Goal: Task Accomplishment & Management: Manage account settings

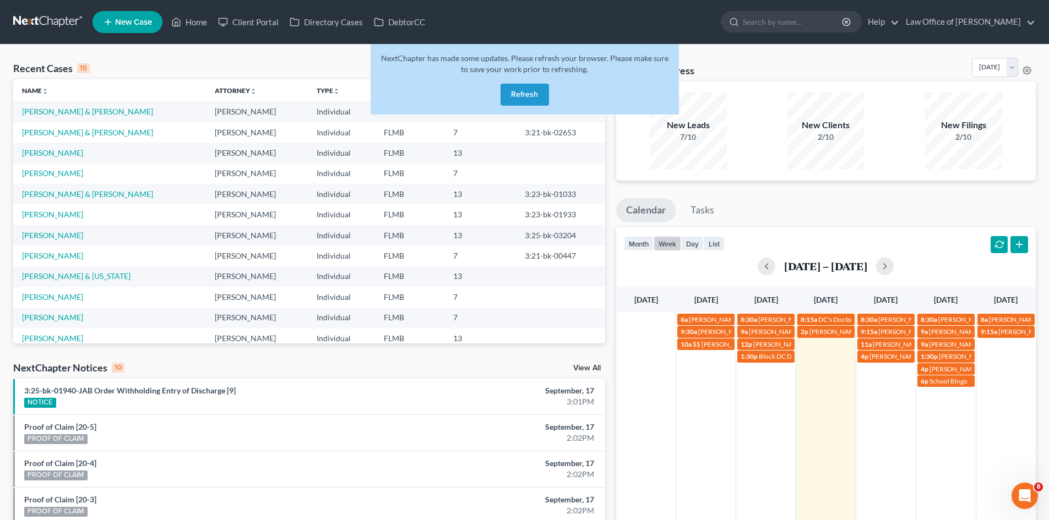
scroll to position [670, 0]
click at [537, 94] on button "Refresh" at bounding box center [524, 95] width 48 height 22
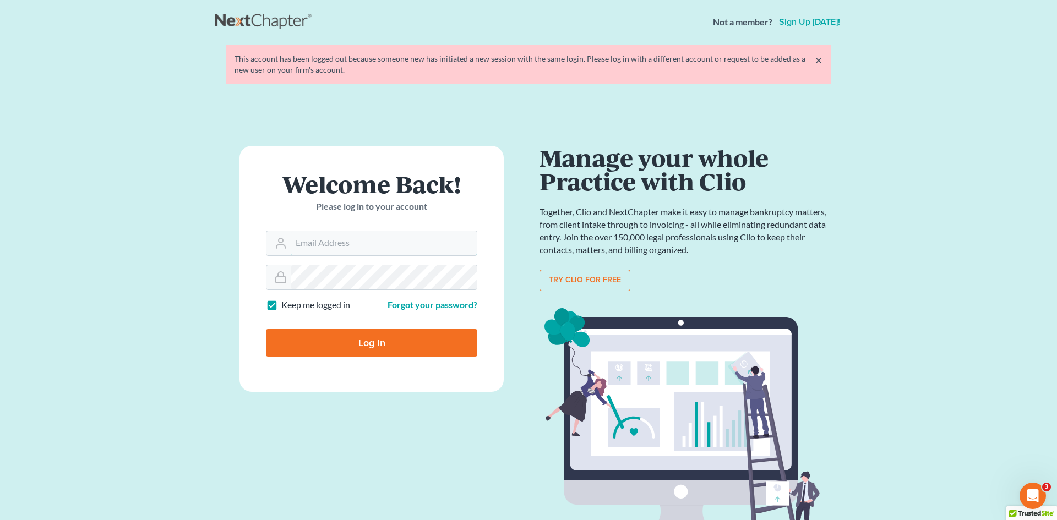
type input "Alicialodcm@gmail.com"
click at [397, 342] on input "Log In" at bounding box center [371, 343] width 211 height 28
type input "Thinking..."
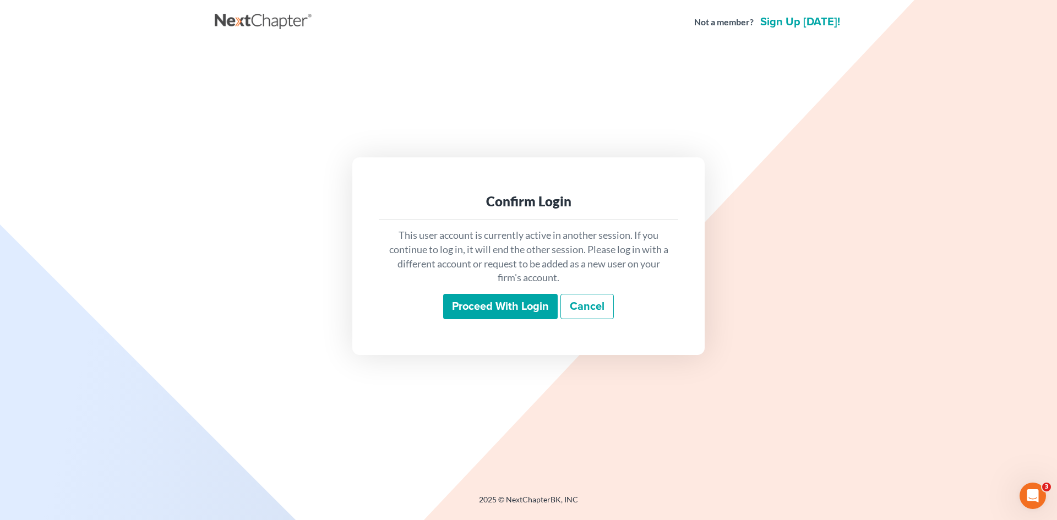
click at [477, 310] on input "Proceed with login" at bounding box center [500, 306] width 114 height 25
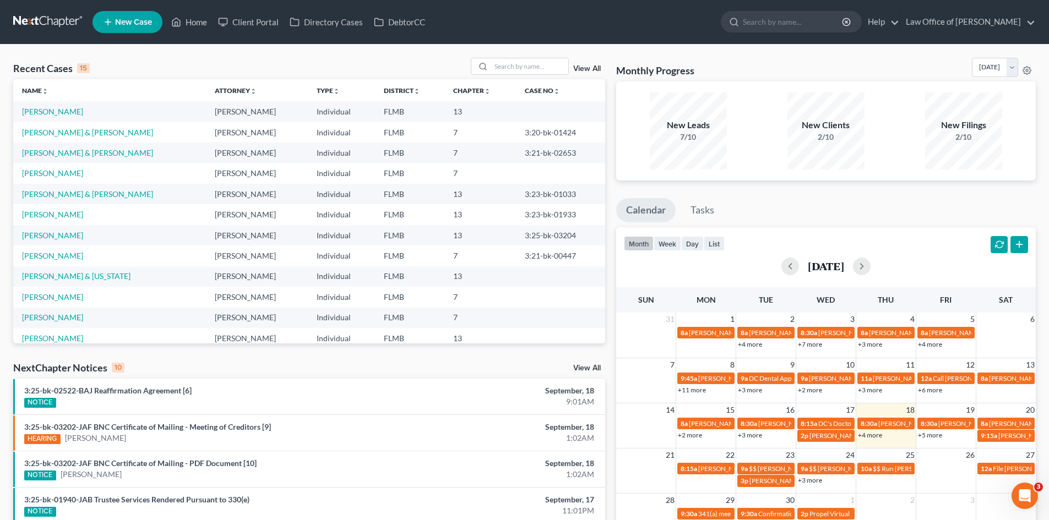
click at [200, 36] on nav "Home New Case Client Portal Directory Cases DebtorCC Law Office of [PERSON_NAME…" at bounding box center [524, 22] width 1049 height 44
click at [670, 252] on div "month week day list" at bounding box center [674, 245] width 101 height 18
click at [674, 247] on button "week" at bounding box center [667, 243] width 28 height 15
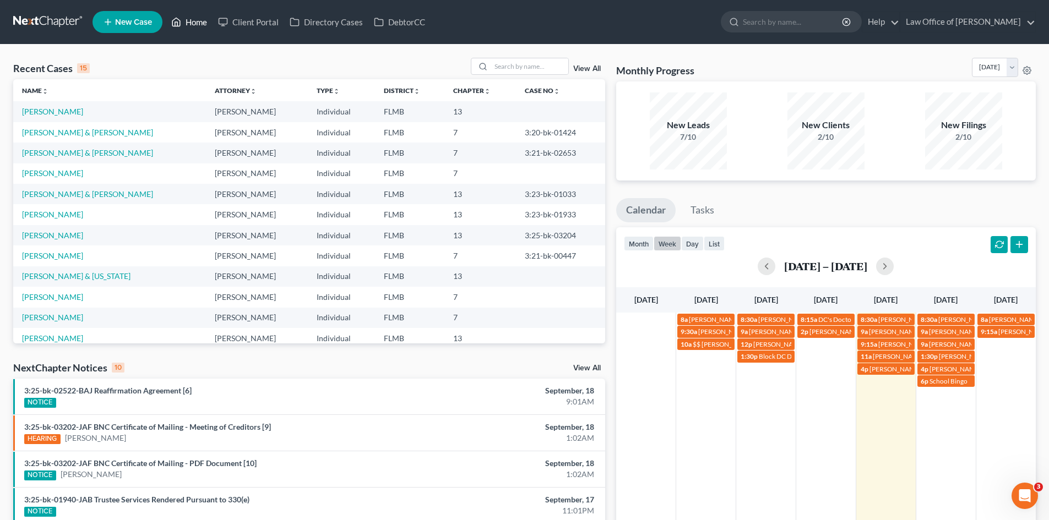
click at [201, 27] on link "Home" at bounding box center [189, 22] width 47 height 20
click at [68, 112] on link "Hernandez, Fabian" at bounding box center [52, 111] width 61 height 9
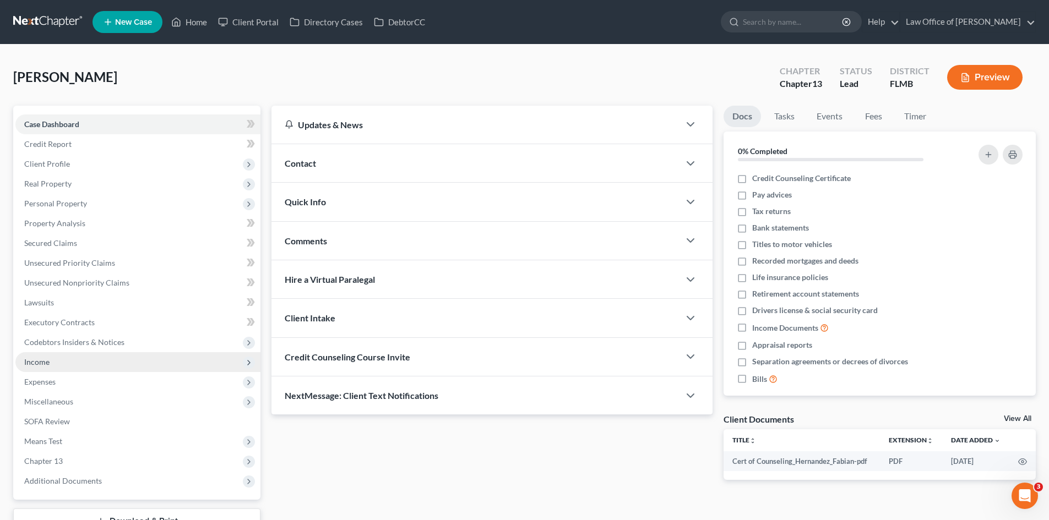
click at [88, 356] on span "Income" at bounding box center [137, 362] width 245 height 20
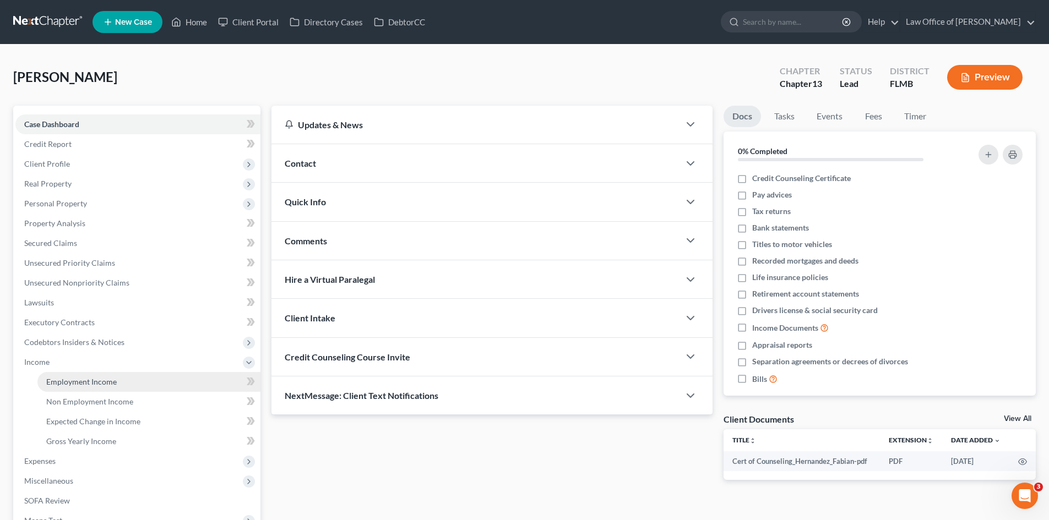
click at [95, 372] on link "Employment Income" at bounding box center [148, 382] width 223 height 20
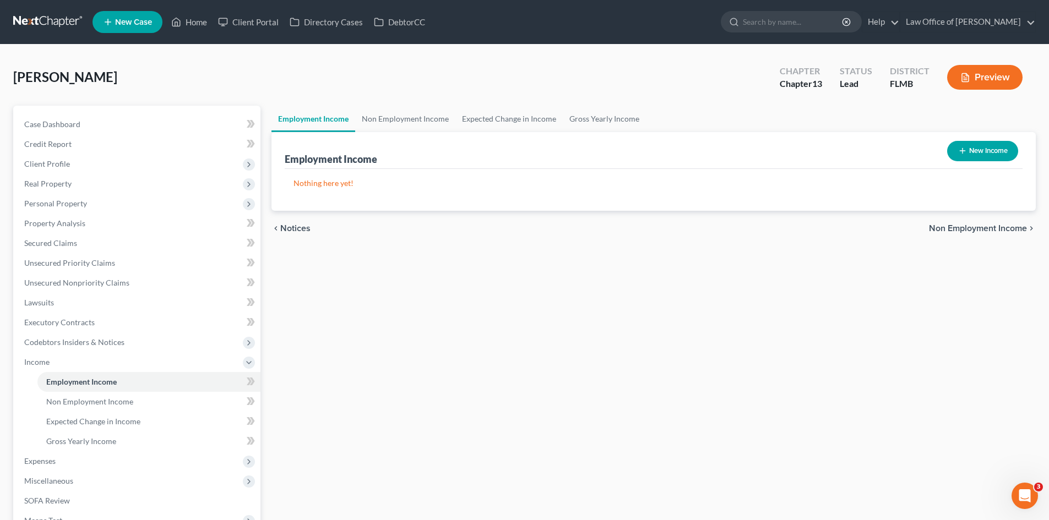
click at [986, 147] on button "New Income" at bounding box center [982, 151] width 71 height 20
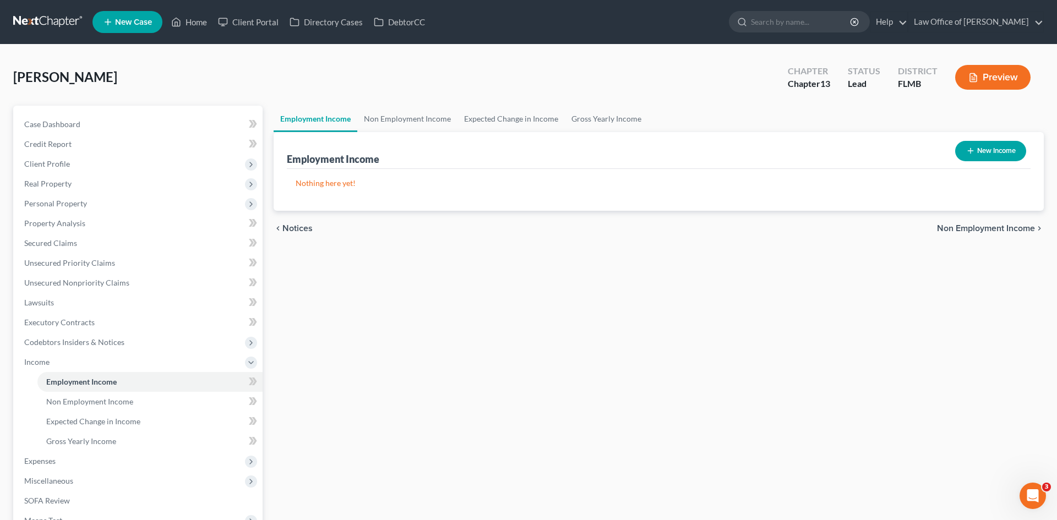
select select "0"
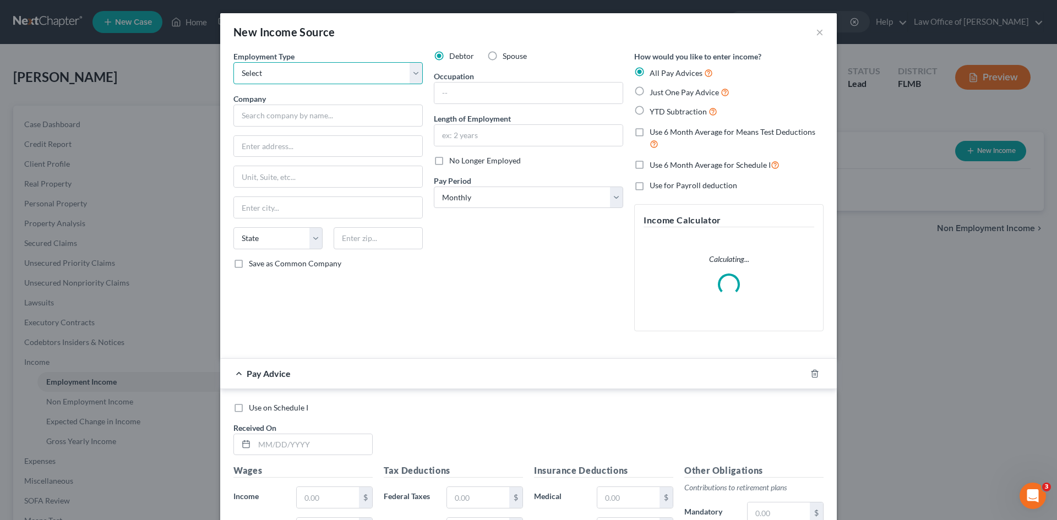
click at [314, 83] on select "Select Full or Part Time Employment Self Employment" at bounding box center [327, 73] width 189 height 22
select select "0"
click at [233, 62] on select "Select Full or Part Time Employment Self Employment" at bounding box center [327, 73] width 189 height 22
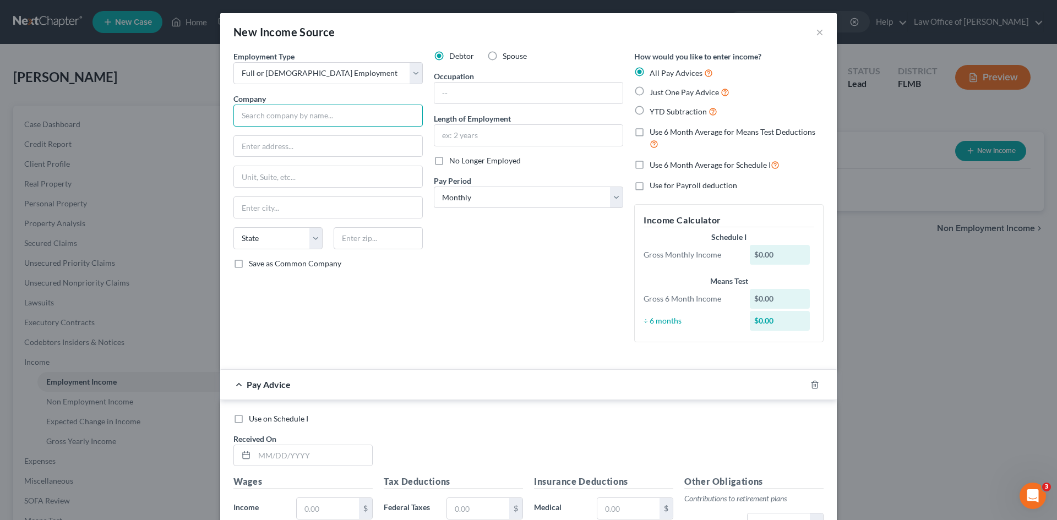
click at [321, 120] on input "text" at bounding box center [327, 116] width 189 height 22
paste input "when can i file bankruptcy a second time"
type input "when can i file bankruptcy a second time"
drag, startPoint x: 390, startPoint y: 114, endPoint x: 116, endPoint y: 110, distance: 274.1
click at [117, 117] on div "New Income Source × Employment Type * Select Full or Part Time Employment Self …" at bounding box center [528, 260] width 1057 height 520
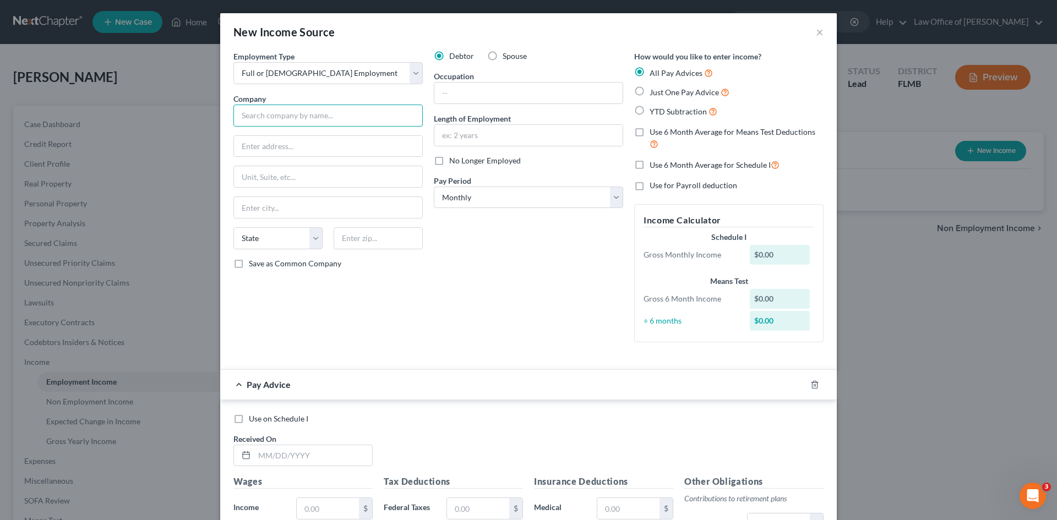
click at [292, 116] on input "text" at bounding box center [327, 116] width 189 height 22
paste input "when can i file bankruptcy a second time"
type input "when can i file bankruptcy a second time"
drag, startPoint x: 353, startPoint y: 112, endPoint x: 137, endPoint y: 94, distance: 217.1
click at [137, 94] on div "New Income Source × Employment Type * Select Full or Part Time Employment Self …" at bounding box center [528, 260] width 1057 height 520
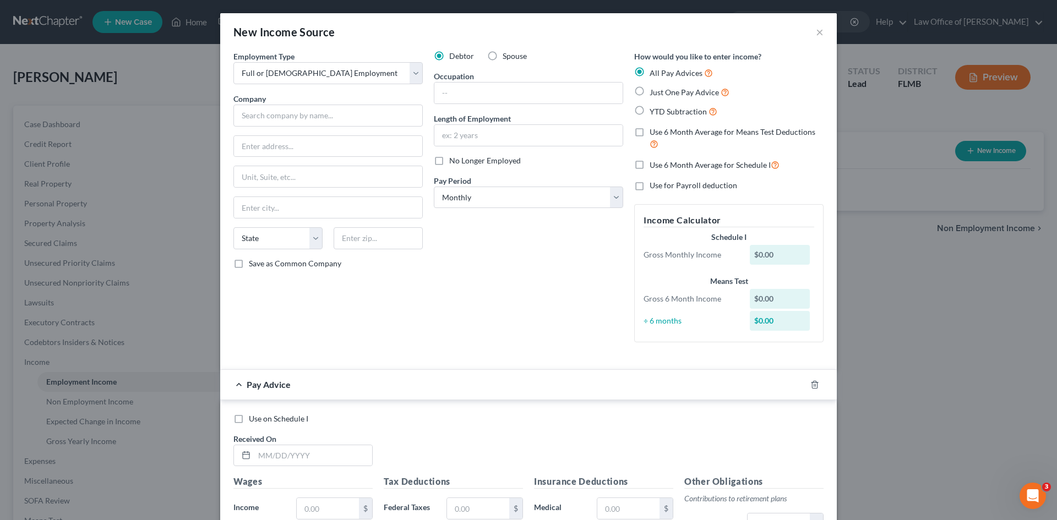
drag, startPoint x: 14, startPoint y: 151, endPoint x: 234, endPoint y: 151, distance: 220.2
click at [228, 177] on div "Employment Type * Select Full or Part Time Employment Self Employment Company *…" at bounding box center [328, 201] width 200 height 301
click at [243, 113] on input "text" at bounding box center [327, 116] width 189 height 22
type input "D"
type input "AdventHealth WF Medical Group"
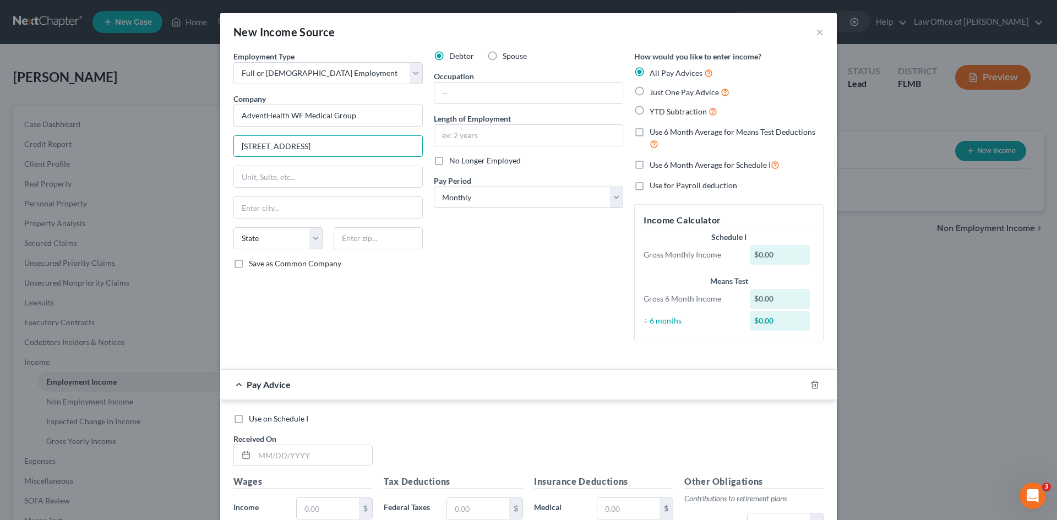
type input "12470 Telecom Drive"
type input "Suite 100"
type input "Tampa"
select select "9"
type input "33637"
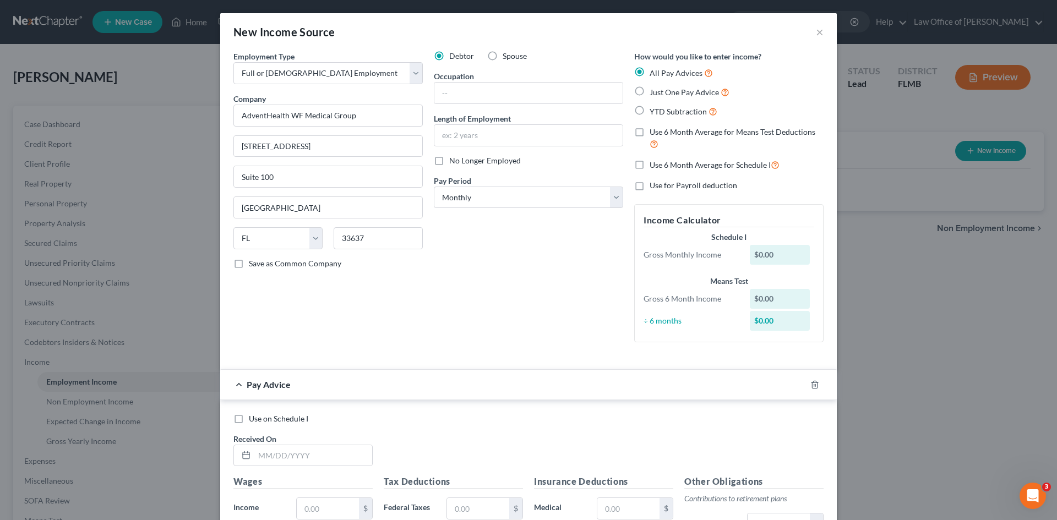
click at [273, 303] on div "Employment Type * Select Full or Part Time Employment Self Employment Company *…" at bounding box center [328, 201] width 200 height 301
click at [473, 200] on select "Select Monthly Twice Monthly Every Other Week Weekly" at bounding box center [528, 198] width 189 height 22
select select "2"
click at [434, 187] on select "Select Monthly Twice Monthly Every Other Week Weekly" at bounding box center [528, 198] width 189 height 22
click at [498, 327] on div "Debtor Spouse Occupation Length of Employment No Longer Employed Pay Period * S…" at bounding box center [528, 201] width 200 height 301
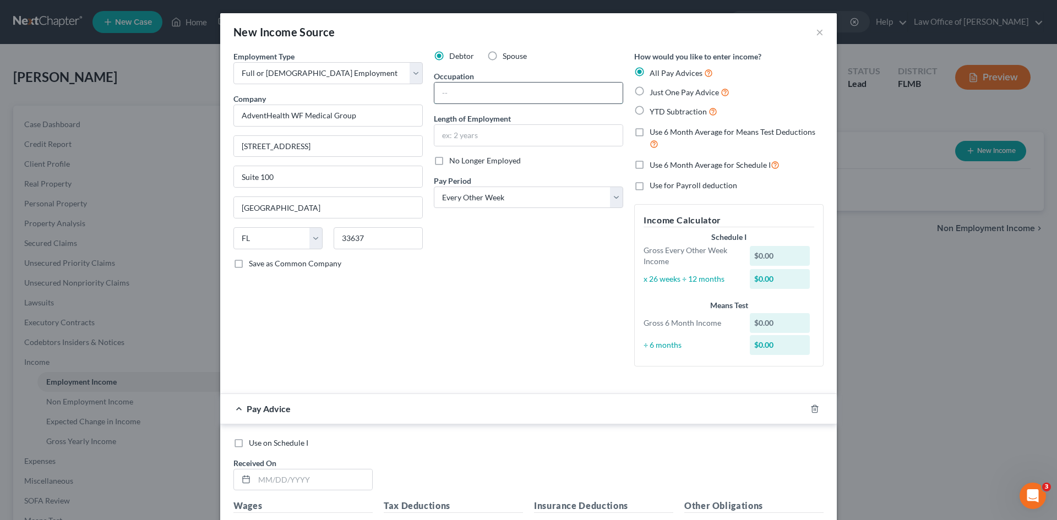
click at [497, 98] on input "text" at bounding box center [528, 93] width 188 height 21
type input "Practice Administrator"
click at [550, 326] on div "Debtor Spouse Occupation Practice Administrator Length of Employment No Longer …" at bounding box center [528, 213] width 200 height 325
click at [447, 309] on div "Debtor Spouse Occupation Practice Administrator Length of Employment No Longer …" at bounding box center [528, 213] width 200 height 325
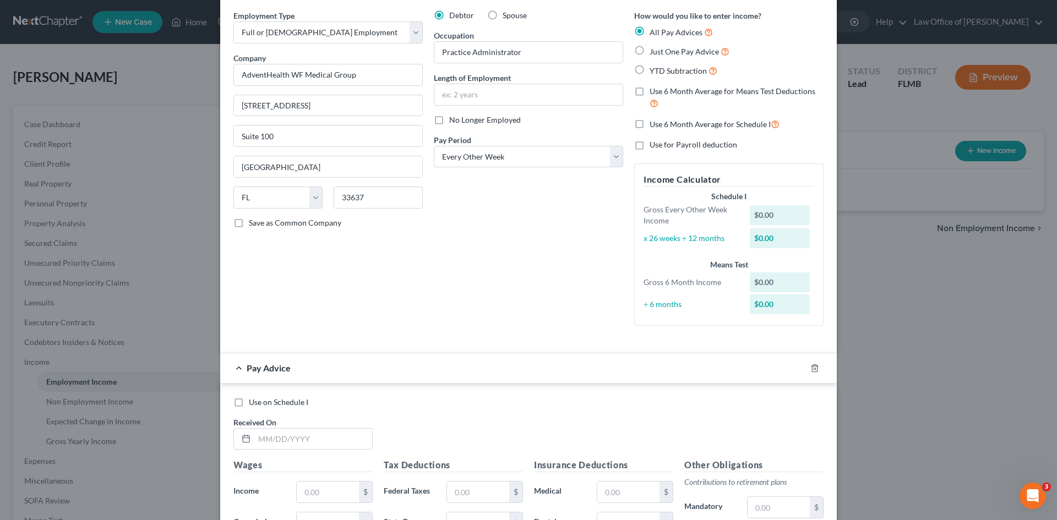
scroll to position [165, 0]
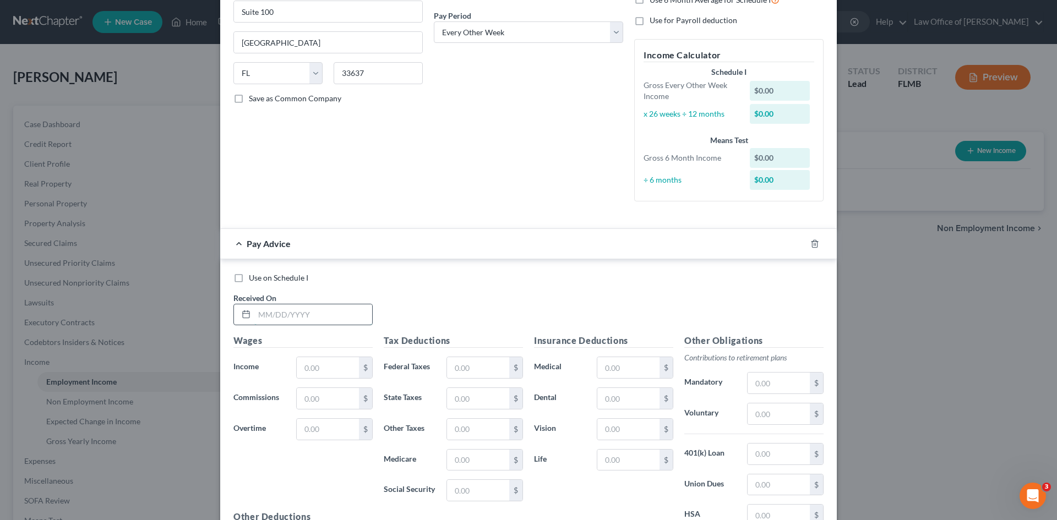
click at [291, 314] on input "text" at bounding box center [313, 314] width 118 height 21
type input "02/28/2025"
click at [446, 287] on div "Use on Schedule I Received On * 02/28/2025" at bounding box center [528, 303] width 601 height 62
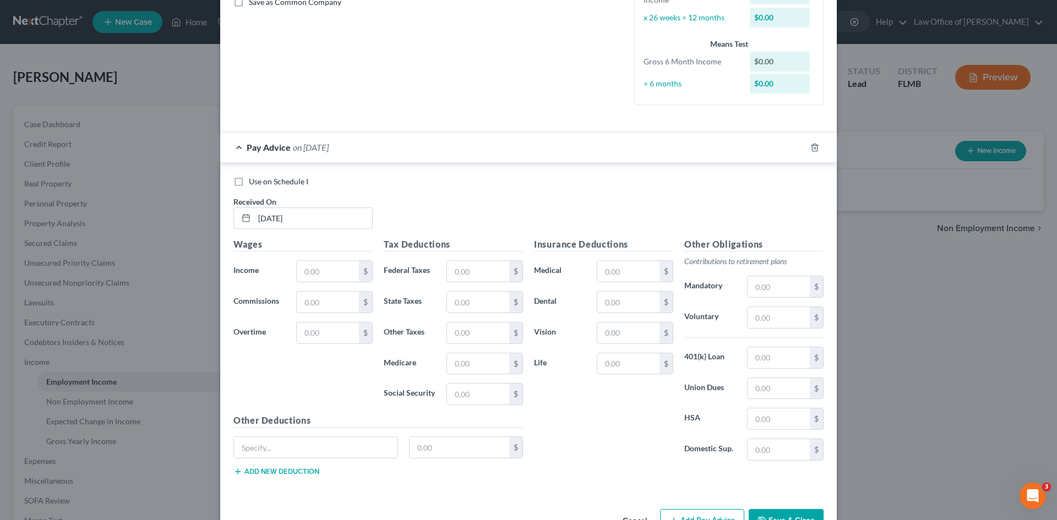
scroll to position [241, 0]
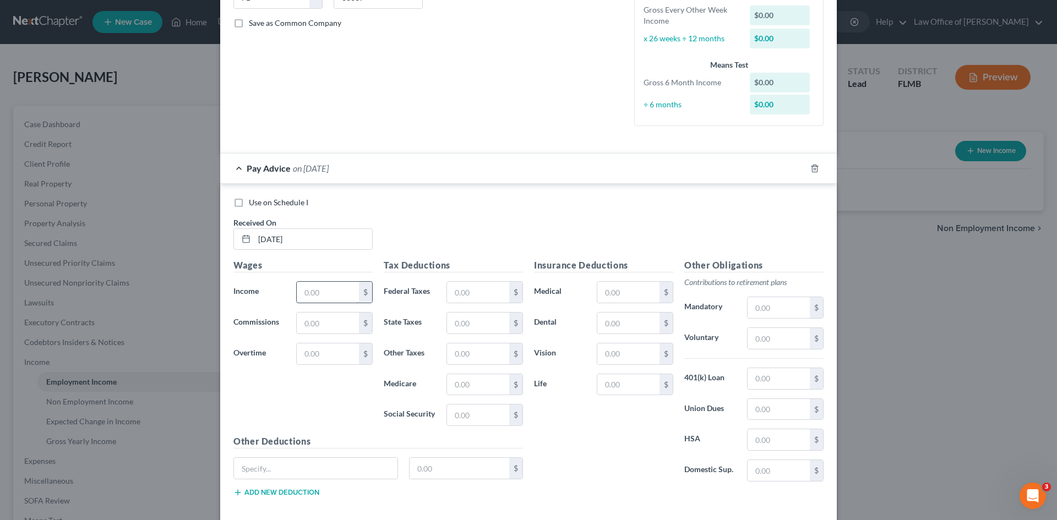
click at [313, 298] on input "text" at bounding box center [328, 292] width 62 height 21
type input "2,736.00"
drag, startPoint x: 429, startPoint y: 216, endPoint x: 442, endPoint y: 212, distance: 13.8
click at [430, 216] on div "Use on Schedule I Received On * 02/28/2025" at bounding box center [528, 228] width 601 height 62
click at [467, 289] on input "text" at bounding box center [478, 292] width 62 height 21
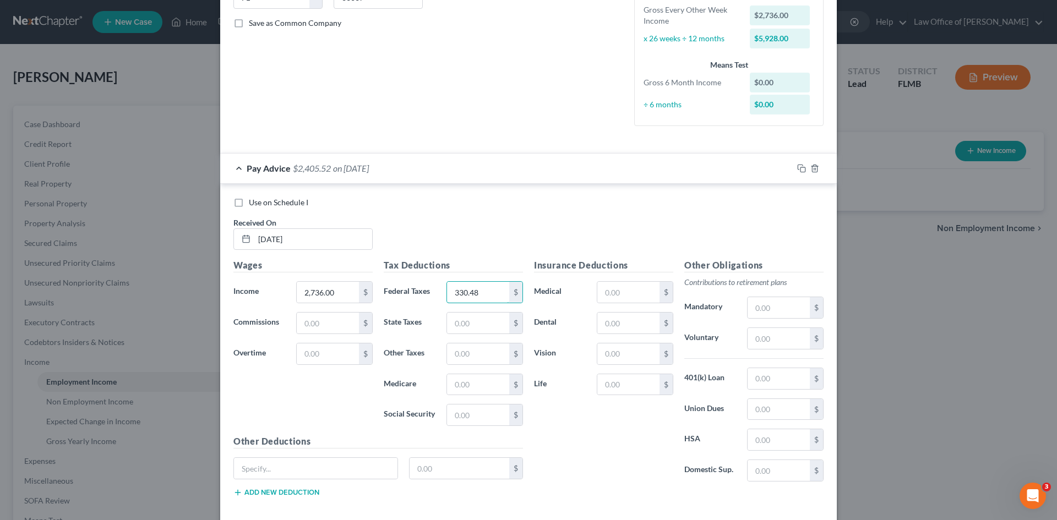
type input "330.48"
click at [563, 359] on label "Vision" at bounding box center [559, 354] width 63 height 22
click at [464, 375] on input "text" at bounding box center [478, 384] width 62 height 21
type input "38.24"
type input "163.53"
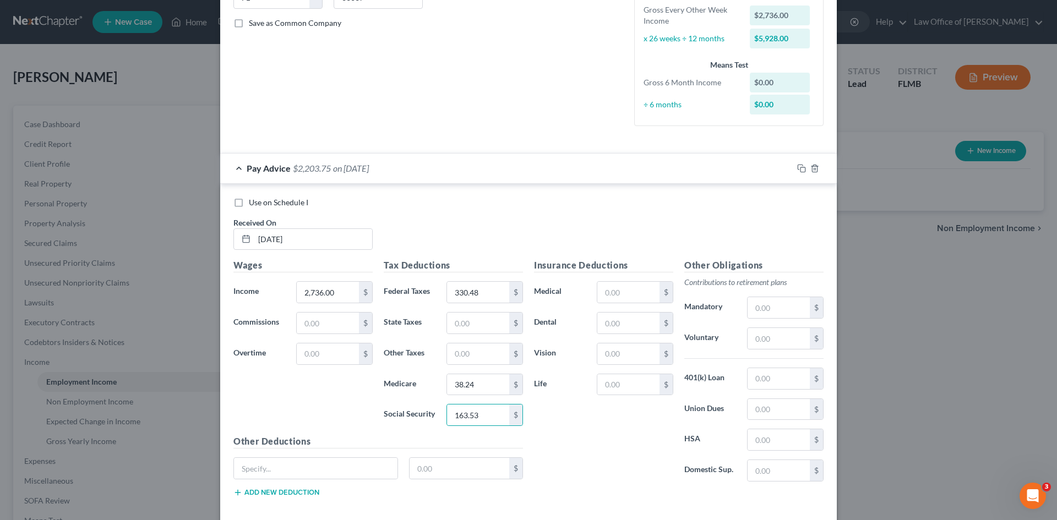
click at [564, 446] on div "Insurance Deductions Medical $ Dental $ Vision $ Life $" at bounding box center [603, 375] width 150 height 232
click at [622, 290] on input "text" at bounding box center [628, 292] width 62 height 21
type input "47.54"
click at [598, 451] on div "Insurance Deductions Medical 47.54 $ Dental $ Vision $ Life $" at bounding box center [603, 375] width 150 height 232
click at [612, 325] on input "text" at bounding box center [628, 323] width 62 height 21
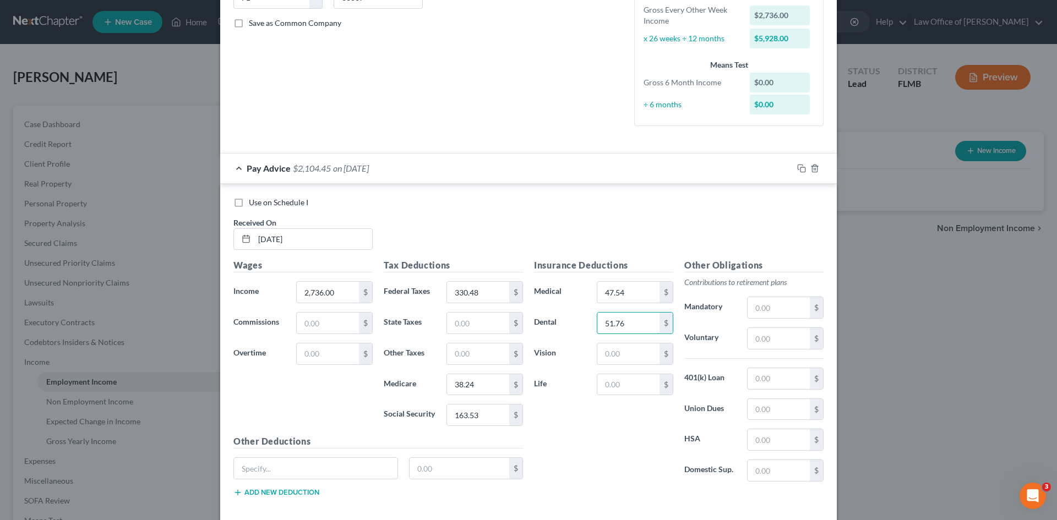
type input "51.76"
click at [648, 473] on div "Insurance Deductions Medical 47.54 $ Dental 51.76 $ Vision $ Life $" at bounding box center [603, 375] width 150 height 232
click at [798, 168] on icon "button" at bounding box center [801, 168] width 9 height 9
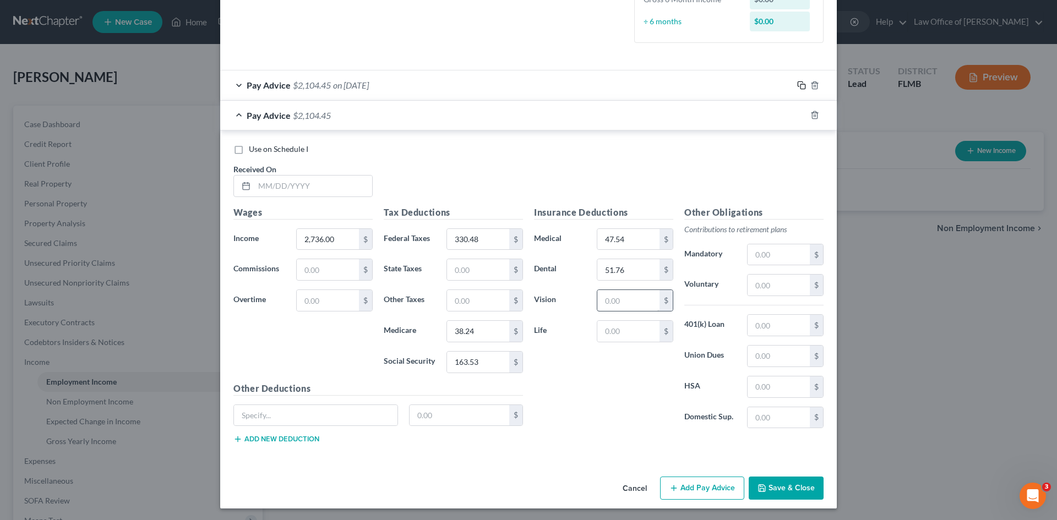
scroll to position [325, 0]
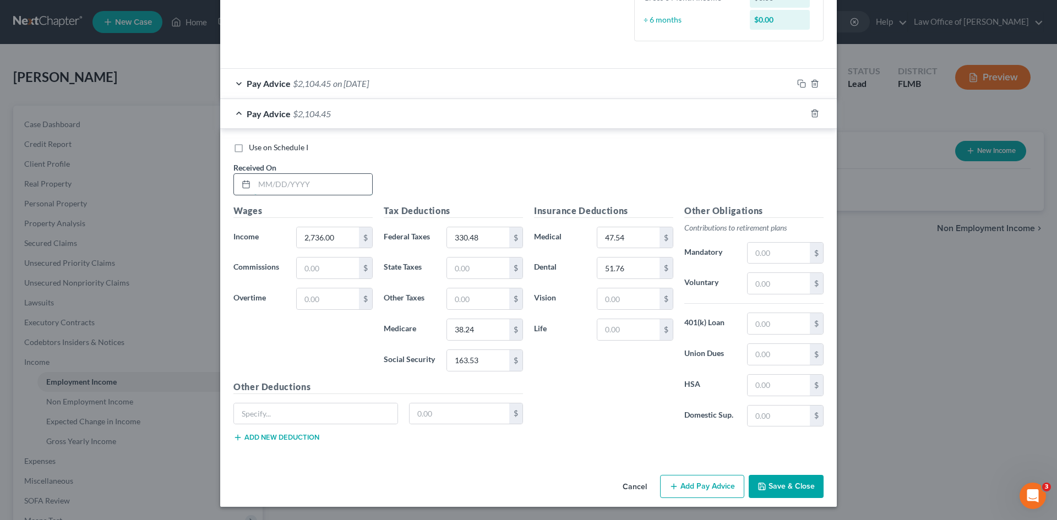
click at [292, 179] on input "text" at bounding box center [313, 184] width 118 height 21
type input "03/14/2025"
click at [427, 162] on div "Use on Schedule I Received On * 03/14/2025" at bounding box center [528, 173] width 601 height 62
click at [483, 363] on input "163.53" at bounding box center [478, 360] width 62 height 21
click at [483, 357] on input "163.53" at bounding box center [478, 360] width 62 height 21
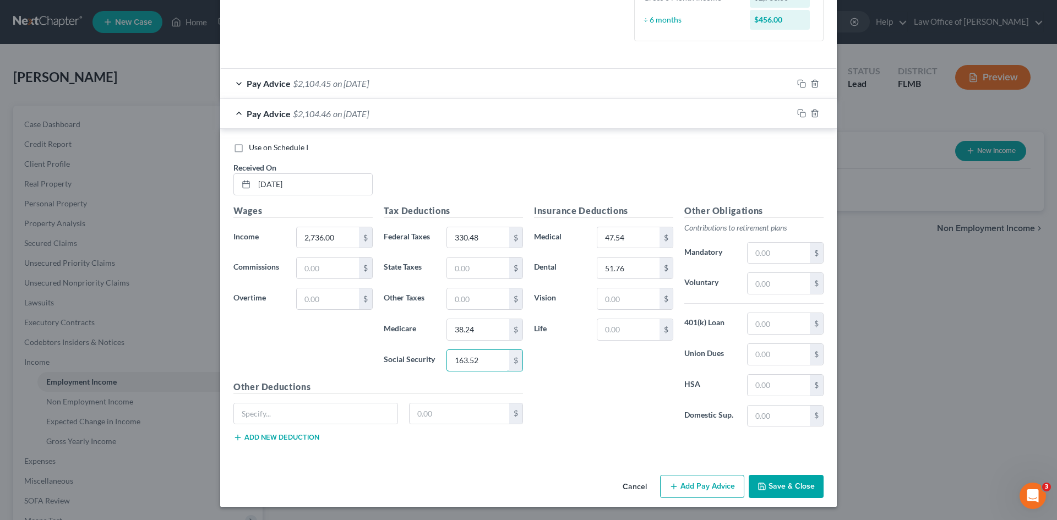
type input "163.52"
click at [575, 407] on div "Insurance Deductions Medical 47.54 $ Dental 51.76 $ Vision $ Life $" at bounding box center [603, 320] width 150 height 232
click at [800, 112] on rect "button" at bounding box center [802, 114] width 5 height 5
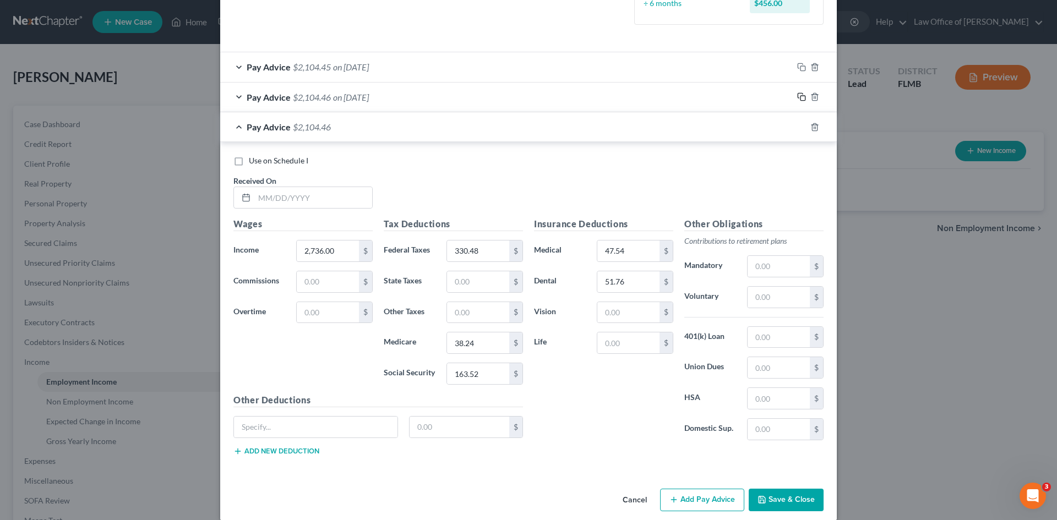
scroll to position [355, 0]
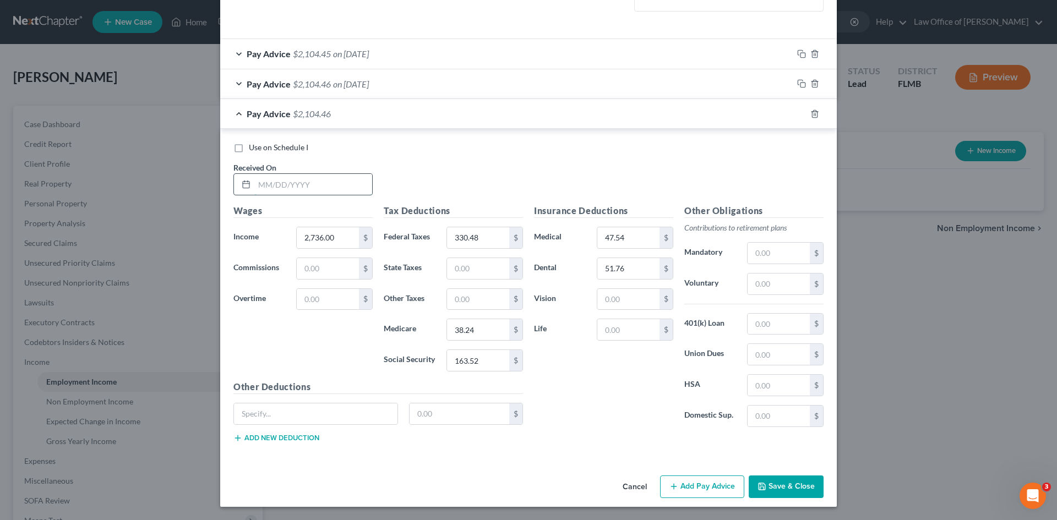
click at [274, 187] on input "text" at bounding box center [313, 184] width 118 height 21
type input "03/28/2025"
click at [484, 173] on div "Use on Schedule I Received On * 03/28/2025" at bounding box center [528, 173] width 601 height 62
click at [479, 325] on input "38.24" at bounding box center [478, 329] width 62 height 21
type input "38.25"
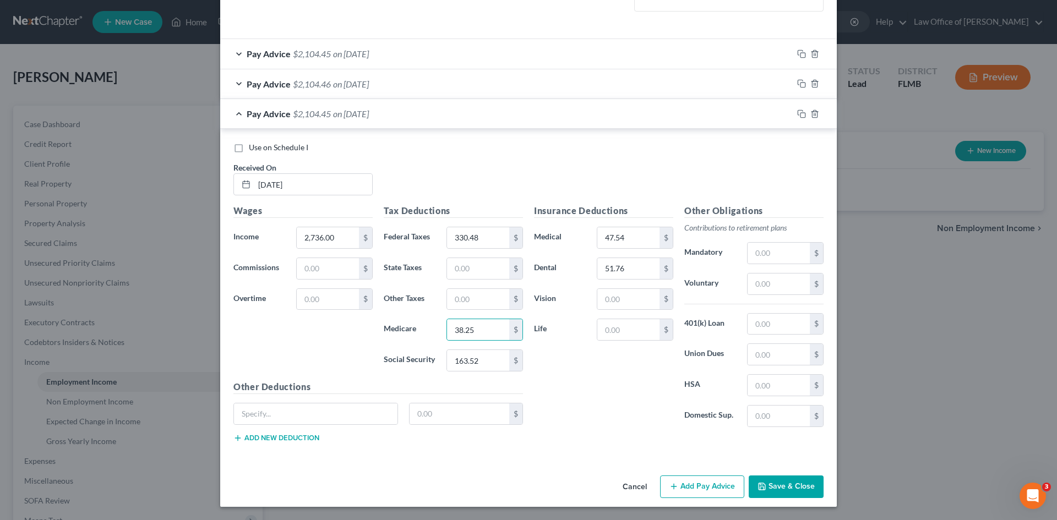
click at [594, 405] on div "Insurance Deductions Medical 47.54 $ Dental 51.76 $ Vision $ Life $" at bounding box center [603, 320] width 150 height 232
click at [486, 361] on input "163.52" at bounding box center [478, 360] width 62 height 21
click at [481, 361] on input "163.52" at bounding box center [478, 360] width 62 height 21
type input "163.53"
drag, startPoint x: 602, startPoint y: 407, endPoint x: 604, endPoint y: 398, distance: 8.5
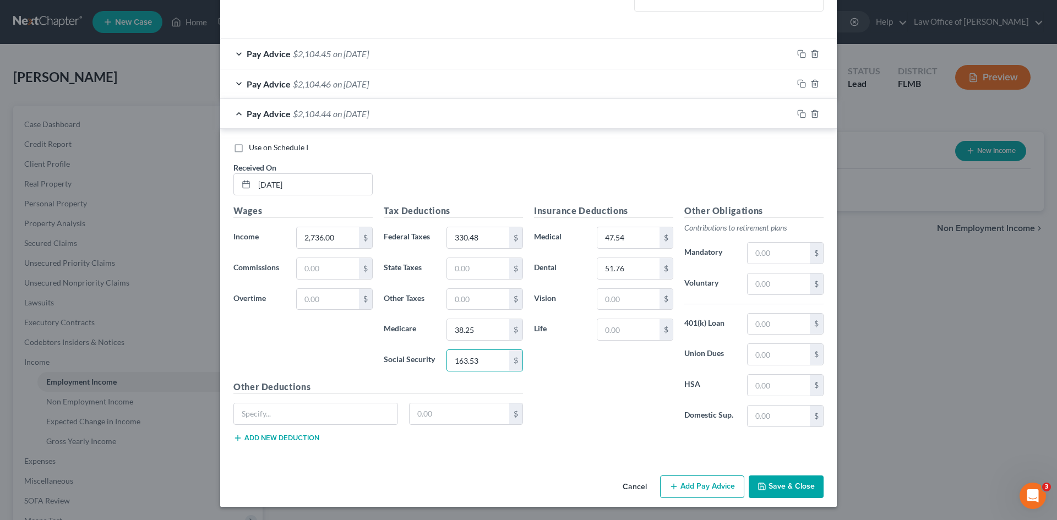
click at [604, 402] on div "Insurance Deductions Medical 47.54 $ Dental 51.76 $ Vision $ Life $" at bounding box center [603, 320] width 150 height 232
click at [797, 114] on icon "button" at bounding box center [801, 114] width 9 height 9
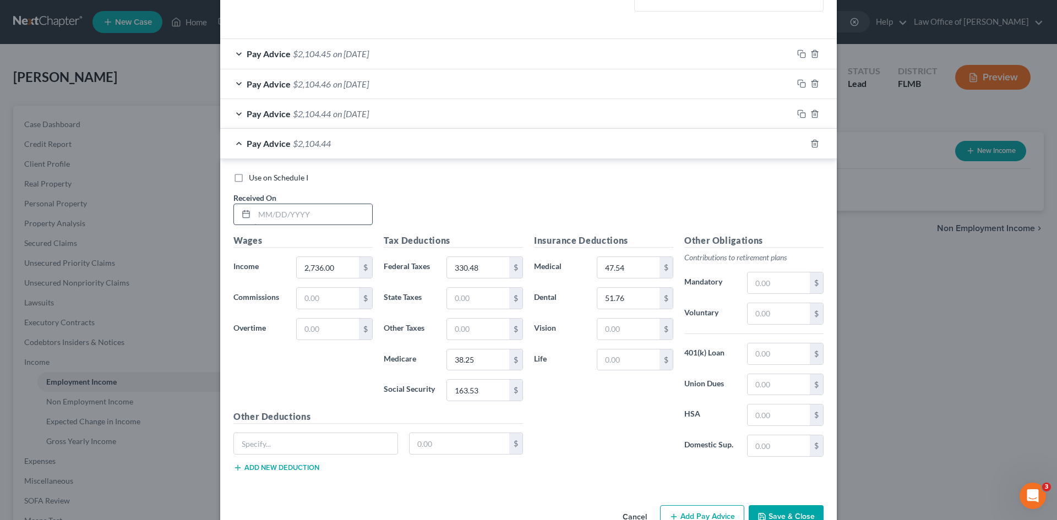
click at [277, 213] on input "text" at bounding box center [313, 214] width 118 height 21
type input "04/11/2025"
click at [473, 358] on input "38.25" at bounding box center [478, 360] width 62 height 21
click at [475, 359] on input "38.25" at bounding box center [478, 360] width 62 height 21
type input "38.24"
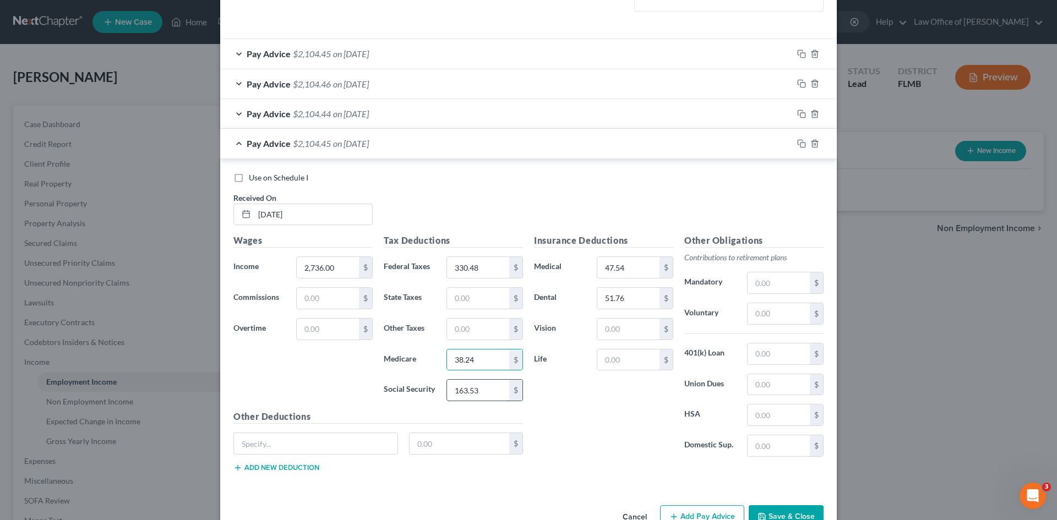
click at [489, 390] on input "163.53" at bounding box center [478, 390] width 62 height 21
click at [478, 393] on input "163.53" at bounding box center [478, 390] width 62 height 21
click at [479, 389] on input "163.53" at bounding box center [478, 390] width 62 height 21
type input "163.52"
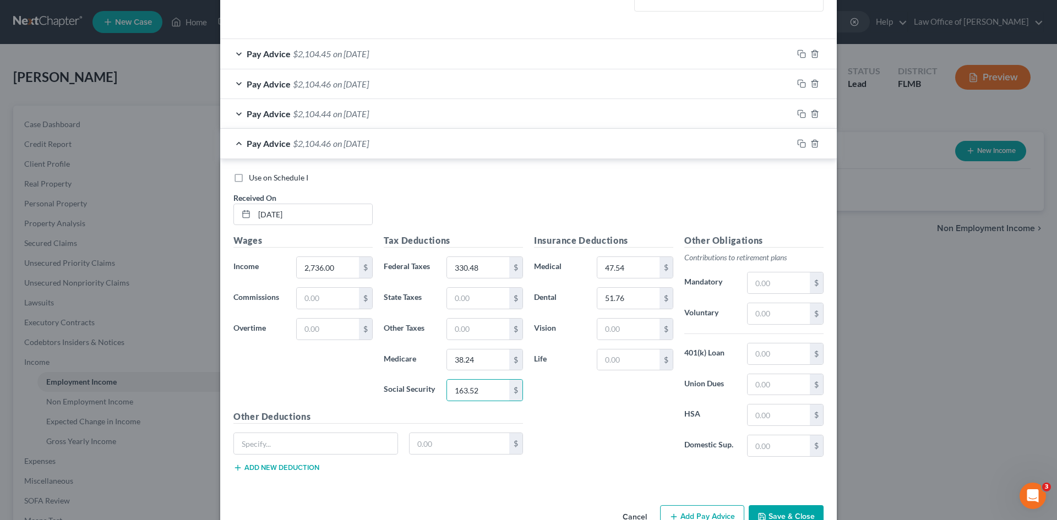
click at [574, 426] on div "Insurance Deductions Medical 47.54 $ Dental 51.76 $ Vision $ Life $" at bounding box center [603, 350] width 150 height 232
click at [797, 146] on icon "button" at bounding box center [801, 143] width 9 height 9
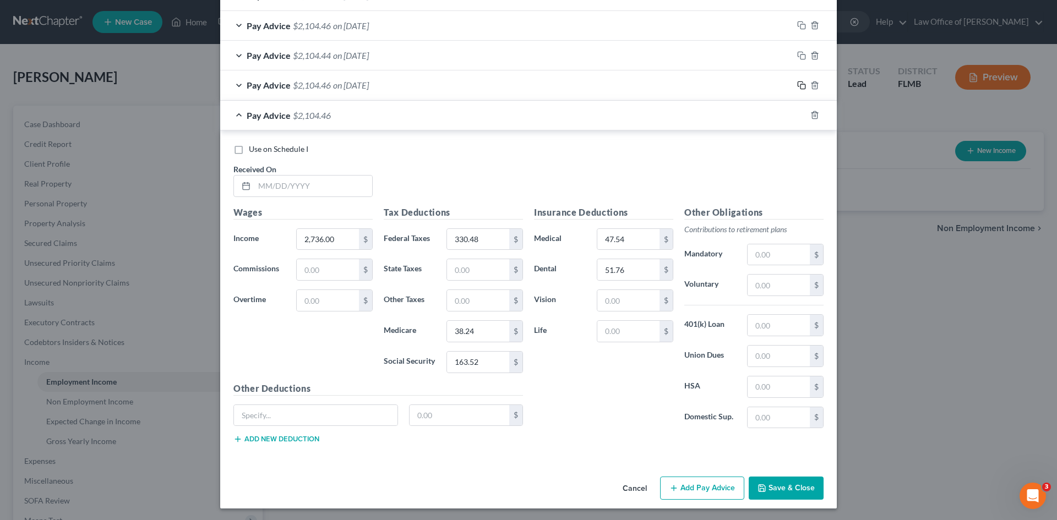
scroll to position [415, 0]
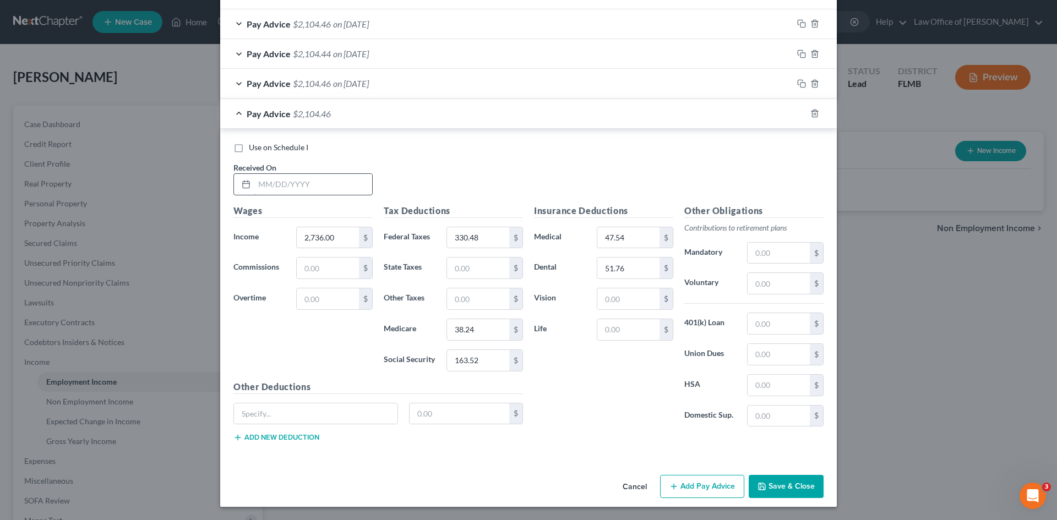
click at [320, 187] on input "text" at bounding box center [313, 184] width 118 height 21
click at [300, 187] on input "04" at bounding box center [313, 184] width 118 height 21
type input "04/25/2025"
type input "2,811.20"
click at [339, 356] on div "Wages Income * 2,811.20 $ Commissions $ Overtime $" at bounding box center [303, 292] width 150 height 176
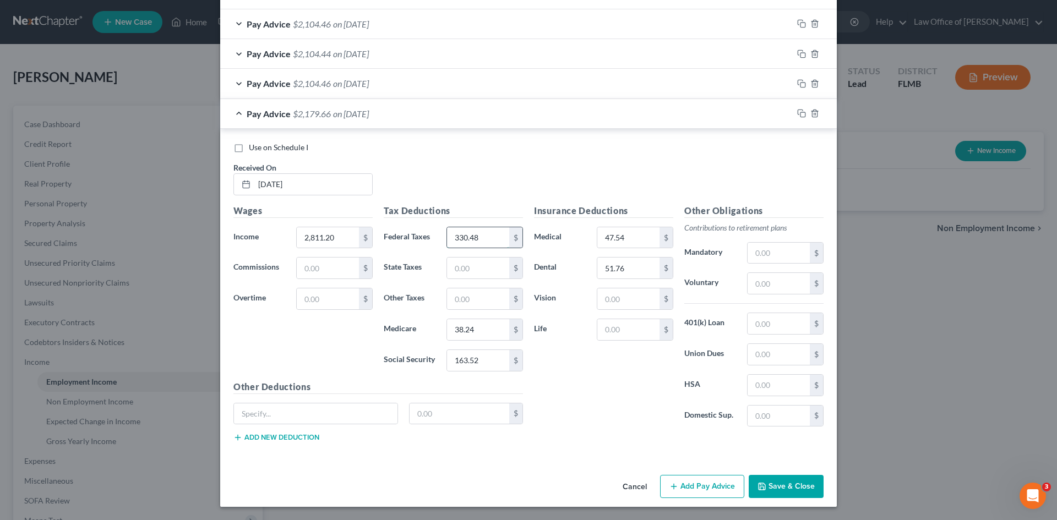
click at [485, 237] on input "330.48" at bounding box center [478, 237] width 62 height 21
type input "347.04"
click at [492, 331] on input "38.24" at bounding box center [478, 329] width 62 height 21
type input "39.34"
drag, startPoint x: 486, startPoint y: 365, endPoint x: 483, endPoint y: 358, distance: 7.9
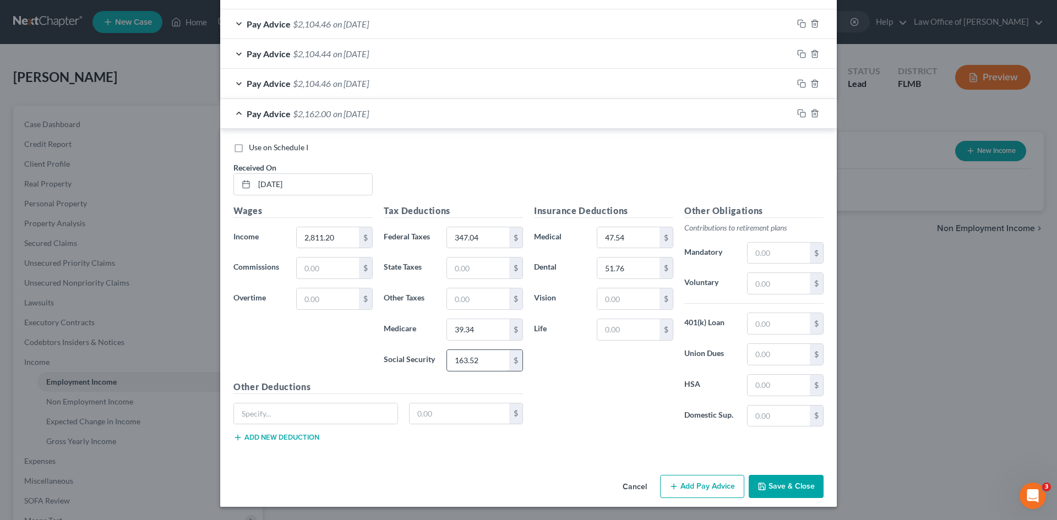
click at [487, 365] on input "163.52" at bounding box center [478, 360] width 62 height 21
type input "168.20"
click at [587, 417] on div "Insurance Deductions Medical 47.54 $ Dental 51.76 $ Vision $ Life $" at bounding box center [603, 320] width 150 height 232
click at [800, 112] on rect "button" at bounding box center [802, 114] width 5 height 5
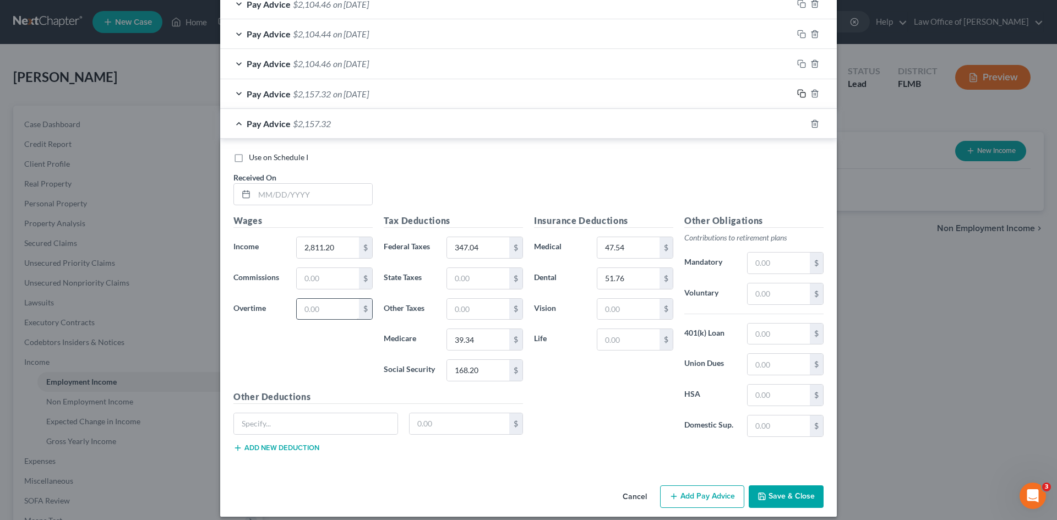
scroll to position [445, 0]
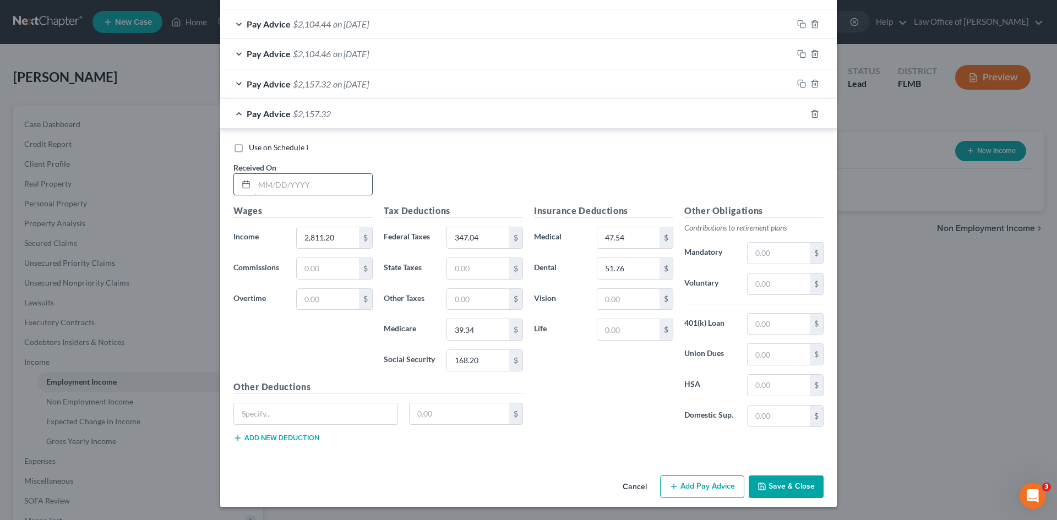
click at [323, 176] on input "text" at bounding box center [313, 184] width 118 height 21
type input "05/09/2025"
click at [472, 328] on input "39.34" at bounding box center [478, 329] width 62 height 21
click at [483, 329] on input "39.34" at bounding box center [478, 329] width 62 height 21
click at [474, 331] on input "39.34" at bounding box center [478, 329] width 62 height 21
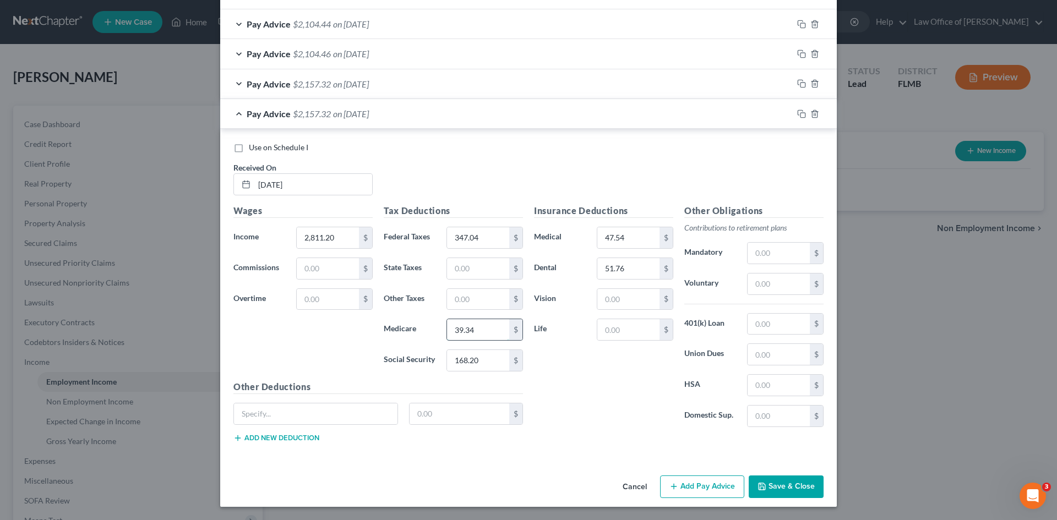
click at [471, 329] on input "39.34" at bounding box center [478, 329] width 62 height 21
click at [474, 327] on input "39.3" at bounding box center [478, 329] width 62 height 21
type input "39.33"
click at [567, 385] on div "Insurance Deductions Medical 47.54 $ Dental 51.76 $ Vision $ Life $" at bounding box center [603, 320] width 150 height 232
drag, startPoint x: 466, startPoint y: 358, endPoint x: 483, endPoint y: 363, distance: 18.2
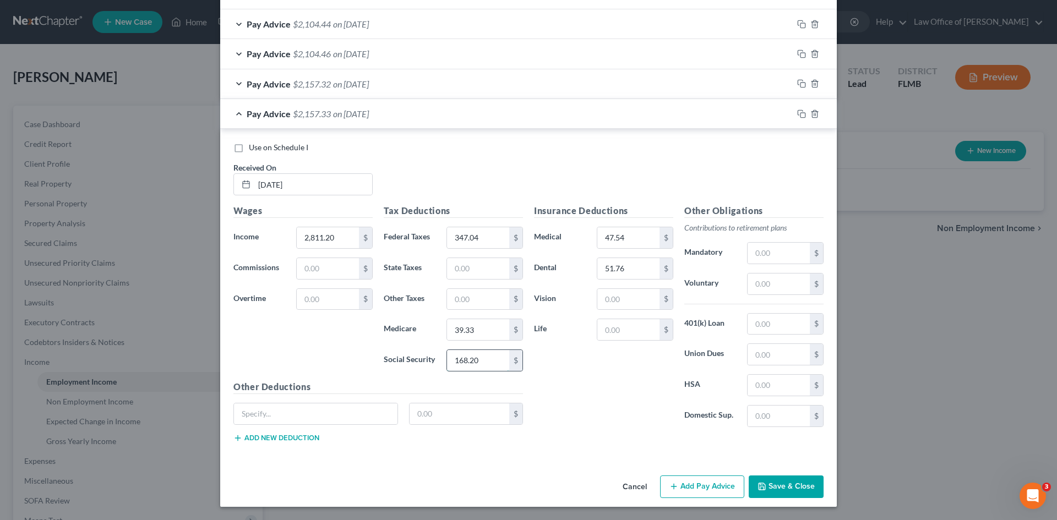
click at [467, 359] on input "168.20" at bounding box center [478, 360] width 62 height 21
click at [488, 363] on input "168.20" at bounding box center [478, 360] width 62 height 21
type input "168.19"
click at [797, 114] on icon "button" at bounding box center [801, 114] width 9 height 9
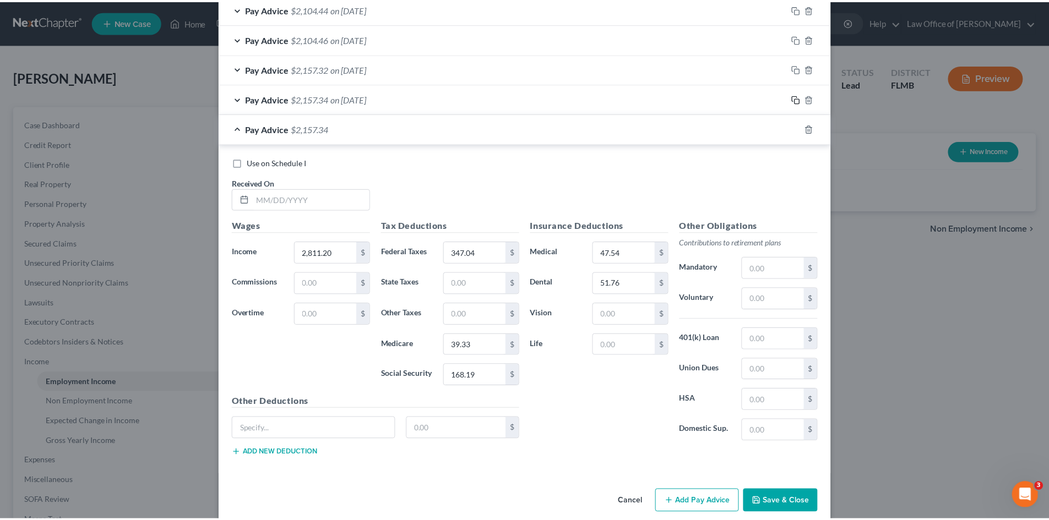
scroll to position [475, 0]
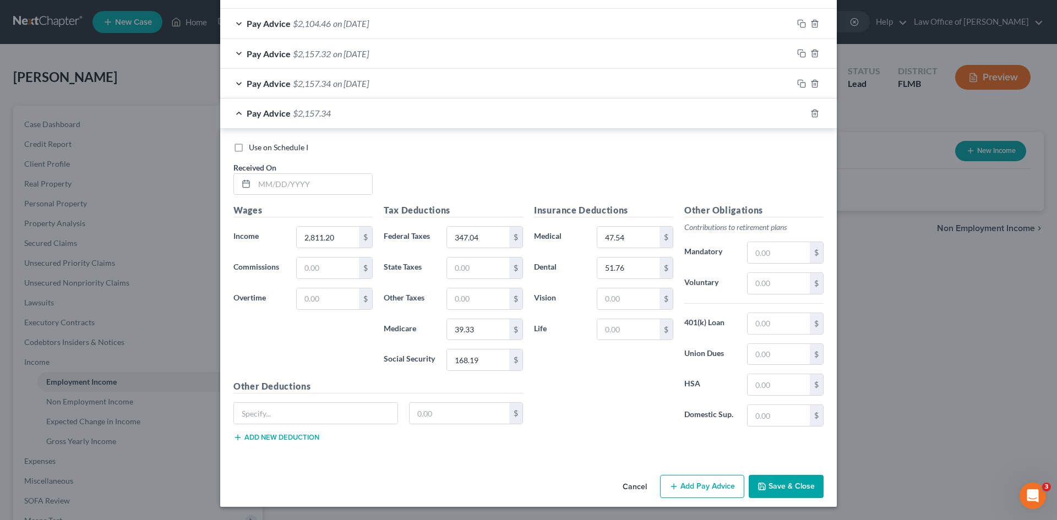
click at [811, 489] on button "Save & Close" at bounding box center [786, 486] width 75 height 23
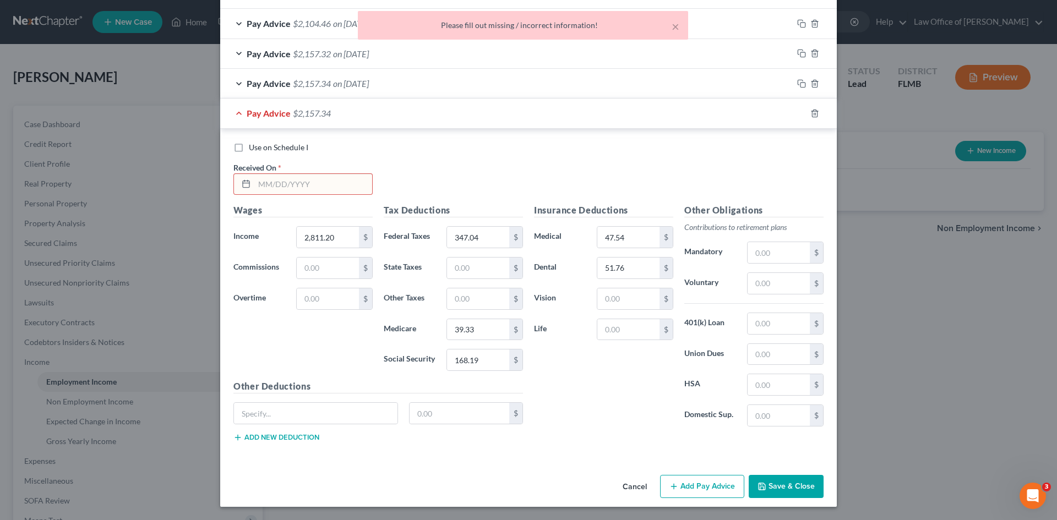
click at [316, 195] on div "Use on Schedule I Received On *" at bounding box center [528, 173] width 601 height 62
click at [324, 187] on input "text" at bounding box center [313, 184] width 118 height 21
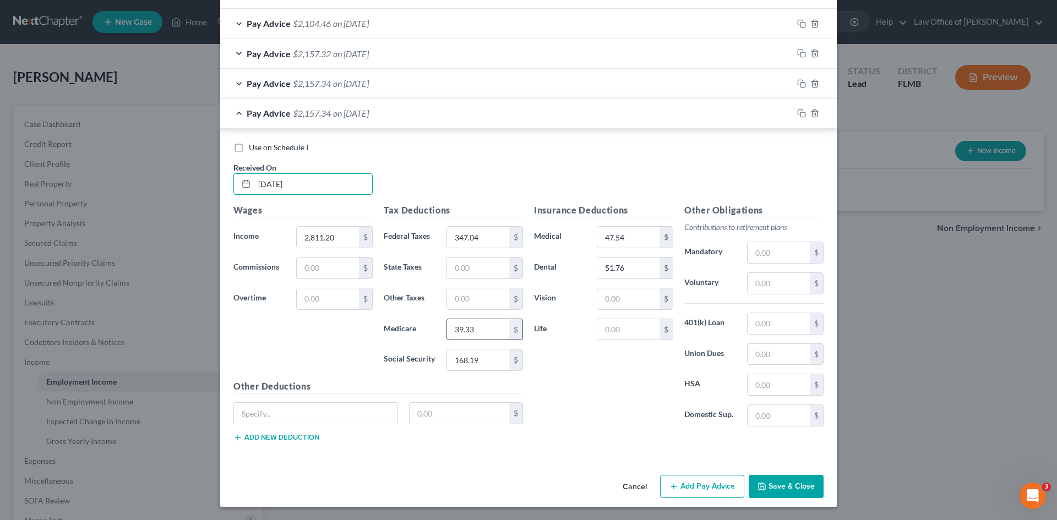
type input "05/23/2025"
click at [480, 331] on input "39.33" at bounding box center [478, 329] width 62 height 21
click at [472, 331] on input "39.33" at bounding box center [478, 329] width 62 height 21
type input "39.34"
drag, startPoint x: 782, startPoint y: 487, endPoint x: 788, endPoint y: 488, distance: 6.6
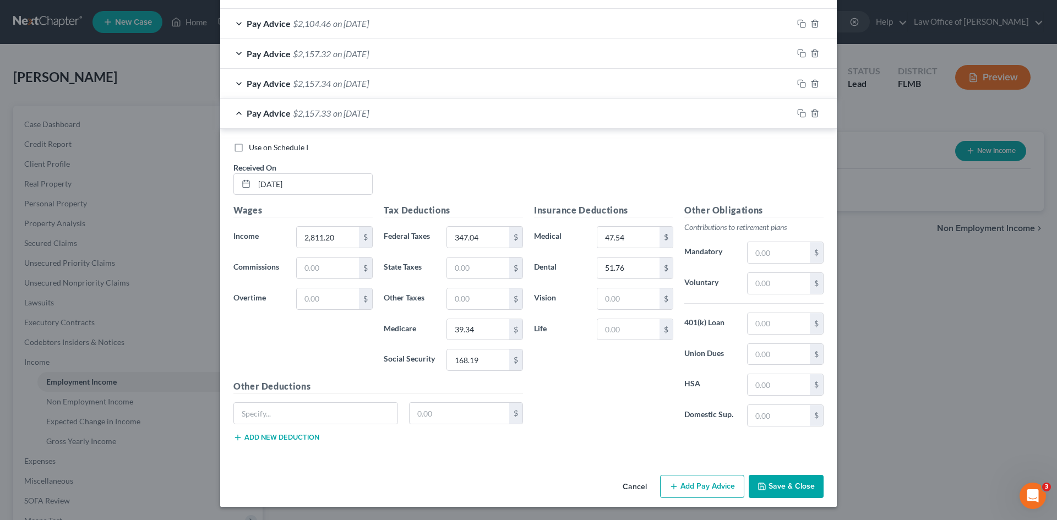
click at [782, 487] on button "Save & Close" at bounding box center [786, 486] width 75 height 23
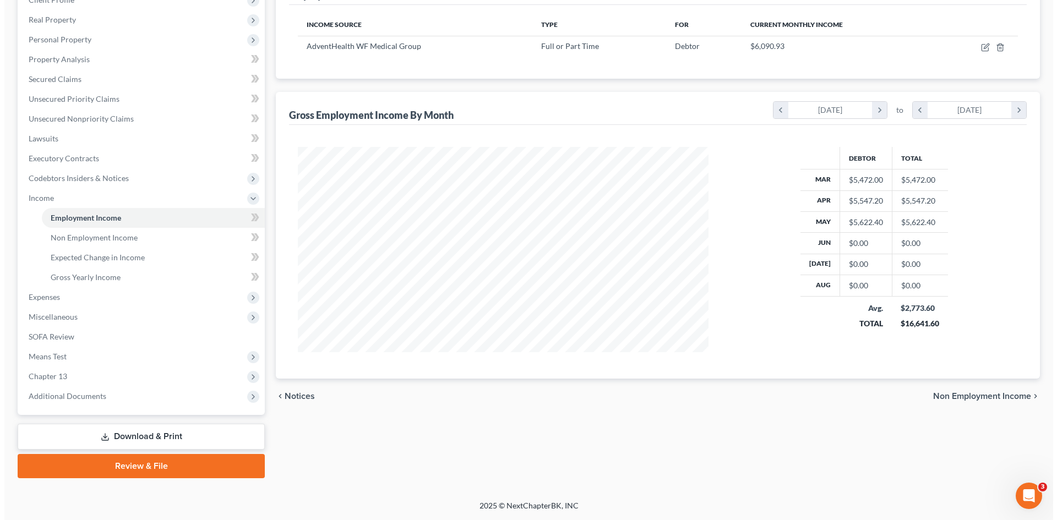
scroll to position [0, 0]
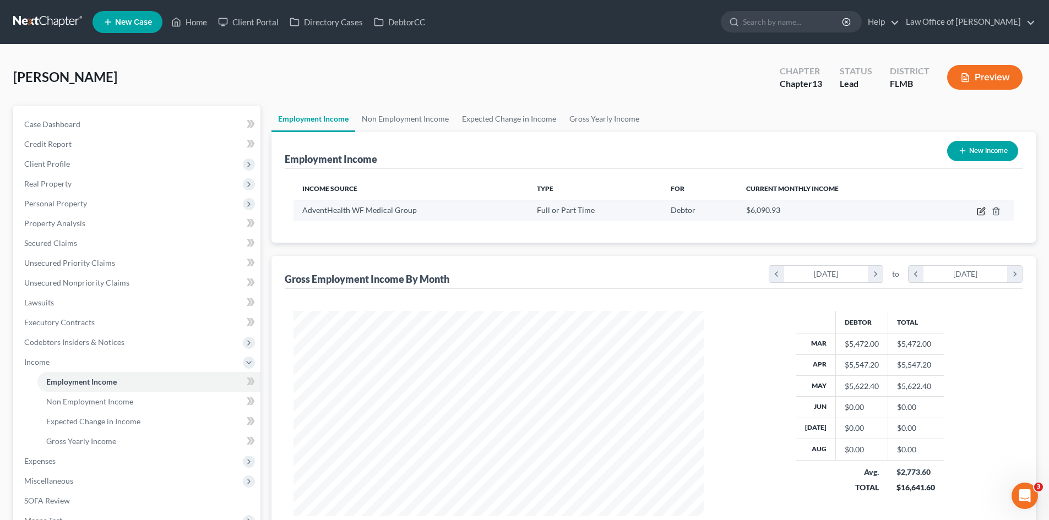
click at [979, 211] on icon "button" at bounding box center [980, 211] width 9 height 9
select select "0"
select select "9"
select select "2"
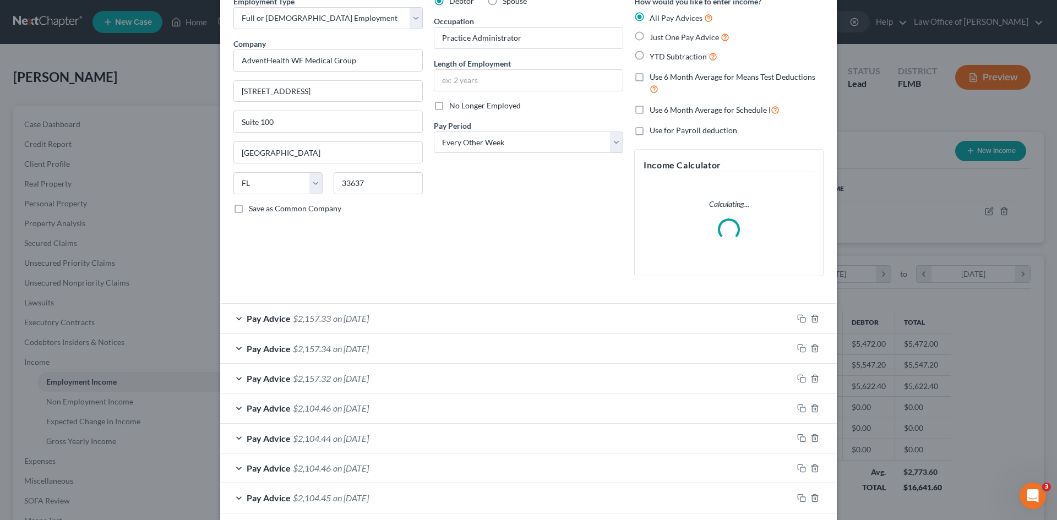
scroll to position [108, 0]
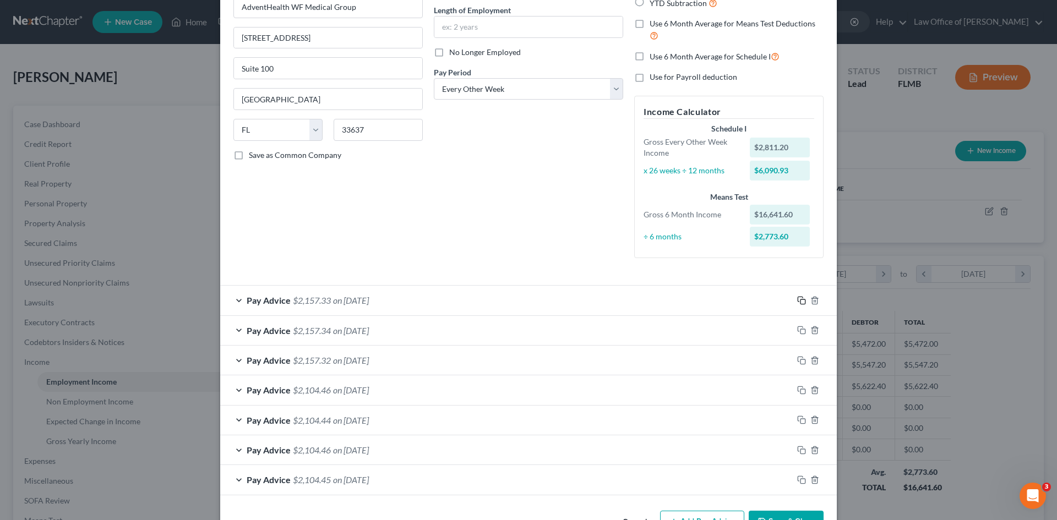
click at [797, 299] on icon "button" at bounding box center [801, 300] width 9 height 9
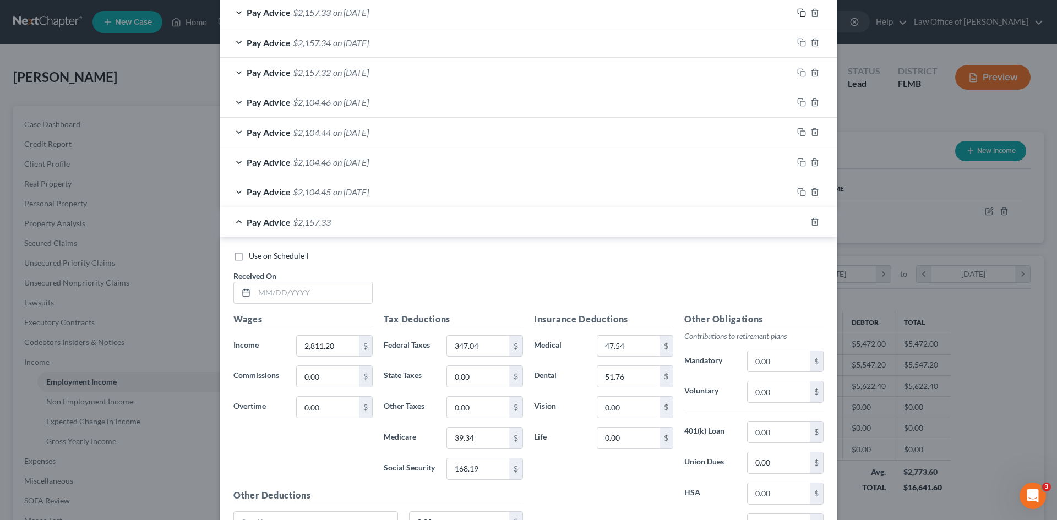
scroll to position [505, 0]
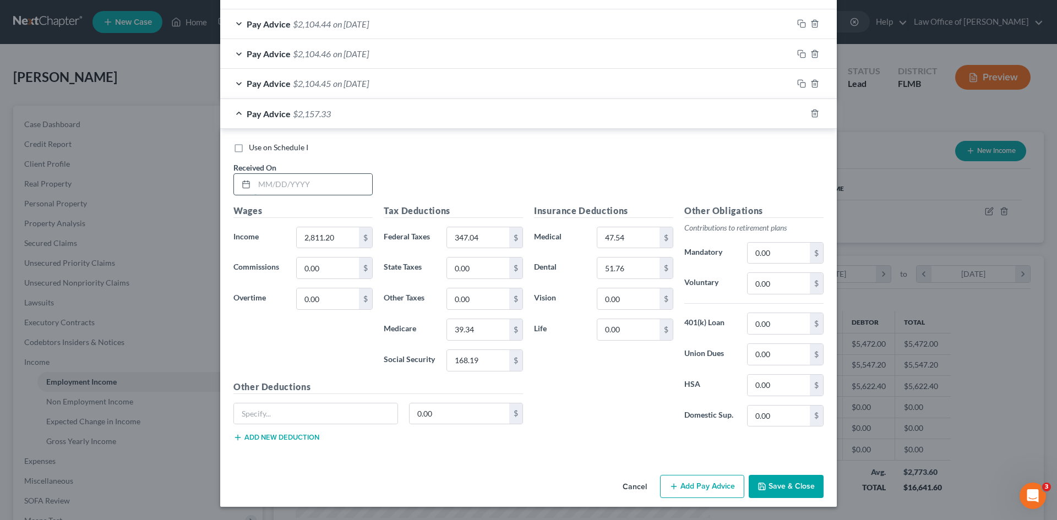
click at [319, 188] on input "text" at bounding box center [313, 184] width 118 height 21
type input "06/06/2025"
click at [482, 367] on input "168.19" at bounding box center [478, 360] width 62 height 21
click at [477, 359] on input "168.19" at bounding box center [478, 360] width 62 height 21
type input "168.20"
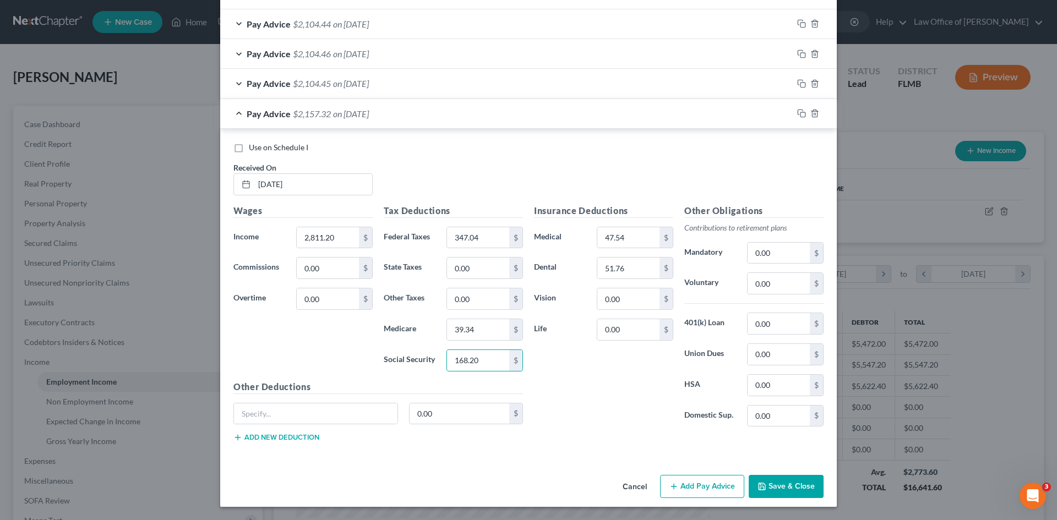
click at [596, 411] on div "Insurance Deductions Medical 47.54 $ Dental 51.76 $ Vision 0.00 $ Life 0.00 $" at bounding box center [603, 320] width 150 height 232
click at [797, 112] on icon "button" at bounding box center [801, 113] width 9 height 9
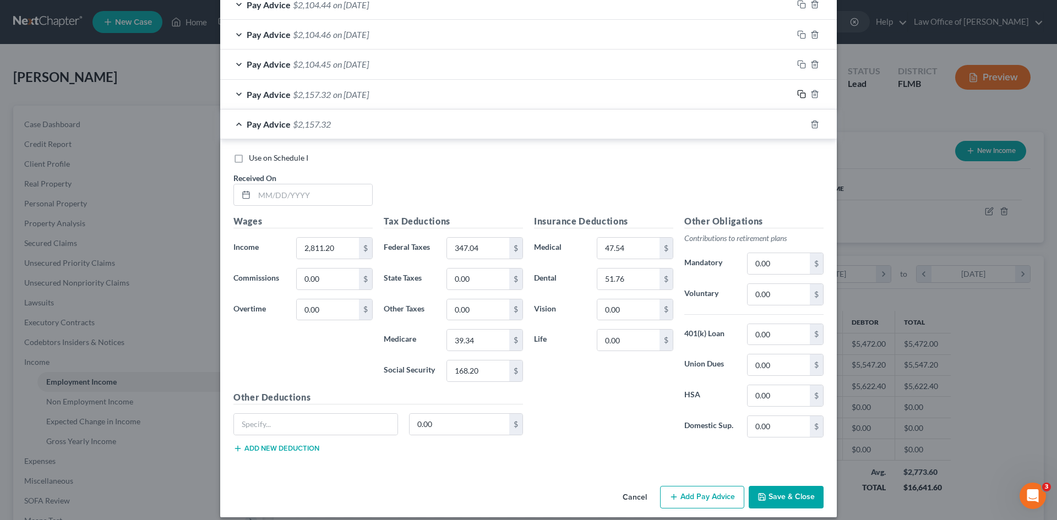
scroll to position [534, 0]
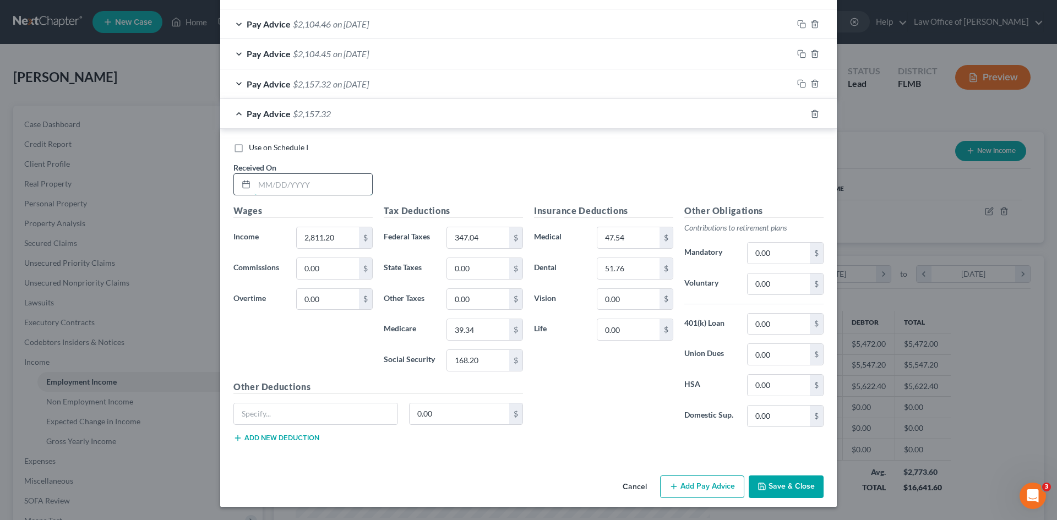
drag, startPoint x: 316, startPoint y: 185, endPoint x: 317, endPoint y: 192, distance: 6.2
click at [316, 185] on input "text" at bounding box center [313, 184] width 118 height 21
type input "06/20/2025"
click at [438, 174] on div "Use on Schedule I Received On * 06/20/2025" at bounding box center [528, 173] width 601 height 62
click at [490, 329] on input "39.34" at bounding box center [478, 329] width 62 height 21
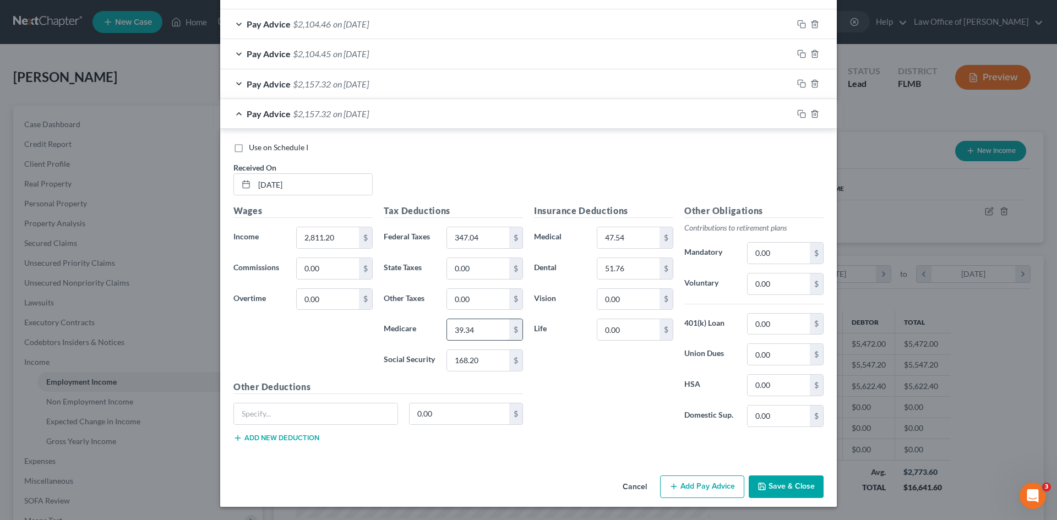
click at [481, 331] on input "39.34" at bounding box center [478, 329] width 62 height 21
type input "39.33"
click at [481, 358] on input "168.20" at bounding box center [478, 360] width 62 height 21
click at [482, 363] on input "168.20" at bounding box center [478, 360] width 62 height 21
click at [476, 359] on input "168.20" at bounding box center [478, 360] width 62 height 21
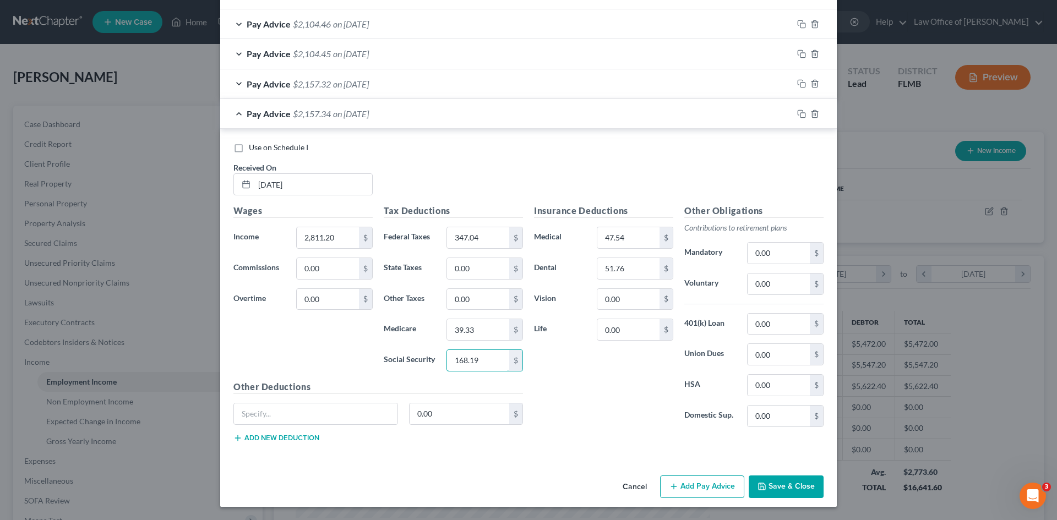
type input "168.19"
click at [618, 400] on div "Insurance Deductions Medical 47.54 $ Dental 51.76 $ Vision 0.00 $ Life 0.00 $" at bounding box center [603, 320] width 150 height 232
click at [797, 113] on icon "button" at bounding box center [801, 114] width 9 height 9
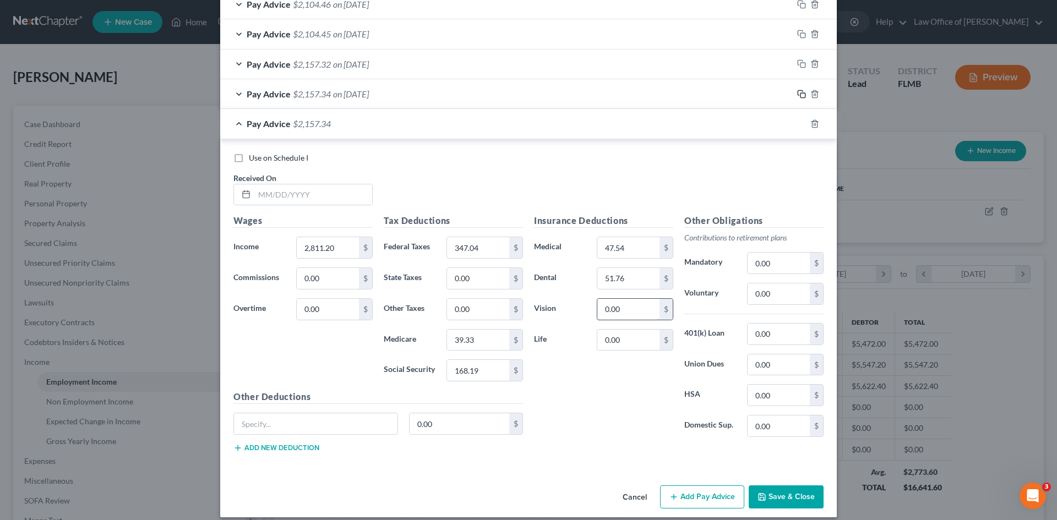
scroll to position [565, 0]
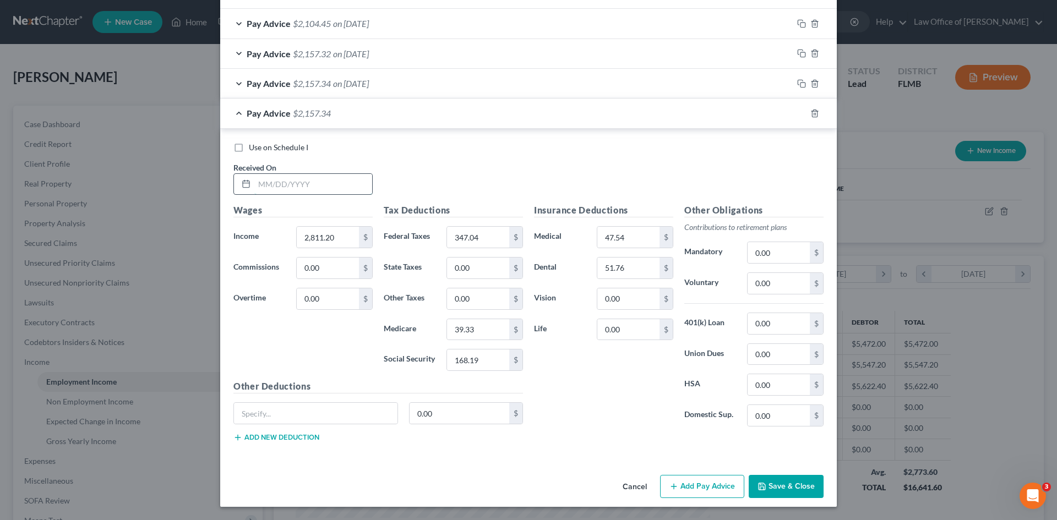
click at [343, 189] on input "text" at bounding box center [313, 184] width 118 height 21
type input "07/03/2025"
click at [493, 327] on input "39.33" at bounding box center [478, 329] width 62 height 21
click at [480, 331] on input "39.33" at bounding box center [478, 329] width 62 height 21
type input "39.34"
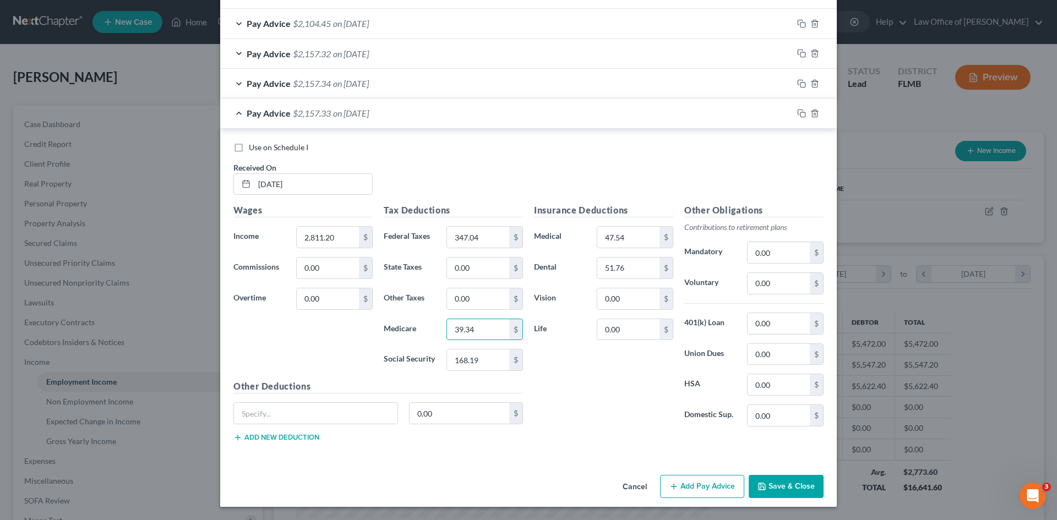
click at [553, 375] on div "Insurance Deductions Medical 47.54 $ Dental 51.76 $ Vision 0.00 $ Life 0.00 $" at bounding box center [603, 320] width 150 height 232
drag, startPoint x: 794, startPoint y: 112, endPoint x: 560, endPoint y: 227, distance: 260.4
click at [797, 112] on icon "button" at bounding box center [801, 113] width 9 height 9
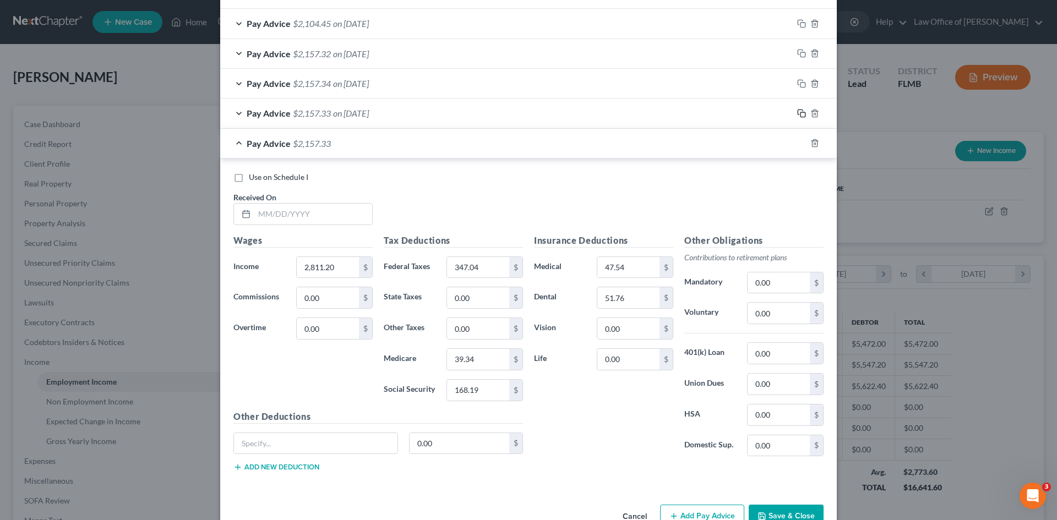
scroll to position [594, 0]
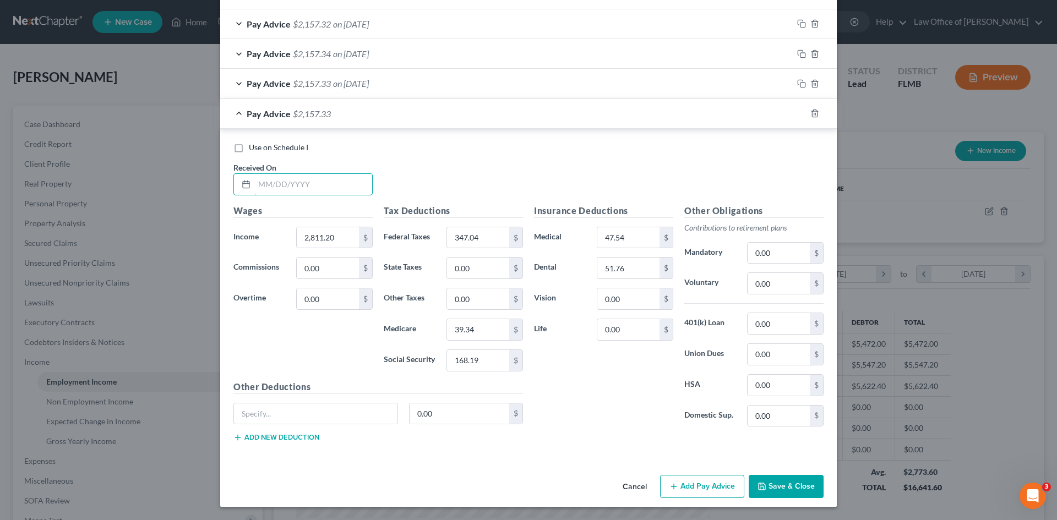
drag, startPoint x: 316, startPoint y: 187, endPoint x: 299, endPoint y: 140, distance: 50.3
click at [316, 185] on input "text" at bounding box center [313, 184] width 118 height 21
type input "07/18/2025"
click at [473, 190] on div "Use on Schedule I Received On * 07/18/2025" at bounding box center [528, 173] width 601 height 62
click at [494, 330] on input "39.34" at bounding box center [478, 329] width 62 height 21
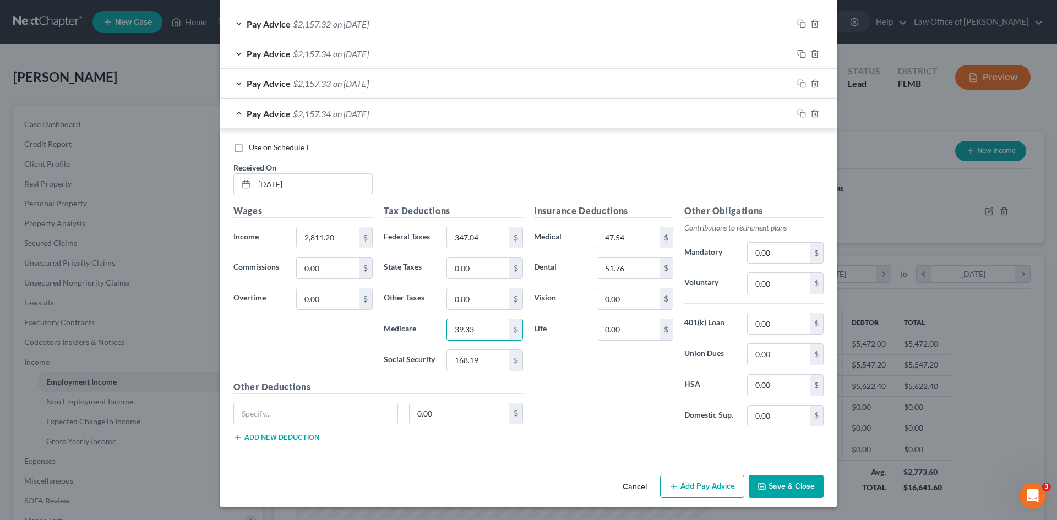
type input "39.33"
click at [585, 357] on div "Insurance Deductions Medical 47.54 $ Dental 51.76 $ Vision 0.00 $ Life 0.00 $" at bounding box center [603, 320] width 150 height 232
click at [797, 113] on icon "button" at bounding box center [801, 113] width 9 height 9
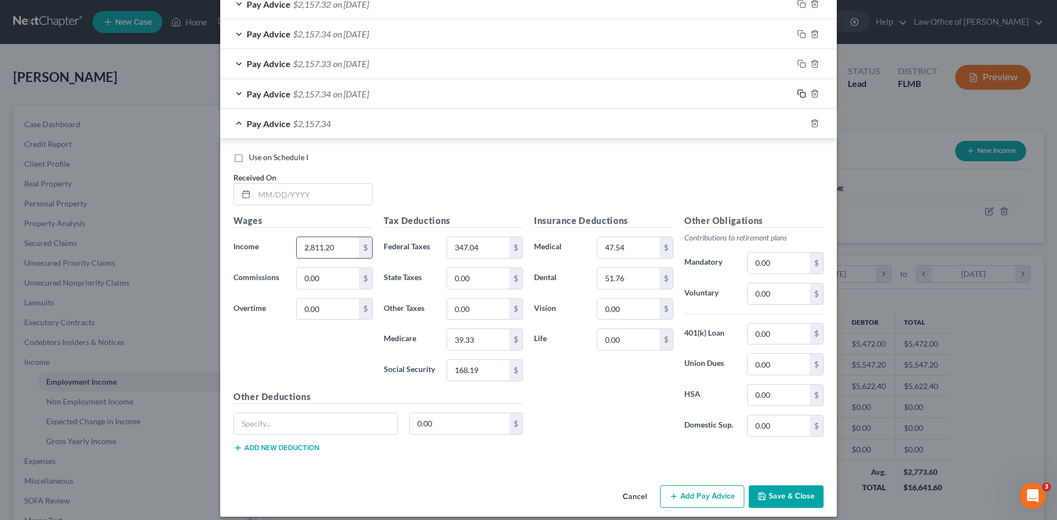
scroll to position [624, 0]
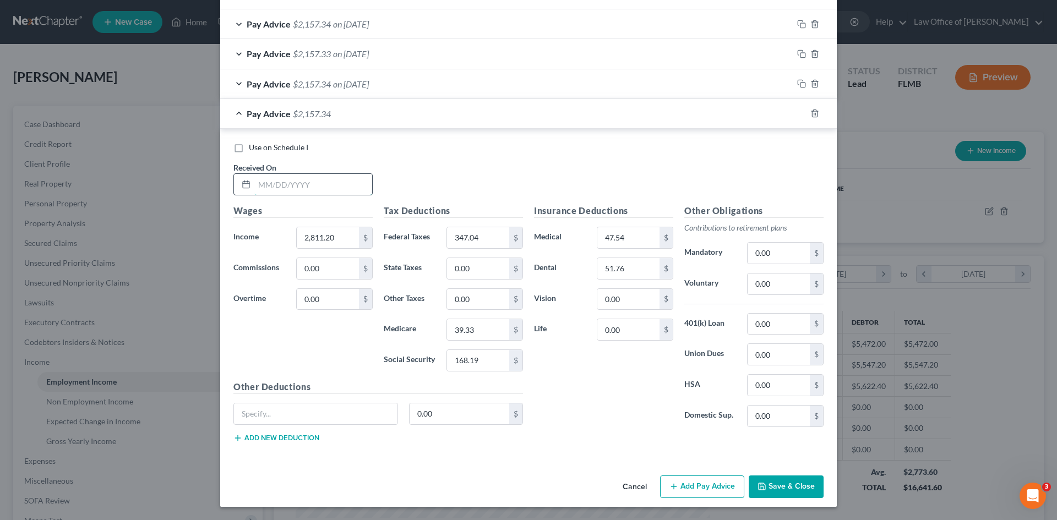
drag, startPoint x: 322, startPoint y: 188, endPoint x: 314, endPoint y: 185, distance: 8.9
click at [322, 188] on input "text" at bounding box center [313, 184] width 118 height 21
type input "08/01/2025"
click at [494, 329] on input "39.33" at bounding box center [478, 329] width 62 height 21
click at [478, 329] on input "39.33" at bounding box center [478, 329] width 62 height 21
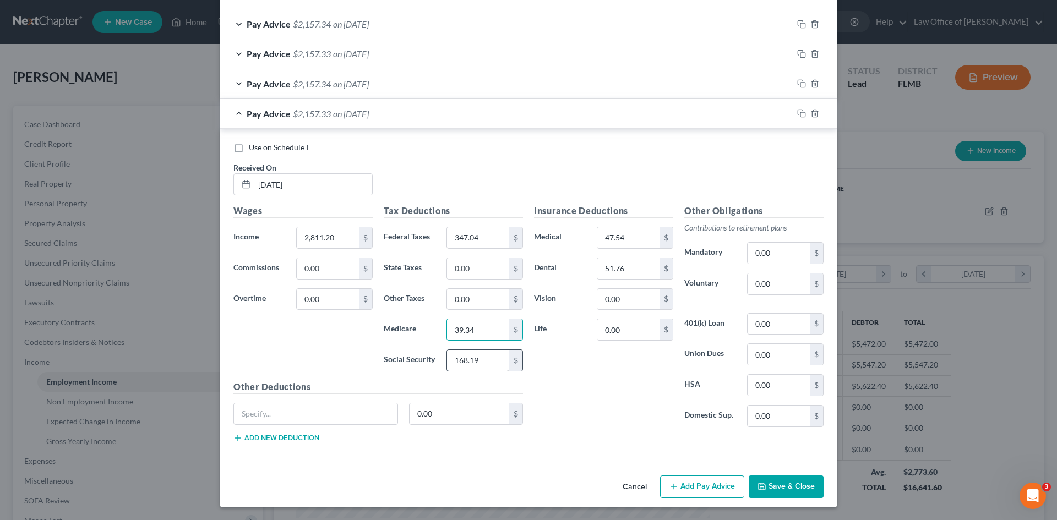
type input "39.34"
click at [483, 365] on input "168.19" at bounding box center [478, 360] width 62 height 21
click at [486, 359] on input "168.19" at bounding box center [478, 360] width 62 height 21
click at [484, 361] on input "168.19" at bounding box center [478, 360] width 62 height 21
click at [477, 362] on input "168.19" at bounding box center [478, 360] width 62 height 21
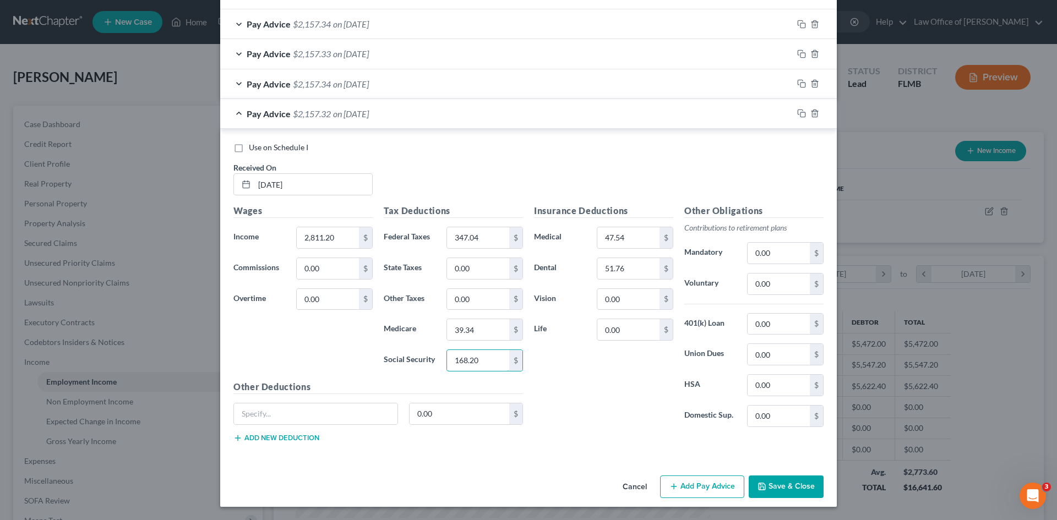
type input "168.20"
click at [650, 416] on div "Insurance Deductions Medical 47.54 $ Dental 51.76 $ Vision 0.00 $ Life 0.00 $" at bounding box center [603, 320] width 150 height 232
click at [797, 112] on icon "button" at bounding box center [801, 113] width 9 height 9
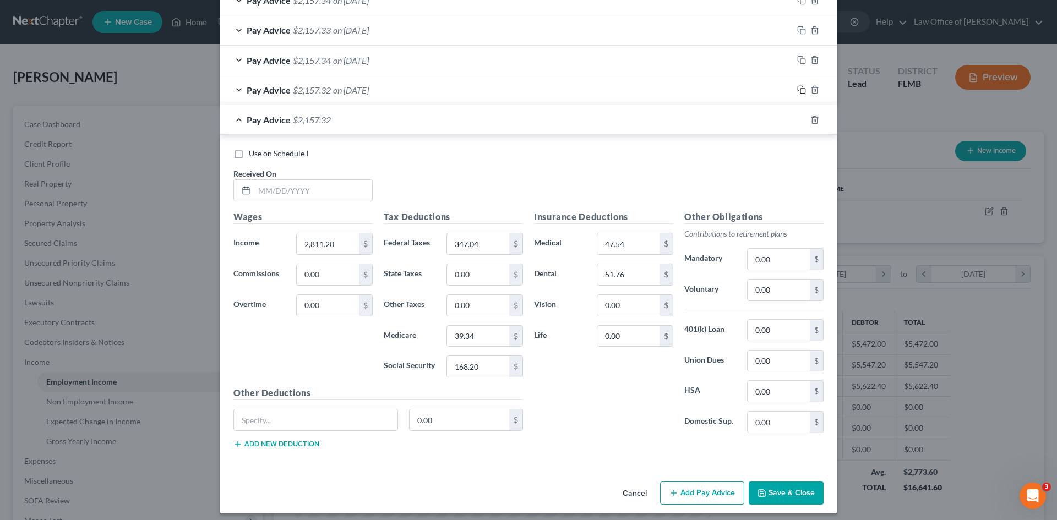
scroll to position [654, 0]
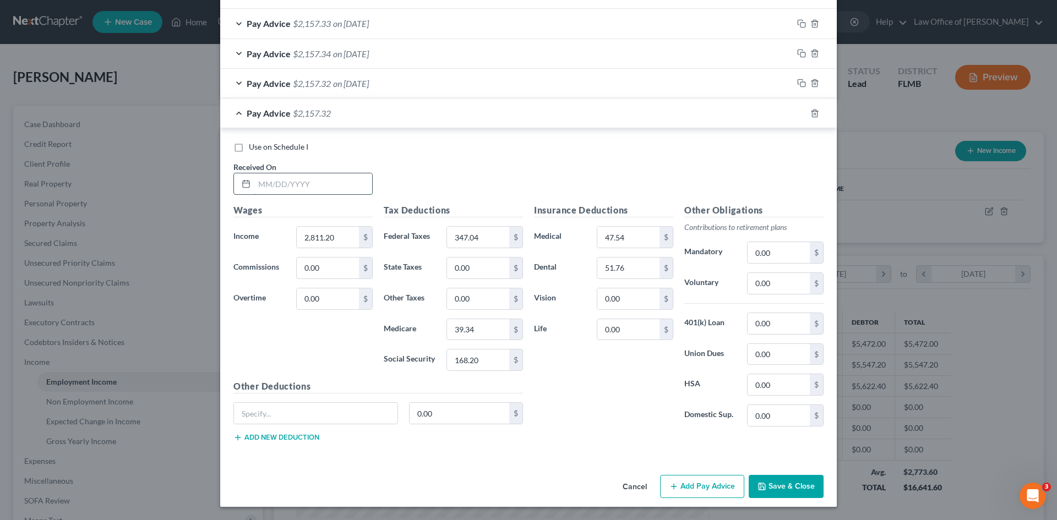
click at [305, 177] on input "text" at bounding box center [313, 183] width 118 height 21
type input "08/15/2025"
click at [478, 325] on input "39.34" at bounding box center [478, 329] width 62 height 21
type input "39.33"
click at [485, 361] on input "168.20" at bounding box center [478, 360] width 62 height 21
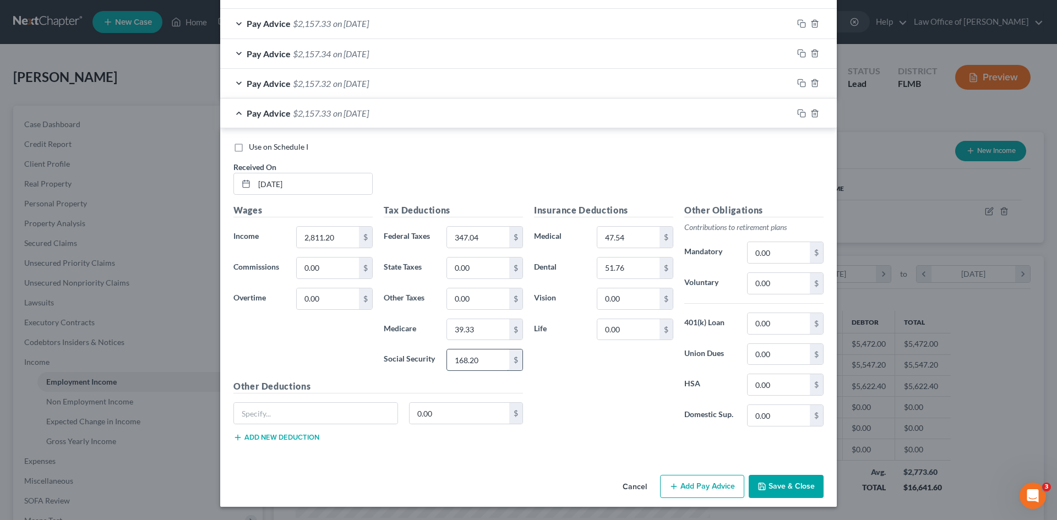
click at [484, 364] on input "168.20" at bounding box center [478, 360] width 62 height 21
type input "168.19"
click at [608, 406] on div "Insurance Deductions Medical 47.54 $ Dental 51.76 $ Vision 0.00 $ Life 0.00 $" at bounding box center [603, 320] width 150 height 232
click at [799, 111] on icon "button" at bounding box center [801, 113] width 9 height 9
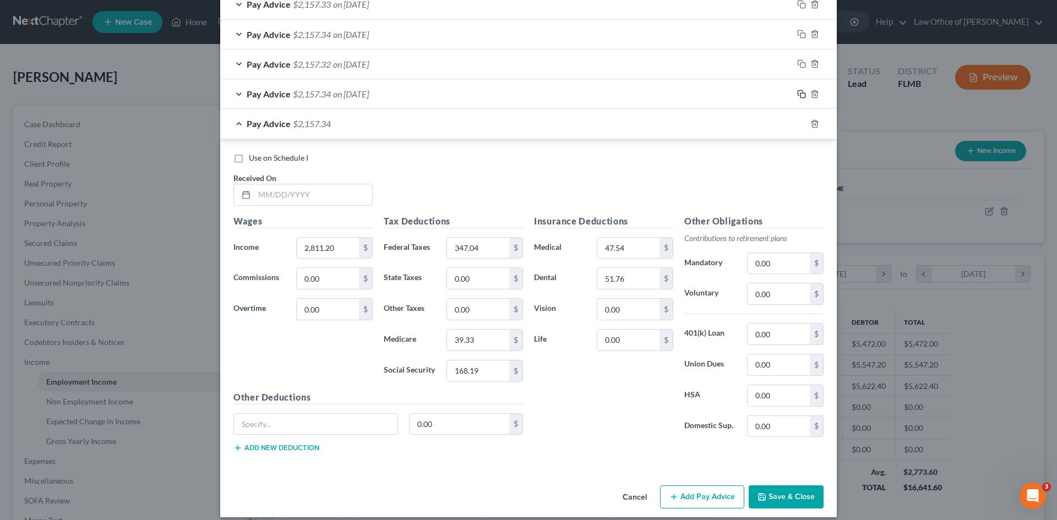
scroll to position [684, 0]
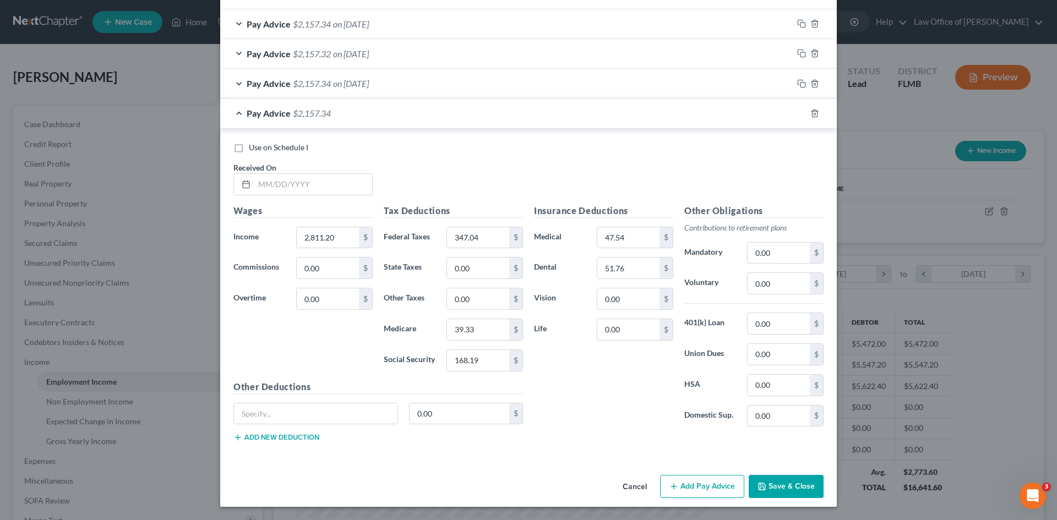
drag, startPoint x: 314, startPoint y: 187, endPoint x: 336, endPoint y: 156, distance: 38.2
click at [314, 187] on input "text" at bounding box center [313, 184] width 118 height 21
type input "08/29/2025"
click at [482, 332] on input "39.33" at bounding box center [478, 329] width 62 height 21
type input "39.34"
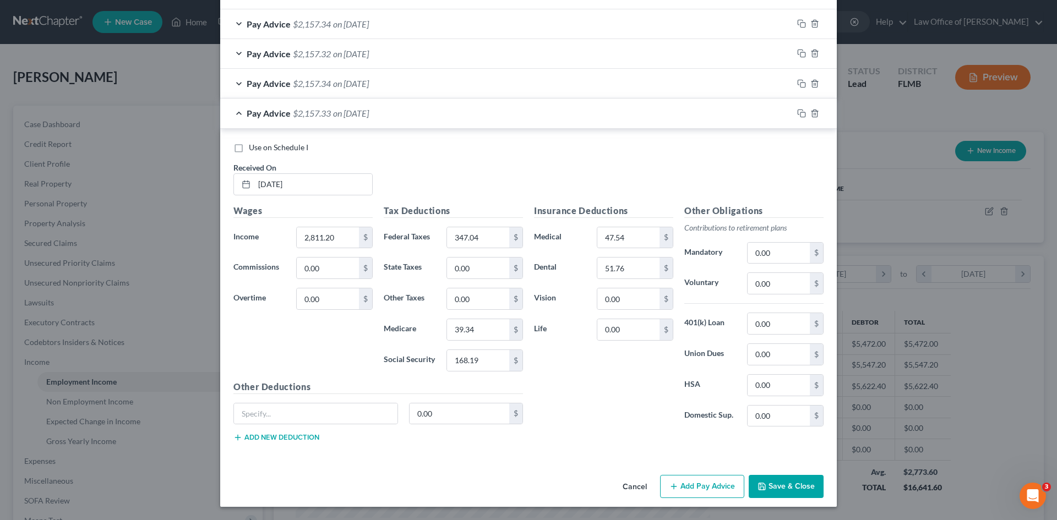
click at [566, 400] on div "Insurance Deductions Medical 47.54 $ Dental 51.76 $ Vision 0.00 $ Life 0.00 $" at bounding box center [603, 320] width 150 height 232
click at [797, 115] on icon "button" at bounding box center [801, 113] width 9 height 9
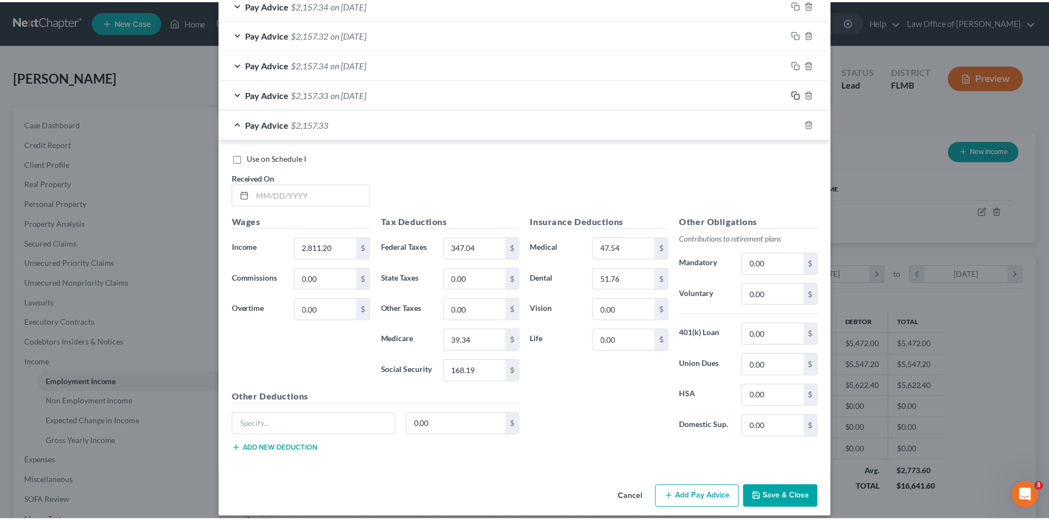
scroll to position [714, 0]
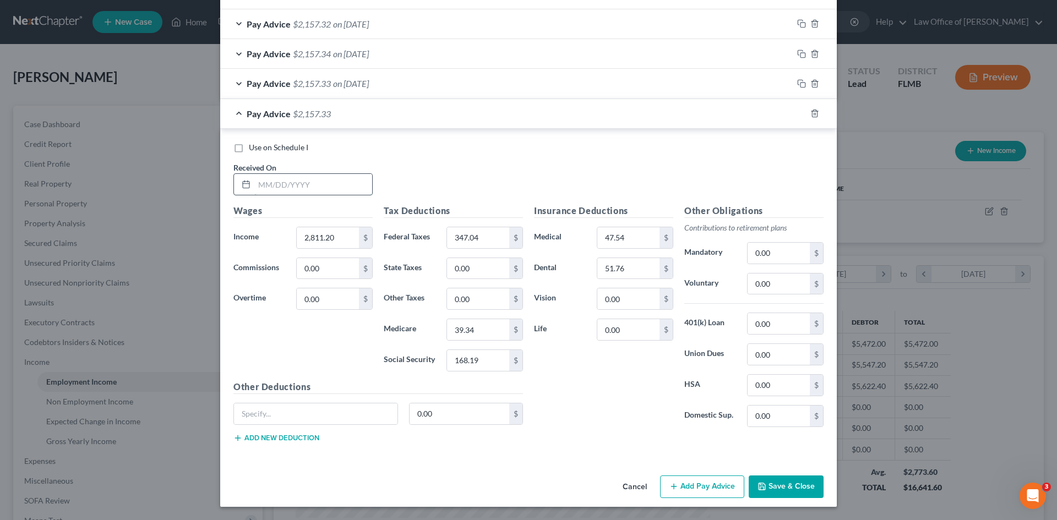
click at [296, 183] on input "text" at bounding box center [313, 184] width 118 height 21
type input "09/12/2025"
click at [479, 331] on input "39.34" at bounding box center [478, 329] width 62 height 21
click at [478, 331] on input "39.34" at bounding box center [478, 329] width 62 height 21
type input "39.33"
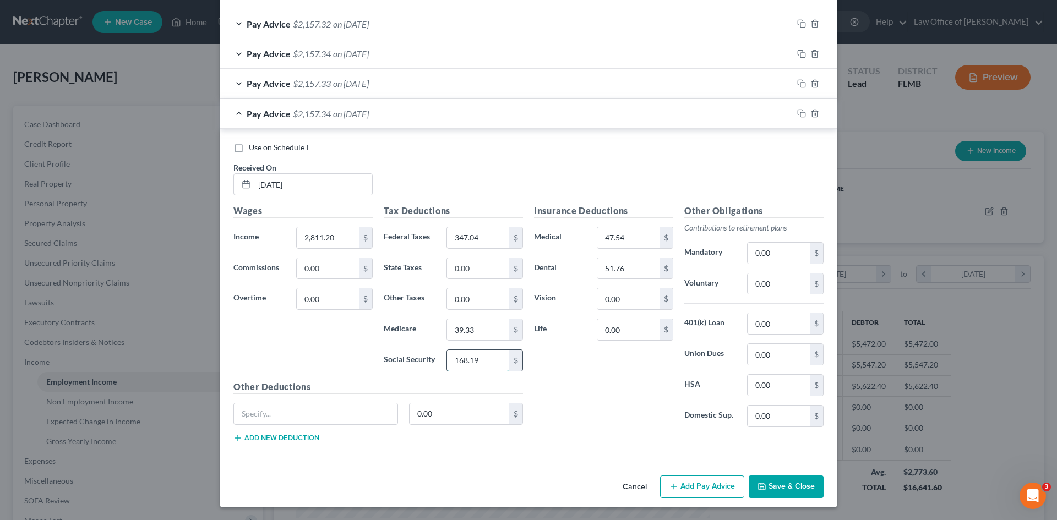
click at [483, 357] on input "168.19" at bounding box center [478, 360] width 62 height 21
click at [483, 355] on input "168.19" at bounding box center [478, 360] width 62 height 21
type input "168.20"
drag, startPoint x: 587, startPoint y: 418, endPoint x: 593, endPoint y: 416, distance: 7.2
click at [587, 418] on div "Insurance Deductions Medical 47.54 $ Dental 51.76 $ Vision 0.00 $ Life 0.00 $" at bounding box center [603, 320] width 150 height 232
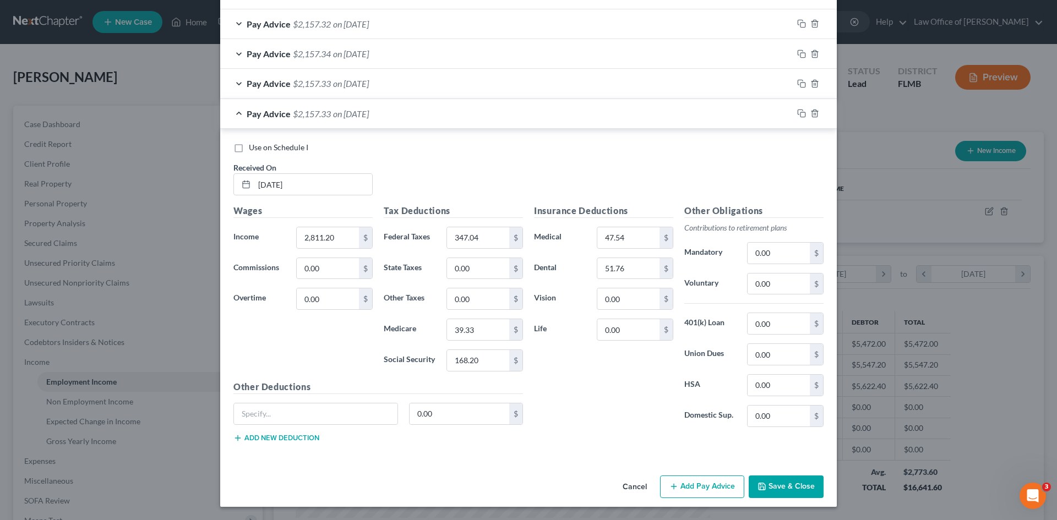
click at [779, 486] on button "Save & Close" at bounding box center [786, 487] width 75 height 23
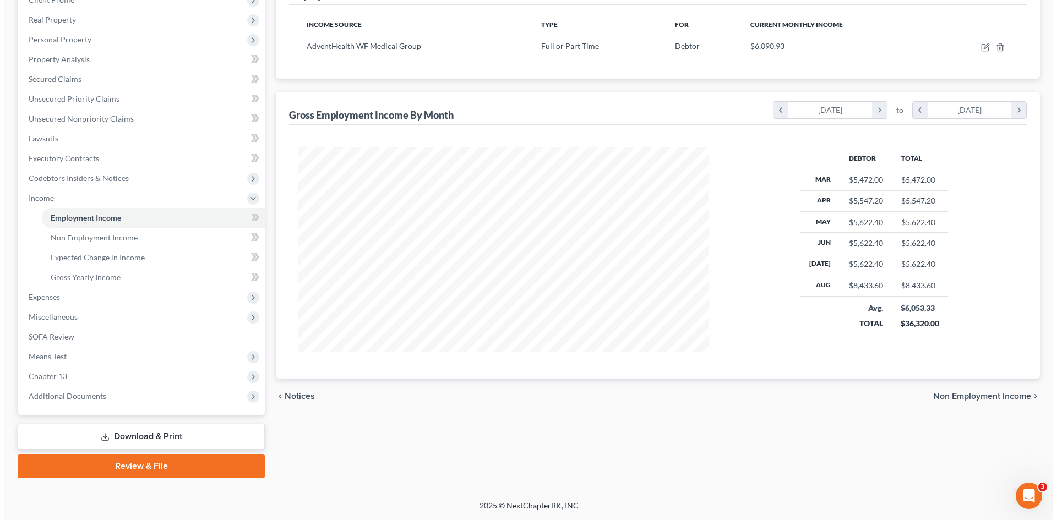
scroll to position [0, 0]
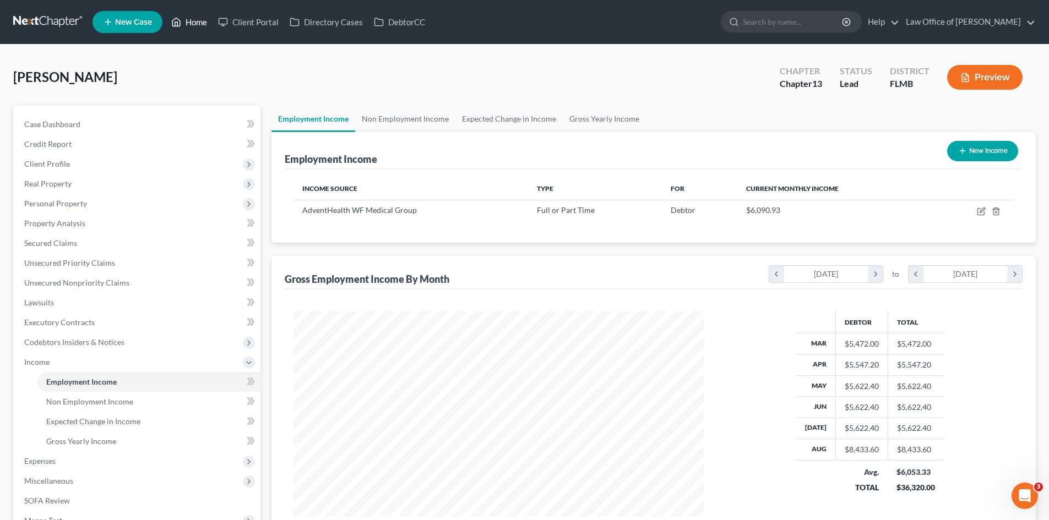
click at [177, 24] on icon at bounding box center [176, 21] width 10 height 13
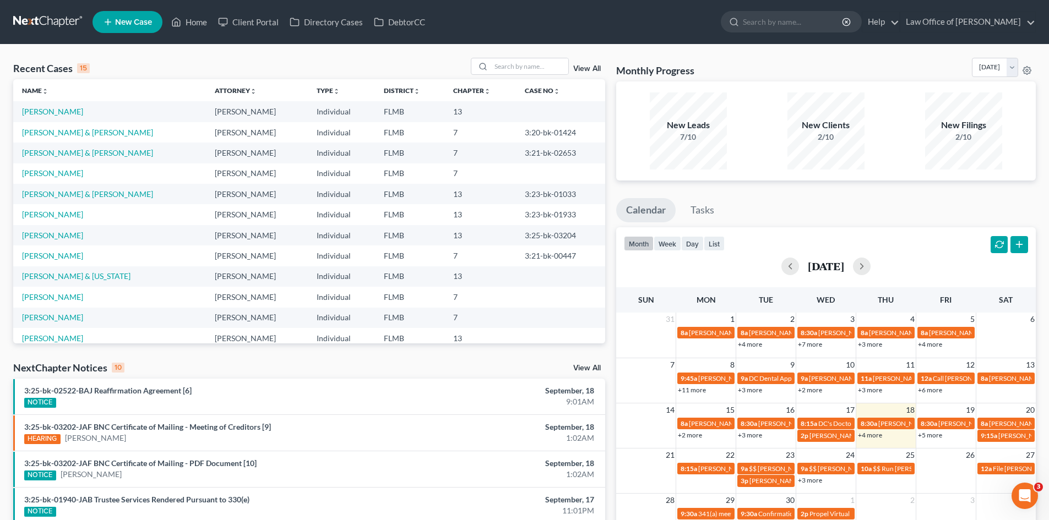
click at [50, 117] on td "Hernandez, Fabian" at bounding box center [109, 111] width 193 height 20
click at [53, 111] on link "Hernandez, Fabian" at bounding box center [52, 111] width 61 height 9
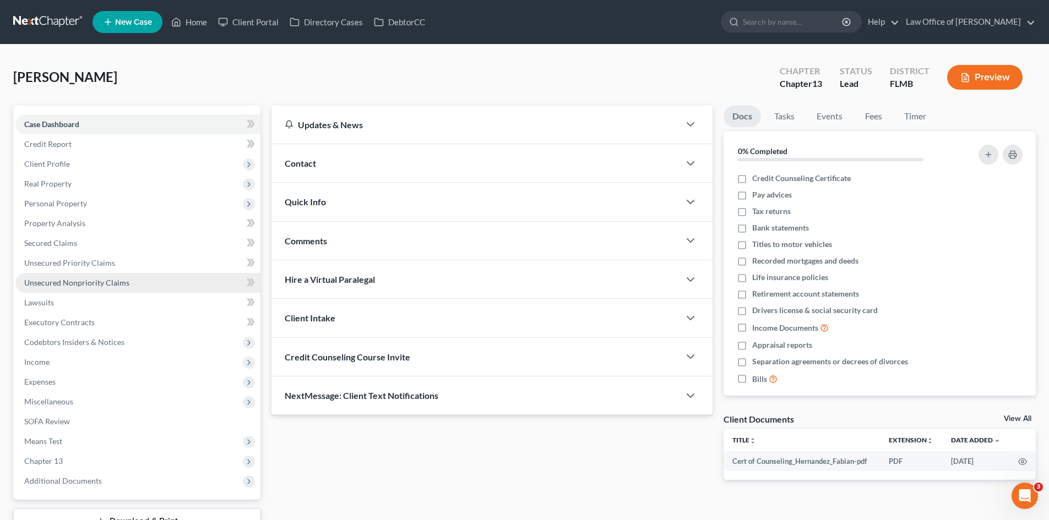
click at [88, 282] on span "Unsecured Nonpriority Claims" at bounding box center [76, 282] width 105 height 9
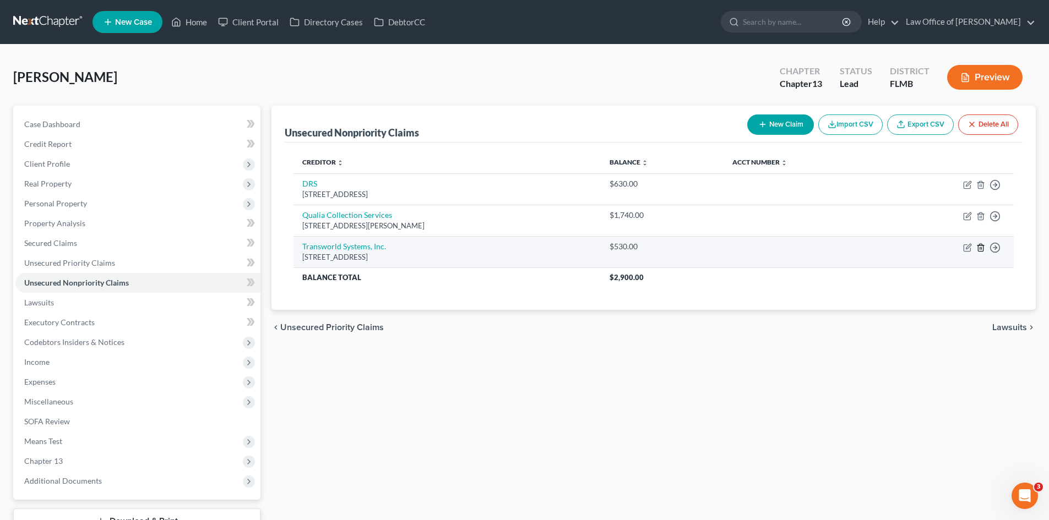
click at [982, 247] on icon "button" at bounding box center [980, 247] width 5 height 7
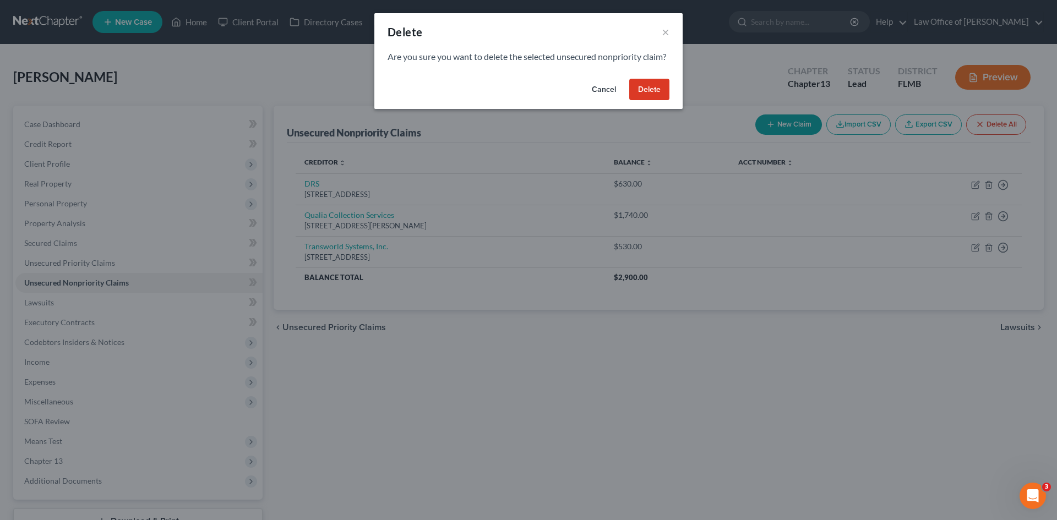
click at [657, 101] on button "Delete" at bounding box center [649, 90] width 40 height 22
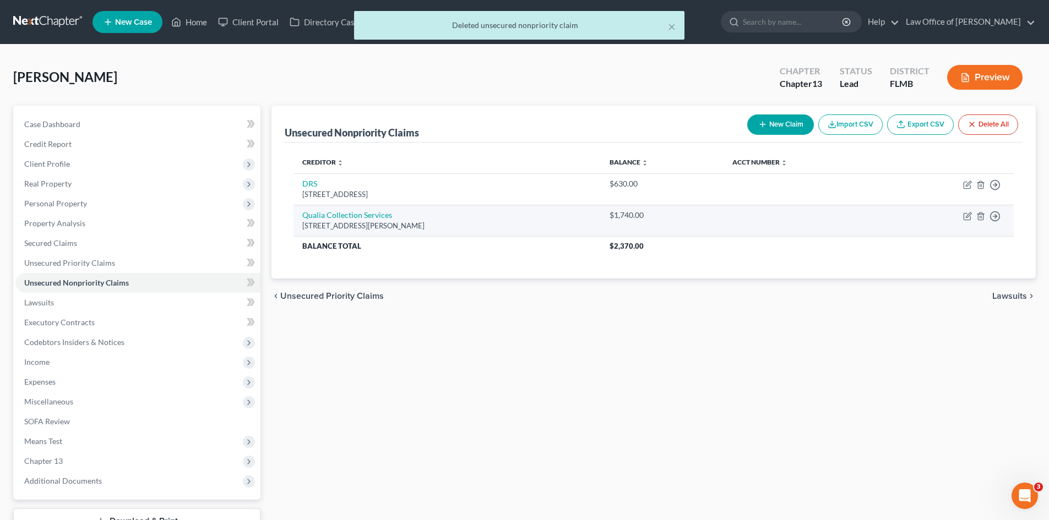
click at [974, 216] on td "Move to D Move to E Move to G Move to Notice Only" at bounding box center [948, 220] width 130 height 31
click at [978, 217] on icon "button" at bounding box center [980, 215] width 5 height 7
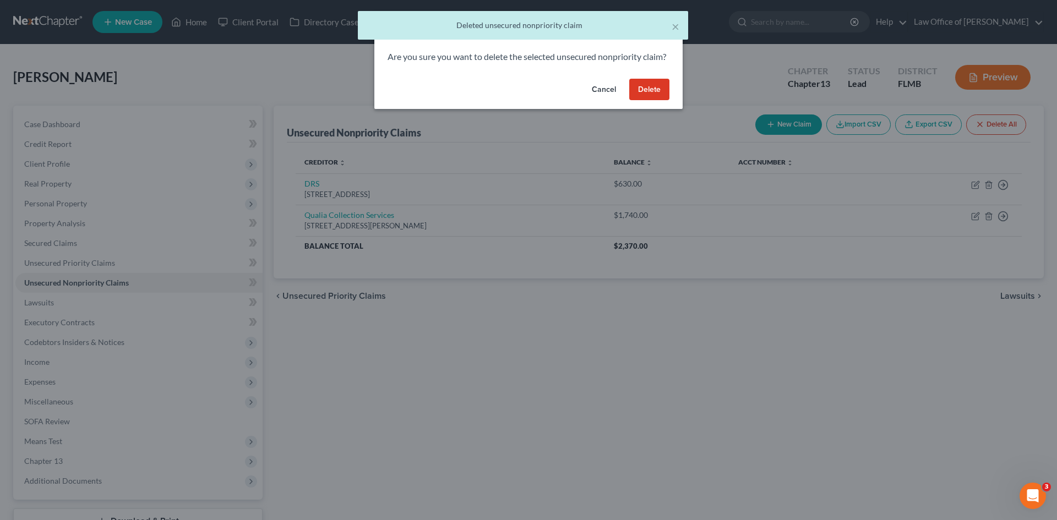
click at [635, 96] on button "Delete" at bounding box center [649, 90] width 40 height 22
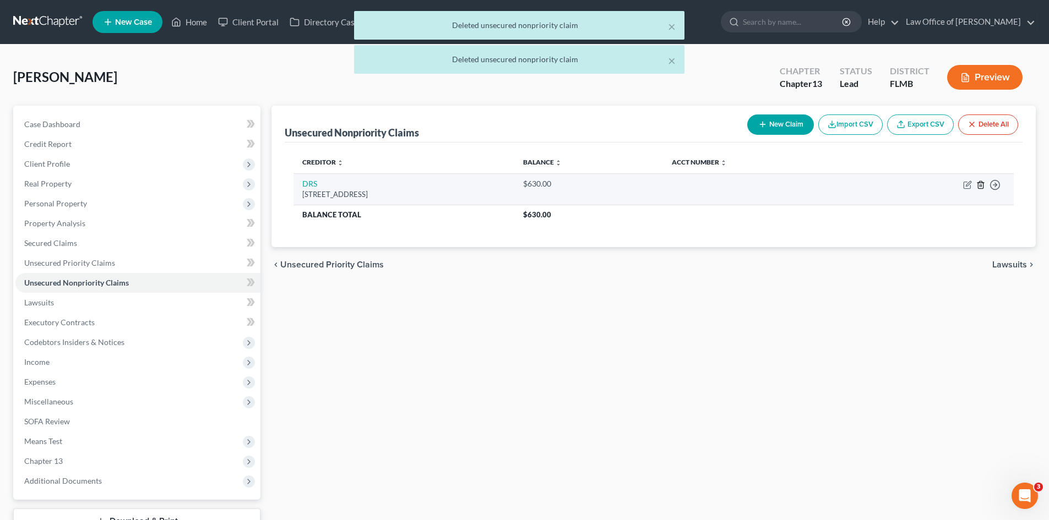
click at [980, 188] on icon "button" at bounding box center [980, 185] width 9 height 9
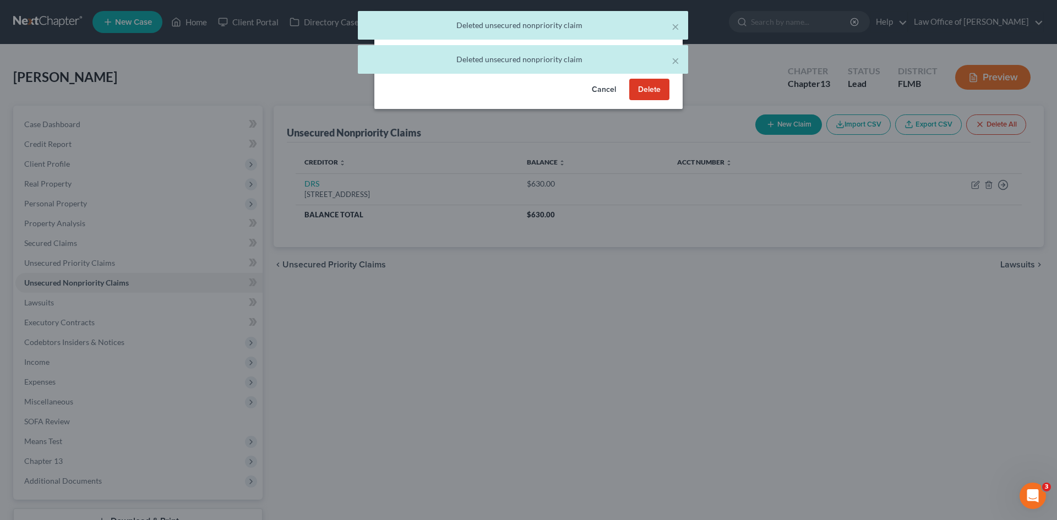
click at [652, 101] on button "Delete" at bounding box center [649, 90] width 40 height 22
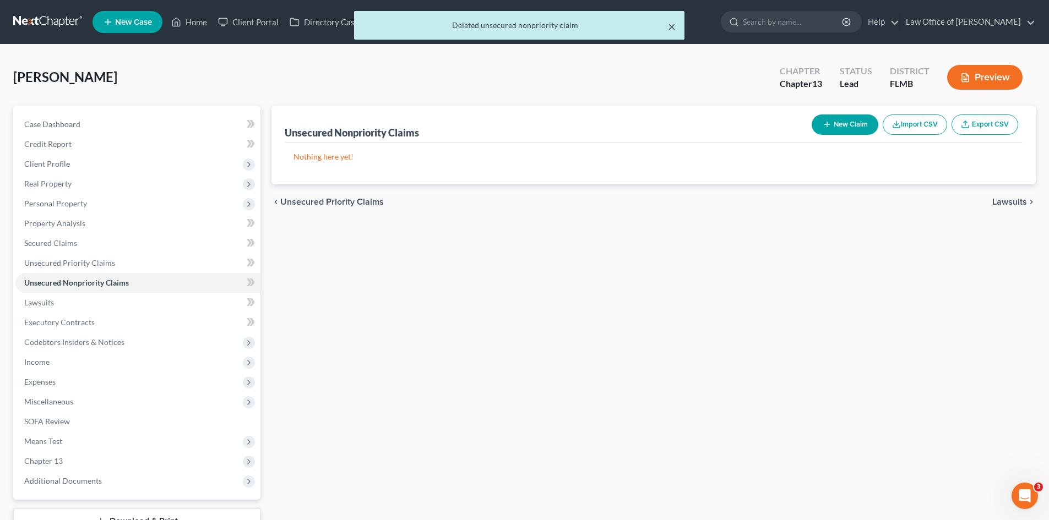
click at [671, 26] on button "×" at bounding box center [672, 26] width 8 height 13
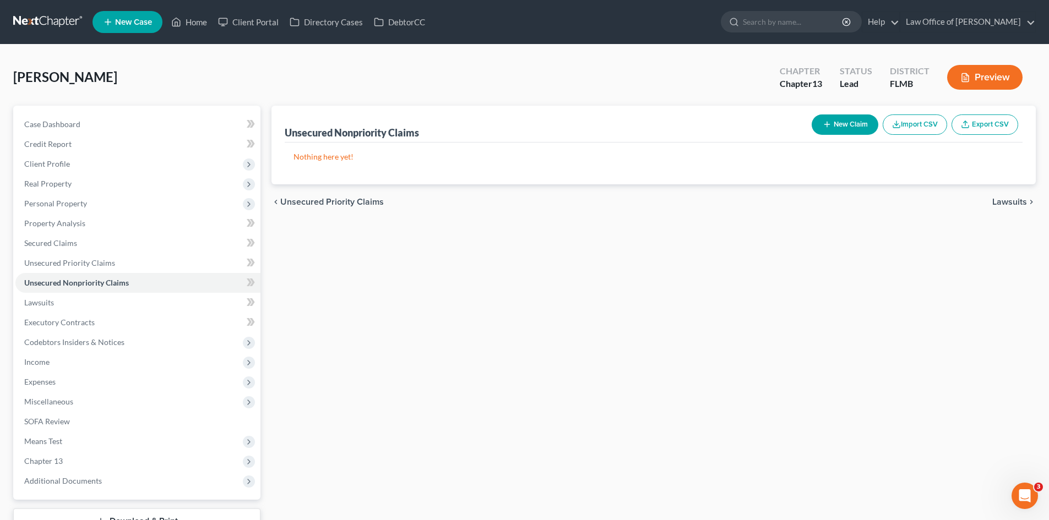
click at [847, 132] on button "New Claim" at bounding box center [844, 124] width 67 height 20
select select "0"
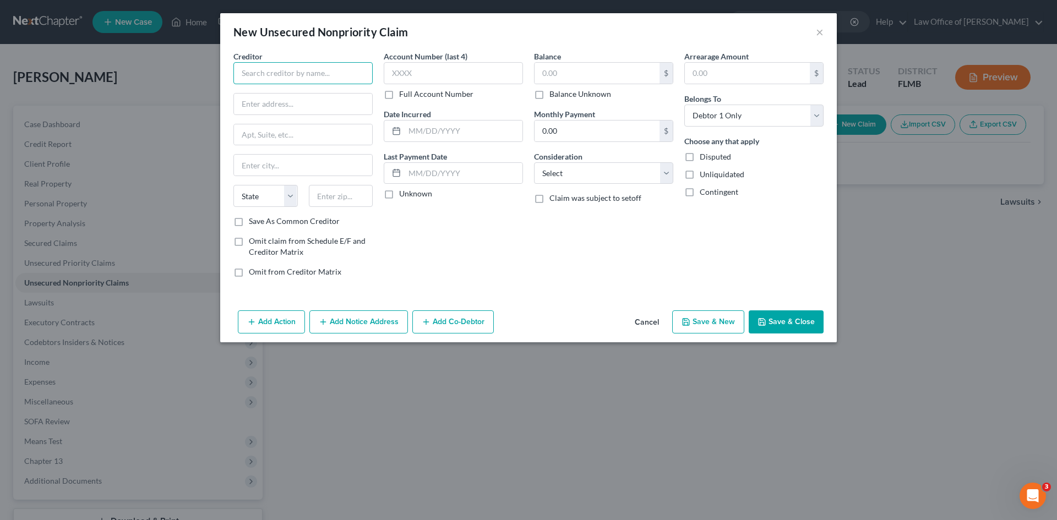
click at [326, 75] on input "text" at bounding box center [302, 73] width 139 height 22
paste input "Fifth Third Bank, N.A."
type input "Fifth Third Bank, N.A."
click at [323, 78] on input "Fifth Third Bank, N.A." at bounding box center [302, 73] width 139 height 22
click at [249, 223] on label "Save As Common Creditor" at bounding box center [294, 221] width 91 height 11
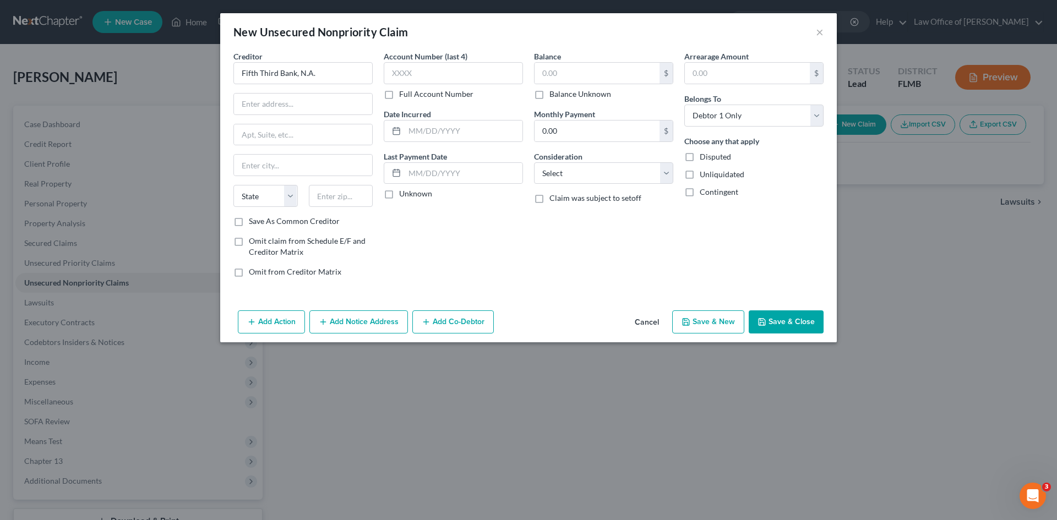
click at [253, 223] on input "Save As Common Creditor" at bounding box center [256, 219] width 7 height 7
checkbox input "true"
click at [272, 108] on input "text" at bounding box center [303, 104] width 138 height 21
paste input "5001 Kingsley Drive"
type input "5001 Kingsley Drive"
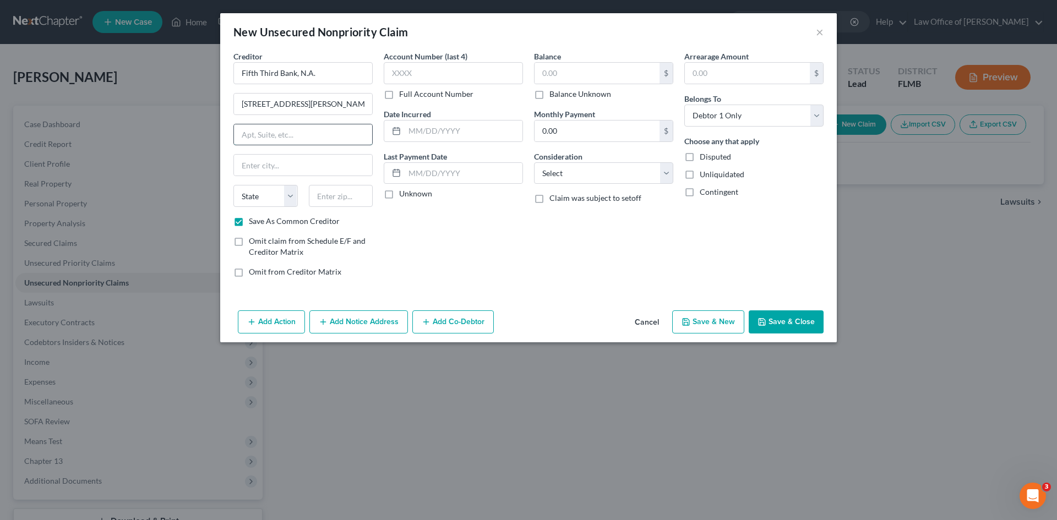
click at [323, 132] on input "text" at bounding box center [303, 134] width 138 height 21
paste input "1MOBBW"
type input "1MOBBW"
click at [335, 196] on input "text" at bounding box center [341, 196] width 64 height 22
type input "45227"
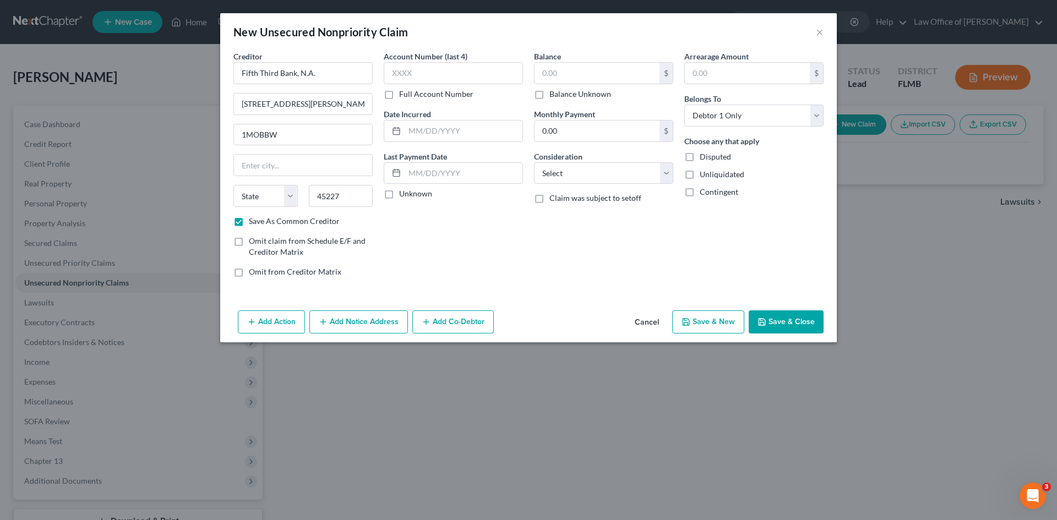
click at [572, 279] on div "Balance $ Balance Unknown Balance Undetermined $ Balance Unknown Monthly Paymen…" at bounding box center [603, 169] width 150 height 236
type input "Cincinnati"
select select "36"
drag, startPoint x: 596, startPoint y: 67, endPoint x: 585, endPoint y: 71, distance: 11.1
click at [592, 69] on input "text" at bounding box center [596, 73] width 125 height 21
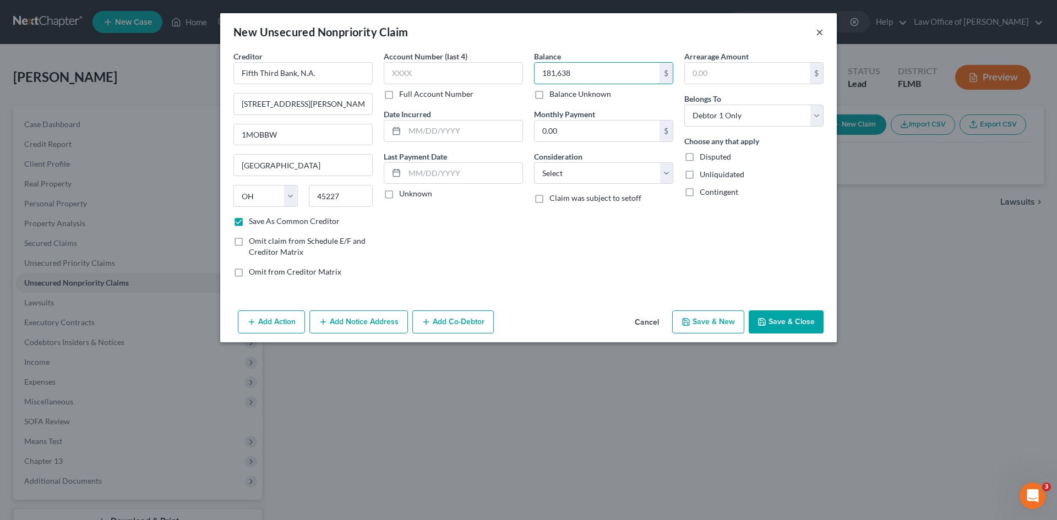
type input "181,638"
click at [821, 32] on button "×" at bounding box center [820, 31] width 8 height 13
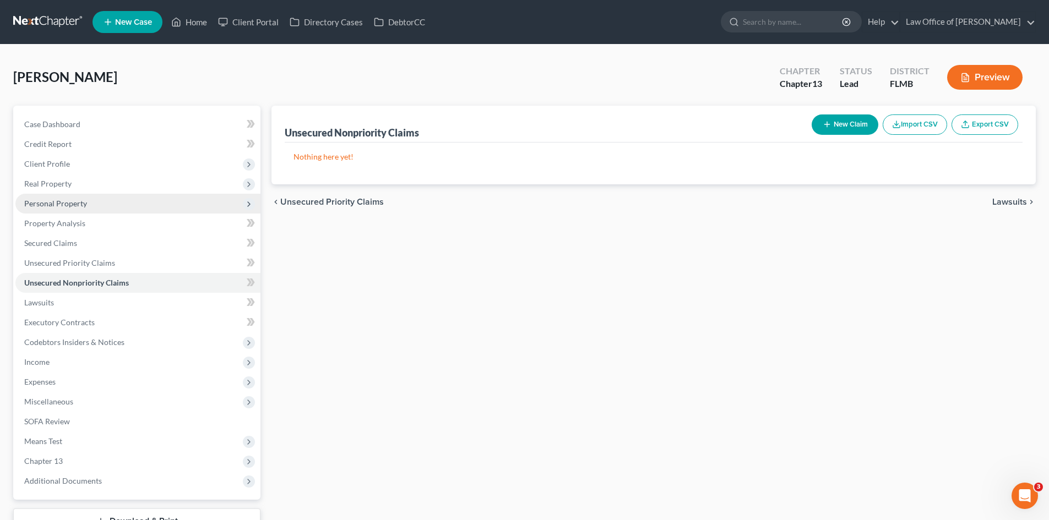
click at [67, 206] on span "Personal Property" at bounding box center [55, 203] width 63 height 9
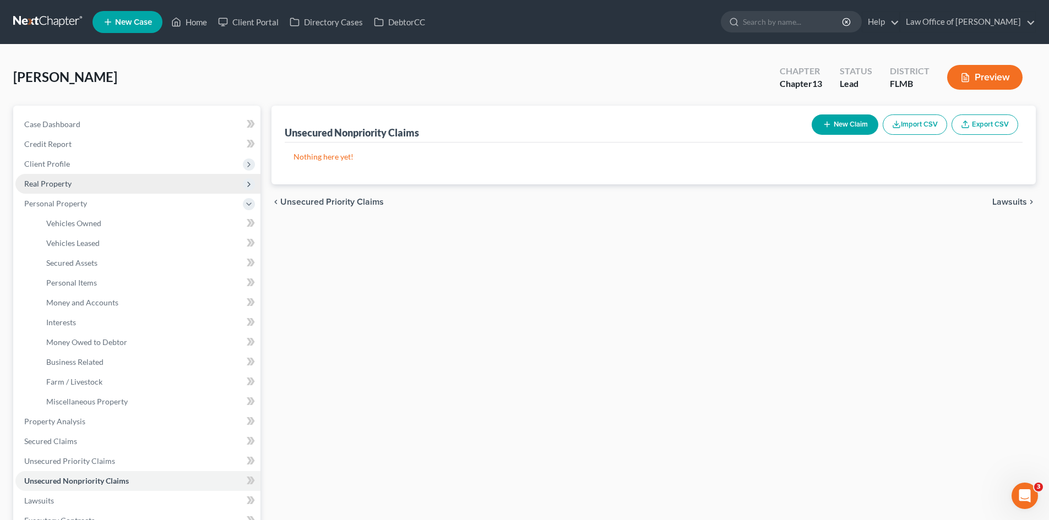
click at [65, 179] on span "Real Property" at bounding box center [47, 183] width 47 height 9
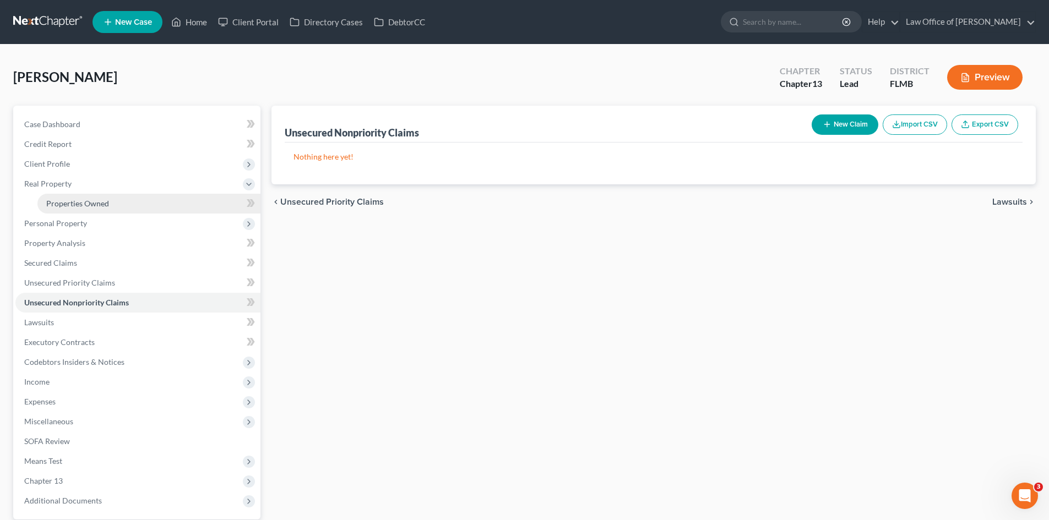
click at [72, 205] on span "Properties Owned" at bounding box center [77, 203] width 63 height 9
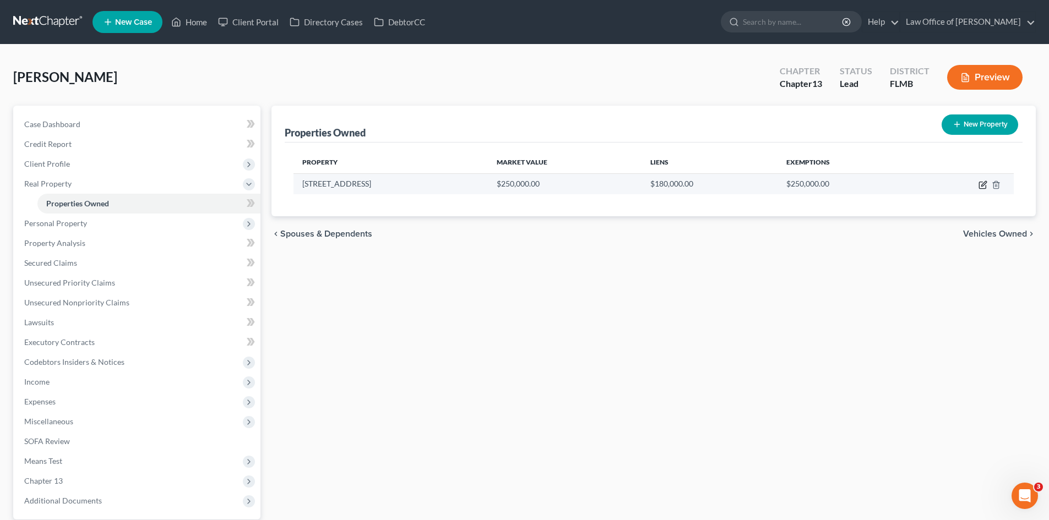
click at [982, 182] on icon "button" at bounding box center [982, 185] width 7 height 7
select select "9"
select select "0"
select select "36"
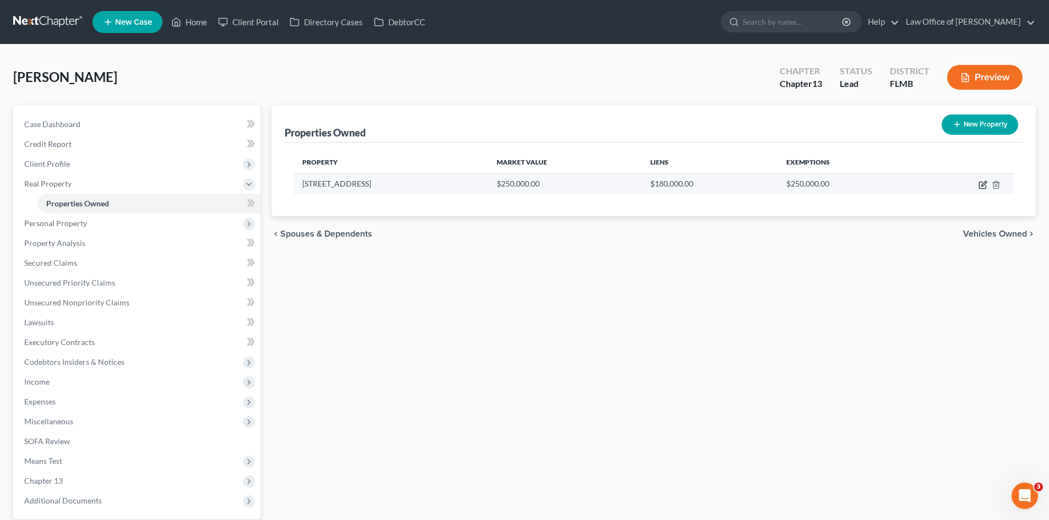
select select "0"
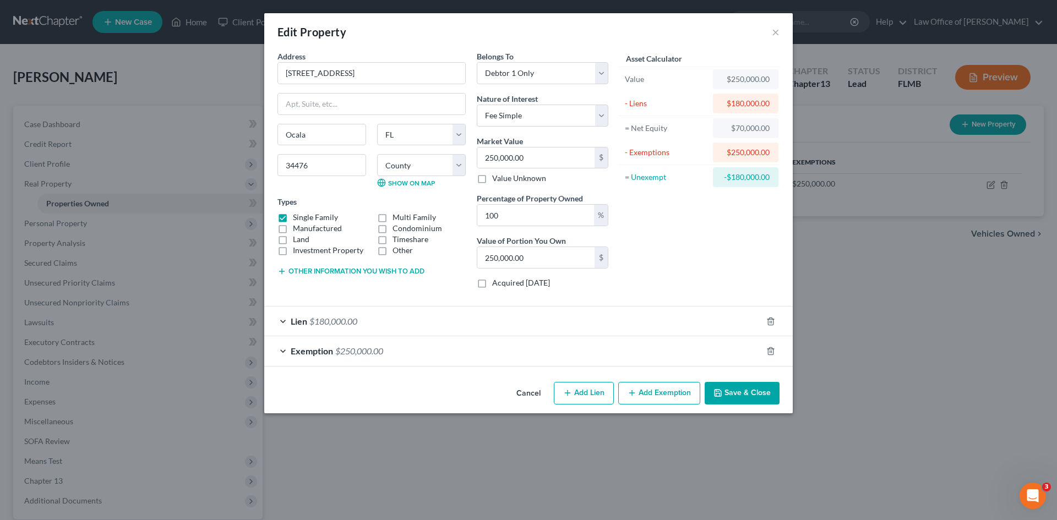
click at [378, 330] on div "Lien $180,000.00" at bounding box center [513, 321] width 498 height 29
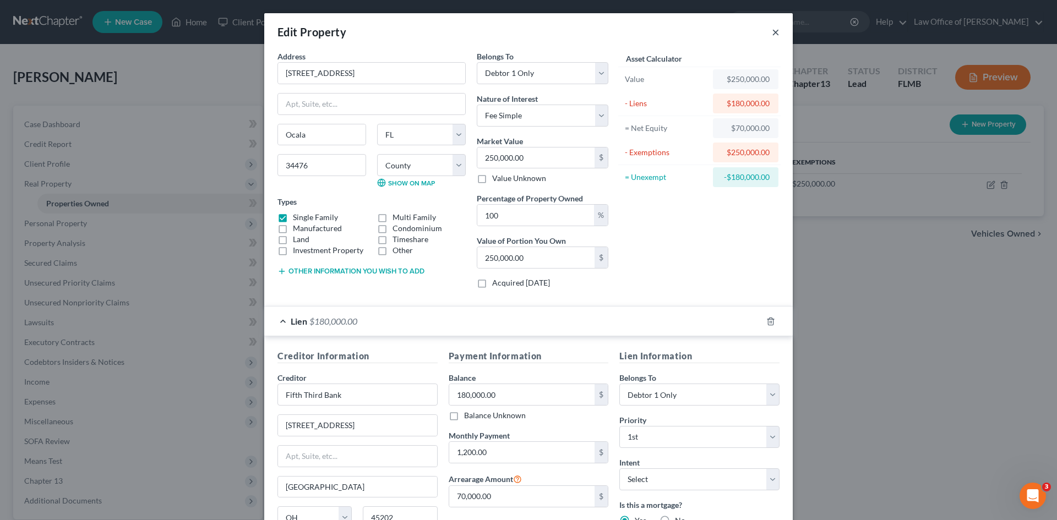
click at [772, 33] on button "×" at bounding box center [776, 31] width 8 height 13
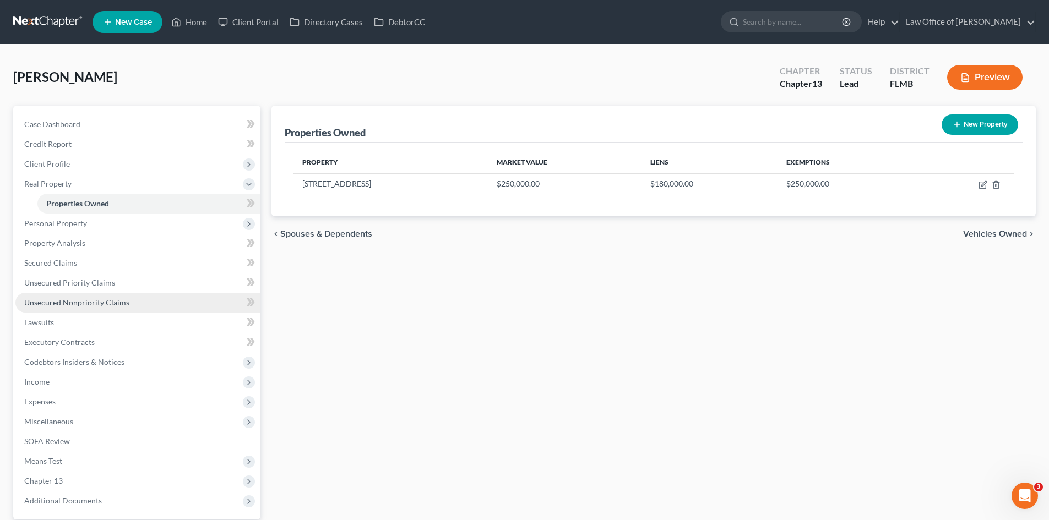
click at [83, 298] on span "Unsecured Nonpriority Claims" at bounding box center [76, 302] width 105 height 9
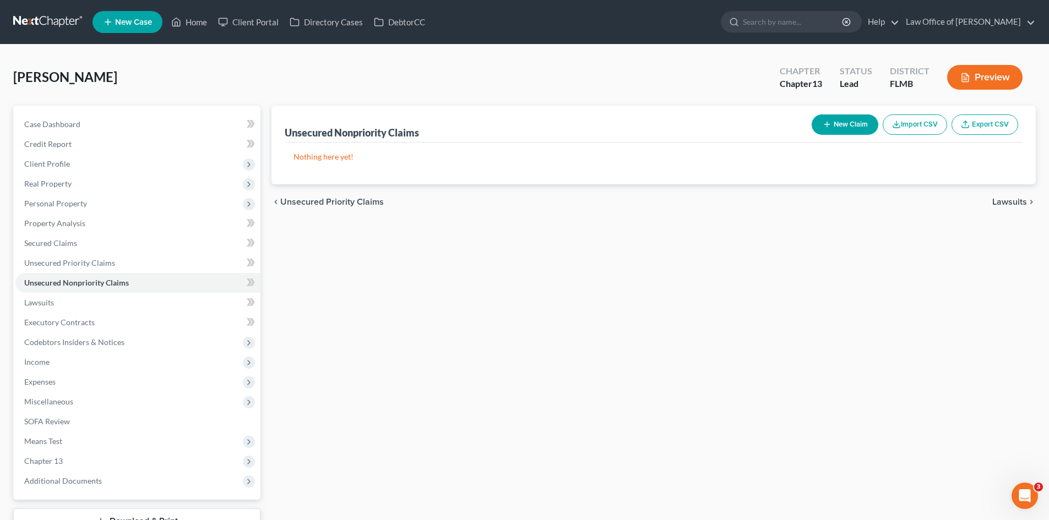
click at [845, 121] on button "New Claim" at bounding box center [844, 124] width 67 height 20
select select "0"
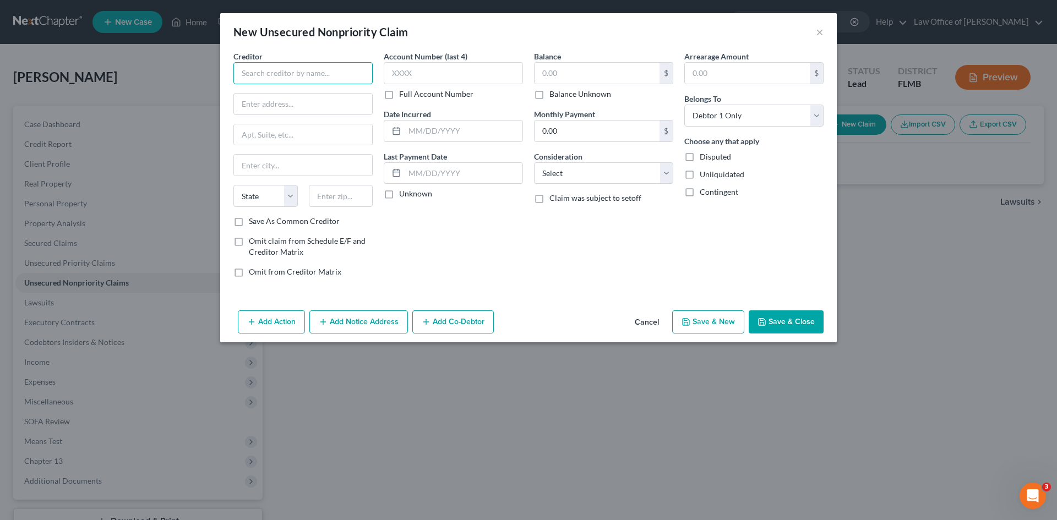
click at [280, 75] on input "text" at bounding box center [302, 73] width 139 height 22
paste input "LVNV Funding, LLC"
type input "LVNV Funding, LLC"
drag, startPoint x: 425, startPoint y: 242, endPoint x: 418, endPoint y: 244, distance: 7.3
click at [425, 243] on div "Account Number (last 4) Full Account Number Date Incurred Last Payment Date Unk…" at bounding box center [453, 169] width 150 height 236
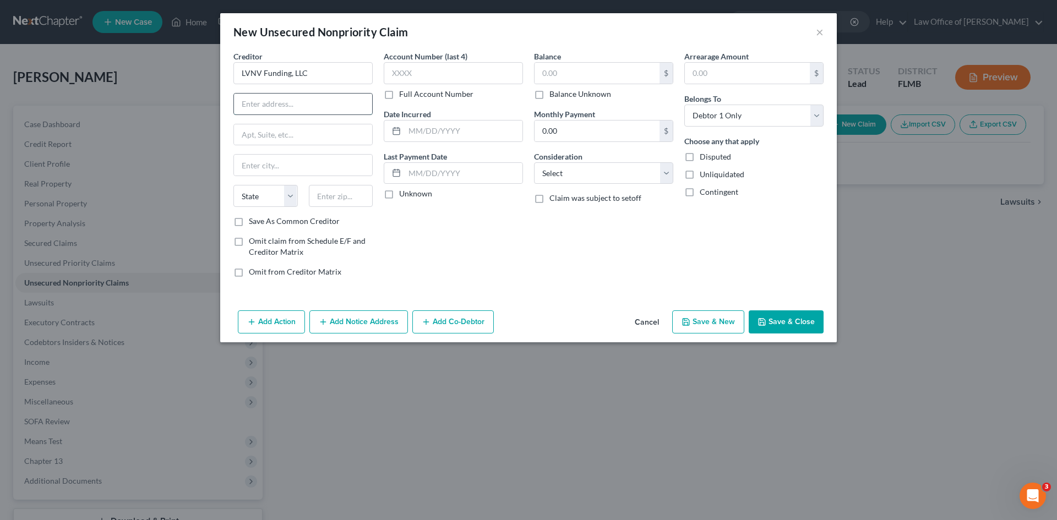
click at [254, 111] on input "text" at bounding box center [303, 104] width 138 height 21
paste input "PO Box 10587"
type input "PO Box 10587"
click at [249, 221] on label "Save As Common Creditor" at bounding box center [294, 221] width 91 height 11
click at [253, 221] on input "Save As Common Creditor" at bounding box center [256, 219] width 7 height 7
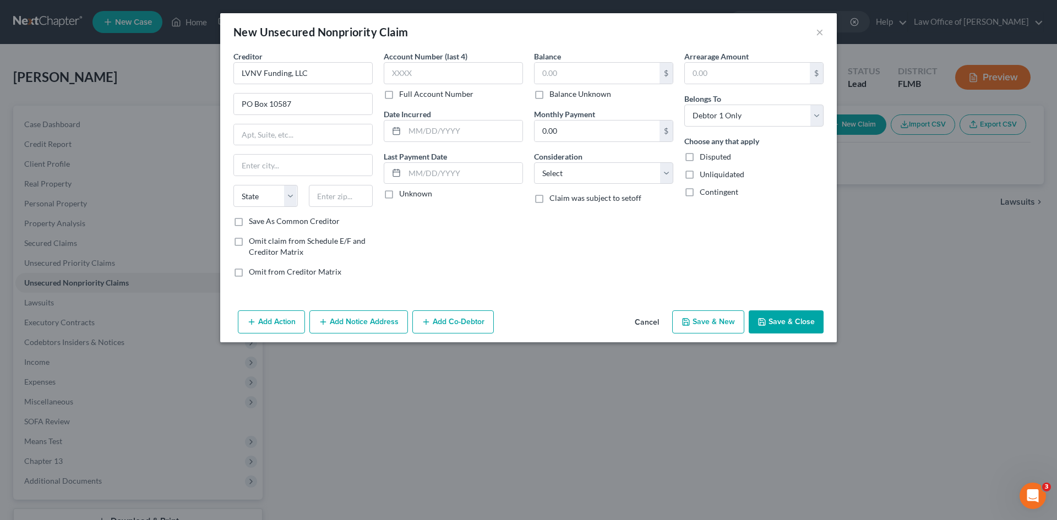
checkbox input "true"
click at [324, 200] on input "text" at bounding box center [341, 196] width 64 height 22
type input "29603"
click at [504, 244] on div "Account Number (last 4) Full Account Number Date Incurred Last Payment Date Unk…" at bounding box center [453, 169] width 150 height 236
type input "Greenville"
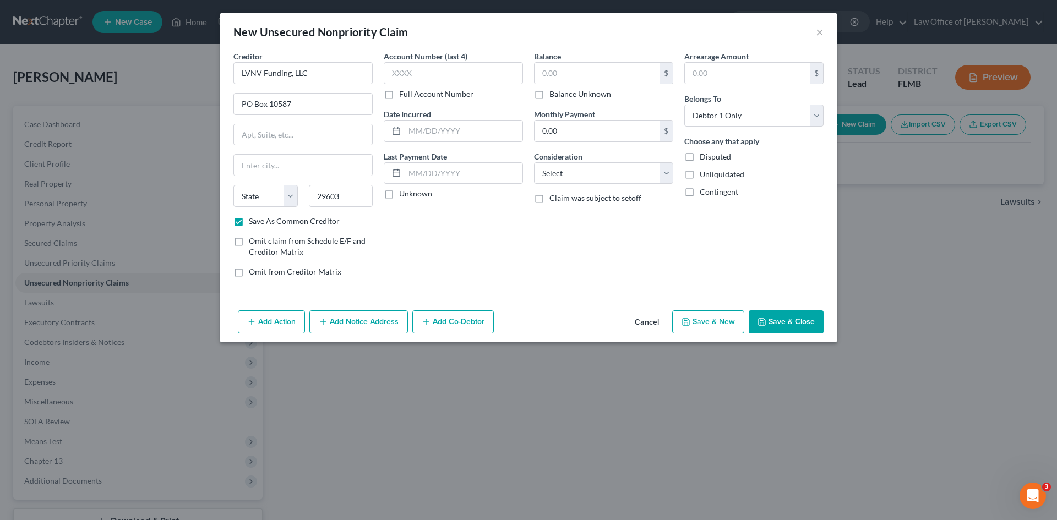
select select "42"
click at [625, 71] on input "text" at bounding box center [596, 73] width 125 height 21
type input "205.00"
click at [628, 254] on div "Balance 205.00 $ Balance Unknown Balance Undetermined 205.00 $ Balance Unknown …" at bounding box center [603, 169] width 150 height 236
click at [343, 78] on input "LVNV Funding, LLC" at bounding box center [302, 73] width 139 height 22
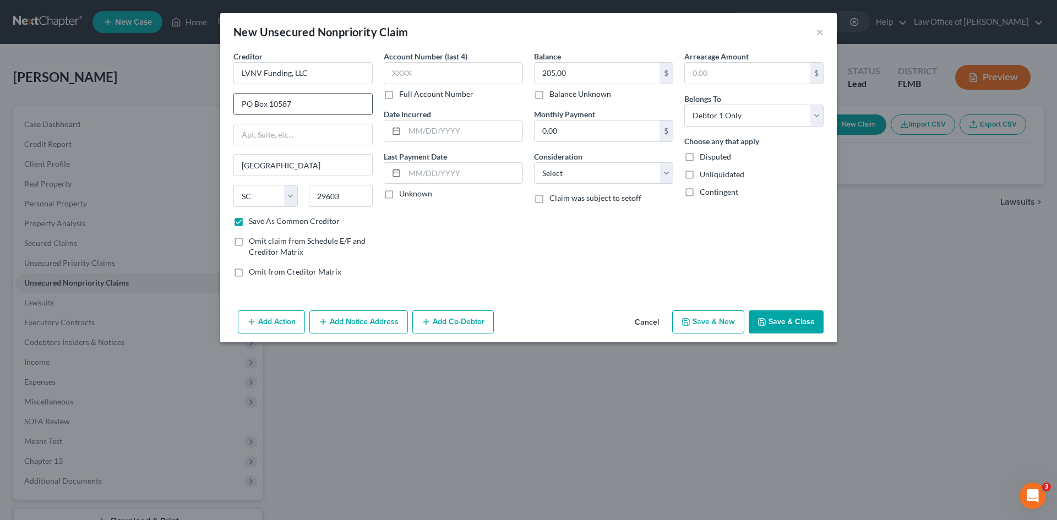
click at [308, 109] on input "PO Box 10587" at bounding box center [303, 104] width 138 height 21
drag, startPoint x: 308, startPoint y: 108, endPoint x: 233, endPoint y: 107, distance: 74.3
click at [231, 107] on div "Creditor * LVNV Funding, LLC PO Box 10587 Greenville State AL AK AR AZ CA CO CT…" at bounding box center [303, 169] width 150 height 236
paste input "Resurgent Capital Services"
type input "Resurgent Capital Services"
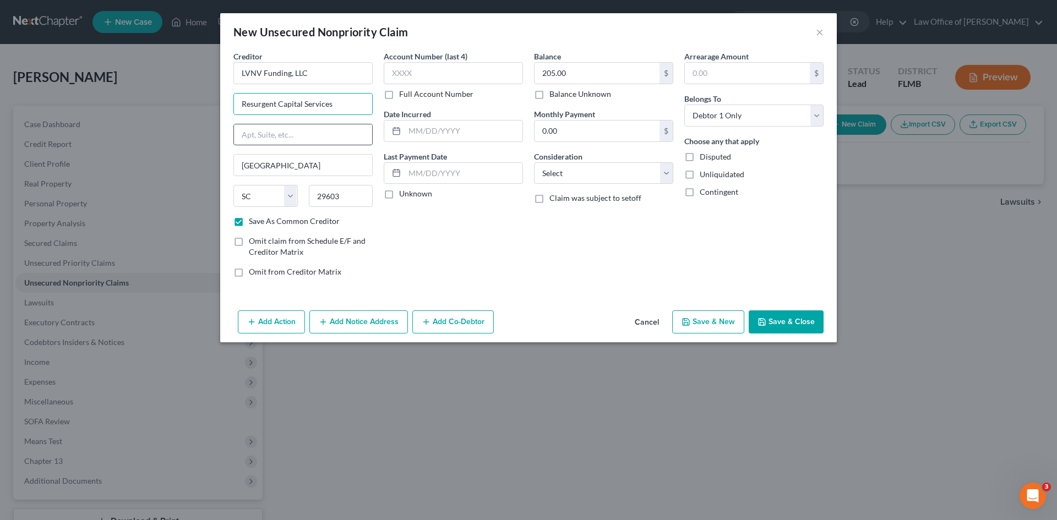
click at [272, 137] on input "text" at bounding box center [303, 134] width 138 height 21
click at [266, 131] on input "text" at bounding box center [303, 134] width 138 height 21
paste input "PO Box 10587"
type input "PO Box 10587"
click at [493, 260] on div "Account Number (last 4) Full Account Number Date Incurred Last Payment Date Unk…" at bounding box center [453, 169] width 150 height 236
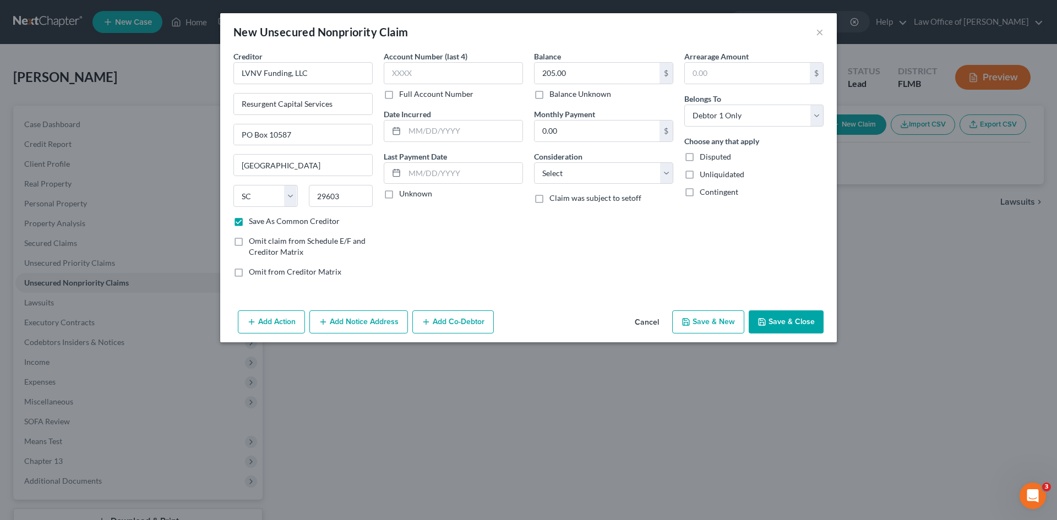
click at [709, 321] on button "Save & New" at bounding box center [708, 321] width 72 height 23
select select "0"
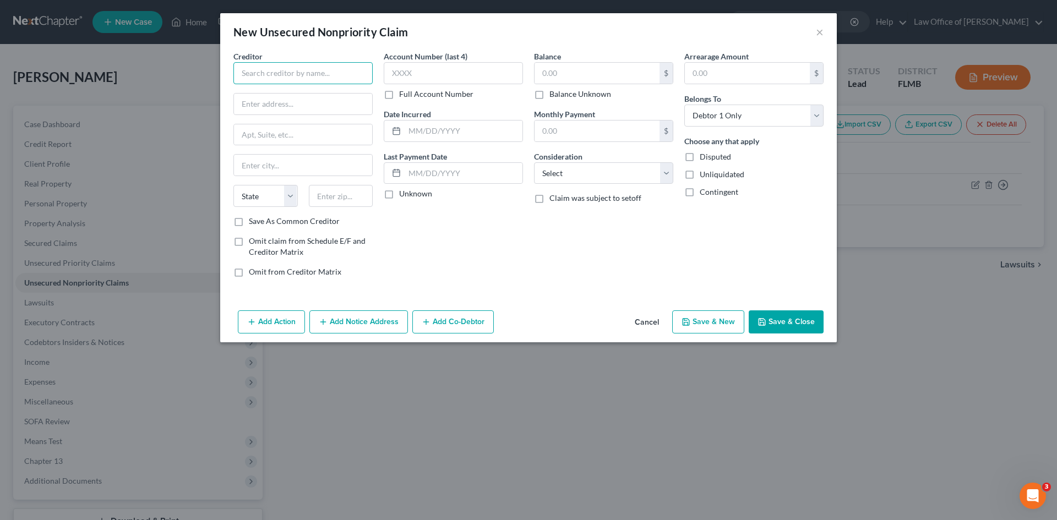
click at [264, 74] on input "text" at bounding box center [302, 73] width 139 height 22
paste input "LVNV Funding, LLC"
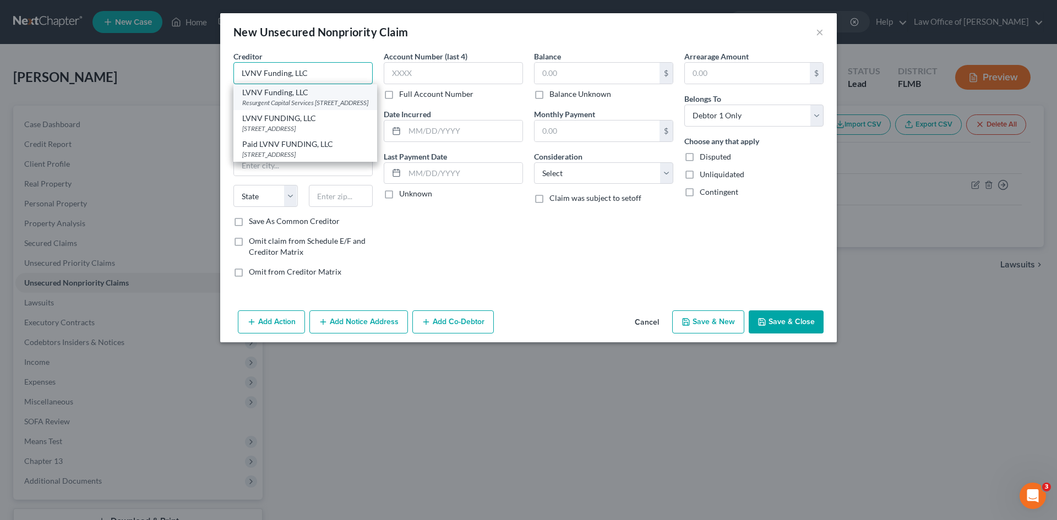
type input "LVNV Funding, LLC"
click at [264, 98] on div "Resurgent Capital Services PO Box 10587, Greenville, SC 29603" at bounding box center [305, 102] width 126 height 9
type input "Resurgent Capital Services"
type input "PO Box 10587"
type input "Greenville"
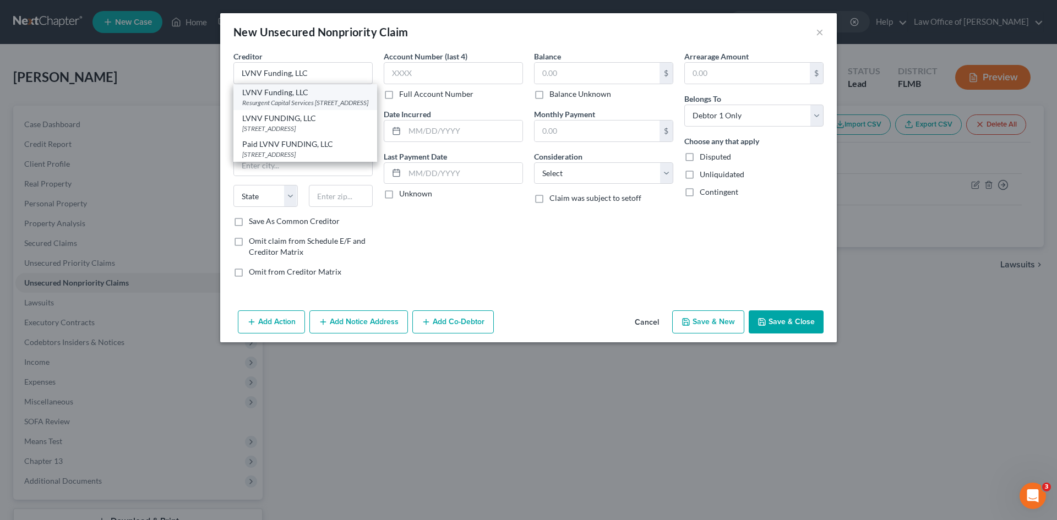
select select "42"
type input "29603"
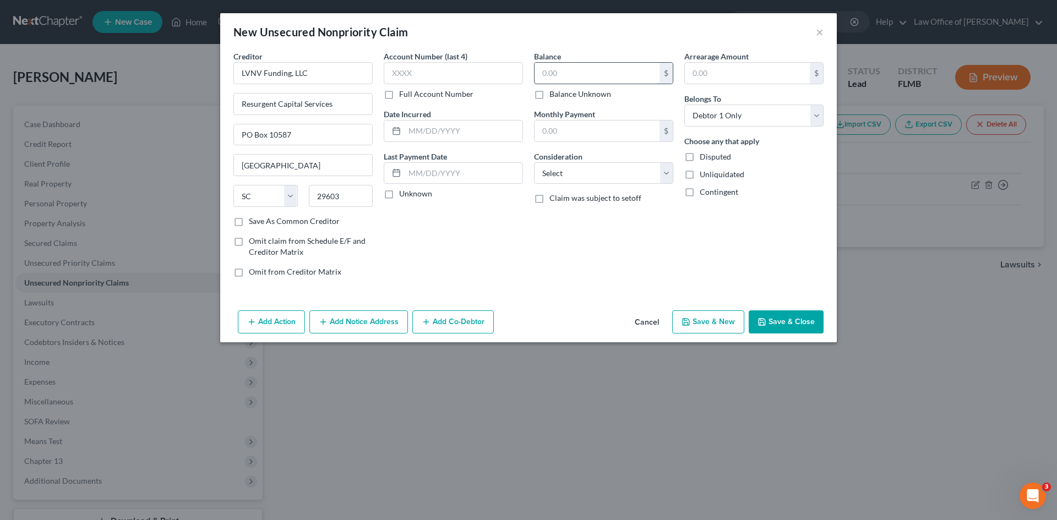
click at [591, 78] on input "text" at bounding box center [596, 73] width 125 height 21
type input "200.00"
click at [704, 264] on div "Arrearage Amount $ Belongs To * Select Debtor 1 Only Debtor 2 Only Debtor 1 And…" at bounding box center [754, 169] width 150 height 236
click at [702, 323] on button "Save & New" at bounding box center [708, 321] width 72 height 23
select select "0"
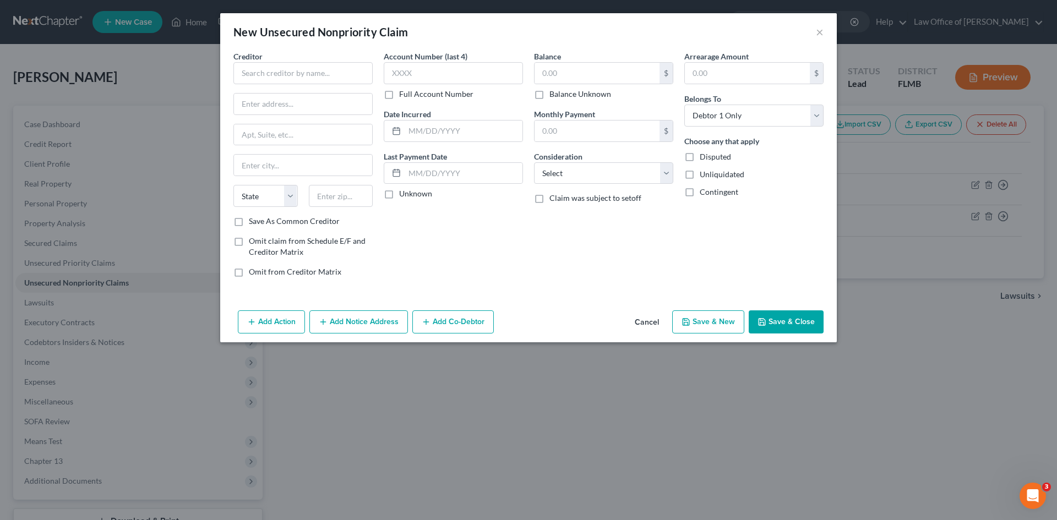
click at [654, 309] on div "Add Action Add Notice Address Add Co-Debtor Cancel Save & New Save & Close" at bounding box center [528, 324] width 616 height 36
click at [644, 324] on button "Cancel" at bounding box center [647, 323] width 42 height 22
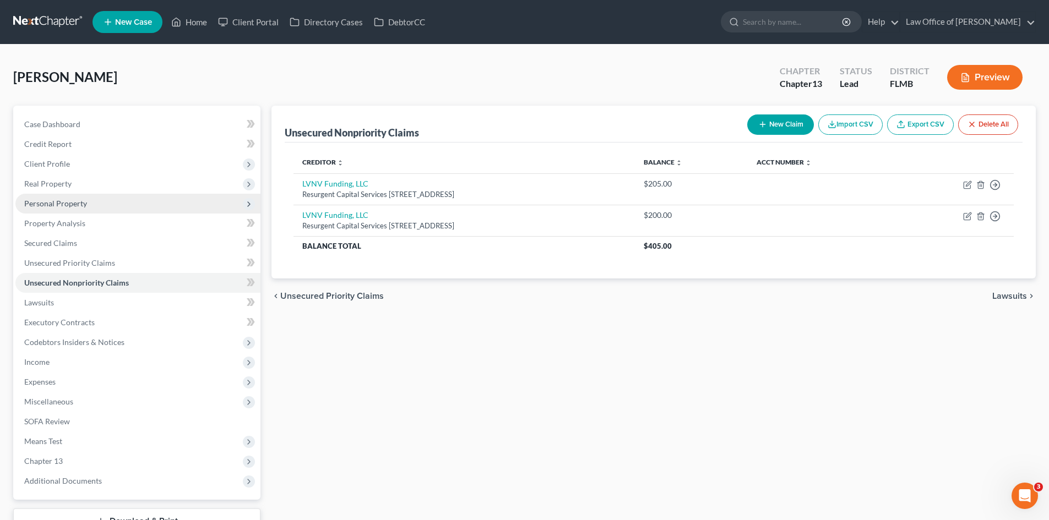
click at [91, 203] on span "Personal Property" at bounding box center [137, 204] width 245 height 20
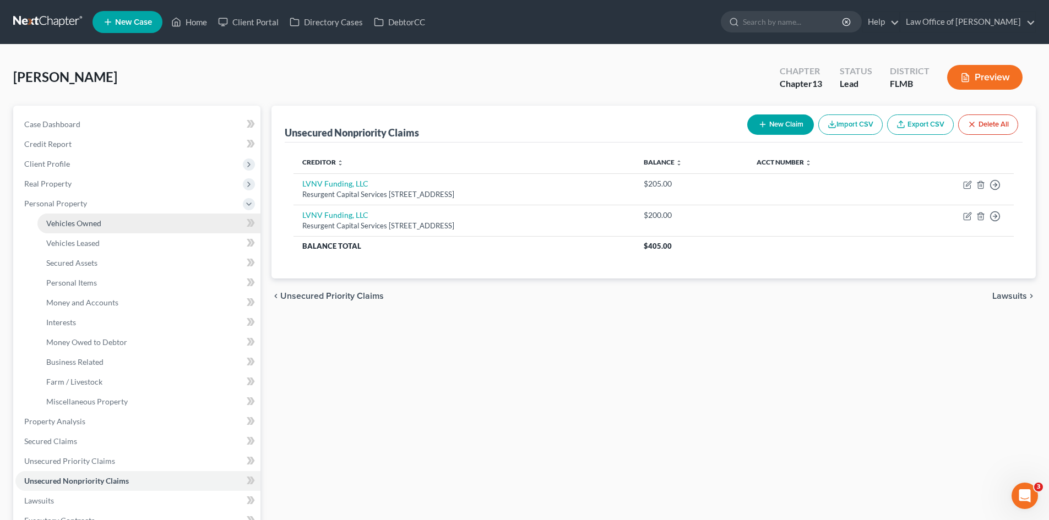
click at [93, 220] on span "Vehicles Owned" at bounding box center [73, 223] width 55 height 9
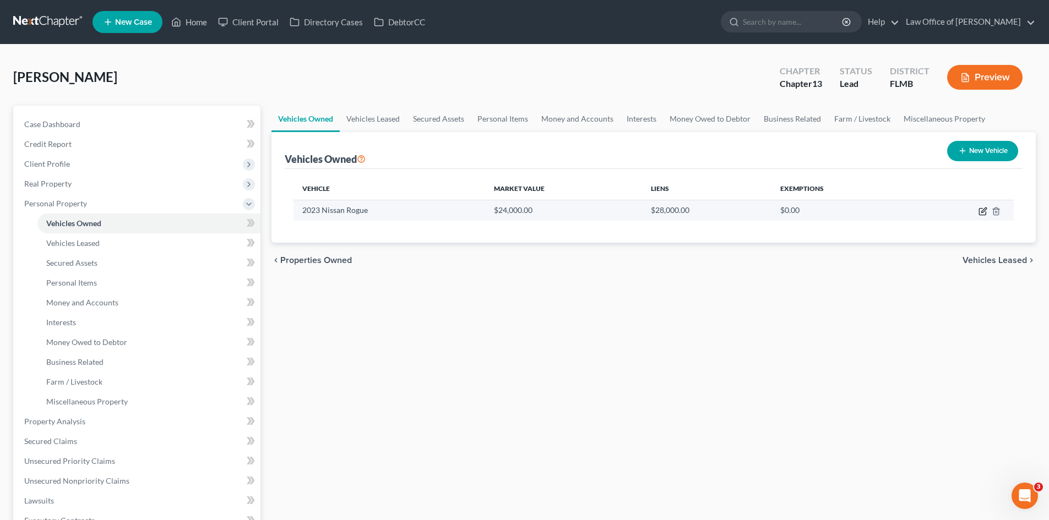
click at [983, 210] on icon "button" at bounding box center [982, 211] width 9 height 9
select select "0"
select select "3"
select select "2"
select select "0"
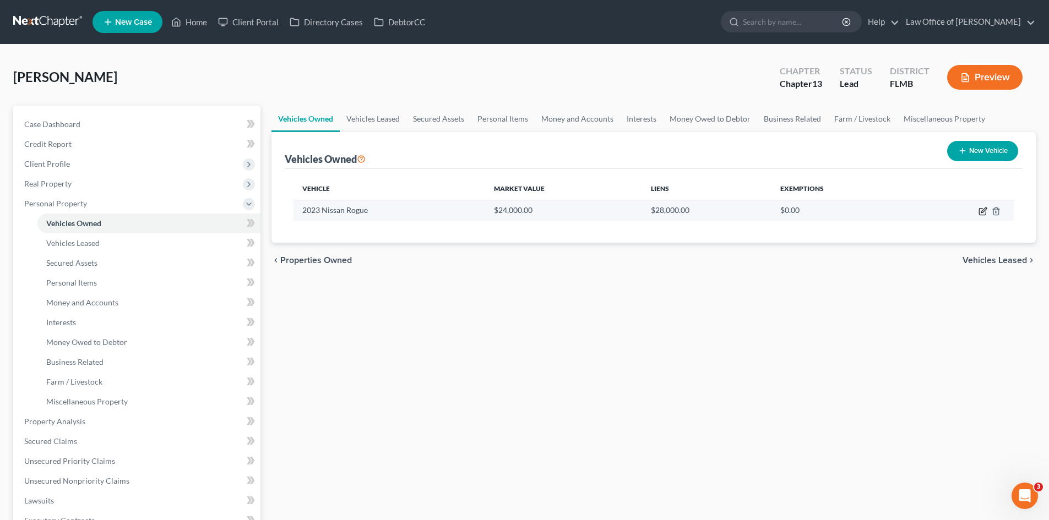
select select "42"
select select "0"
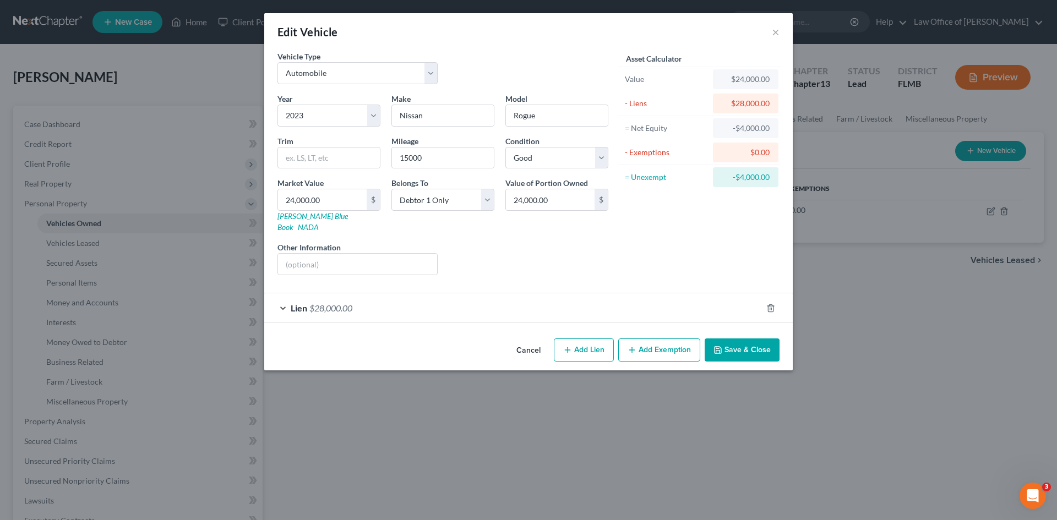
click at [369, 297] on div "Lien $28,000.00" at bounding box center [513, 307] width 498 height 29
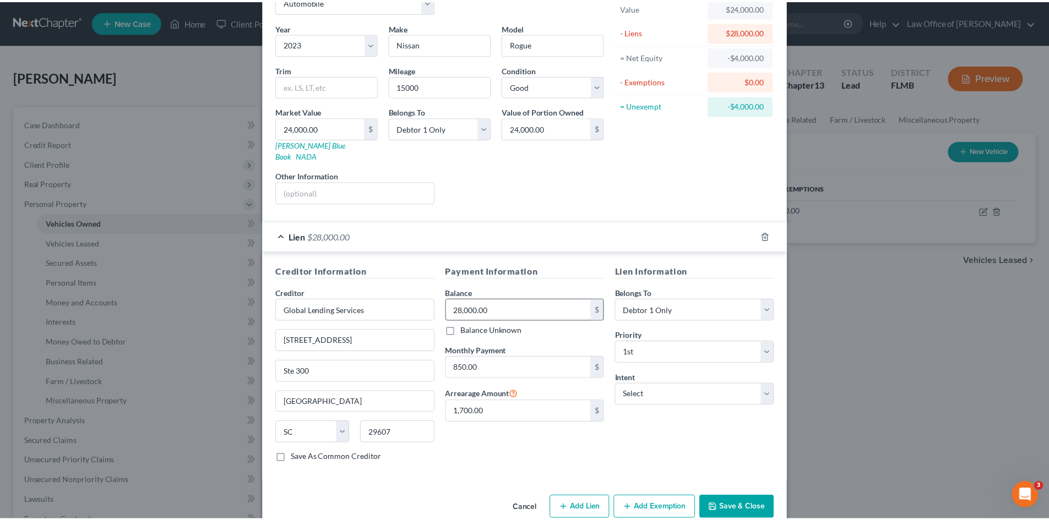
scroll to position [82, 0]
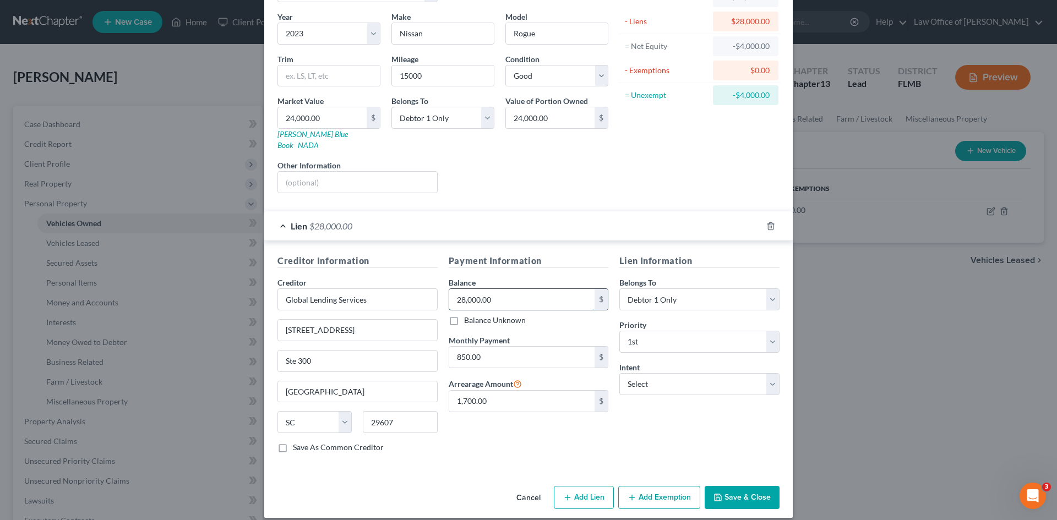
click at [498, 294] on input "28,000.00" at bounding box center [522, 299] width 146 height 21
type input "41,000.00"
click at [514, 441] on div "Payment Information Balance 41,000.00 $ Balance Unknown Balance Undetermined 41…" at bounding box center [528, 358] width 171 height 208
click at [749, 486] on button "Save & Close" at bounding box center [742, 497] width 75 height 23
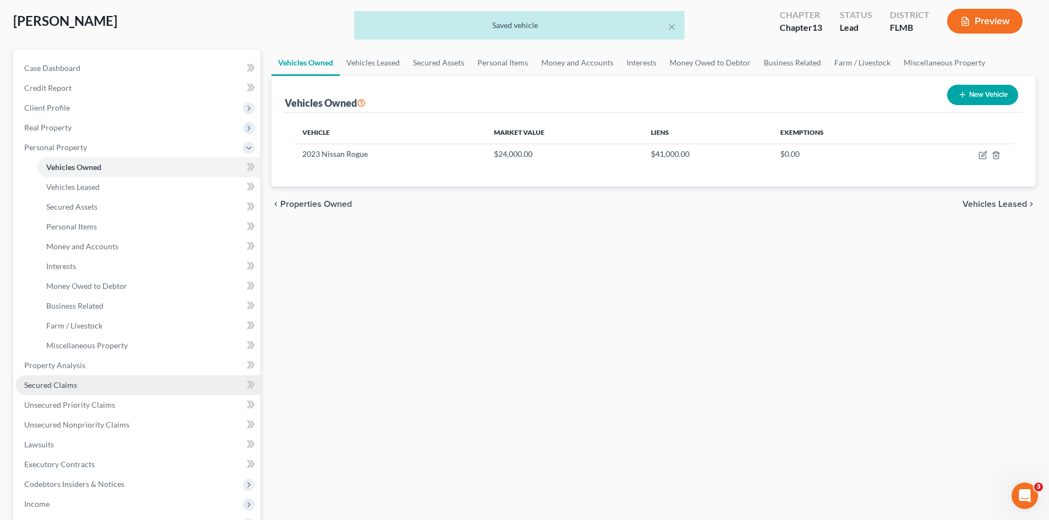
scroll to position [110, 0]
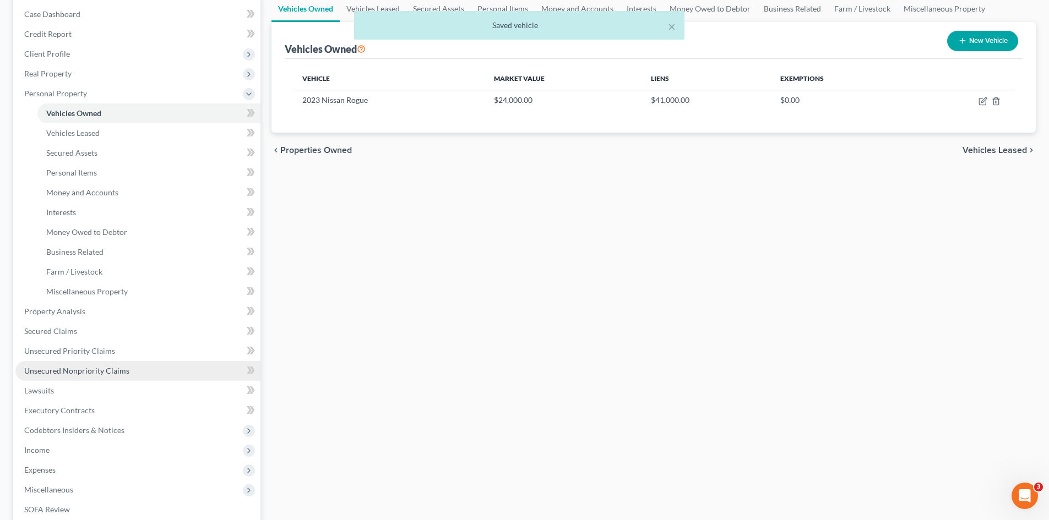
click at [98, 373] on span "Unsecured Nonpriority Claims" at bounding box center [76, 370] width 105 height 9
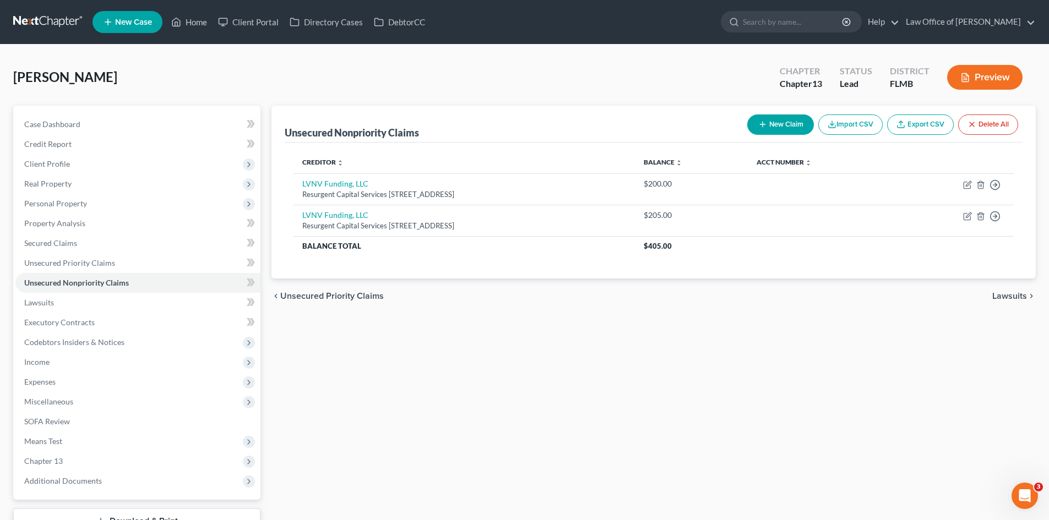
click at [806, 125] on button "New Claim" at bounding box center [780, 124] width 67 height 20
select select "0"
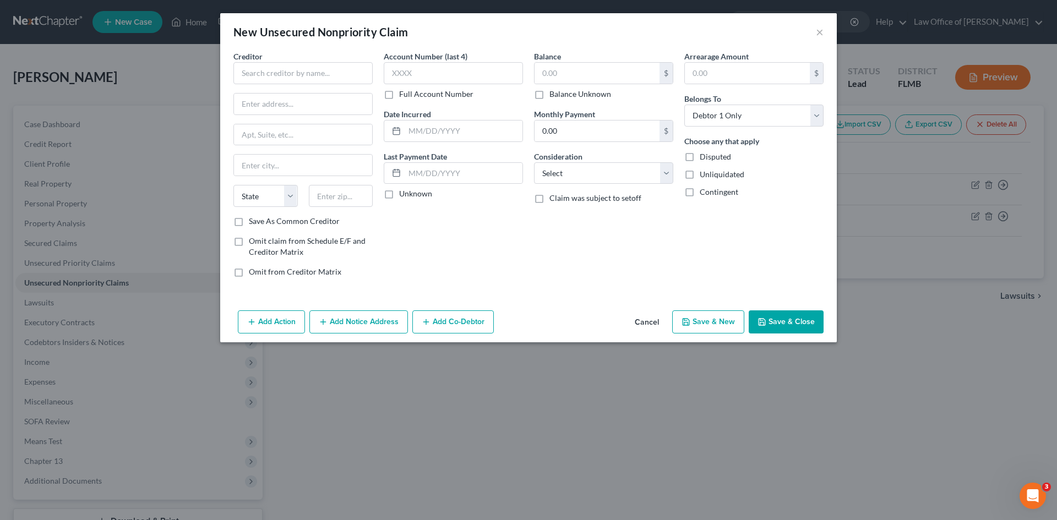
click at [334, 85] on div "Creditor * State AL AK AR AZ CA CO CT DE DC FL GA GU HI ID IL IN IA KS KY LA ME…" at bounding box center [302, 133] width 139 height 165
click at [337, 74] on input "text" at bounding box center [302, 73] width 139 height 22
paste input "Law Offices of Justin McMurray, P.A."
type input "Law Offices of Justin McMurray, P.A."
click at [249, 222] on label "Save As Common Creditor" at bounding box center [294, 221] width 91 height 11
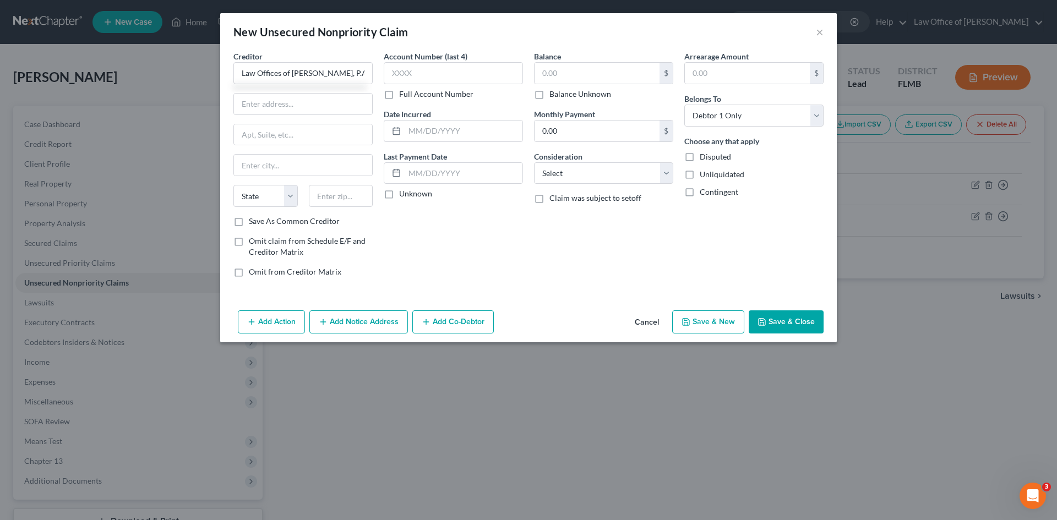
click at [253, 222] on input "Save As Common Creditor" at bounding box center [256, 219] width 7 height 7
checkbox input "true"
click at [298, 104] on input "text" at bounding box center [303, 104] width 138 height 21
paste input "5011 Gate Parkway"
type input "5011 Gate Parkway"
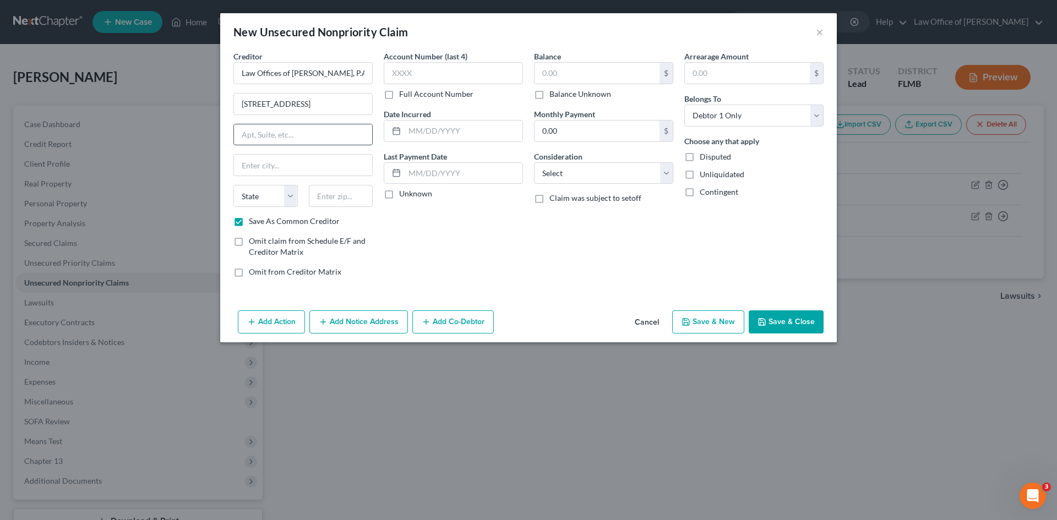
click at [293, 136] on input "text" at bounding box center [303, 134] width 138 height 21
paste input "Suite 100-100"
type input "Suite 100-100"
click at [346, 196] on input "text" at bounding box center [341, 196] width 64 height 22
type input "32256"
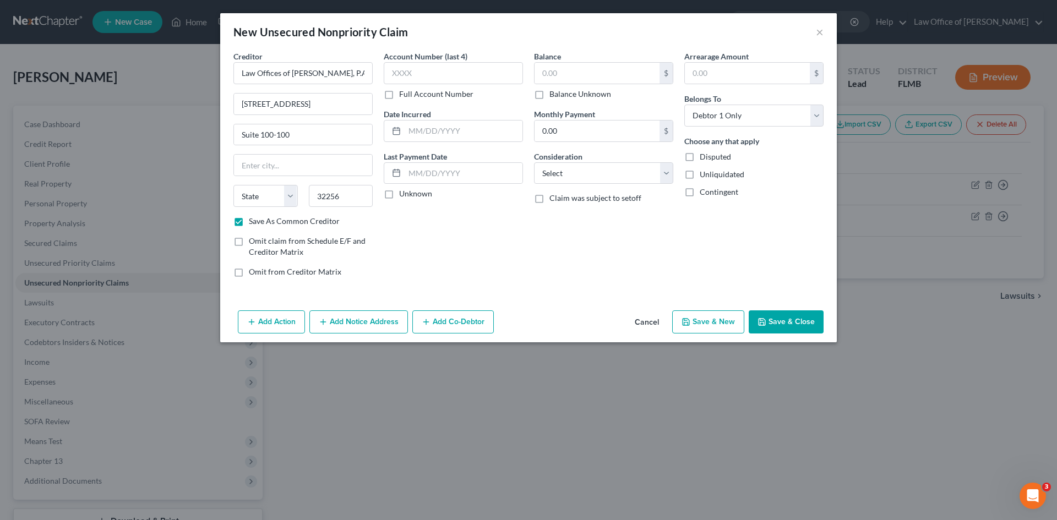
type input "Jacksonville"
select select "9"
drag, startPoint x: 538, startPoint y: 239, endPoint x: 543, endPoint y: 241, distance: 5.9
click at [542, 241] on div "Balance $ Balance Unknown Balance Undetermined $ Balance Unknown Monthly Paymen…" at bounding box center [603, 169] width 150 height 236
click at [589, 76] on input "text" at bounding box center [596, 73] width 125 height 21
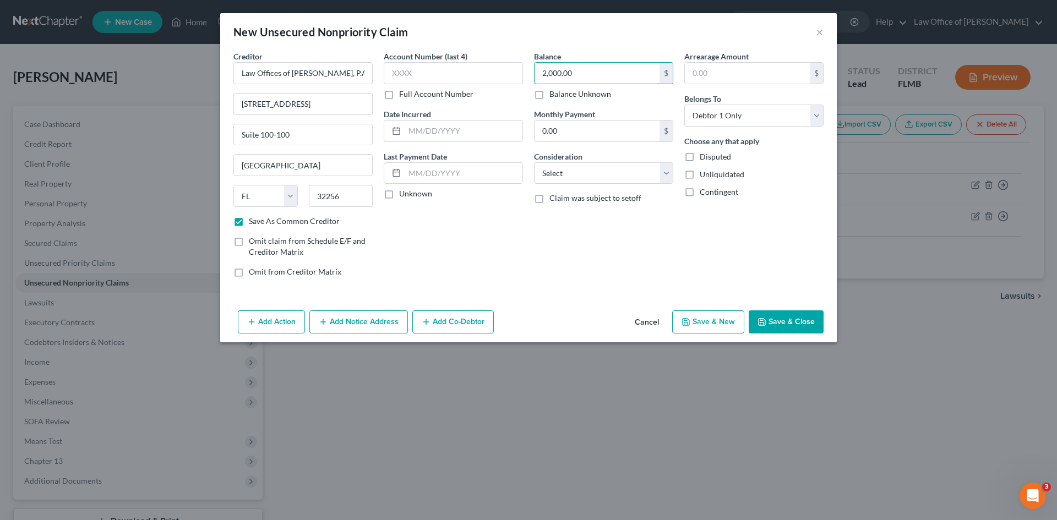
type input "2,000.00"
click at [627, 275] on div "Balance 2,000.00 $ Balance Unknown Balance Undetermined 2,000.00 $ Balance Unkn…" at bounding box center [603, 169] width 150 height 236
click at [792, 323] on button "Save & Close" at bounding box center [786, 321] width 75 height 23
checkbox input "false"
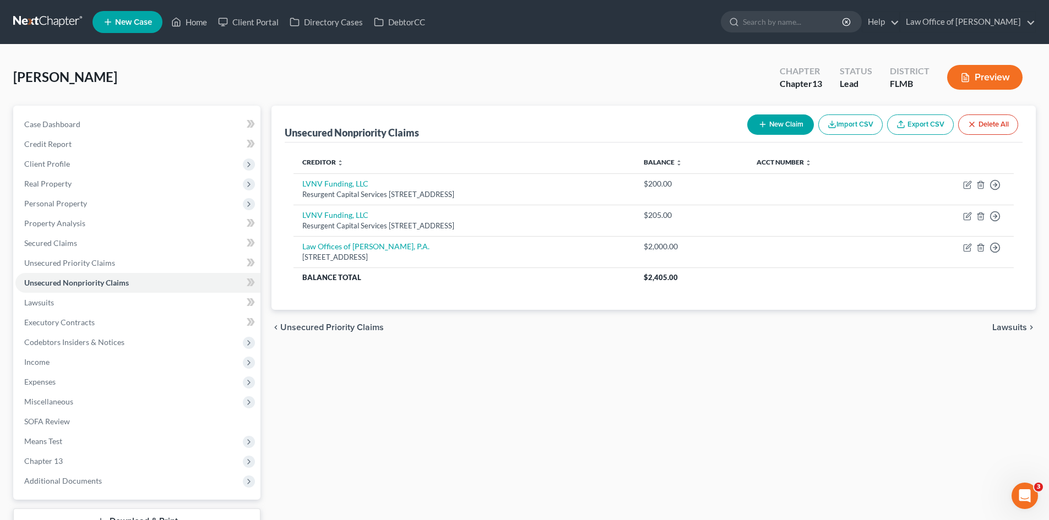
click at [518, 428] on div "Unsecured Nonpriority Claims New Claim Import CSV Export CSV Delete All Credito…" at bounding box center [653, 334] width 775 height 457
click at [194, 19] on link "Home" at bounding box center [189, 22] width 47 height 20
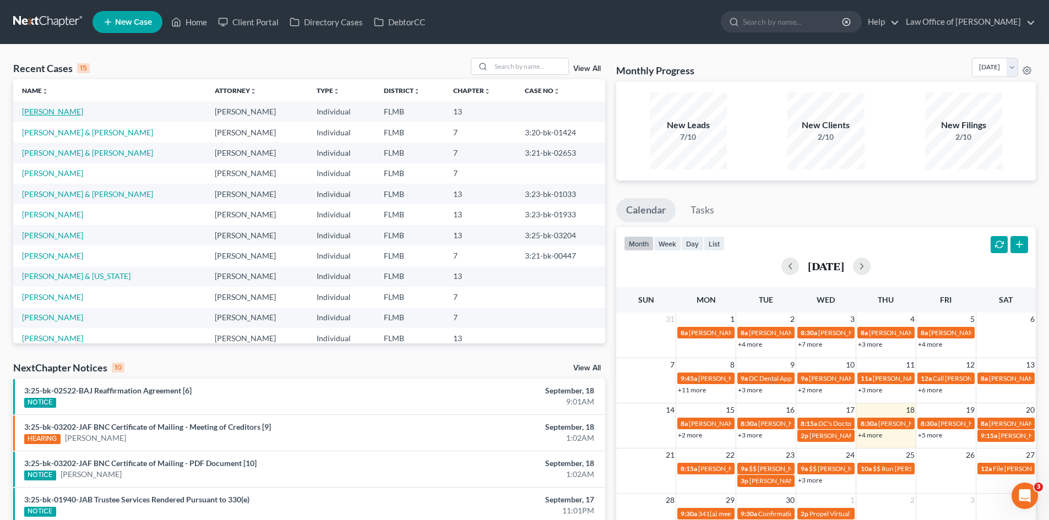
click at [69, 111] on link "Hernandez, Fabian" at bounding box center [52, 111] width 61 height 9
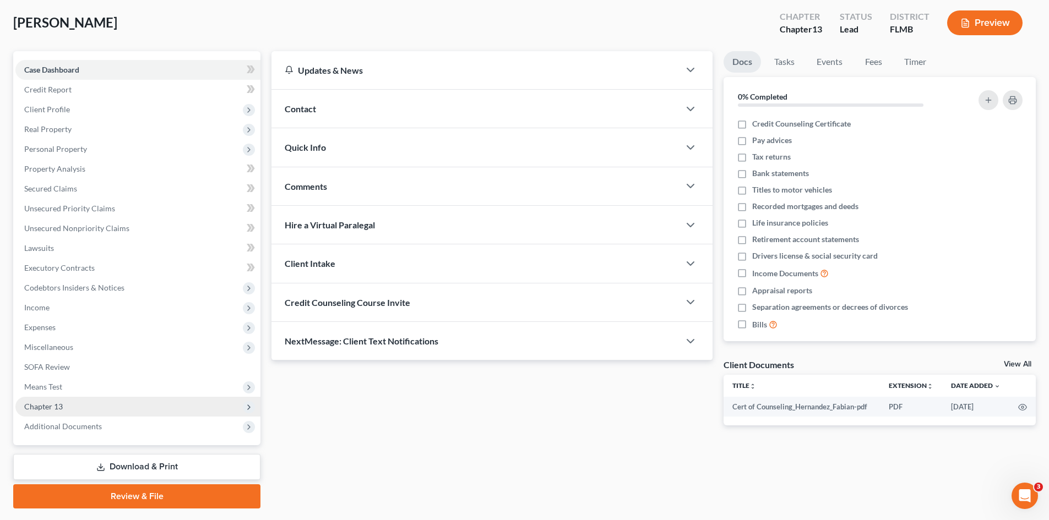
scroll to position [55, 0]
click at [99, 422] on span "Additional Documents" at bounding box center [63, 425] width 78 height 9
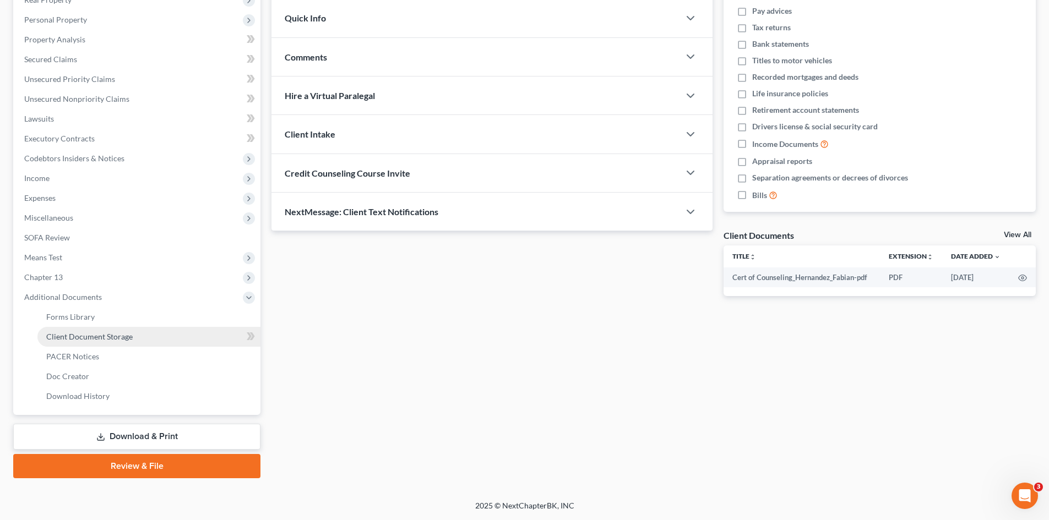
click at [144, 335] on link "Client Document Storage" at bounding box center [148, 337] width 223 height 20
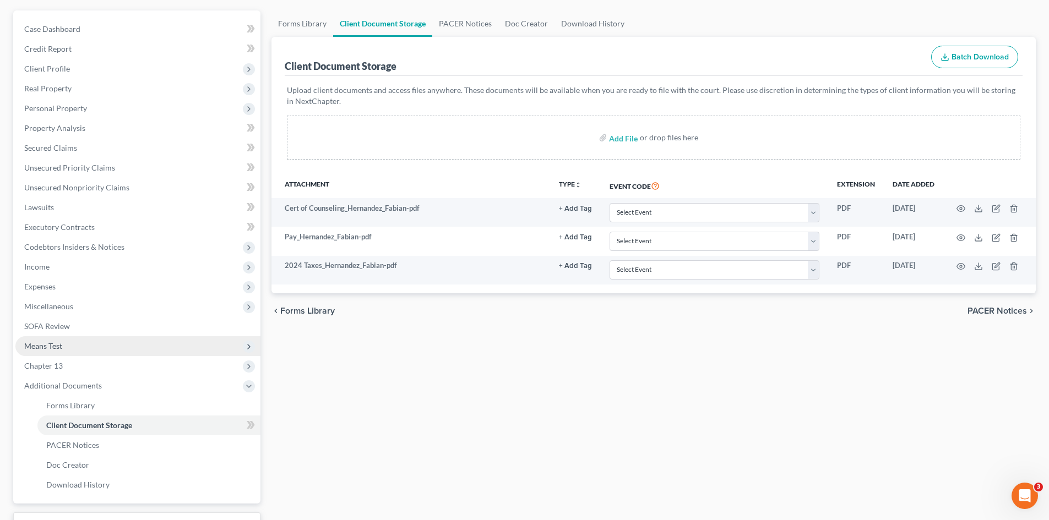
scroll to position [110, 0]
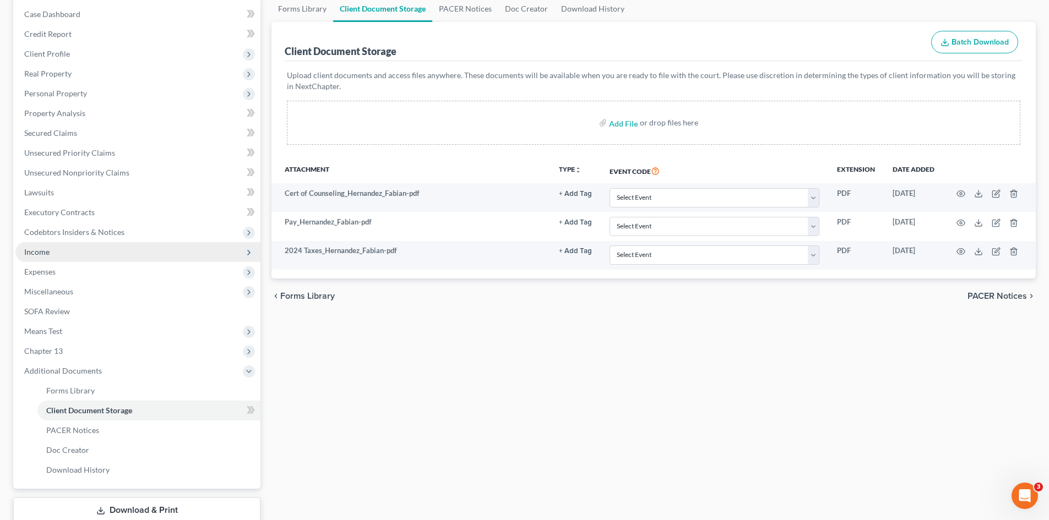
click at [60, 252] on span "Income" at bounding box center [137, 252] width 245 height 20
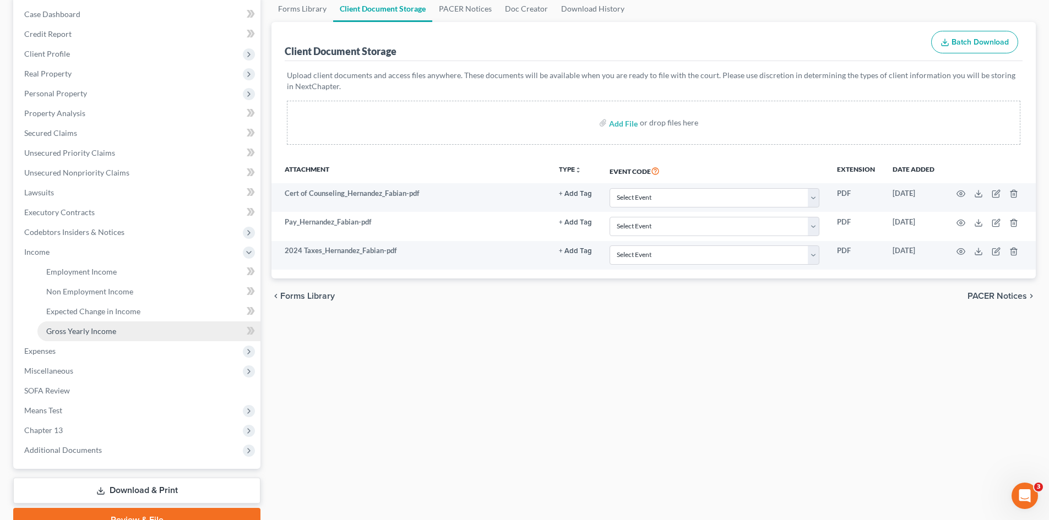
click at [92, 334] on span "Gross Yearly Income" at bounding box center [81, 330] width 70 height 9
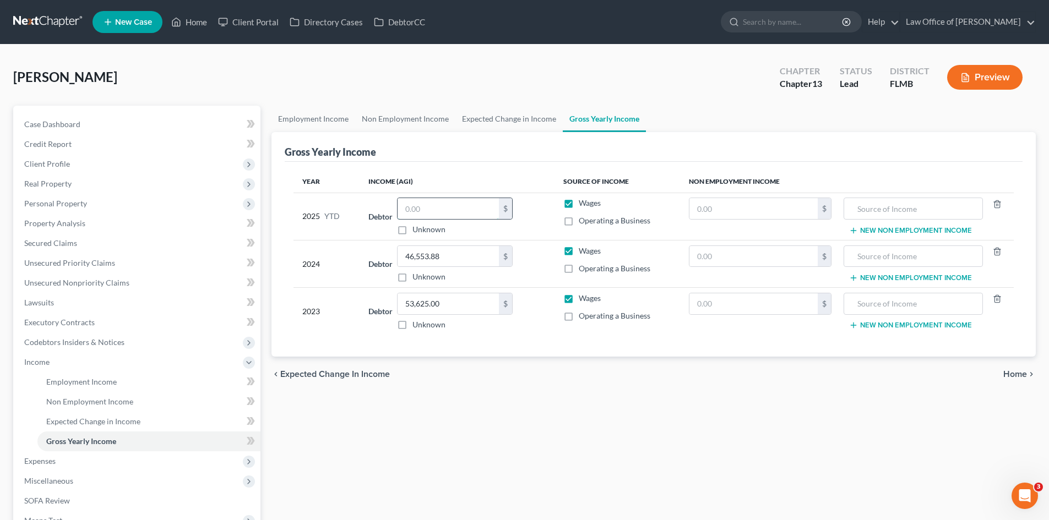
click at [419, 205] on input "text" at bounding box center [447, 208] width 101 height 21
type input "58,305.85"
click at [399, 410] on div "Employment Income Non Employment Income Expected Change in Income Gross Yearly …" at bounding box center [653, 374] width 775 height 537
click at [315, 117] on link "Employment Income" at bounding box center [313, 119] width 84 height 26
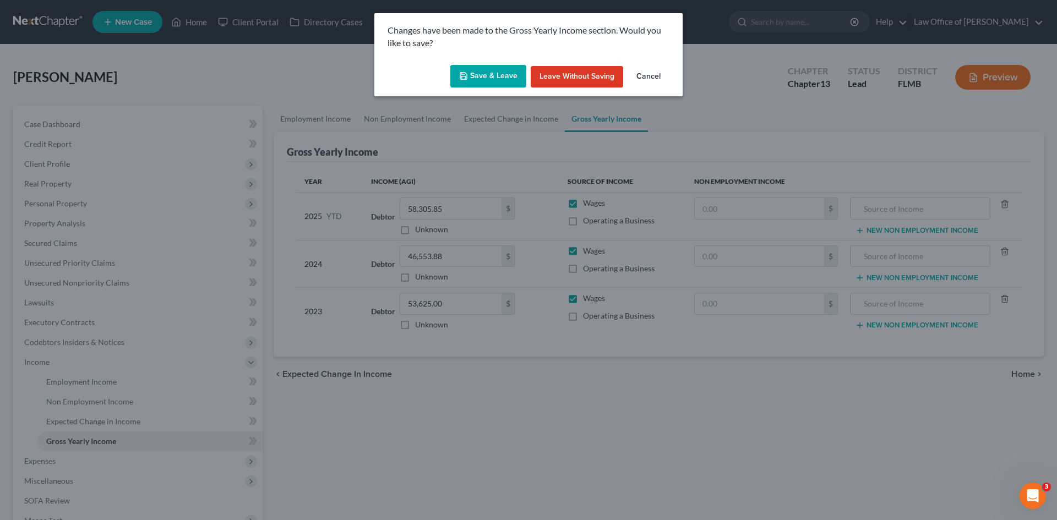
click at [484, 73] on button "Save & Leave" at bounding box center [488, 76] width 76 height 23
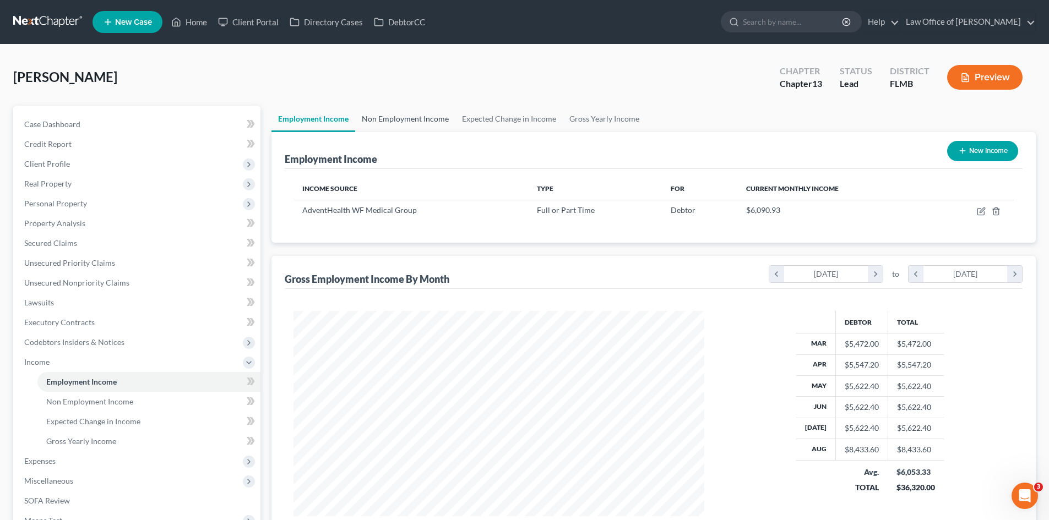
scroll to position [205, 433]
click at [576, 115] on link "Gross Yearly Income" at bounding box center [604, 119] width 83 height 26
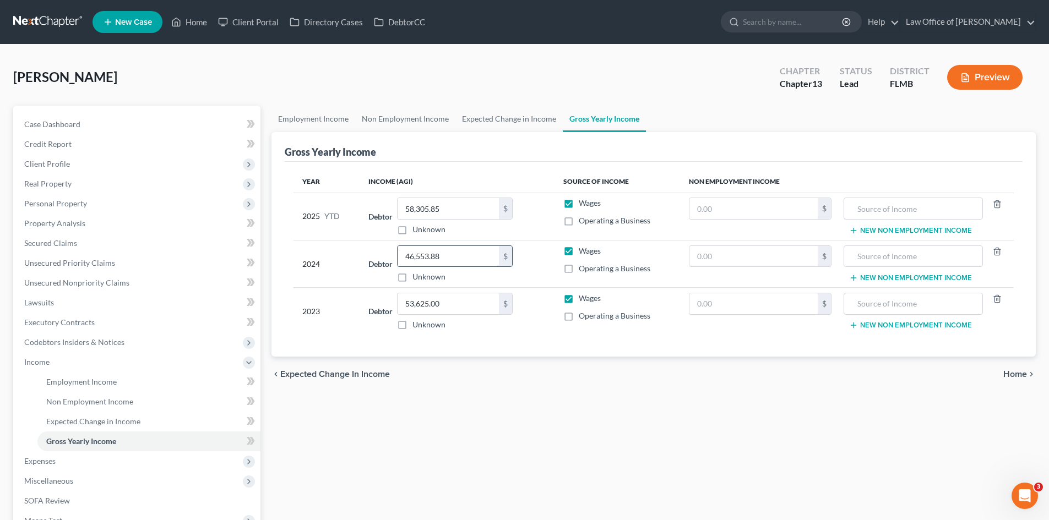
click at [452, 261] on input "46,553.88" at bounding box center [447, 256] width 101 height 21
type input "70,366.00"
click at [526, 435] on div "Employment Income Non Employment Income Expected Change in Income Gross Yearly …" at bounding box center [653, 374] width 775 height 537
click at [498, 121] on link "Expected Change in Income" at bounding box center [508, 119] width 107 height 26
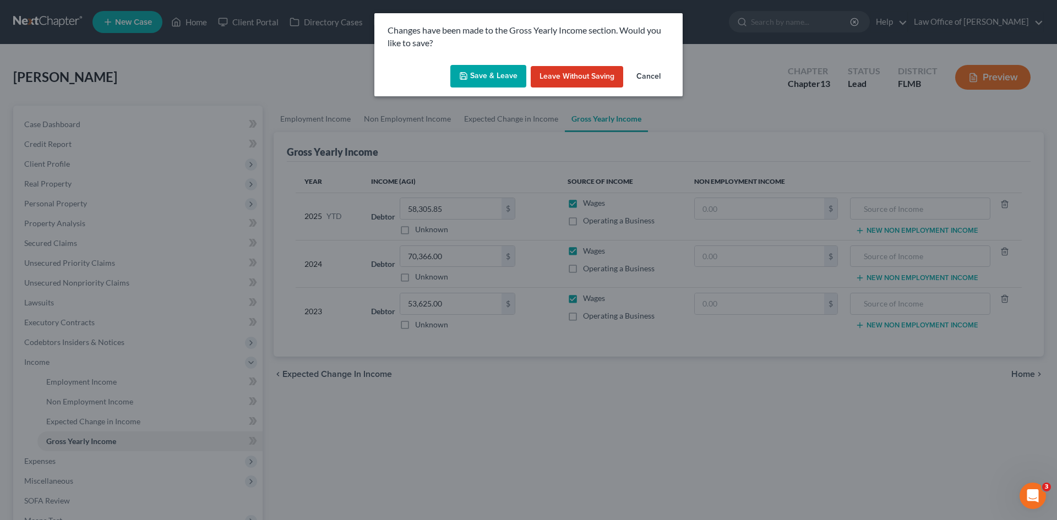
click at [506, 75] on button "Save & Leave" at bounding box center [488, 76] width 76 height 23
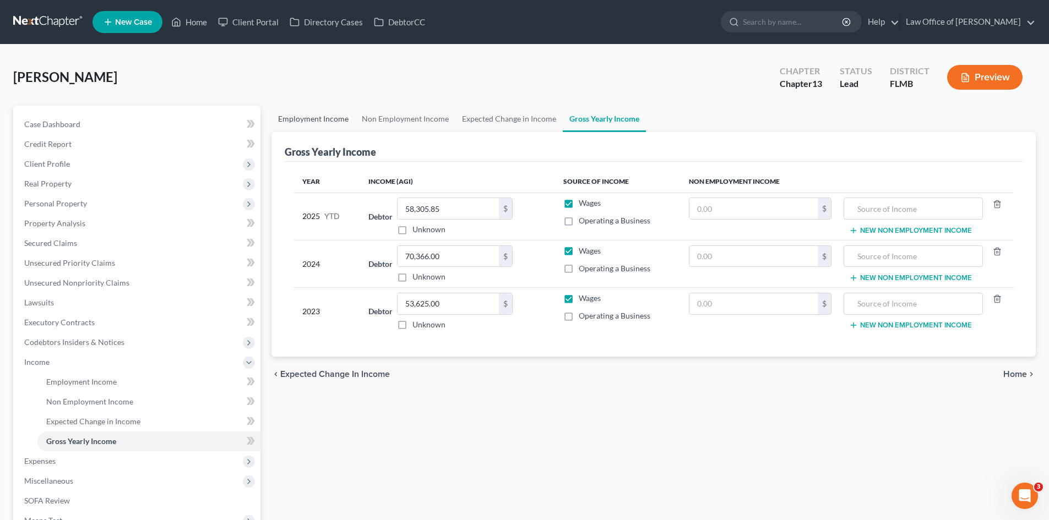
click at [324, 124] on link "Employment Income" at bounding box center [313, 119] width 84 height 26
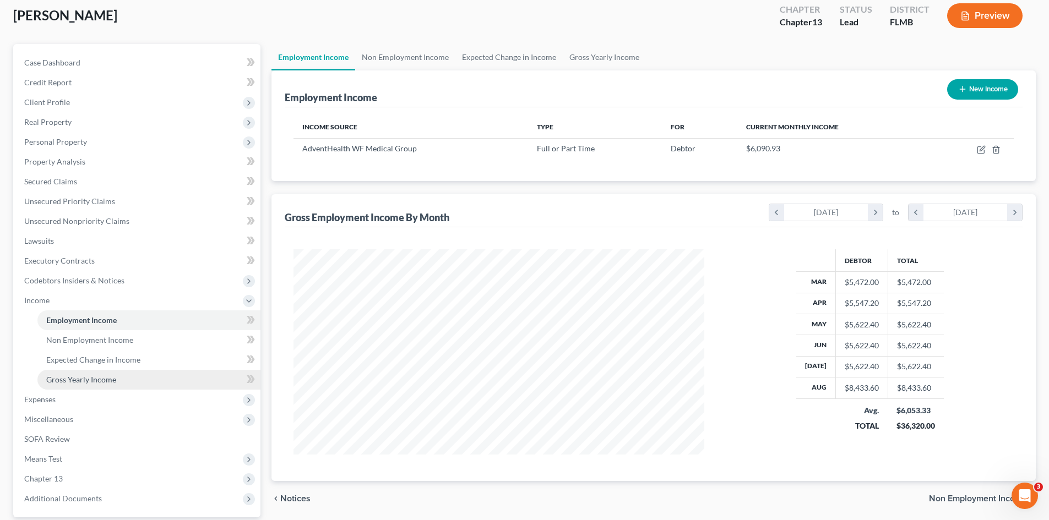
scroll to position [164, 0]
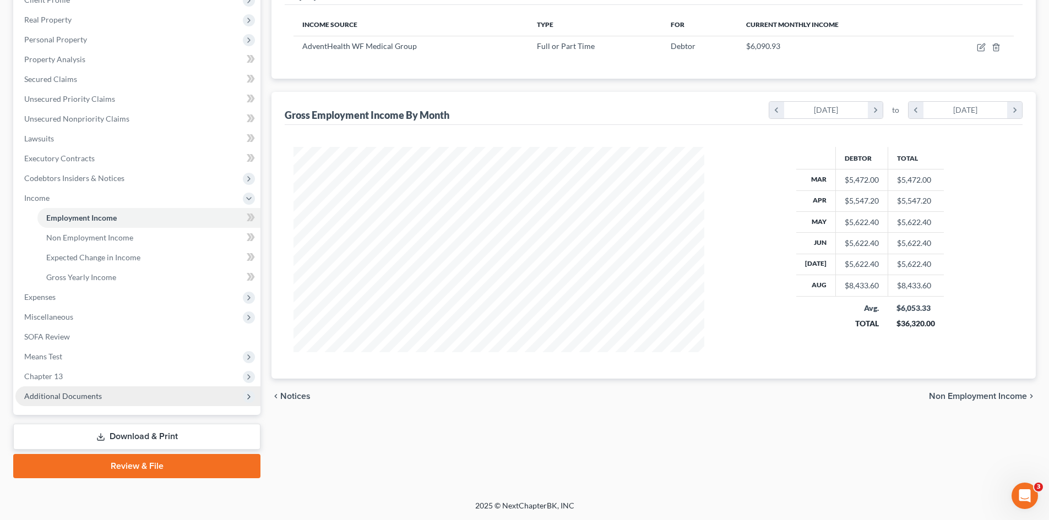
click at [108, 393] on span "Additional Documents" at bounding box center [137, 396] width 245 height 20
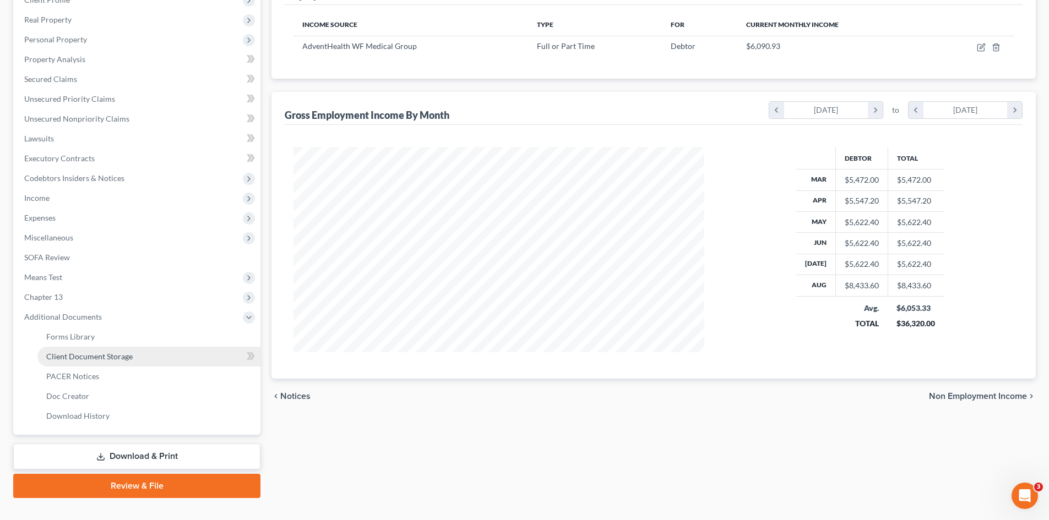
click at [104, 358] on span "Client Document Storage" at bounding box center [89, 356] width 86 height 9
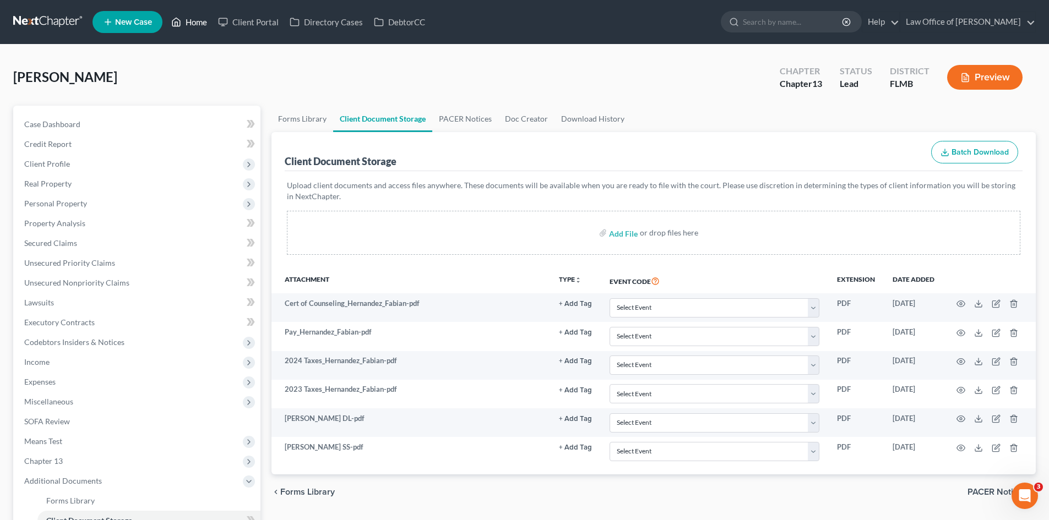
click at [195, 20] on link "Home" at bounding box center [189, 22] width 47 height 20
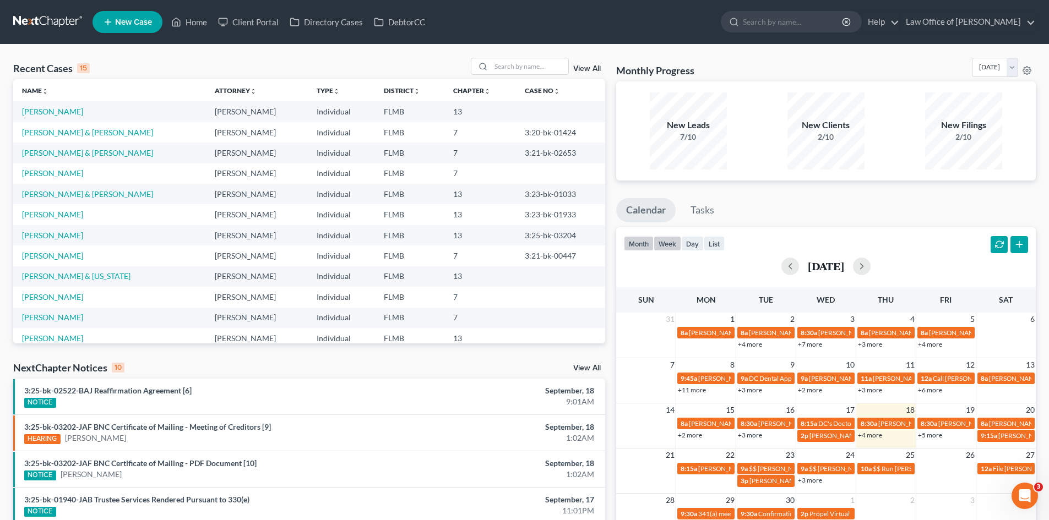
click at [670, 245] on button "week" at bounding box center [667, 243] width 28 height 15
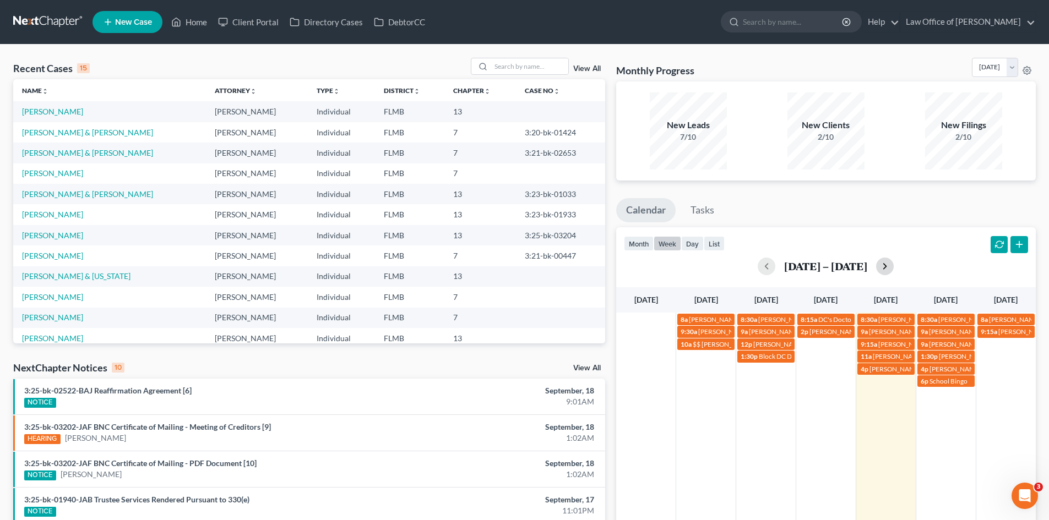
click at [885, 266] on button "button" at bounding box center [885, 267] width 18 height 18
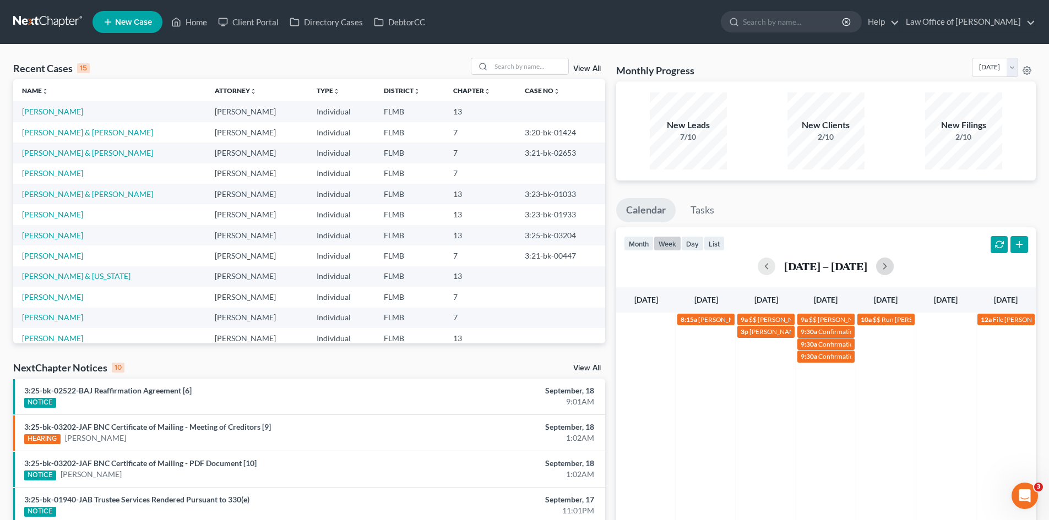
click at [889, 351] on td "10a $$ Run Alexandria Hamn's payment $400" at bounding box center [885, 338] width 60 height 50
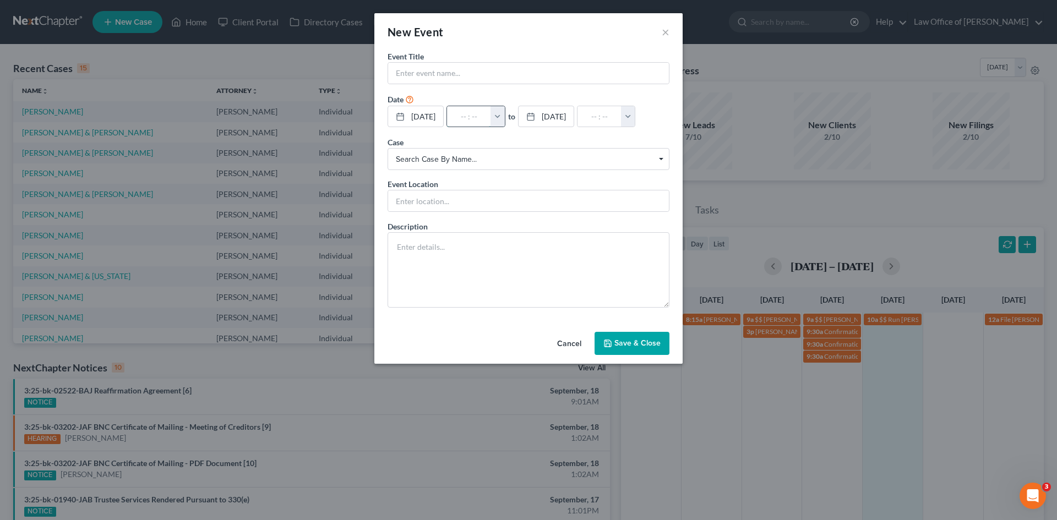
click at [469, 120] on input "text" at bounding box center [469, 116] width 44 height 21
type input "1"
type input "01:00am"
type input "1:"
type input "02:00am"
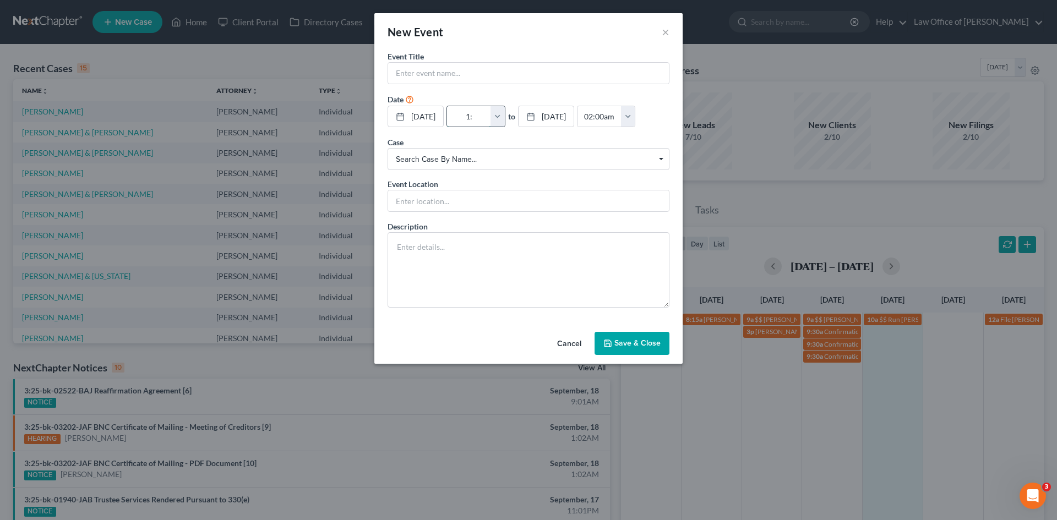
type input "1:0"
type input "01:00am"
type input "1:00"
type input "02:00am"
type input "1:00p"
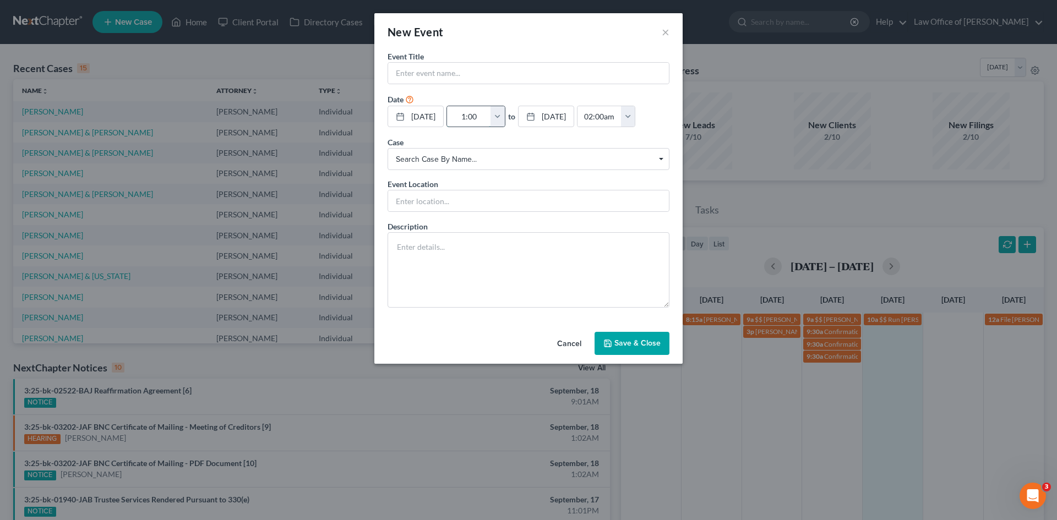
type input "01:00am"
type input "1:00pm"
type input "02:00pm"
type input "1:00pm"
click at [440, 70] on input "text" at bounding box center [528, 73] width 281 height 21
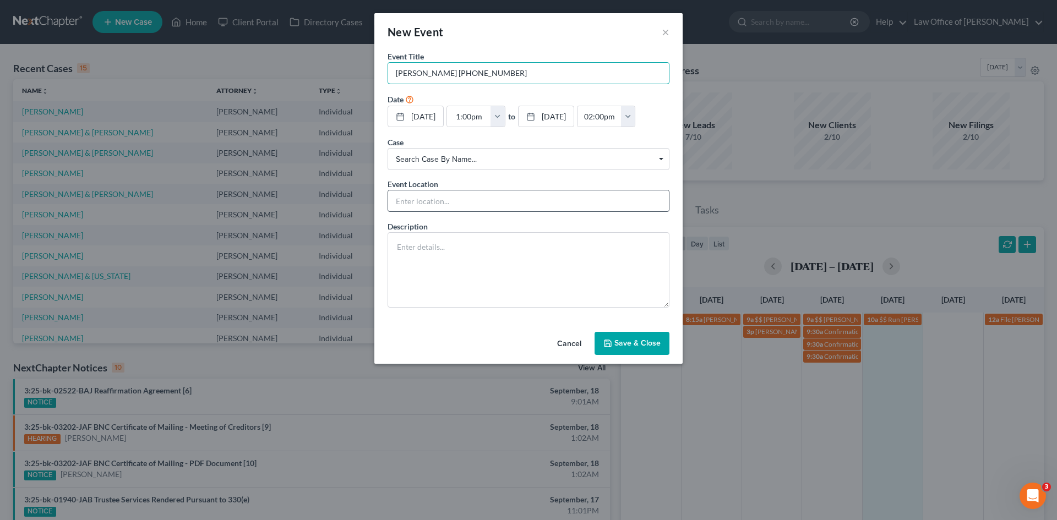
type input "Valerie West 904-480-1382"
click at [439, 204] on input "text" at bounding box center [528, 200] width 281 height 21
type input "p"
type input "O"
type input "Phone Consult"
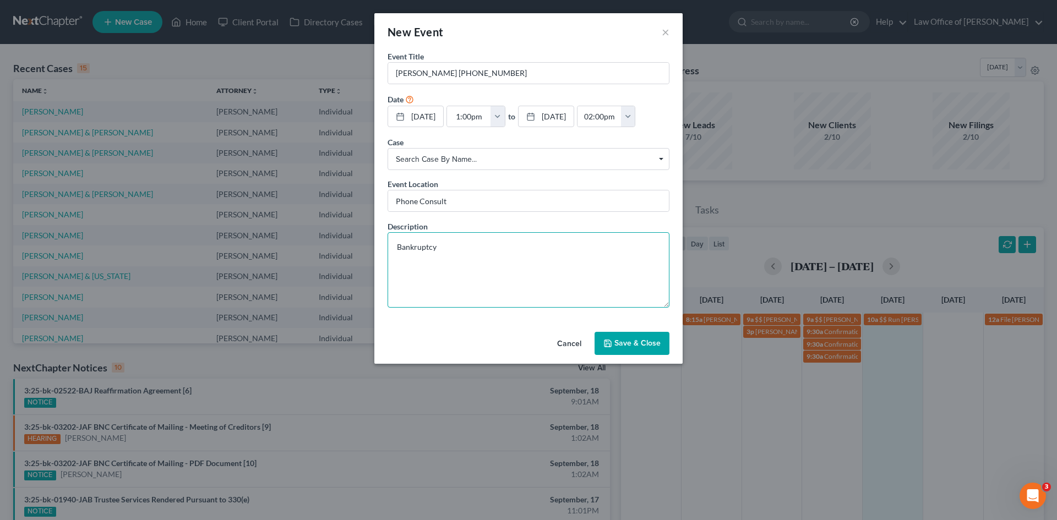
type textarea "Bankruptcy"
drag, startPoint x: 645, startPoint y: 360, endPoint x: 640, endPoint y: 355, distance: 6.6
click at [640, 355] on div "Cancel Save & Close" at bounding box center [528, 345] width 308 height 36
click at [642, 350] on button "Save & Close" at bounding box center [631, 343] width 75 height 23
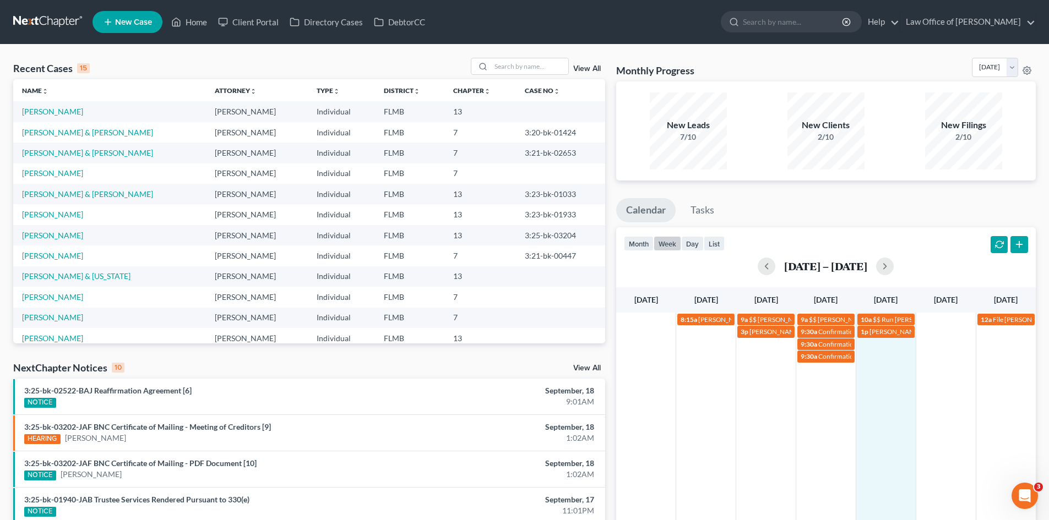
click at [778, 265] on div "Sep 21 – 27, 2025" at bounding box center [826, 267] width 404 height 18
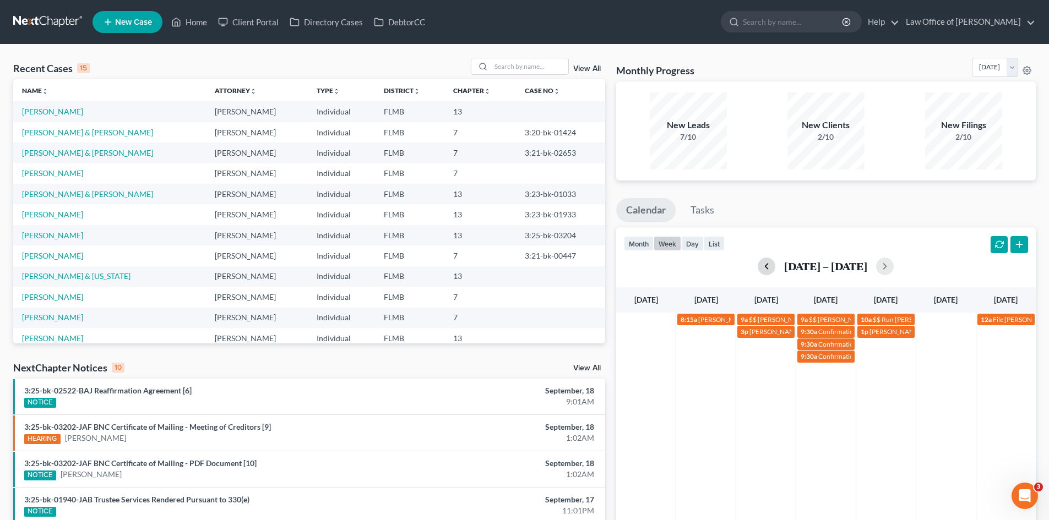
click at [764, 263] on button "button" at bounding box center [766, 267] width 18 height 18
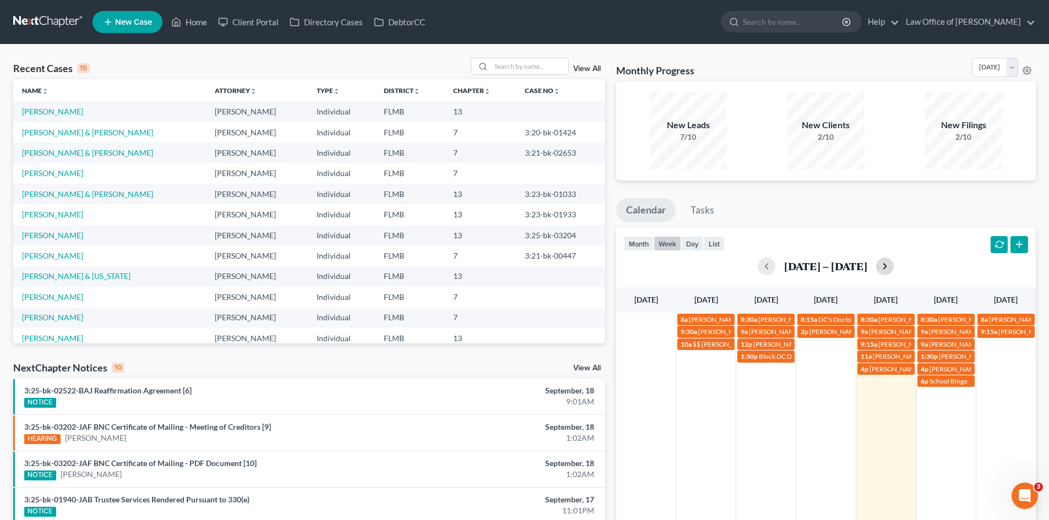
click at [885, 270] on button "button" at bounding box center [885, 267] width 18 height 18
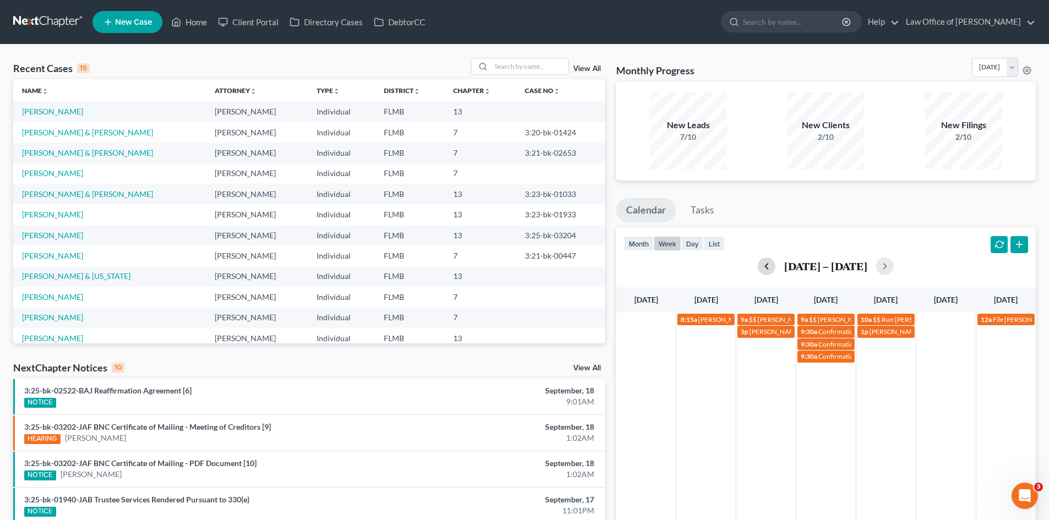
click at [765, 270] on button "button" at bounding box center [766, 267] width 18 height 18
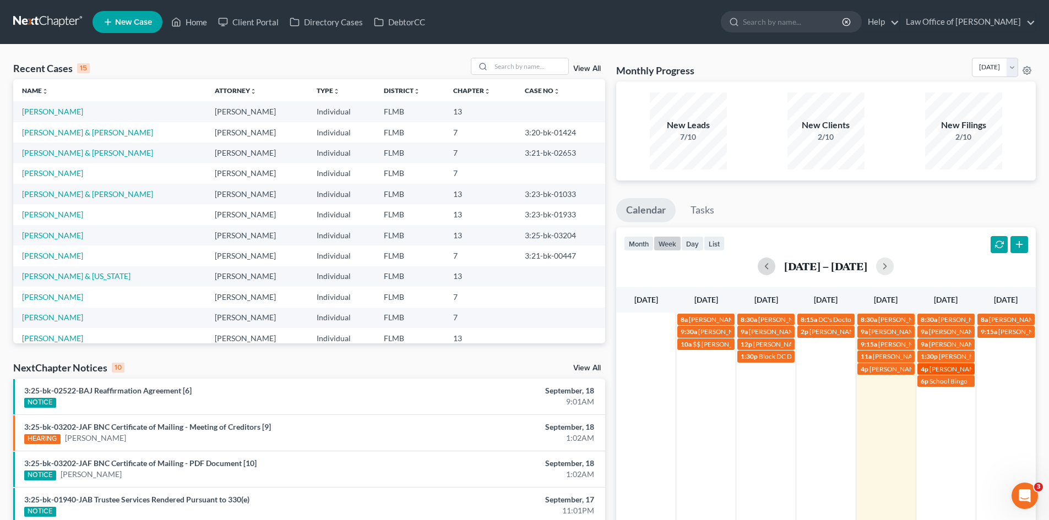
click at [927, 367] on span "4p" at bounding box center [924, 369] width 8 height 8
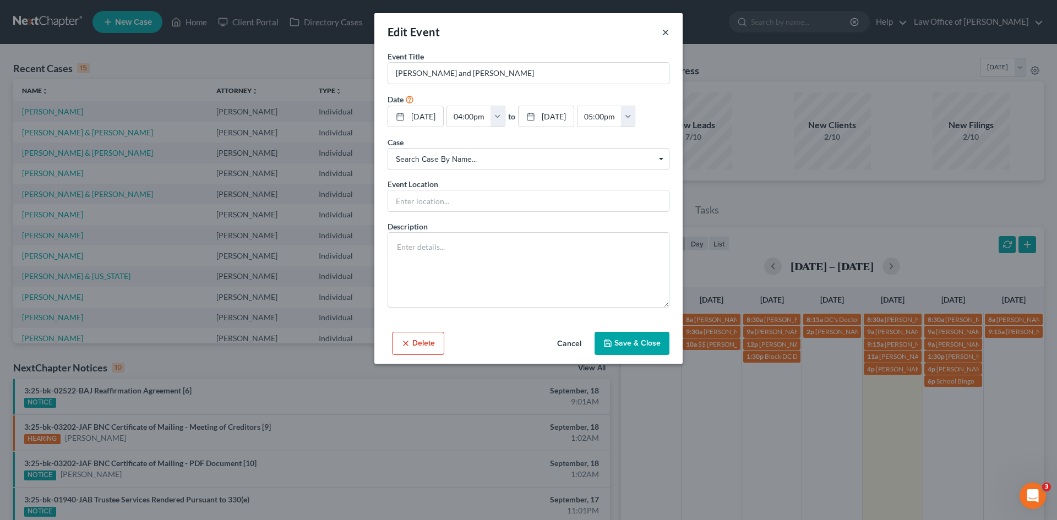
click at [663, 28] on button "×" at bounding box center [666, 31] width 8 height 13
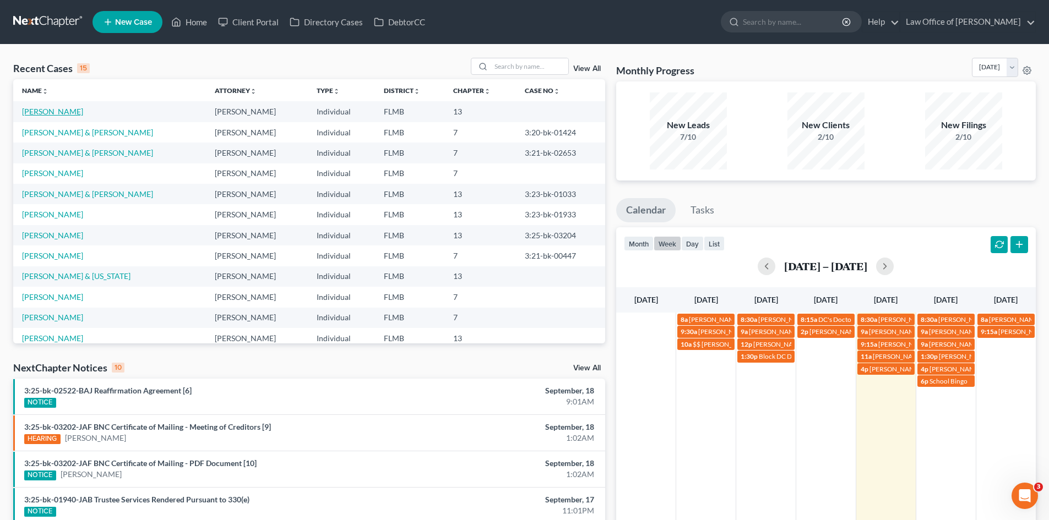
click at [72, 109] on link "Hernandez, Fabian" at bounding box center [52, 111] width 61 height 9
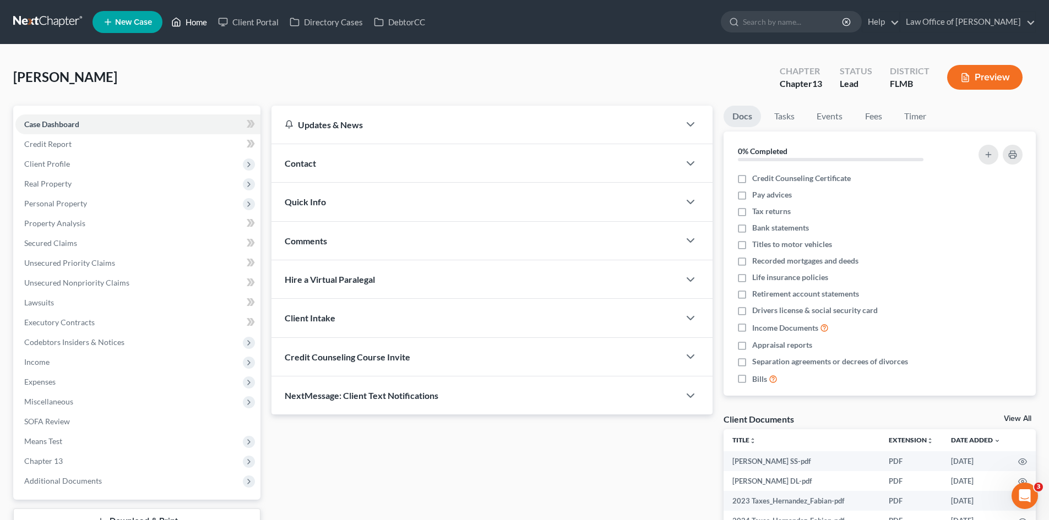
drag, startPoint x: 187, startPoint y: 23, endPoint x: 245, endPoint y: 38, distance: 60.7
click at [188, 24] on link "Home" at bounding box center [189, 22] width 47 height 20
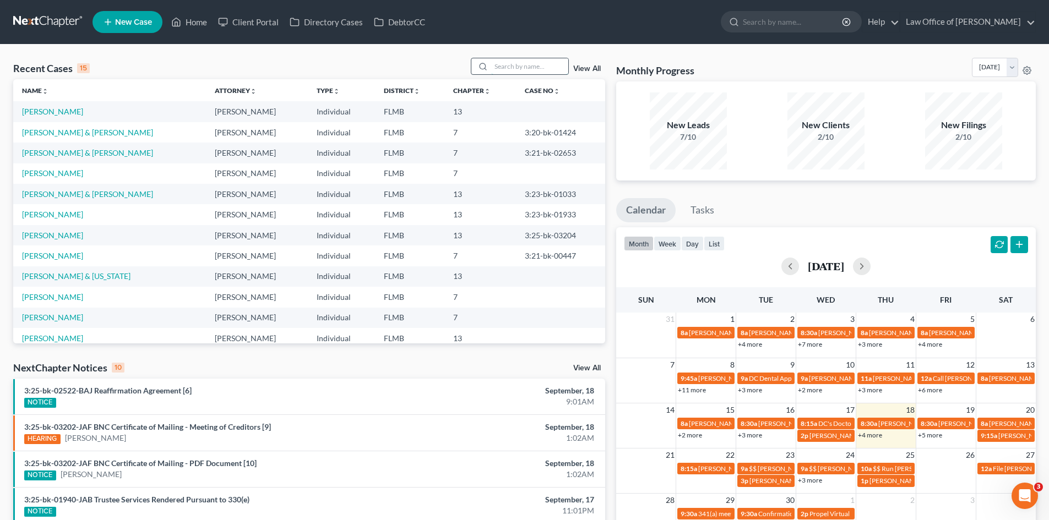
click at [507, 72] on input "search" at bounding box center [529, 66] width 77 height 16
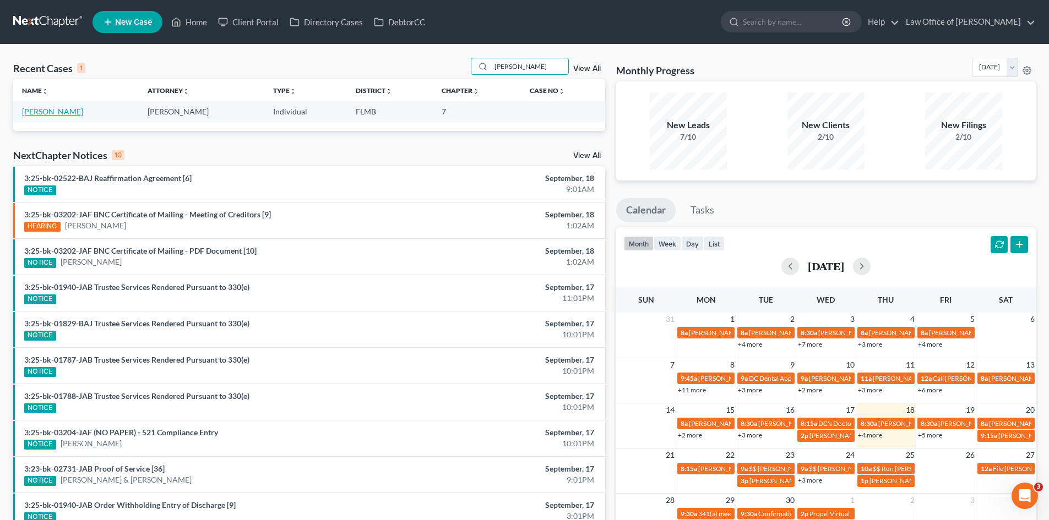
type input "ross"
click at [30, 110] on link "Ross, David" at bounding box center [52, 111] width 61 height 9
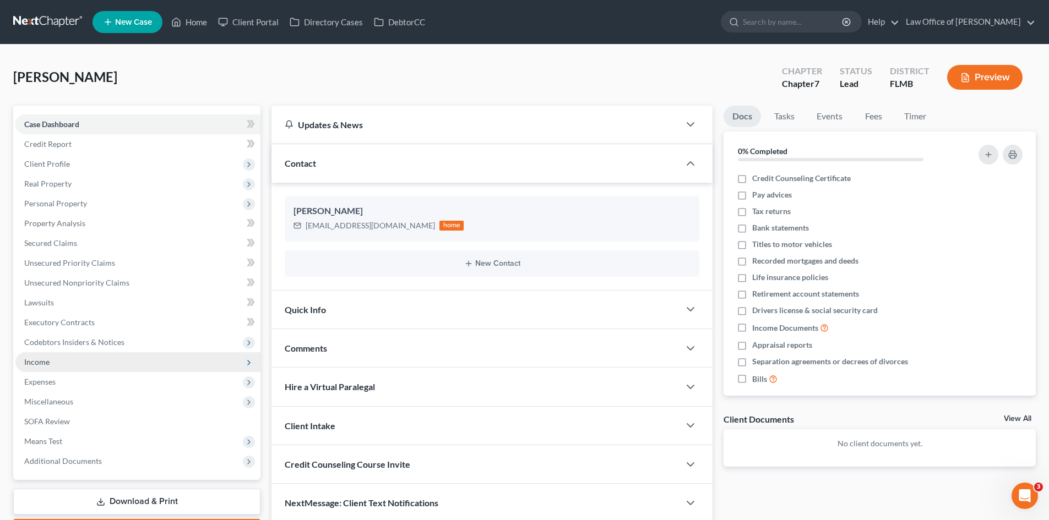
click at [85, 358] on span "Income" at bounding box center [137, 362] width 245 height 20
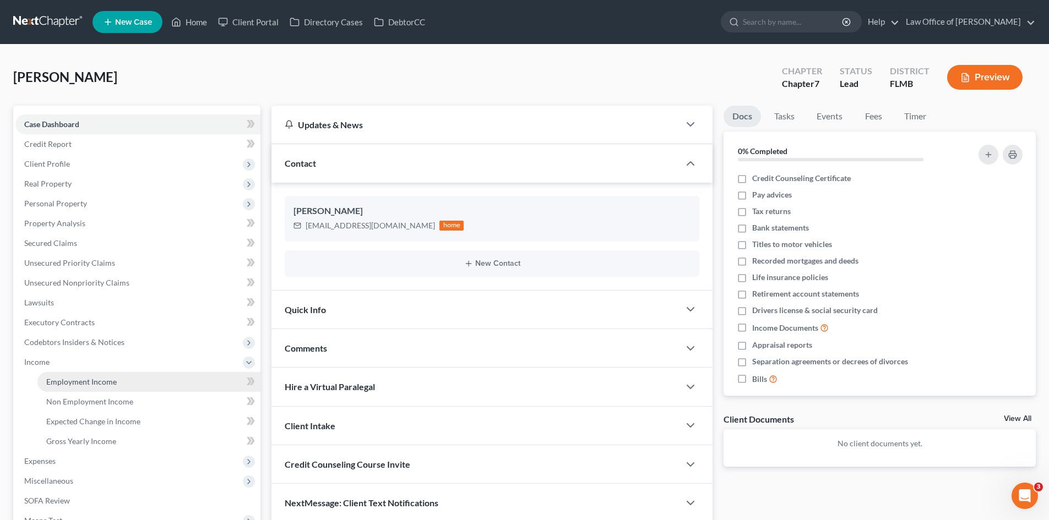
click at [94, 373] on link "Employment Income" at bounding box center [148, 382] width 223 height 20
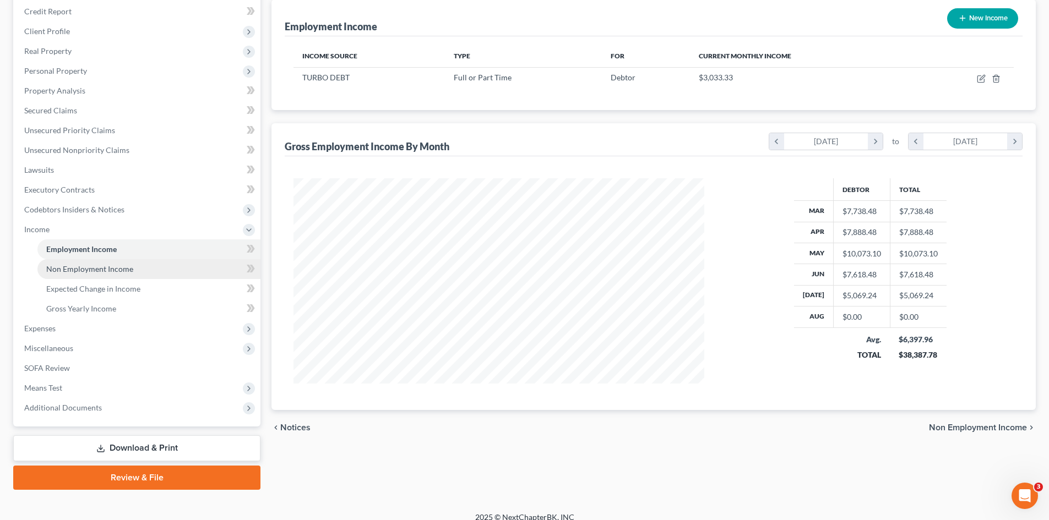
scroll to position [144, 0]
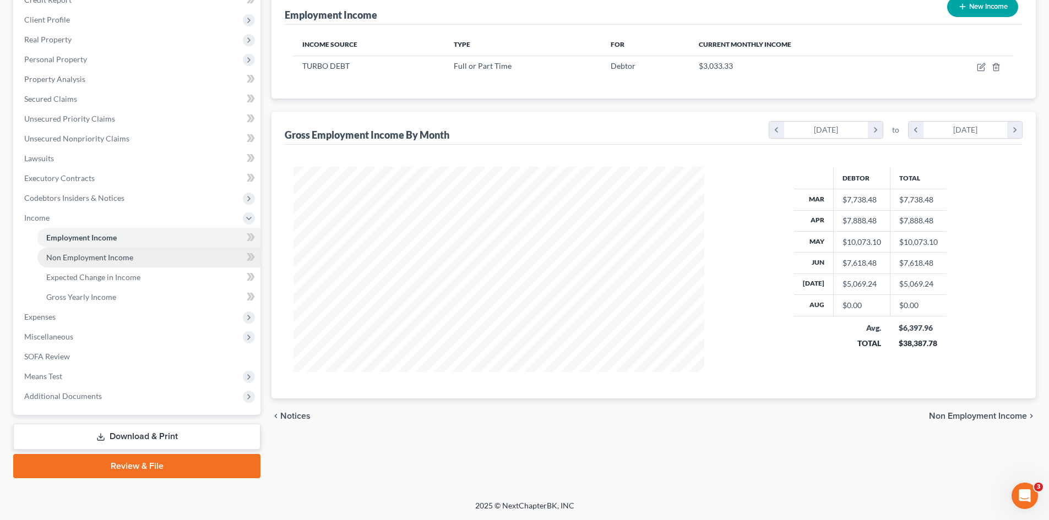
drag, startPoint x: 138, startPoint y: 259, endPoint x: 136, endPoint y: 264, distance: 5.9
click at [138, 260] on link "Non Employment Income" at bounding box center [148, 258] width 223 height 20
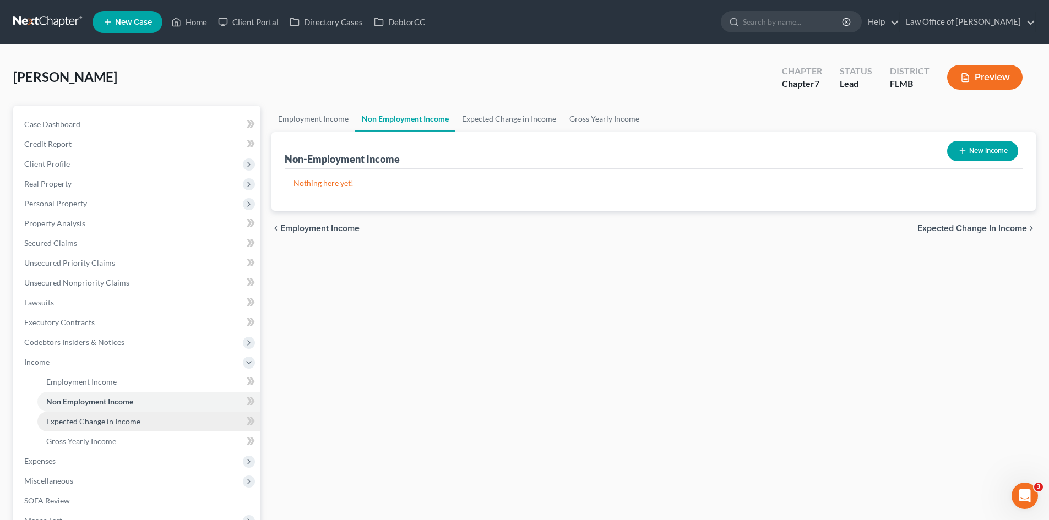
click at [137, 422] on span "Expected Change in Income" at bounding box center [93, 421] width 94 height 9
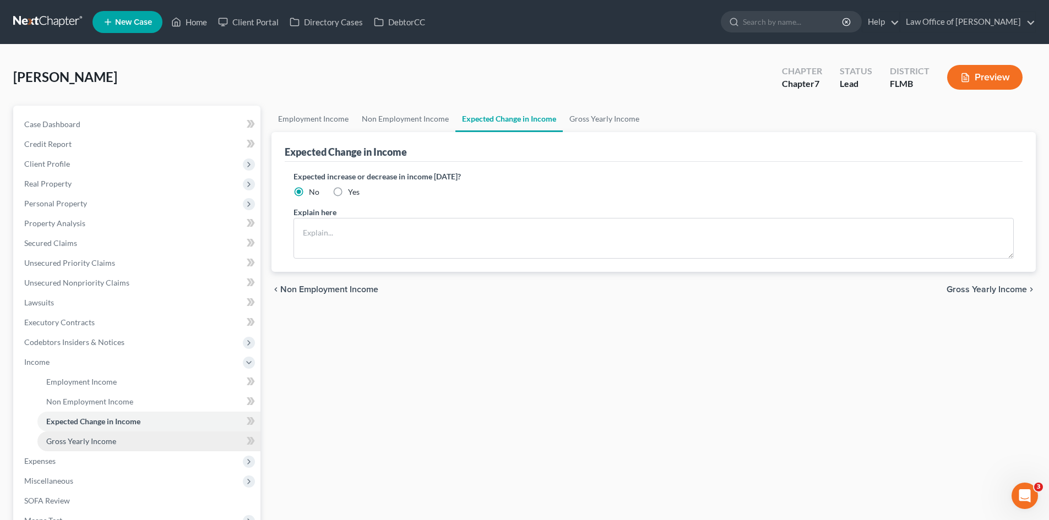
click at [139, 440] on link "Gross Yearly Income" at bounding box center [148, 442] width 223 height 20
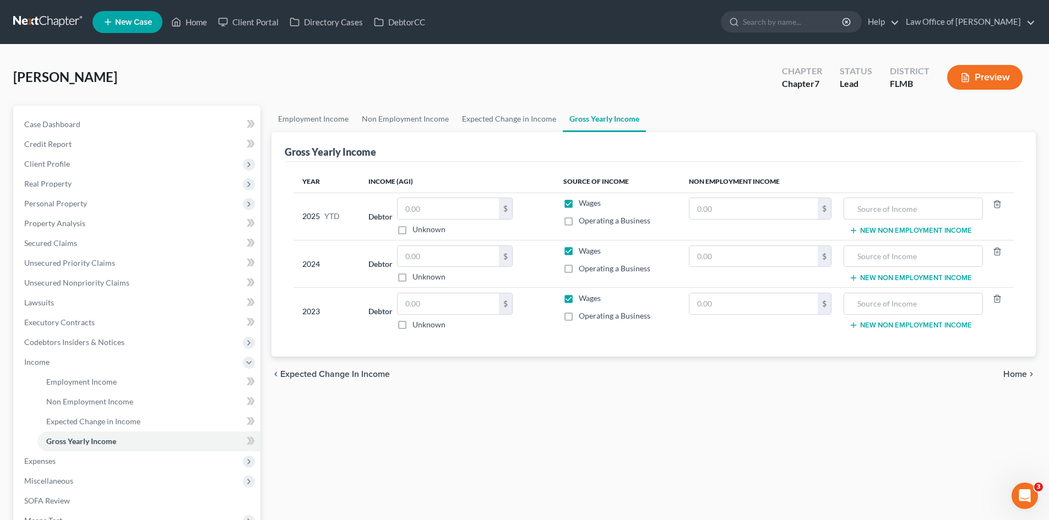
click at [751, 449] on div "Employment Income Non Employment Income Expected Change in Income Gross Yearly …" at bounding box center [653, 364] width 775 height 517
click at [93, 378] on span "Employment Income" at bounding box center [81, 381] width 70 height 9
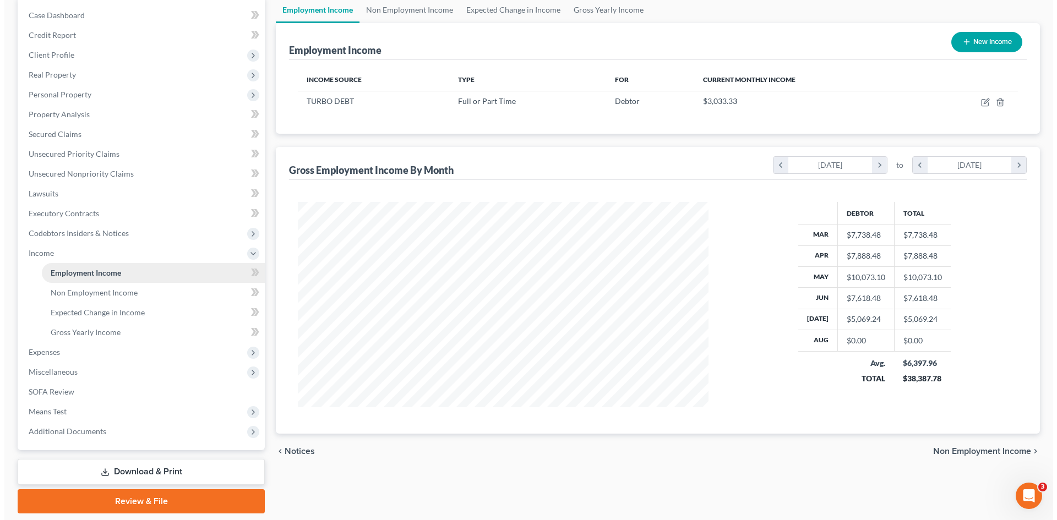
scroll to position [110, 0]
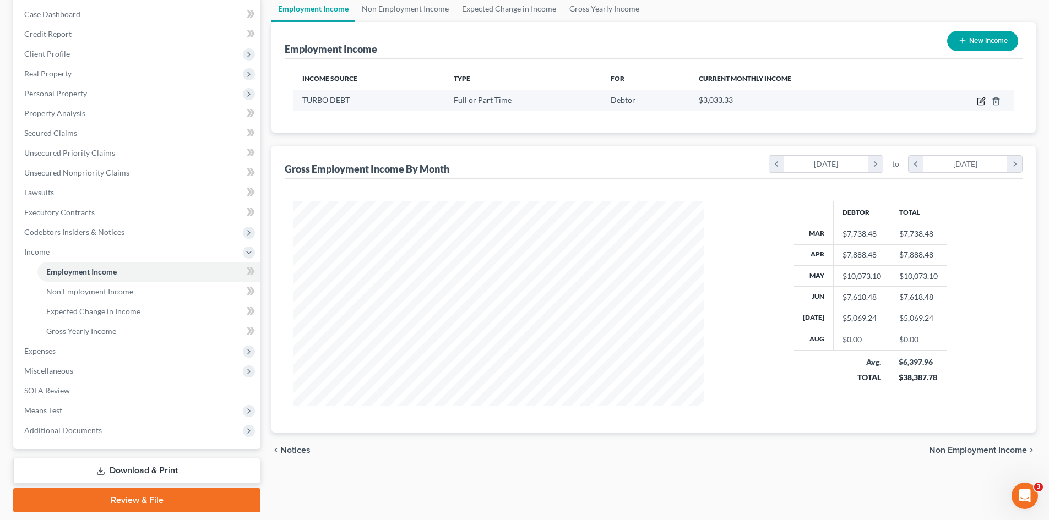
click at [980, 100] on icon "button" at bounding box center [980, 101] width 9 height 9
select select "0"
select select "35"
select select "3"
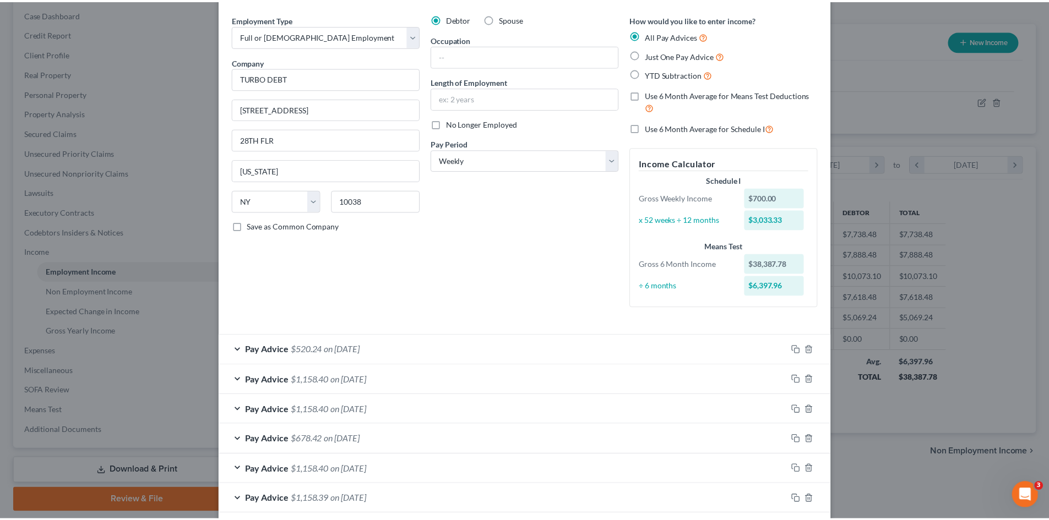
scroll to position [0, 0]
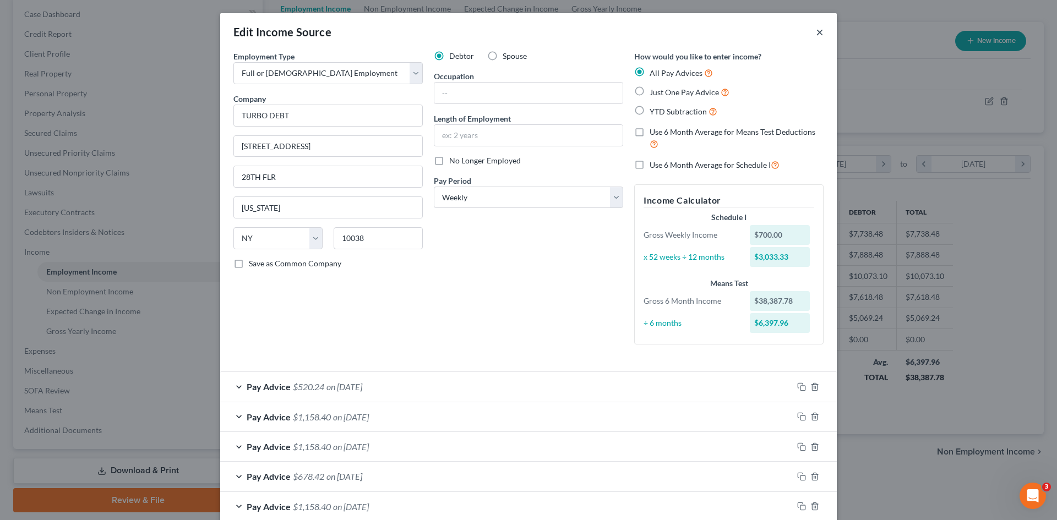
click at [816, 31] on button "×" at bounding box center [820, 31] width 8 height 13
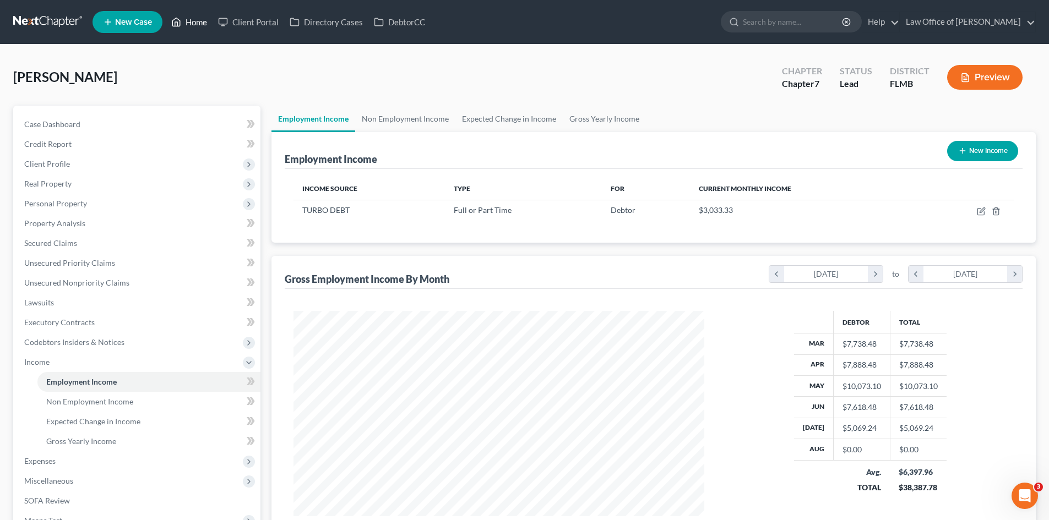
click at [198, 25] on link "Home" at bounding box center [189, 22] width 47 height 20
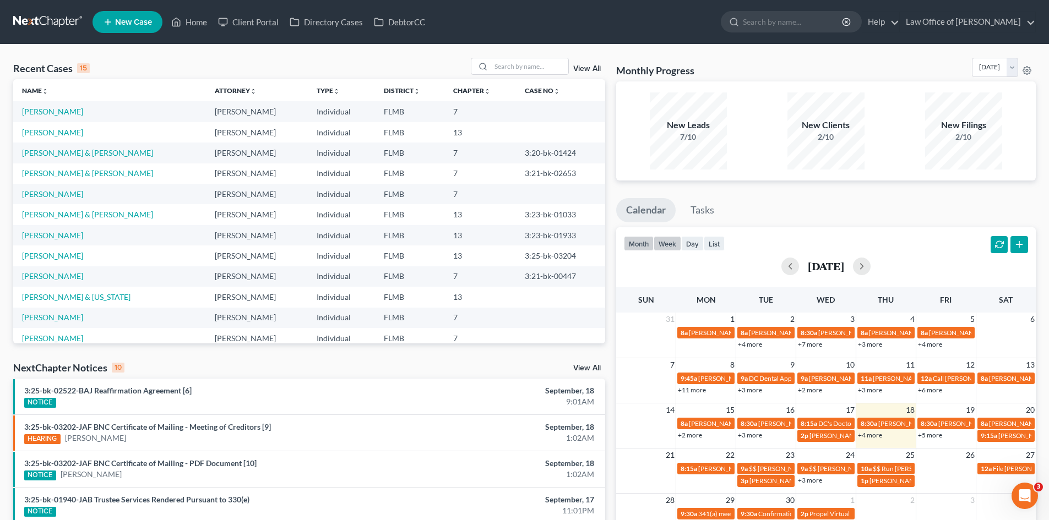
click at [673, 247] on button "week" at bounding box center [667, 243] width 28 height 15
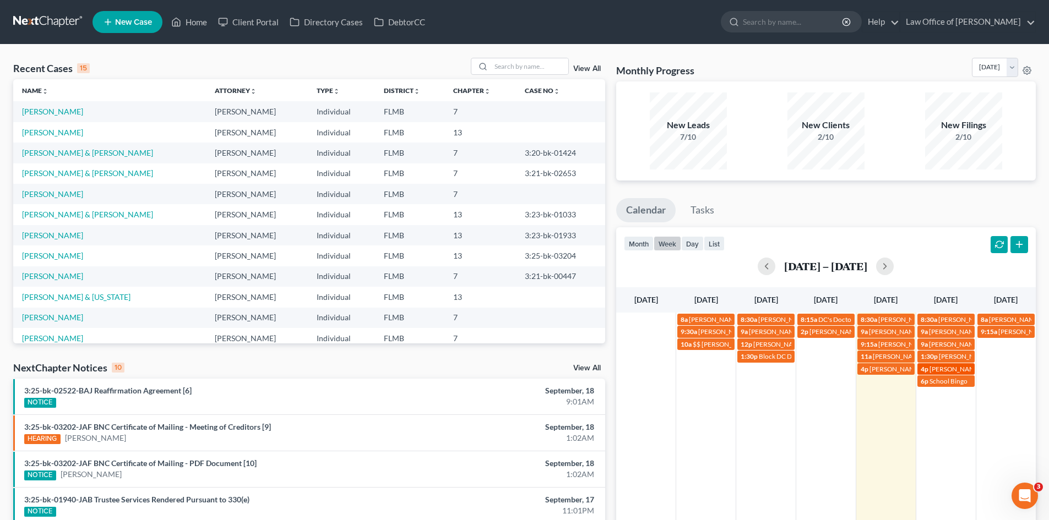
click at [953, 366] on span "Sean and Pamela Bennett" at bounding box center [987, 369] width 117 height 8
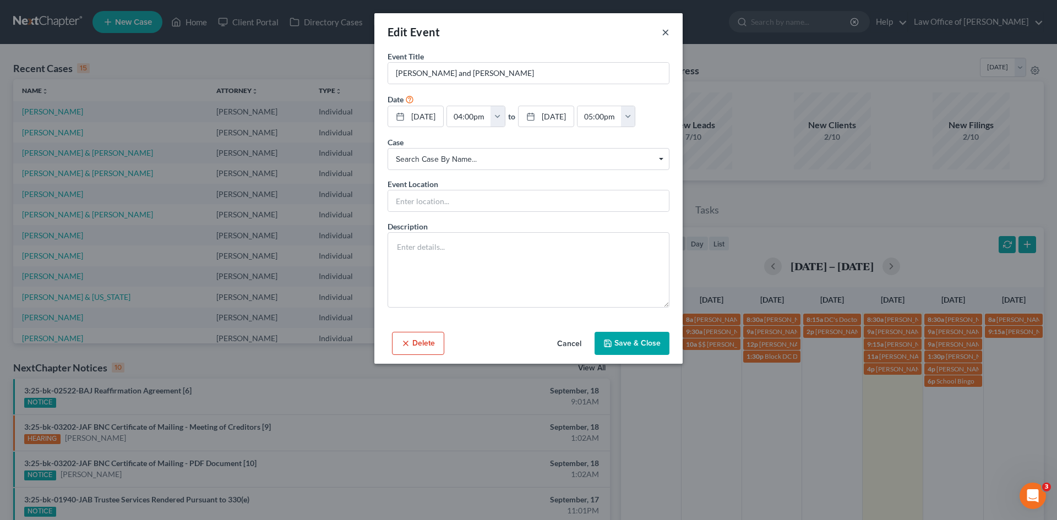
click at [667, 31] on button "×" at bounding box center [666, 31] width 8 height 13
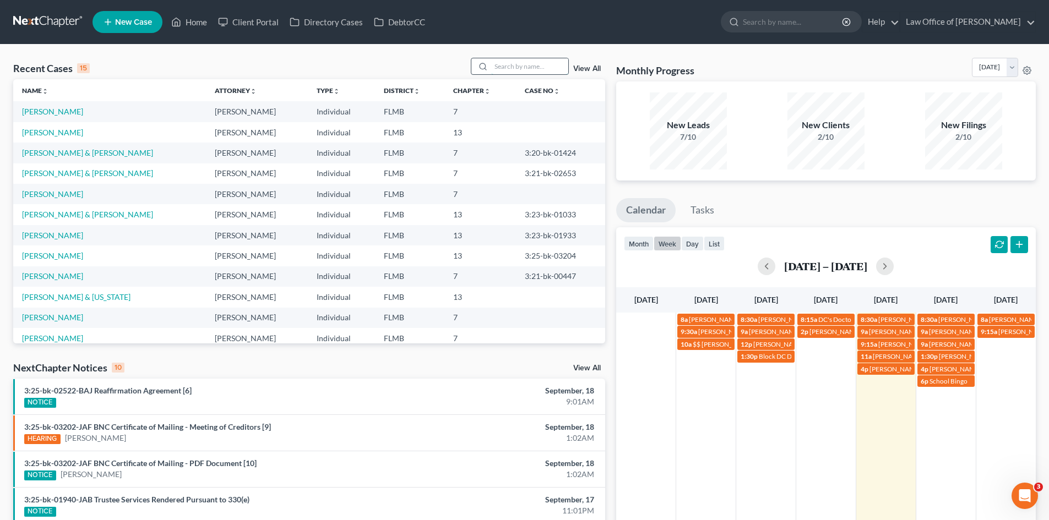
click at [521, 61] on input "search" at bounding box center [529, 66] width 77 height 16
type input "hall"
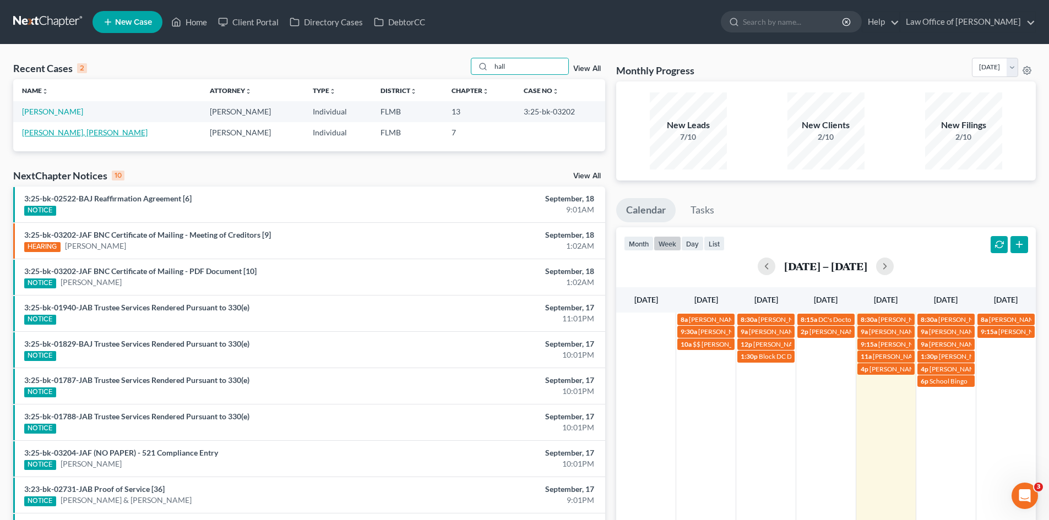
click at [102, 135] on link "Raquel -Foreclosure, Hall" at bounding box center [84, 132] width 125 height 9
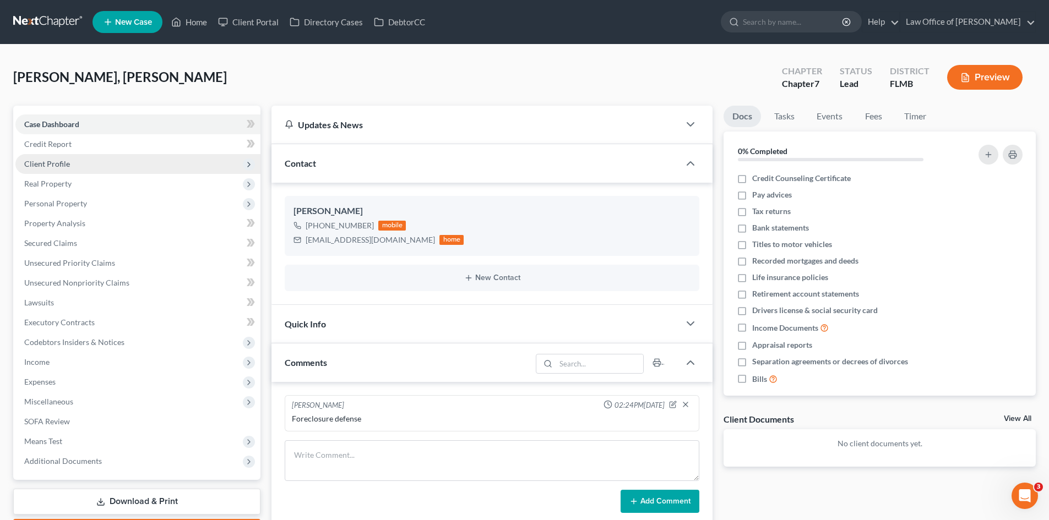
click at [100, 161] on span "Client Profile" at bounding box center [137, 164] width 245 height 20
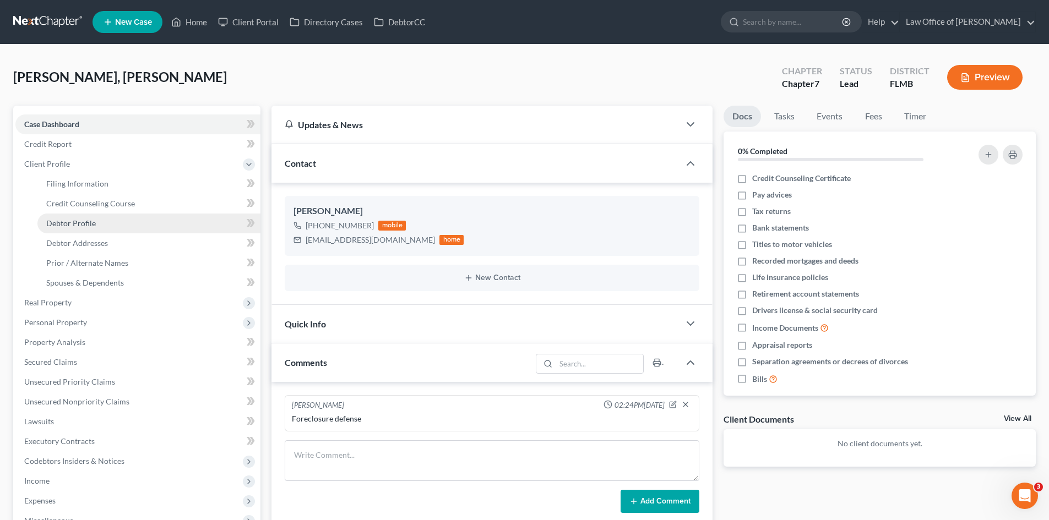
click at [95, 224] on link "Debtor Profile" at bounding box center [148, 224] width 223 height 20
select select "0"
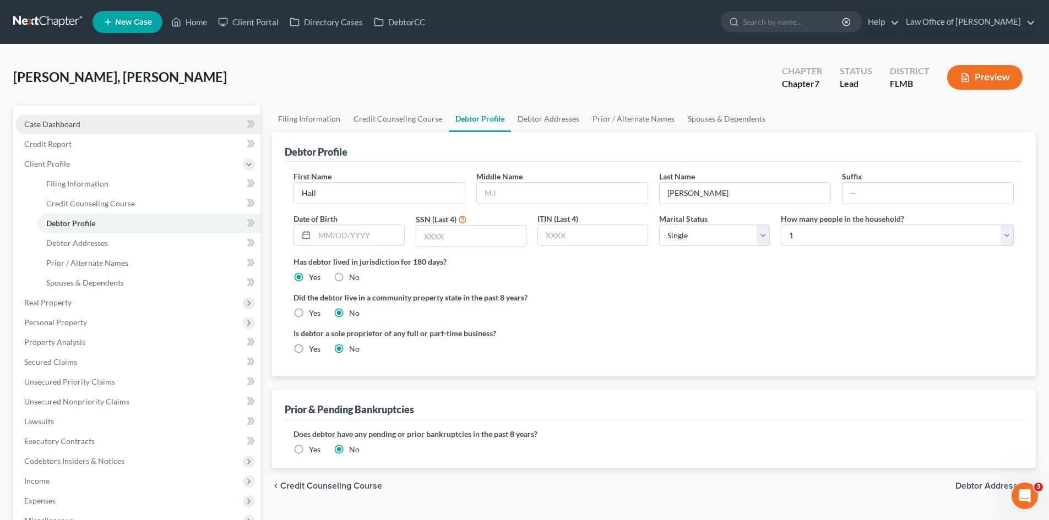
click at [47, 128] on span "Case Dashboard" at bounding box center [52, 123] width 56 height 9
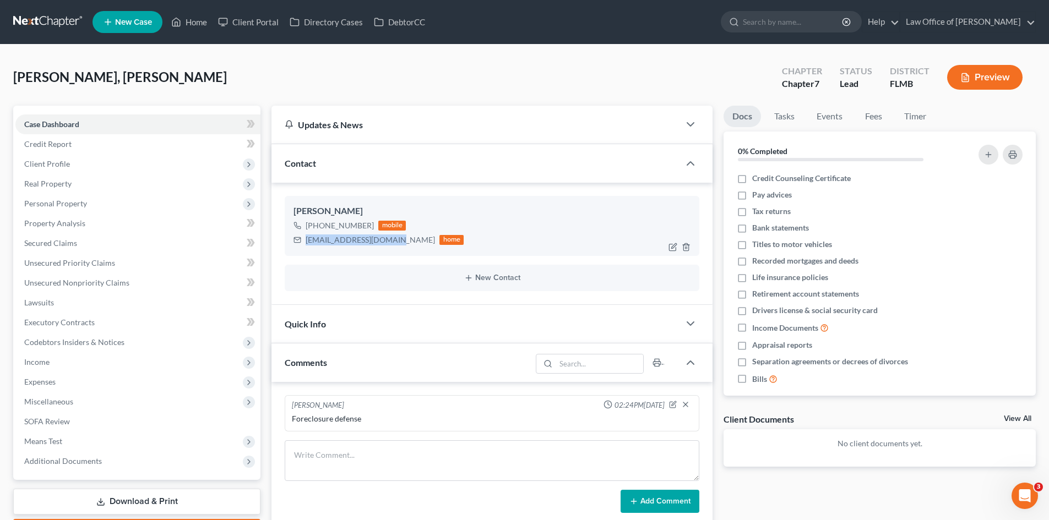
drag, startPoint x: 385, startPoint y: 244, endPoint x: 300, endPoint y: 239, distance: 84.9
click at [300, 239] on div "racqsellsjax@gmail.com home" at bounding box center [378, 240] width 170 height 14
copy div "racqsellsjax@gmail.com"
click at [189, 19] on link "Home" at bounding box center [189, 22] width 47 height 20
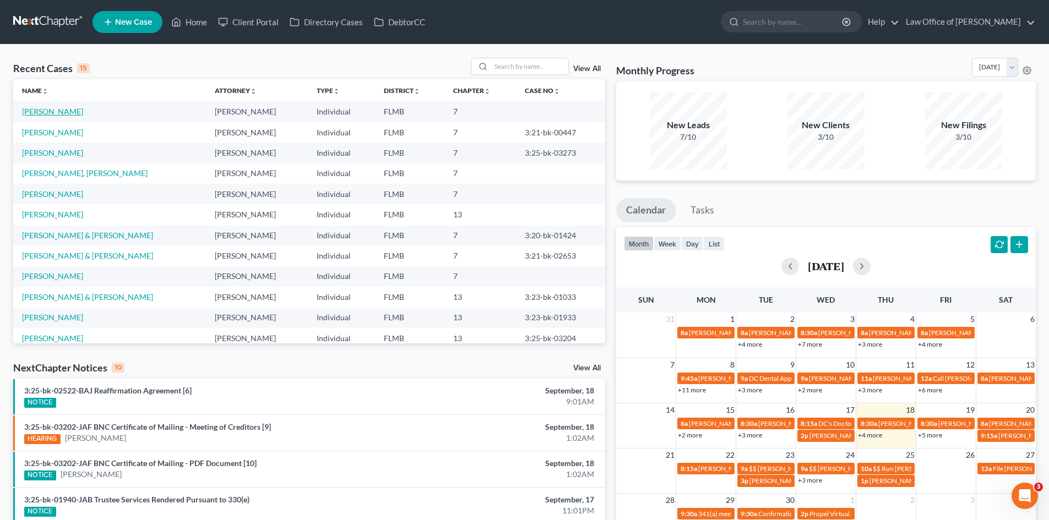
click at [59, 113] on link "Lamb, Philip" at bounding box center [52, 111] width 61 height 9
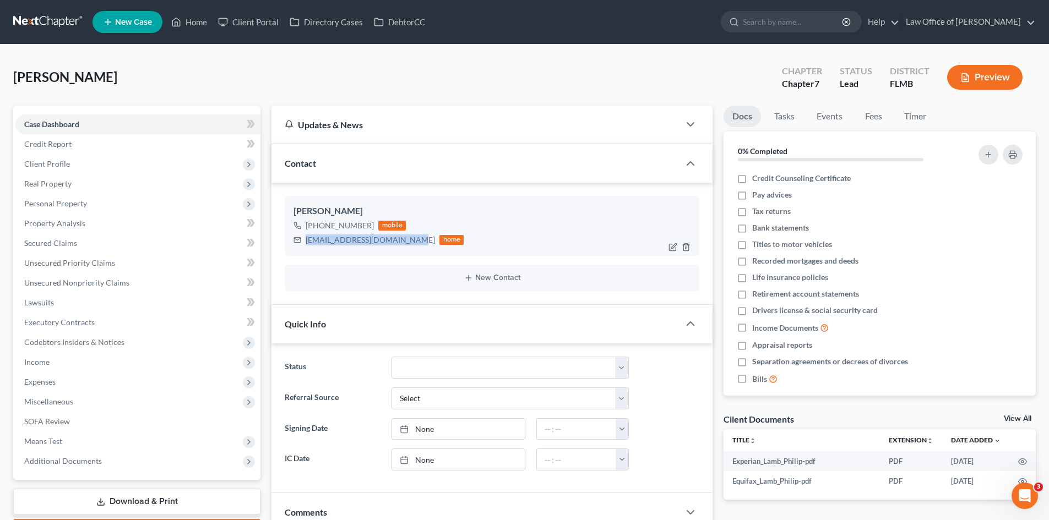
drag, startPoint x: 402, startPoint y: 241, endPoint x: 300, endPoint y: 247, distance: 102.6
click at [300, 247] on div "plamb@ivrenorthflorida.com home" at bounding box center [378, 240] width 170 height 14
copy div "plamb@ivrenorthflorida.com"
click at [188, 32] on ul "New Case Home Client Portal Directory Cases DebtorCC - No Result - See all resu…" at bounding box center [563, 22] width 943 height 29
click at [189, 14] on link "Home" at bounding box center [189, 22] width 47 height 20
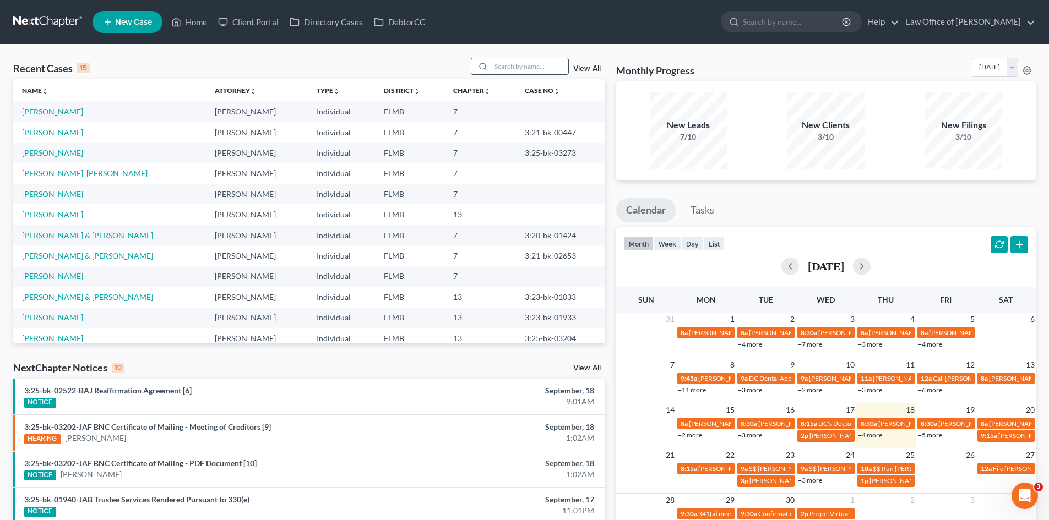
click at [511, 71] on input "search" at bounding box center [529, 66] width 77 height 16
type input "crawfor"
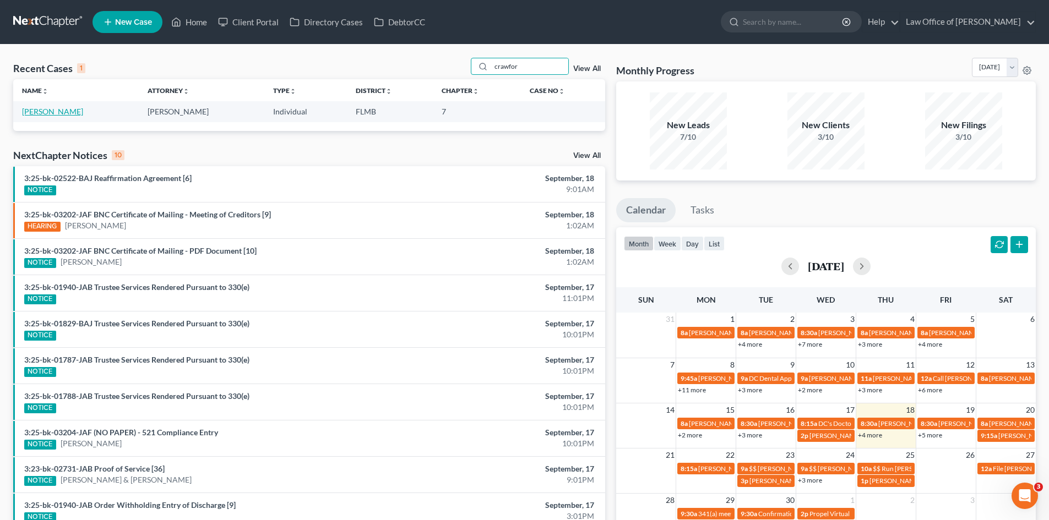
click at [48, 113] on link "Crawford, Lisa" at bounding box center [52, 111] width 61 height 9
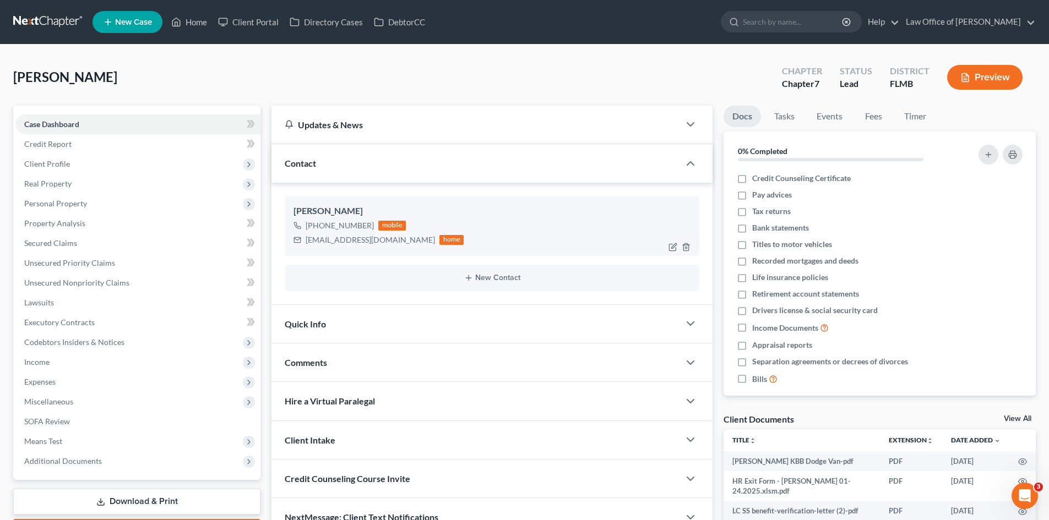
drag, startPoint x: 370, startPoint y: 227, endPoint x: 317, endPoint y: 228, distance: 53.4
click at [317, 228] on div "+1 (904) 678-7390 mobile" at bounding box center [378, 226] width 170 height 14
copy div "(904) 678-7390"
click at [196, 21] on link "Home" at bounding box center [189, 22] width 47 height 20
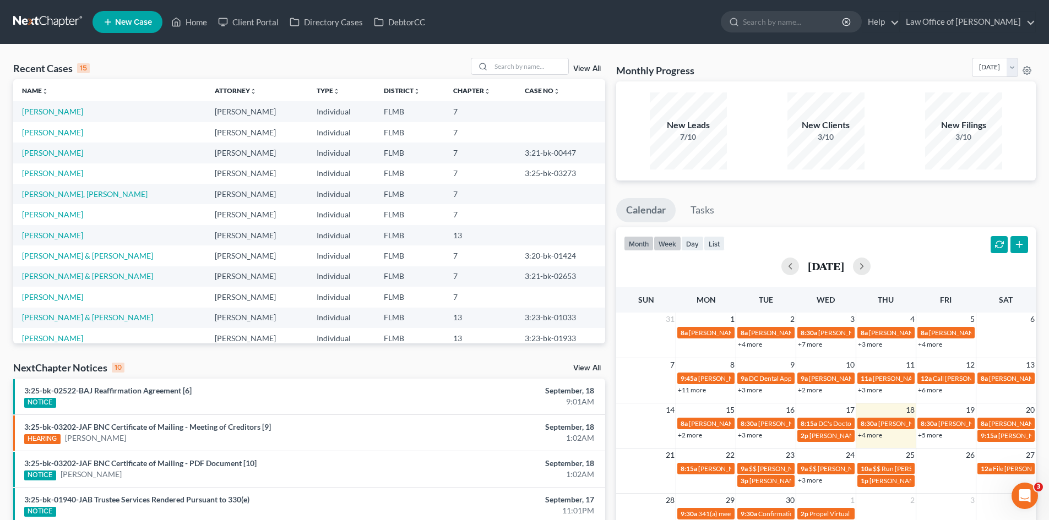
click at [667, 244] on button "week" at bounding box center [667, 243] width 28 height 15
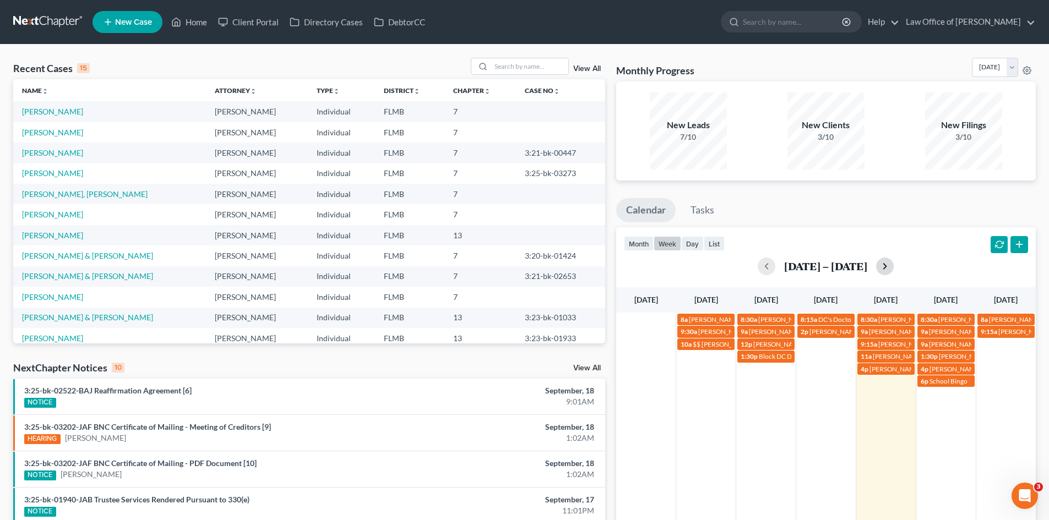
click at [889, 271] on button "button" at bounding box center [885, 267] width 18 height 18
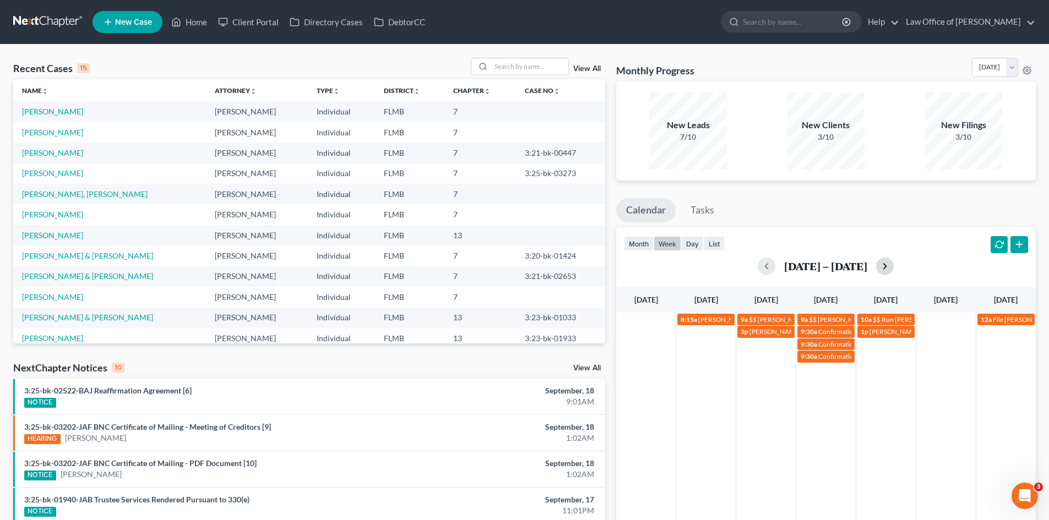
click at [889, 270] on button "button" at bounding box center [885, 267] width 18 height 18
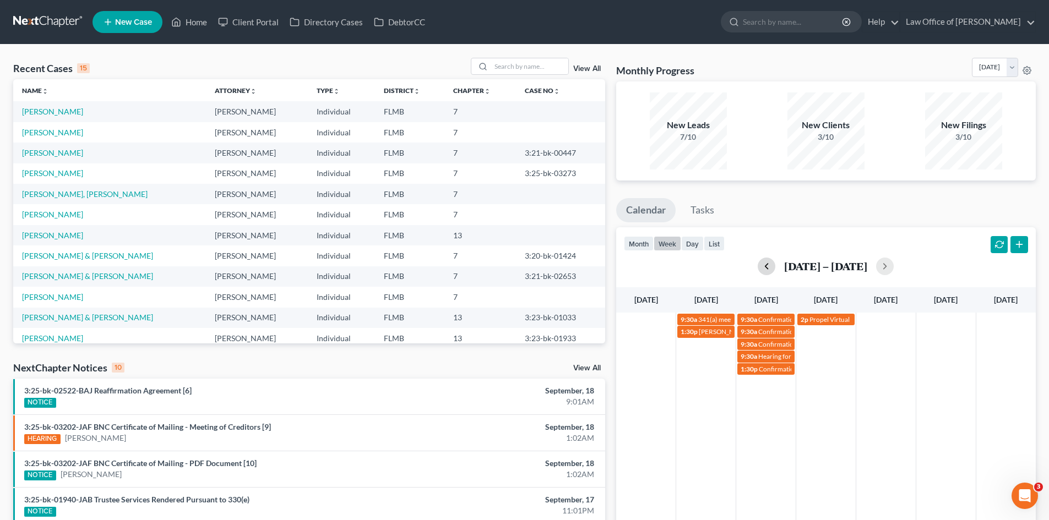
click at [762, 269] on button "button" at bounding box center [766, 267] width 18 height 18
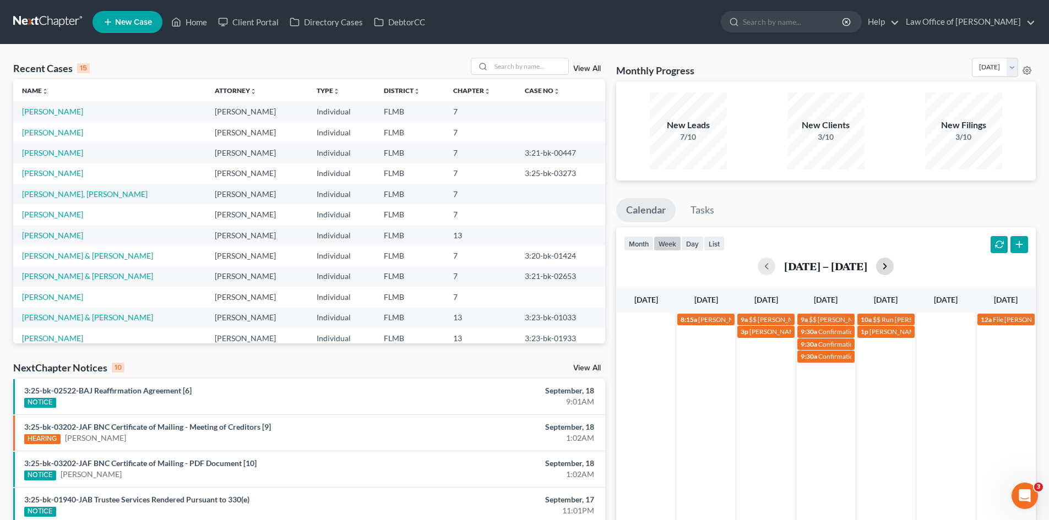
click at [886, 271] on button "button" at bounding box center [885, 267] width 18 height 18
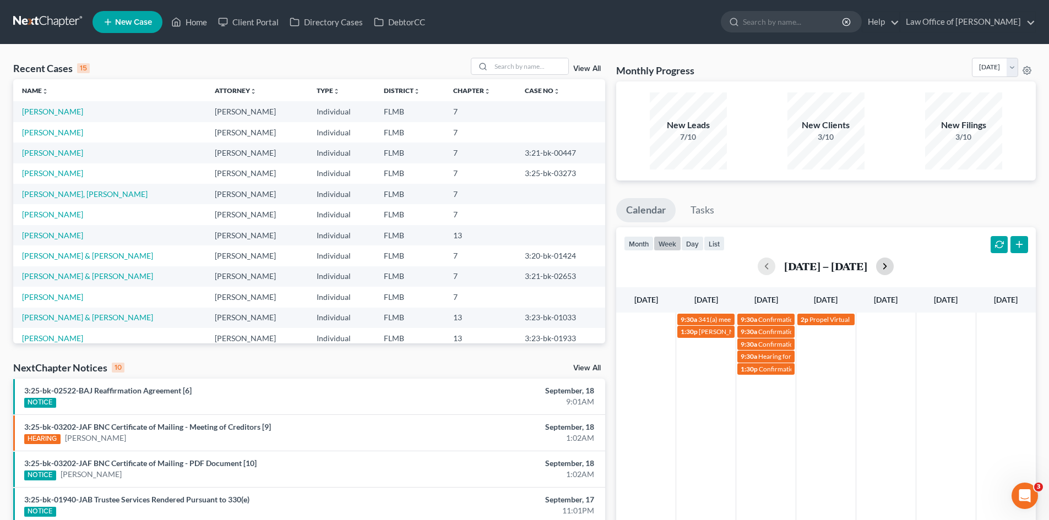
click at [886, 271] on div "Sep 28 – Oct 4, 2025" at bounding box center [826, 267] width 404 height 18
click at [887, 265] on button "button" at bounding box center [885, 267] width 18 height 18
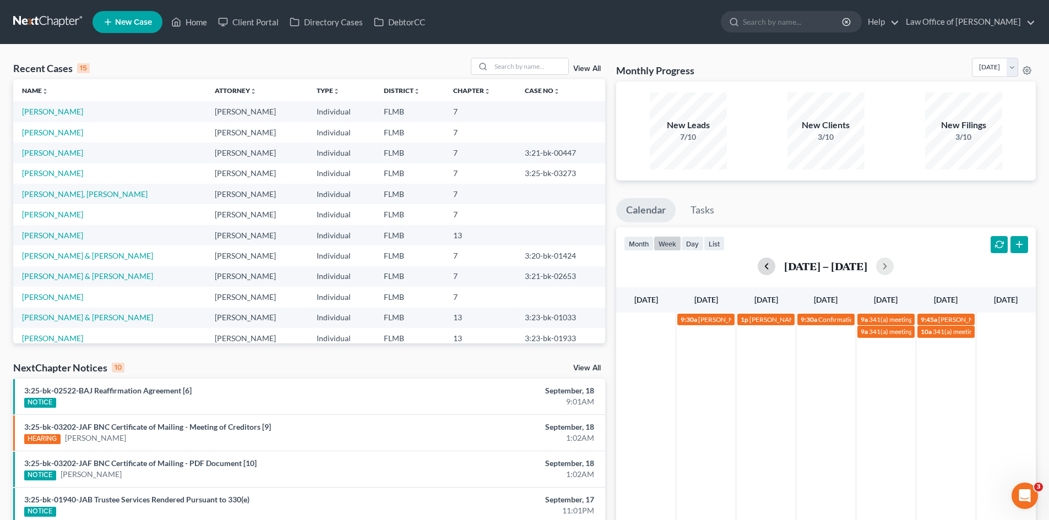
click at [766, 267] on button "button" at bounding box center [766, 267] width 18 height 18
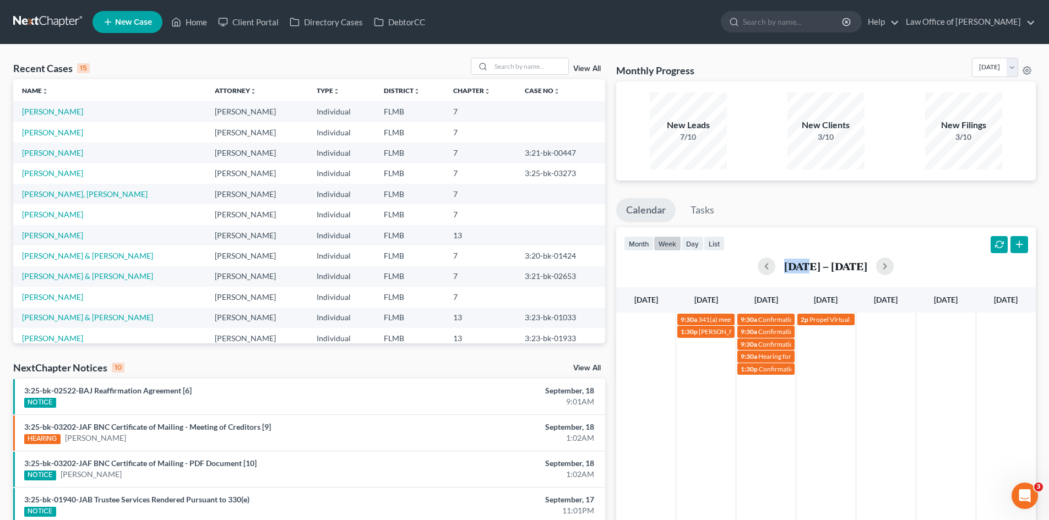
click at [766, 268] on div "Sep 28 – Oct 4, 2025" at bounding box center [826, 267] width 404 height 18
click at [757, 269] on button "button" at bounding box center [766, 267] width 18 height 18
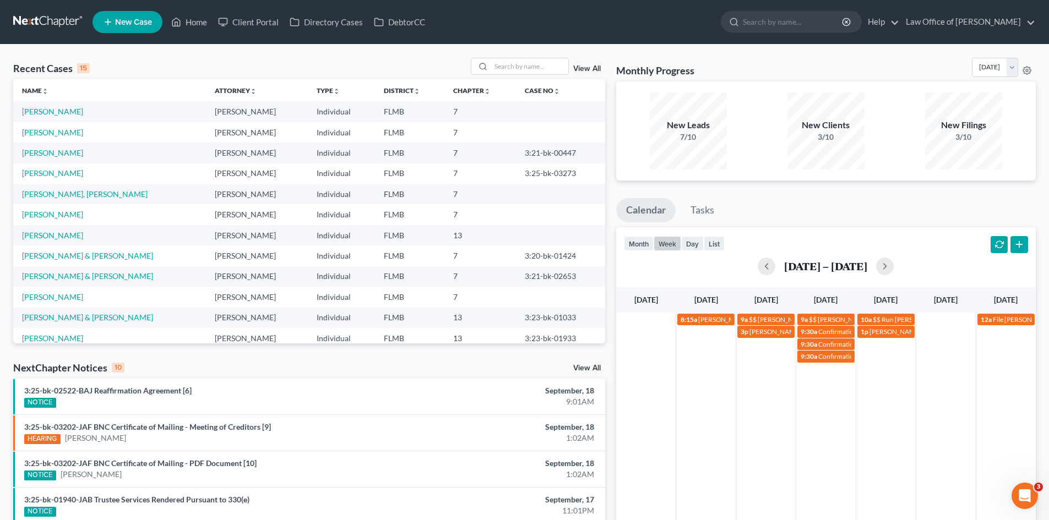
click at [754, 269] on div "Sep 21 – 27, 2025" at bounding box center [826, 267] width 404 height 18
click at [761, 268] on button "button" at bounding box center [766, 267] width 18 height 18
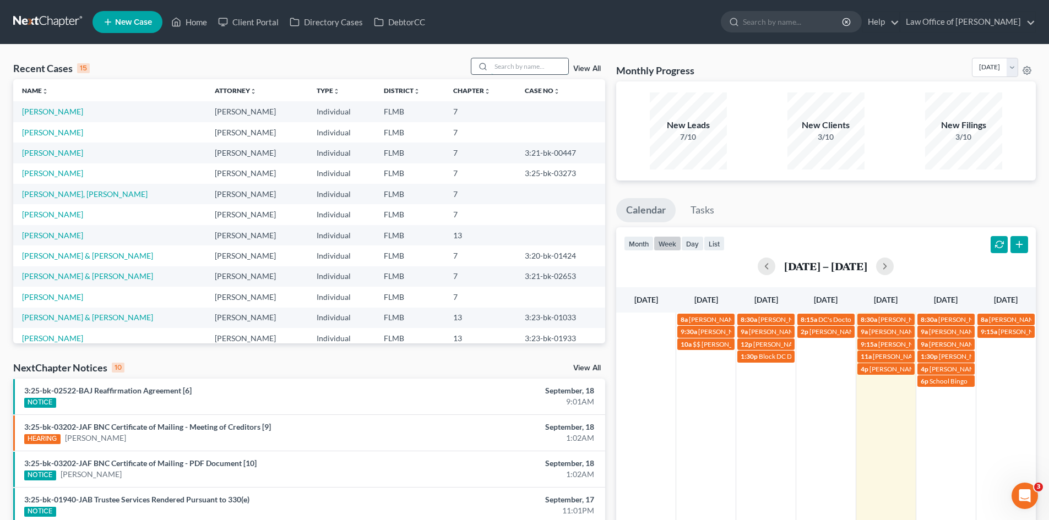
click at [534, 64] on input "search" at bounding box center [529, 66] width 77 height 16
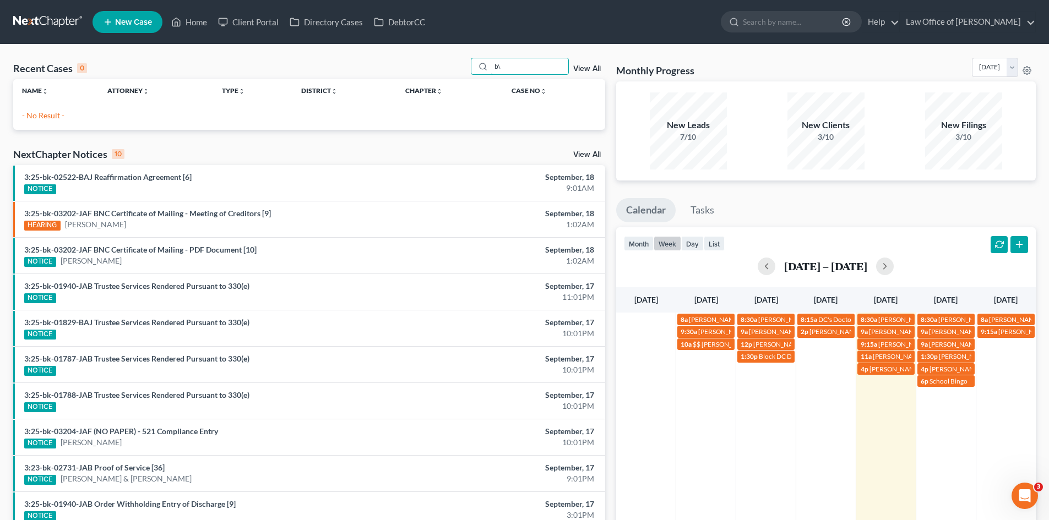
type input "b"
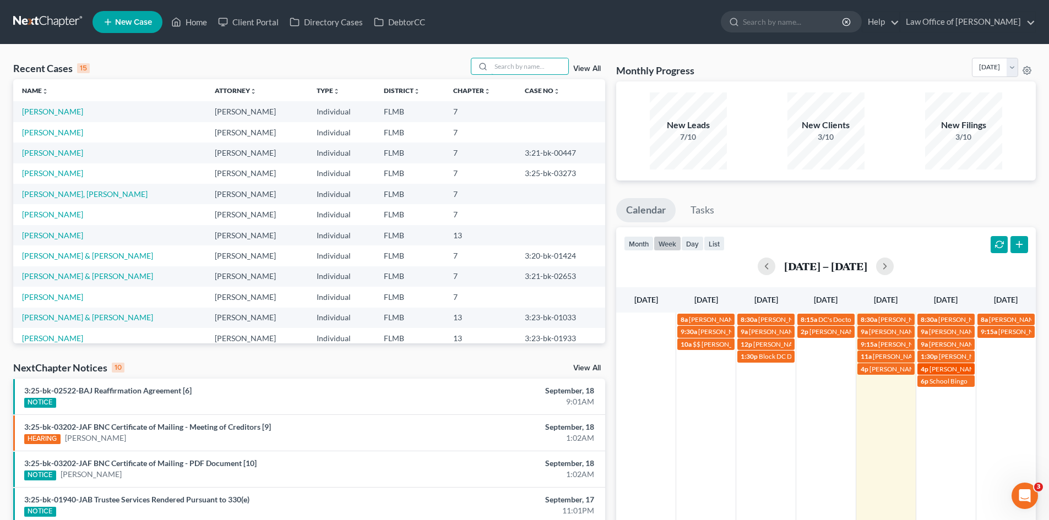
click at [937, 368] on span "Sean and Pamela Bennett" at bounding box center [987, 369] width 117 height 8
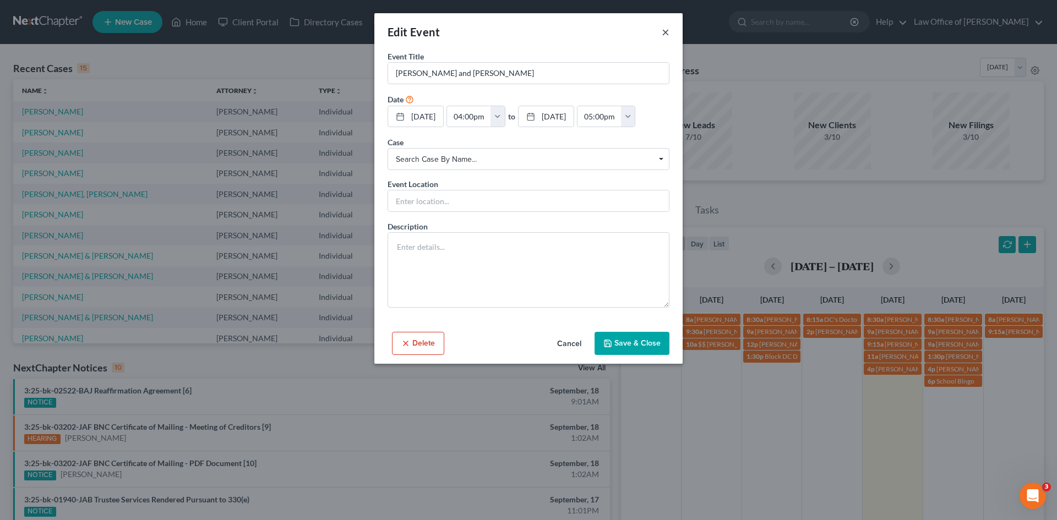
click at [666, 31] on button "×" at bounding box center [666, 31] width 8 height 13
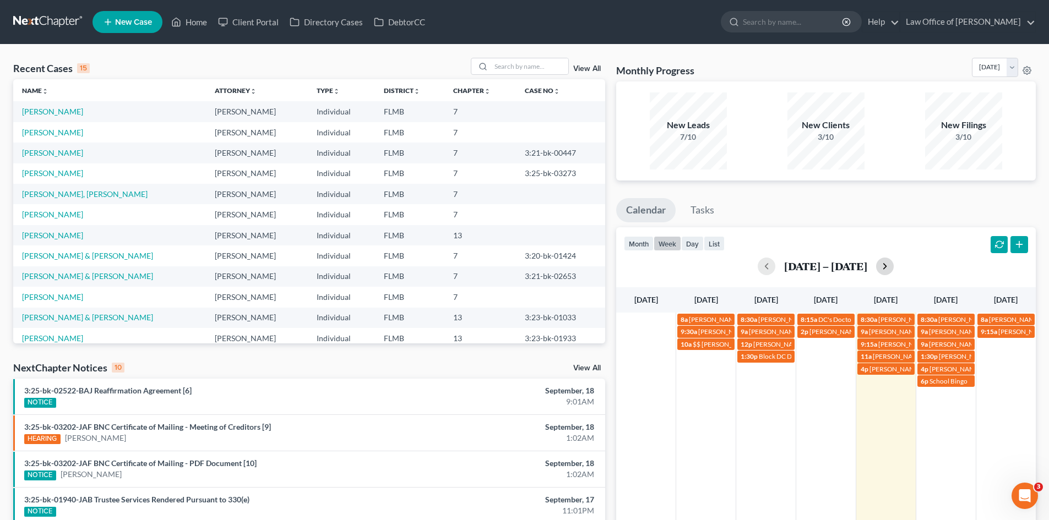
click at [882, 267] on button "button" at bounding box center [885, 267] width 18 height 18
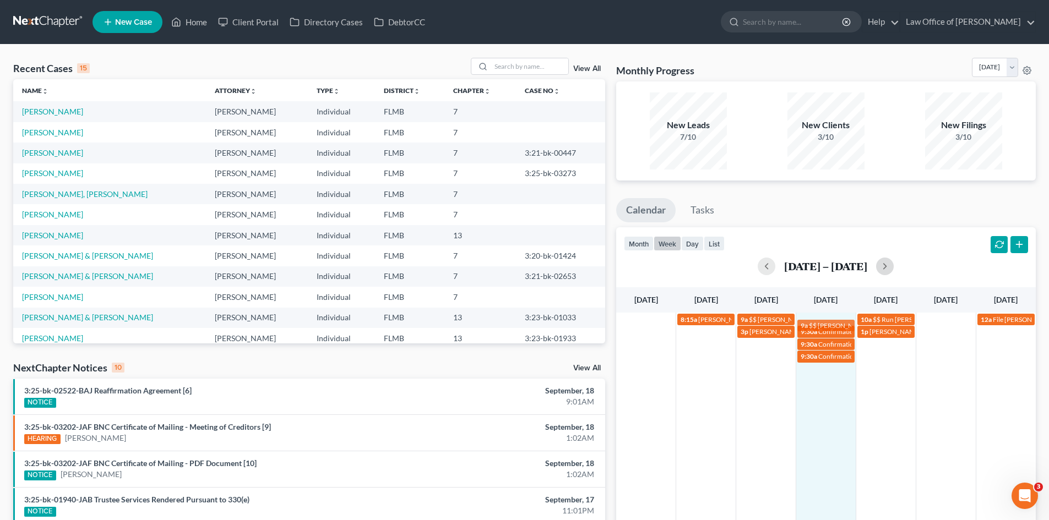
click at [840, 325] on div "Sun 9/21 Mon 9/22 Tue 9/23 Wed 9/24 Thu 9/25 Fri 9/26 Sat 9/27 8:15a Sean Simmo…" at bounding box center [825, 435] width 419 height 297
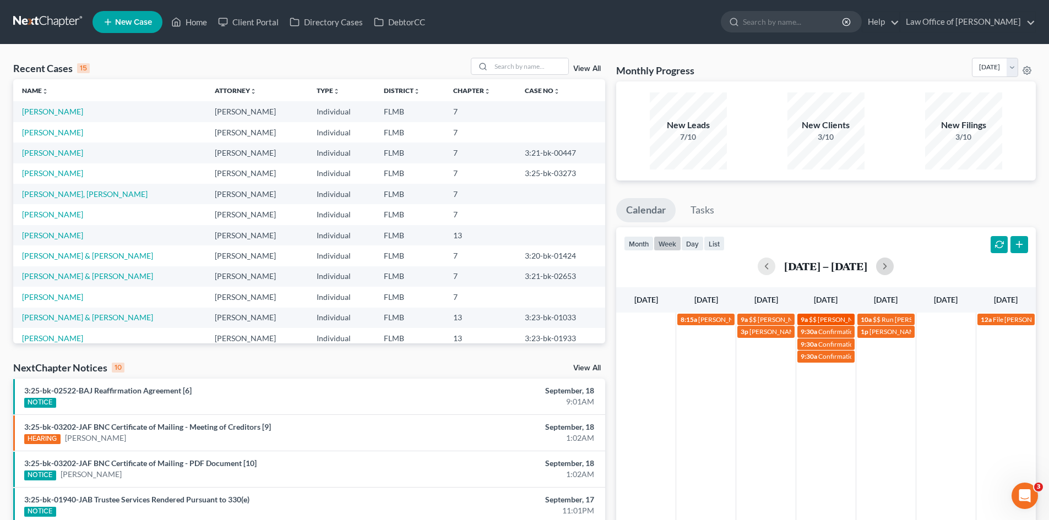
click at [843, 316] on span "$$ Cathy Telfair owes a check $375.00" at bounding box center [871, 319] width 125 height 8
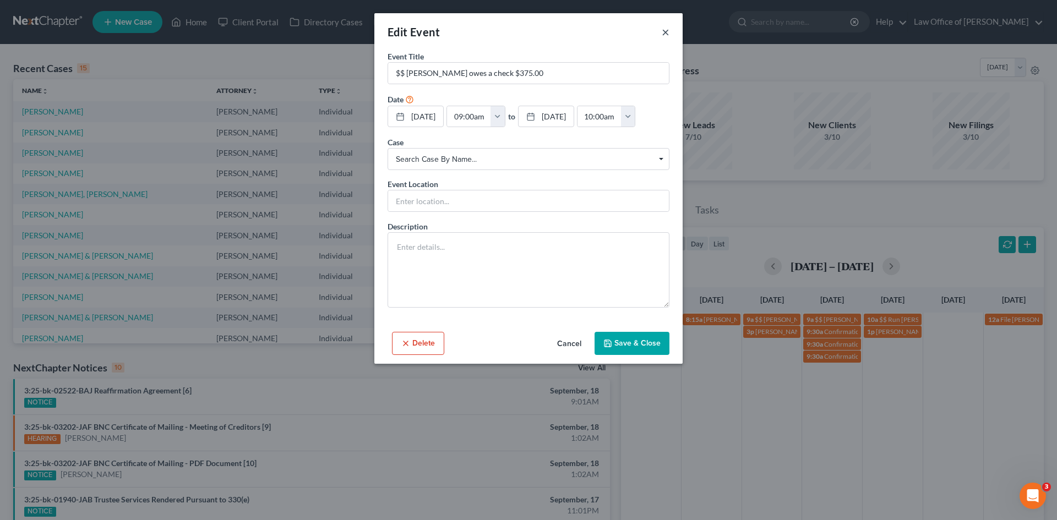
click at [662, 34] on button "×" at bounding box center [666, 31] width 8 height 13
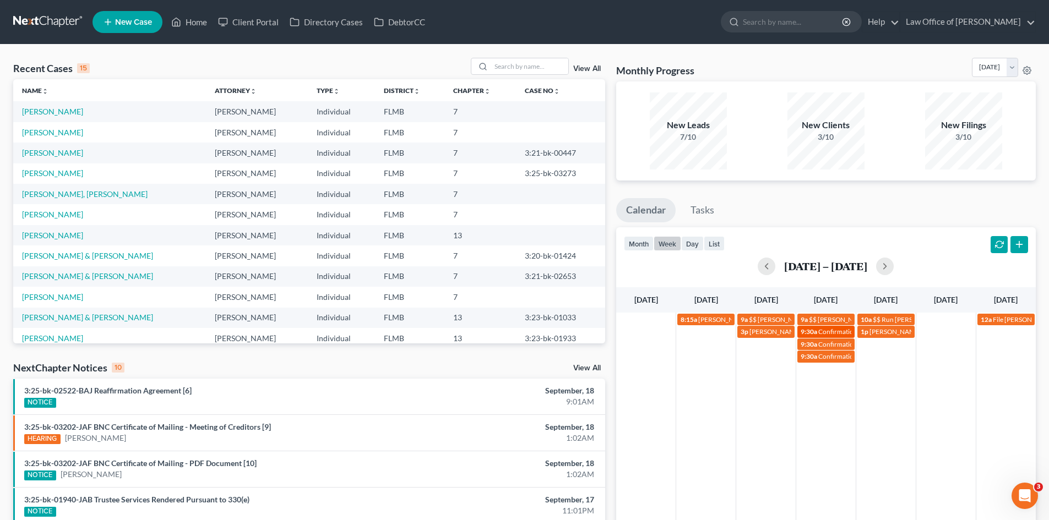
click at [827, 332] on span "Confirmation Hearing for Anjoli Davis" at bounding box center [881, 331] width 126 height 8
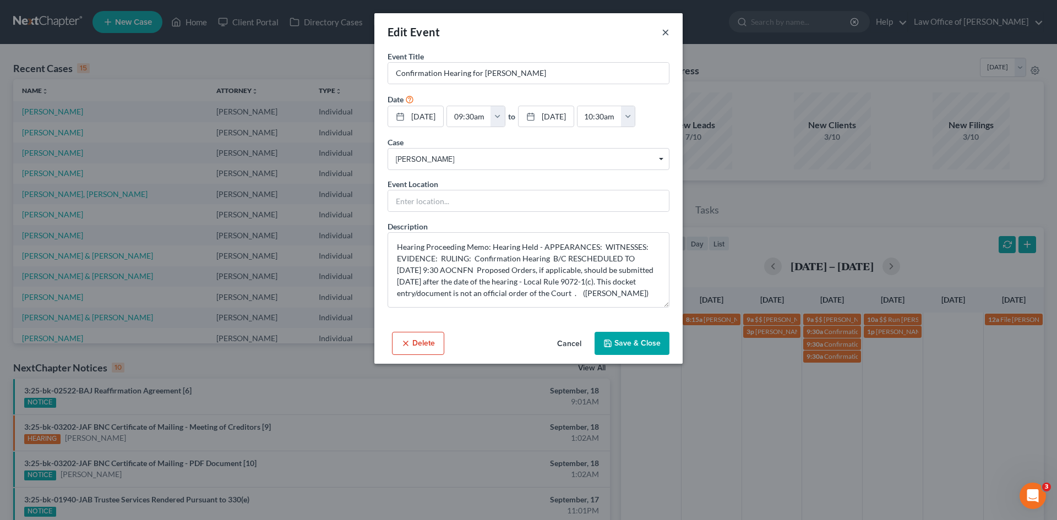
click at [666, 29] on button "×" at bounding box center [666, 31] width 8 height 13
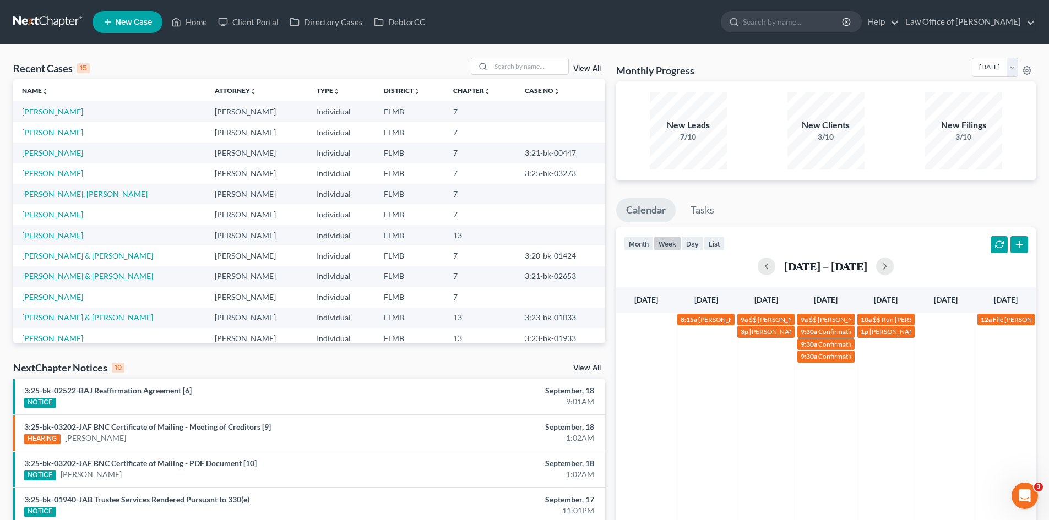
click at [828, 389] on div "8:15a Sean Simmons seanbs@icloud.com 9a $$ Yaroslav last payment? 9a $$ Cathy T…" at bounding box center [825, 449] width 419 height 272
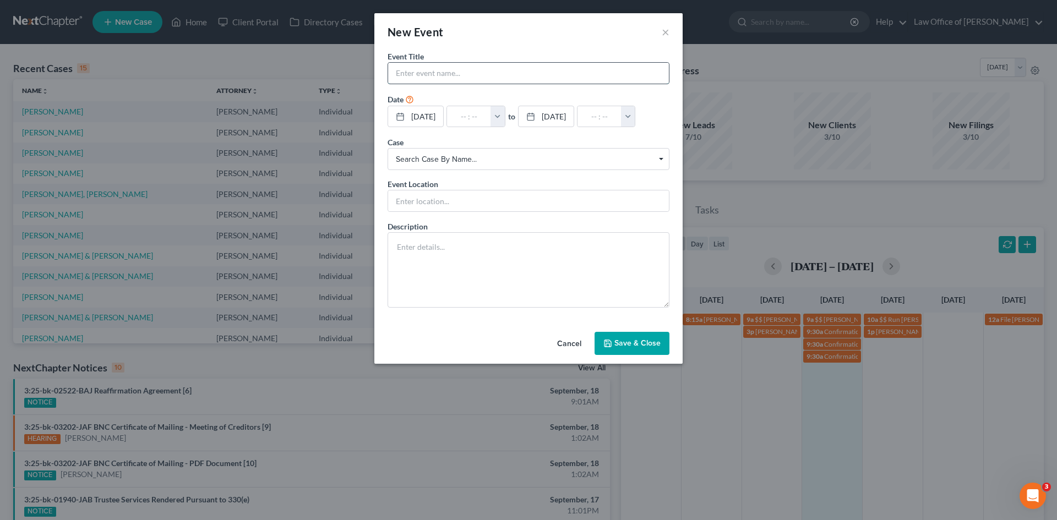
click at [478, 69] on input "text" at bounding box center [528, 73] width 281 height 21
click at [471, 121] on input "text" at bounding box center [469, 116] width 44 height 21
type input "1"
type input "01:00am"
type input "11:"
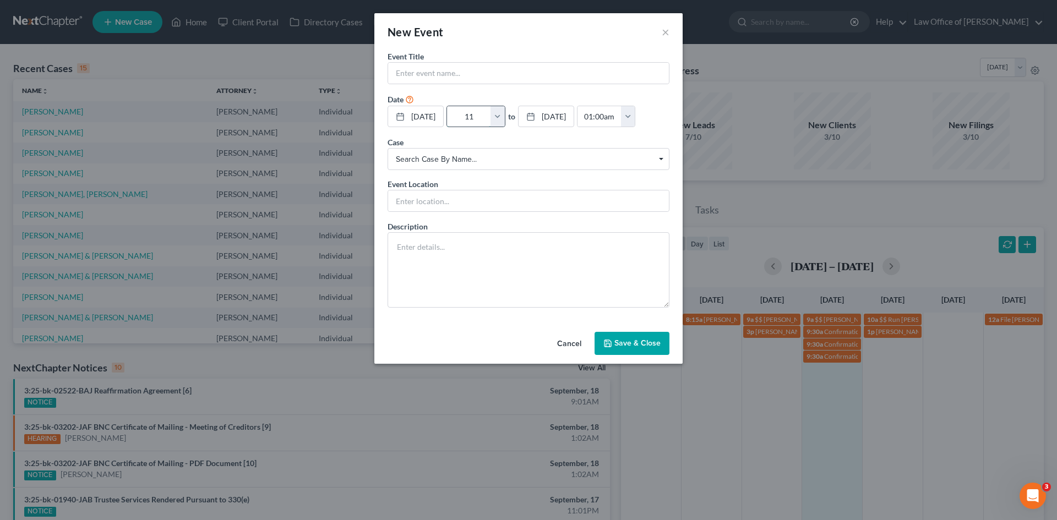
type input "12:00pm"
type input "11:0"
type input "01:00am"
type input "11:00"
type input "12:00pm"
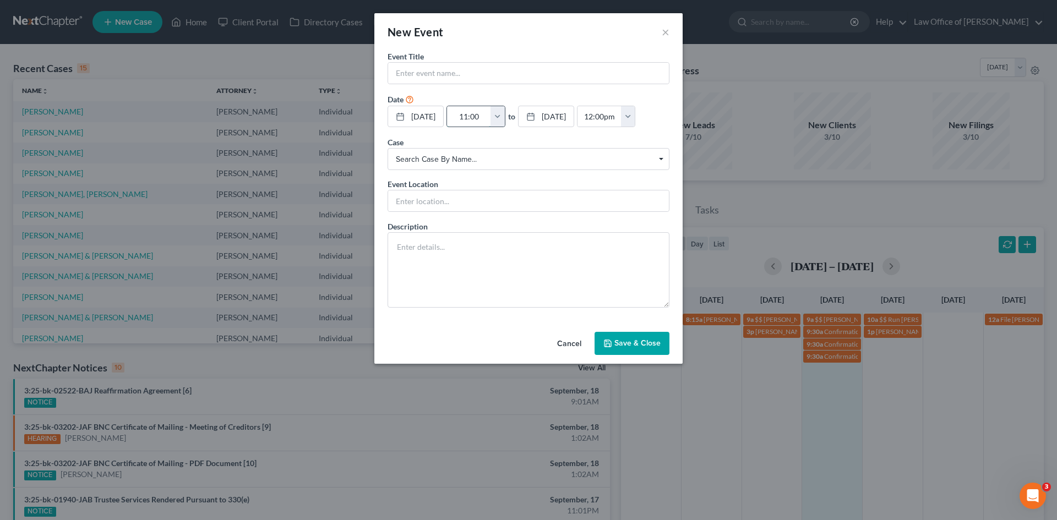
type input "11:00a"
type input "01:00am"
type input "11:00am"
type input "12:00pm"
type input "11:00am"
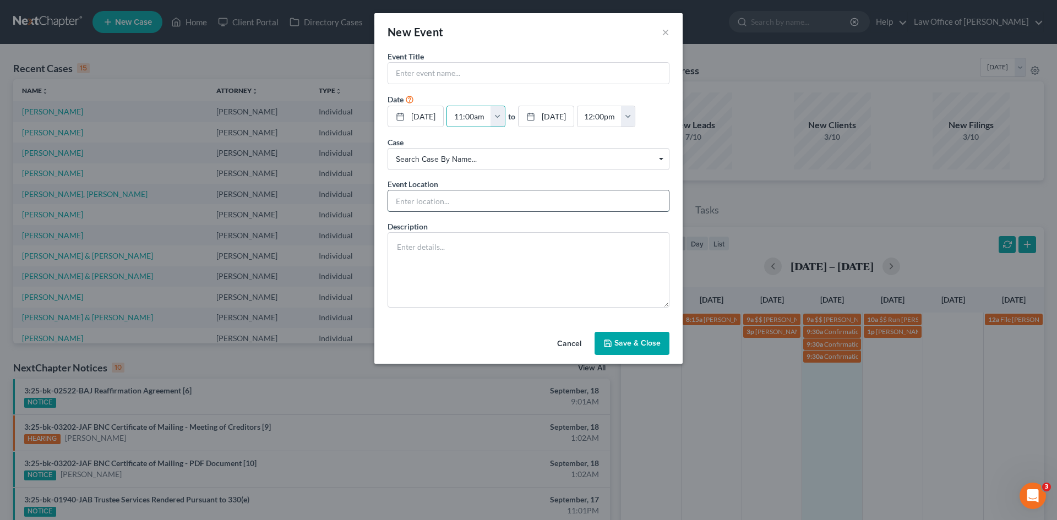
click at [449, 199] on input "text" at bounding box center [528, 200] width 281 height 21
type input "Phone Consult"
drag, startPoint x: 416, startPoint y: 266, endPoint x: 414, endPoint y: 245, distance: 21.0
click at [416, 266] on textarea at bounding box center [528, 269] width 282 height 75
type textarea "Bankruptcy"
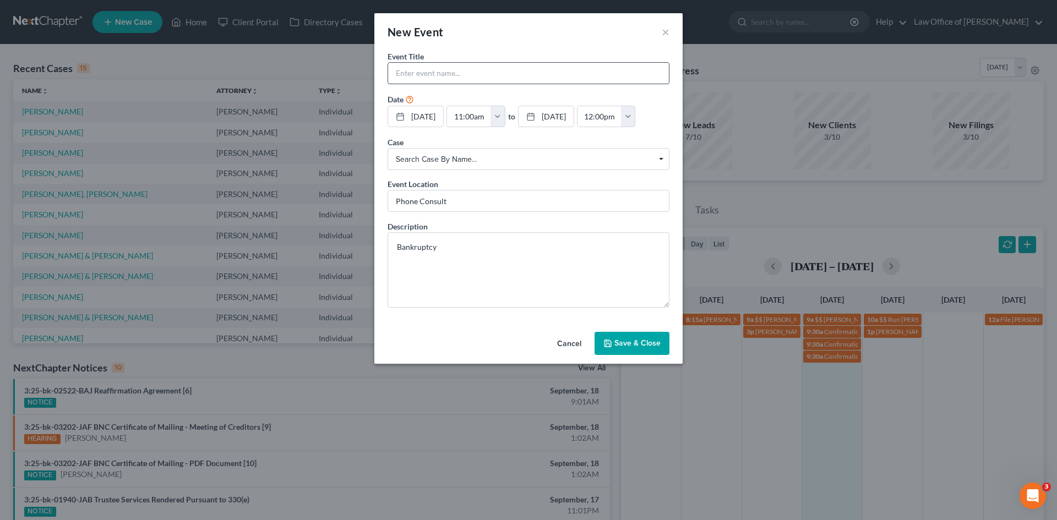
click at [458, 77] on input "text" at bounding box center [528, 73] width 281 height 21
type input "Keith Lesko 201-446-8950"
click at [646, 344] on button "Save & Close" at bounding box center [631, 343] width 75 height 23
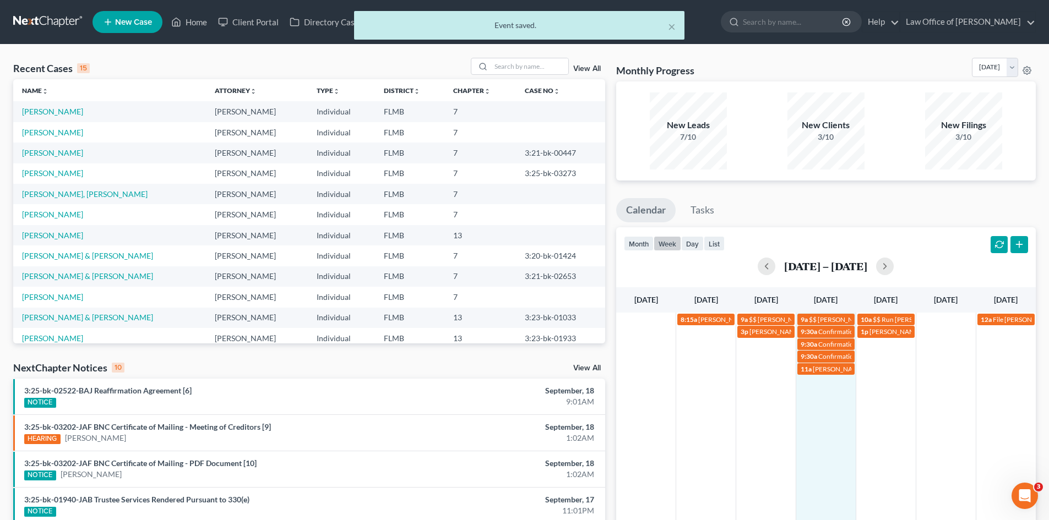
click at [667, 25] on div "Event saved." at bounding box center [519, 25] width 313 height 11
click at [673, 28] on button "×" at bounding box center [672, 26] width 8 height 13
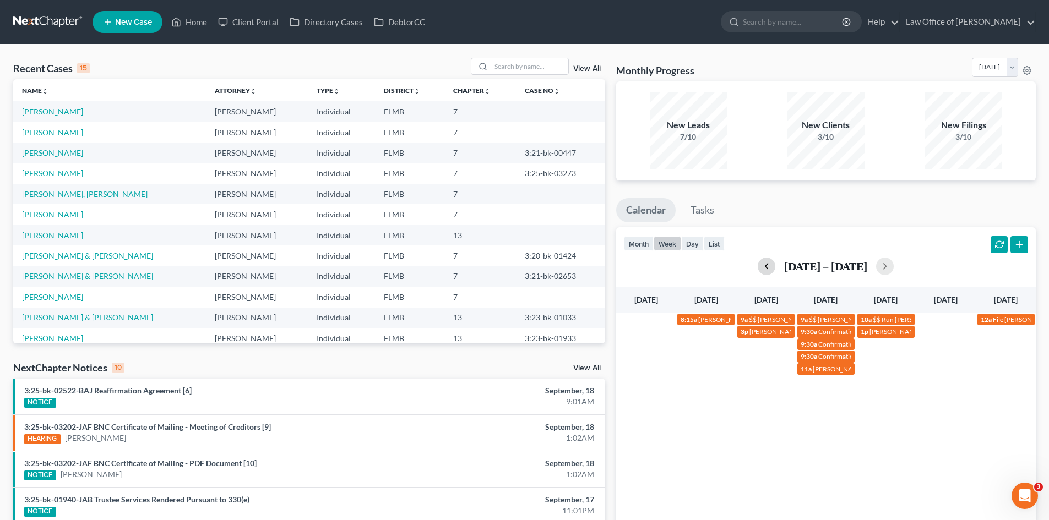
click at [765, 267] on button "button" at bounding box center [766, 267] width 18 height 18
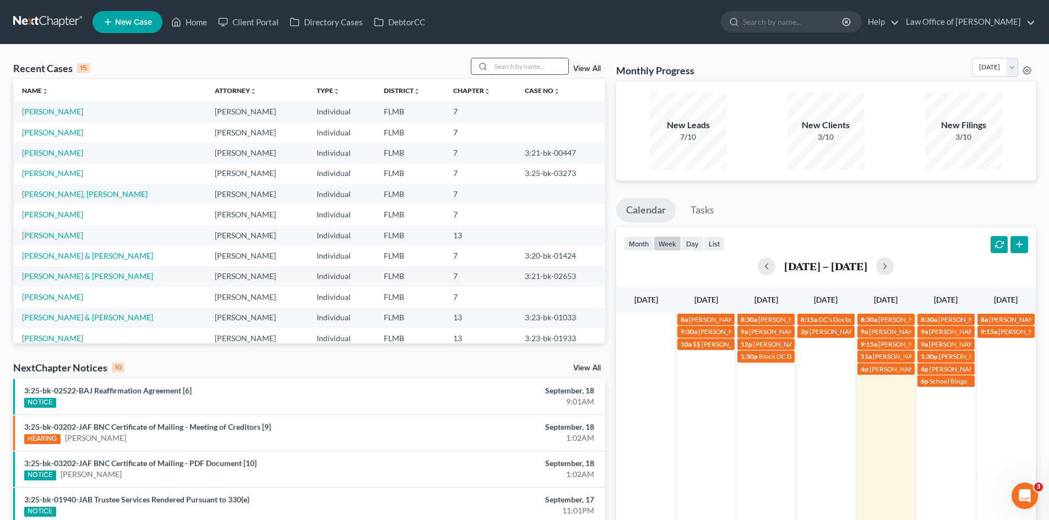
click at [512, 66] on input "search" at bounding box center [529, 66] width 77 height 16
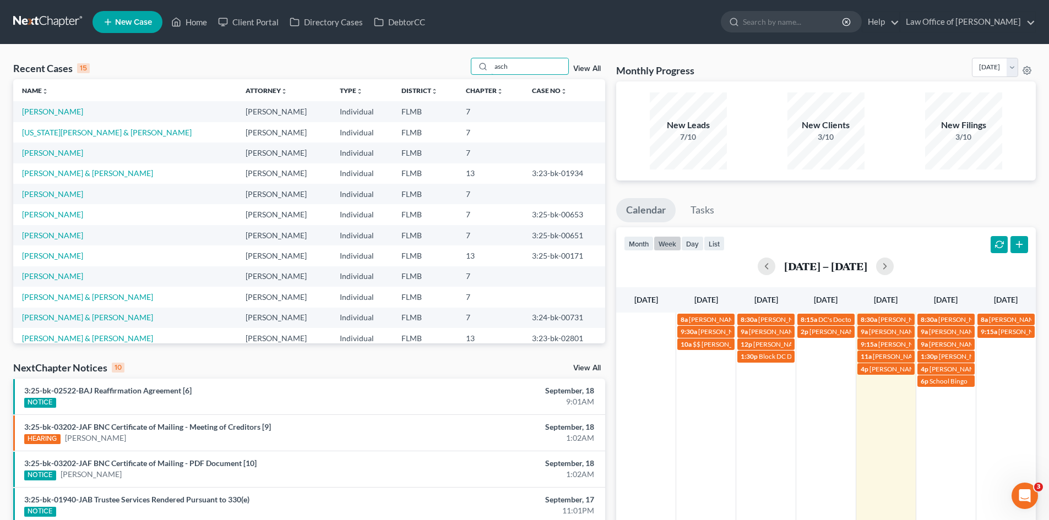
type input "asch"
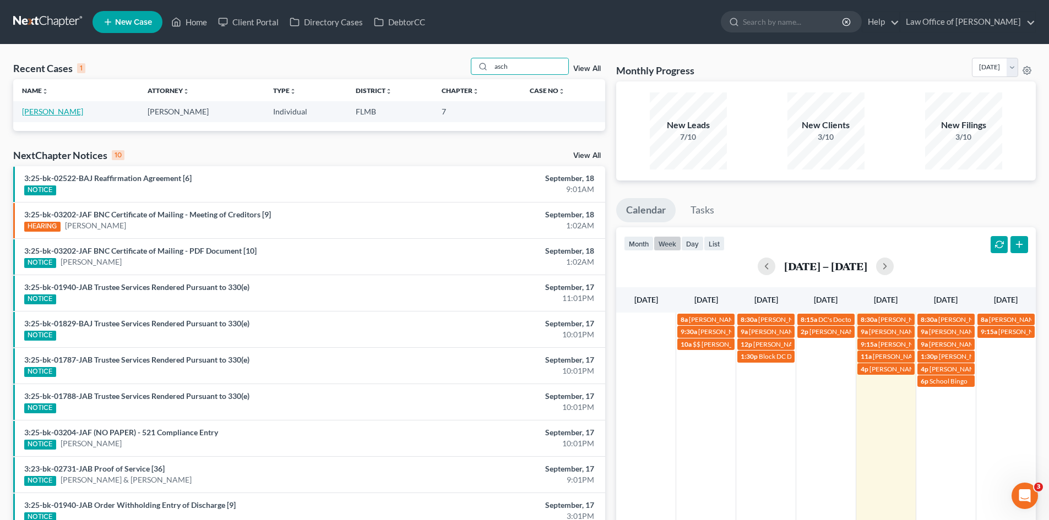
click at [45, 109] on link "Aschmeyer, Claire" at bounding box center [52, 111] width 61 height 9
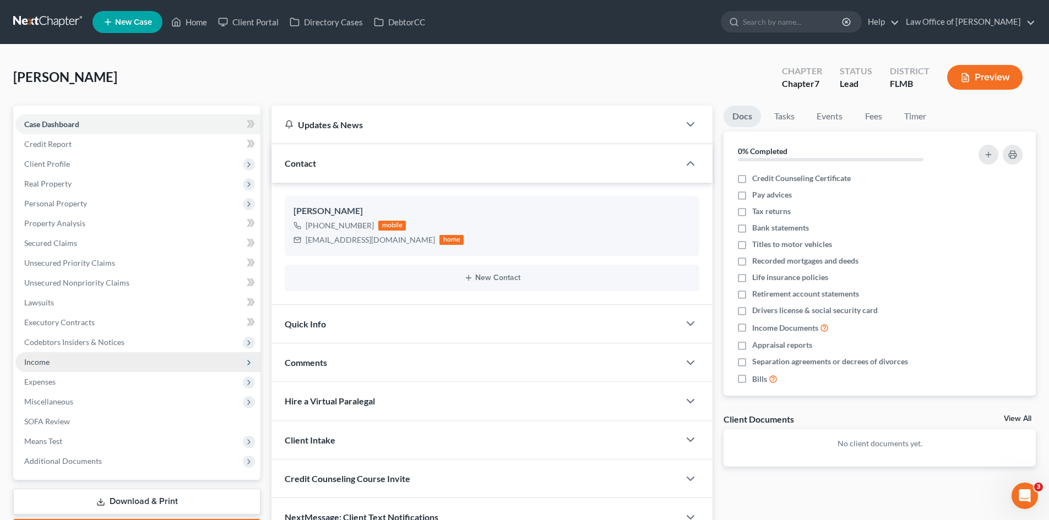
click at [74, 363] on span "Income" at bounding box center [137, 362] width 245 height 20
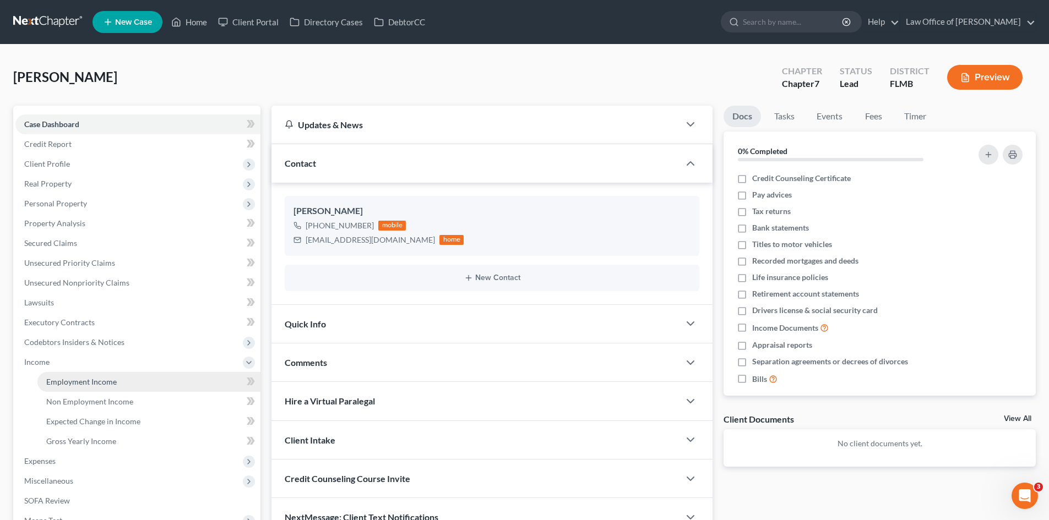
click at [95, 381] on span "Employment Income" at bounding box center [81, 381] width 70 height 9
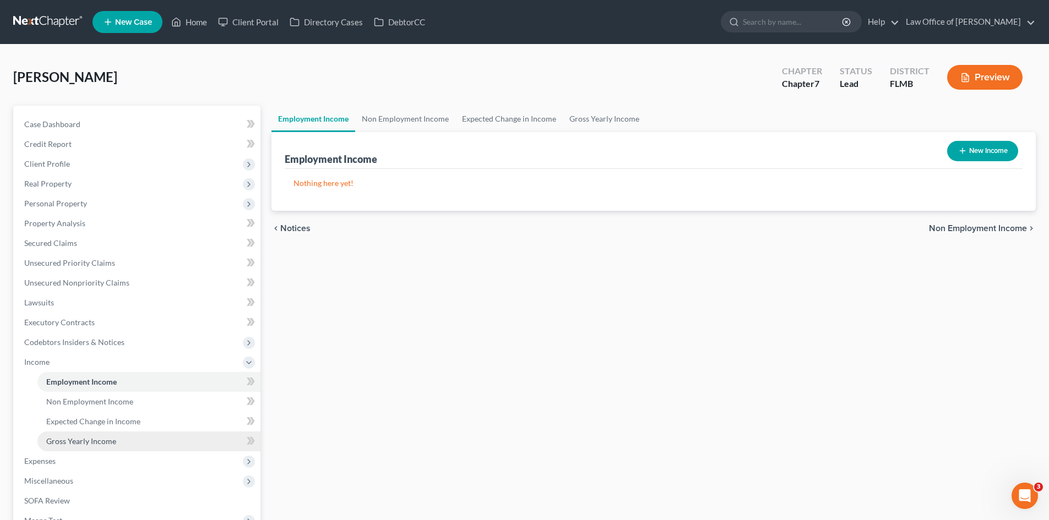
click at [116, 440] on link "Gross Yearly Income" at bounding box center [148, 442] width 223 height 20
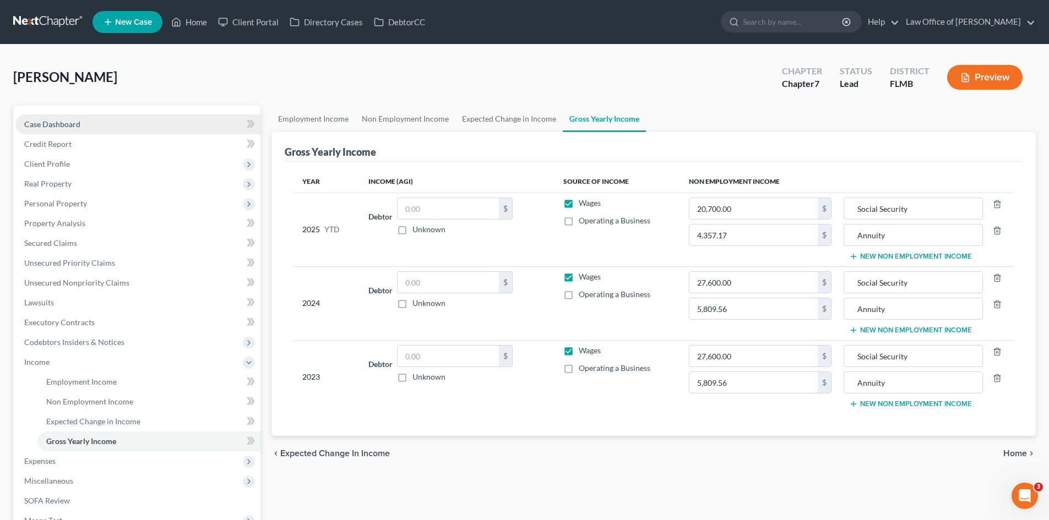
click at [108, 123] on link "Case Dashboard" at bounding box center [137, 124] width 245 height 20
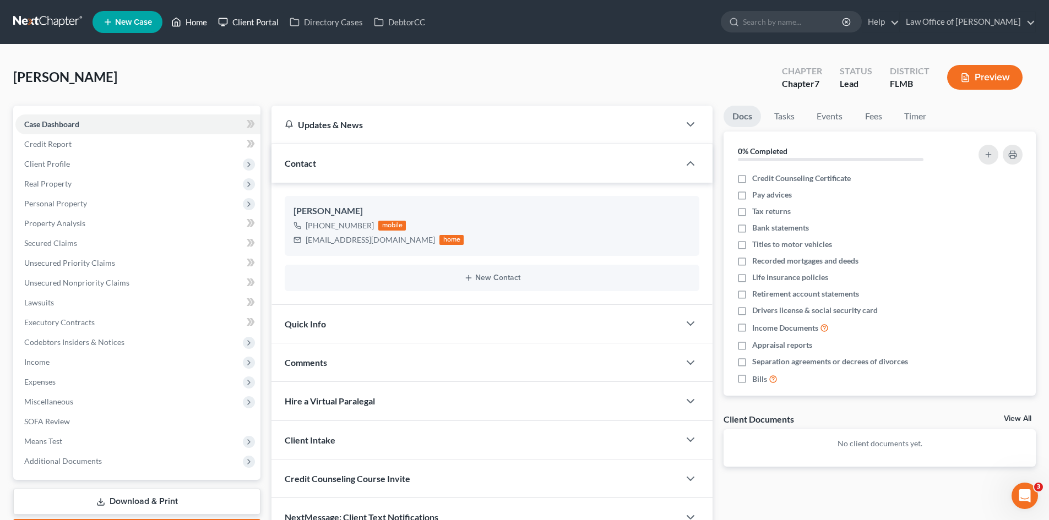
drag, startPoint x: 190, startPoint y: 15, endPoint x: 224, endPoint y: 28, distance: 36.6
click at [190, 15] on link "Home" at bounding box center [189, 22] width 47 height 20
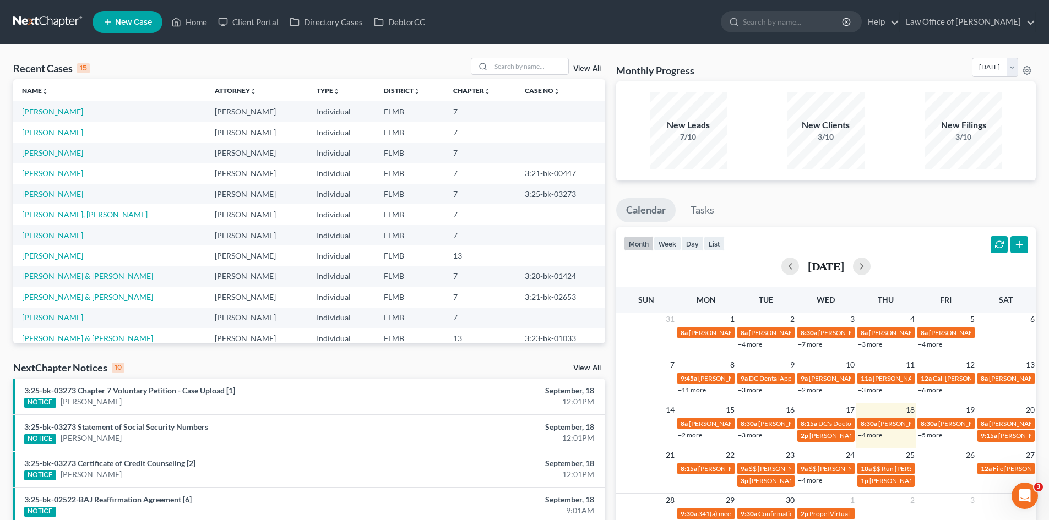
click at [866, 434] on link "+4 more" at bounding box center [870, 435] width 24 height 8
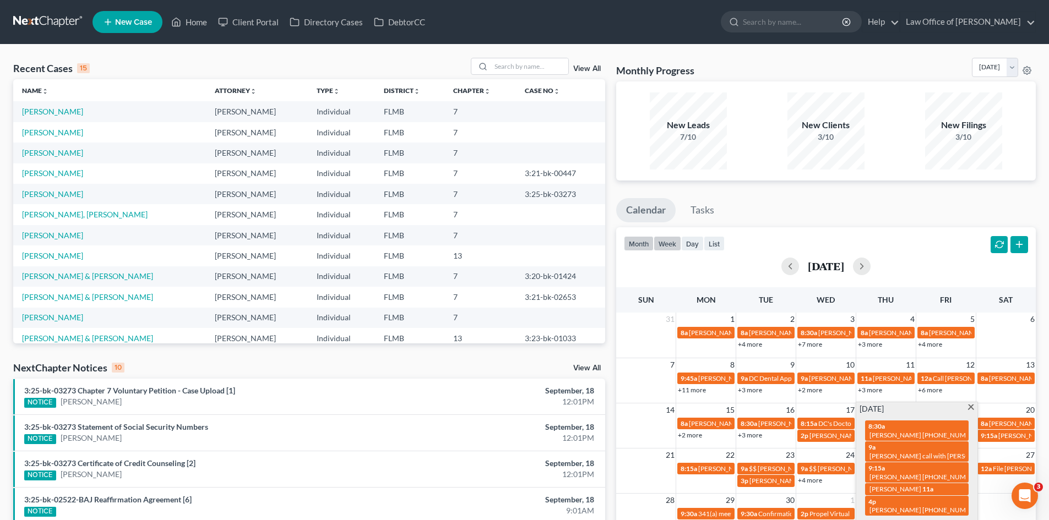
click at [667, 244] on button "week" at bounding box center [667, 243] width 28 height 15
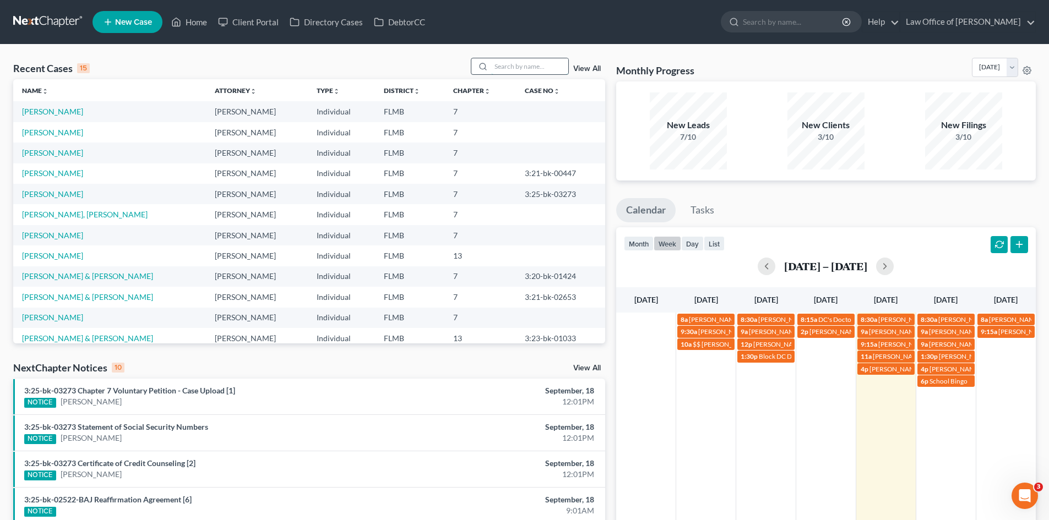
click at [514, 67] on input "search" at bounding box center [529, 66] width 77 height 16
type input "ross"
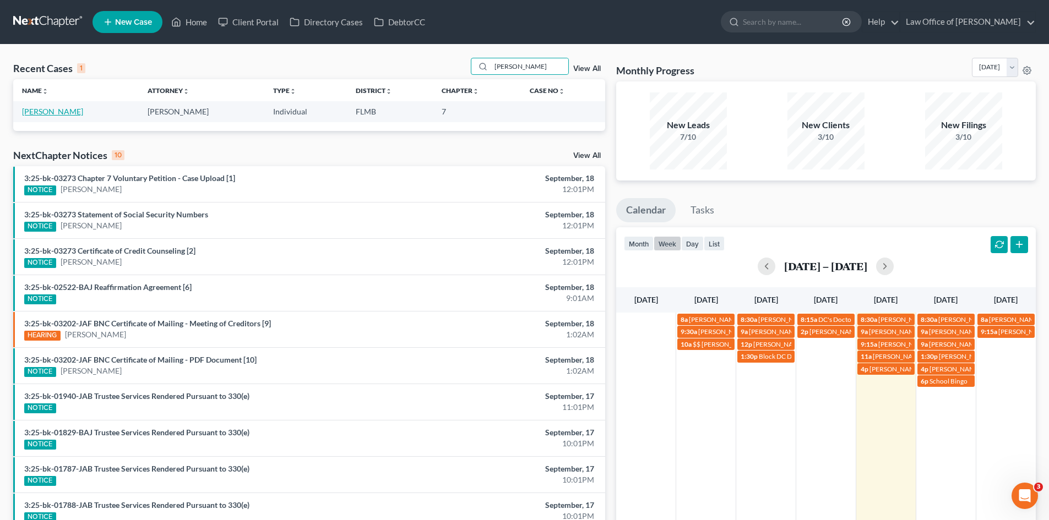
click at [37, 111] on link "Ross, David" at bounding box center [52, 111] width 61 height 9
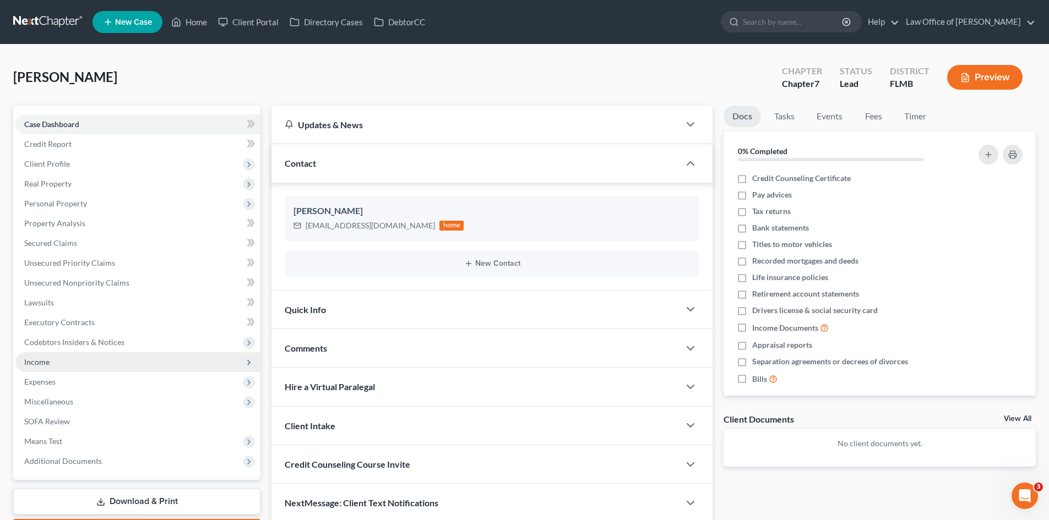
click at [54, 362] on span "Income" at bounding box center [137, 362] width 245 height 20
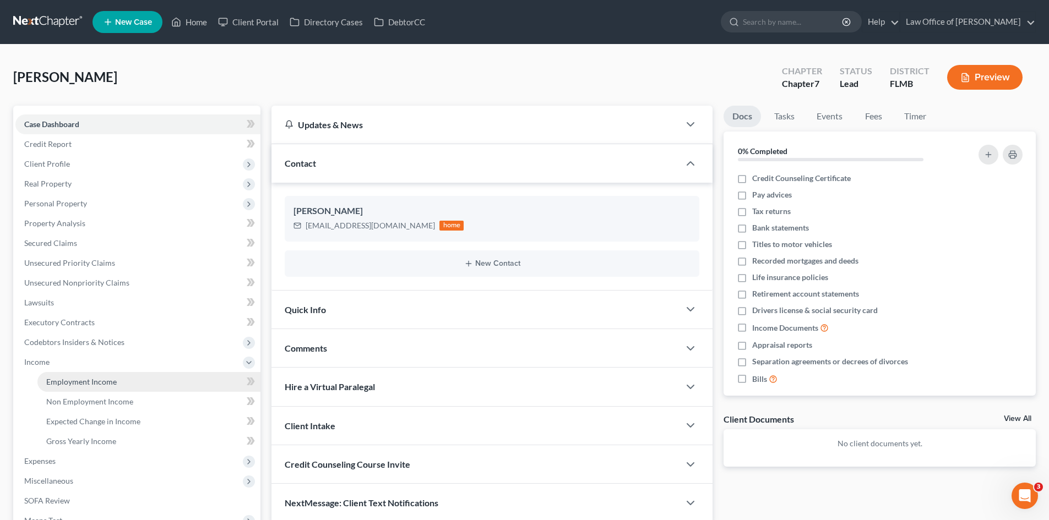
click at [118, 386] on link "Employment Income" at bounding box center [148, 382] width 223 height 20
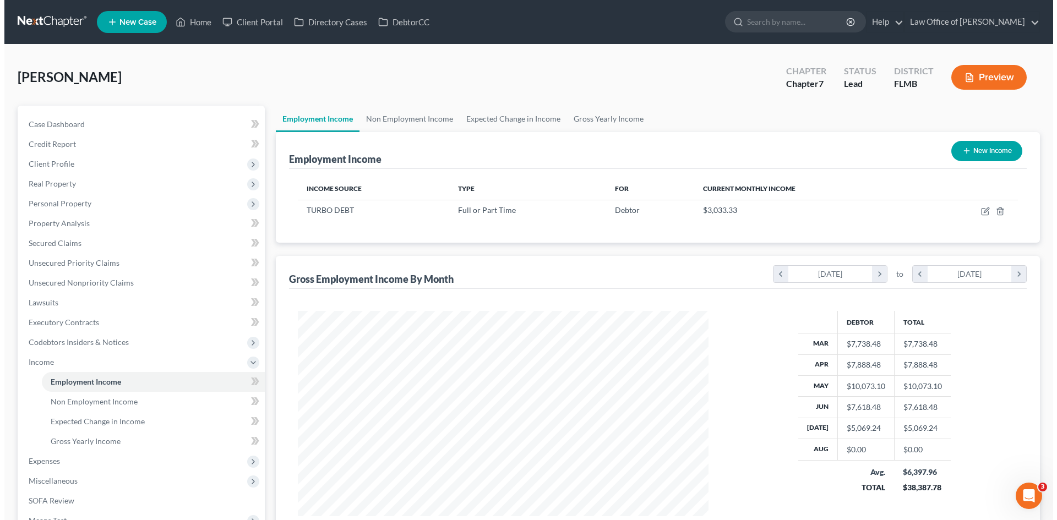
scroll to position [205, 433]
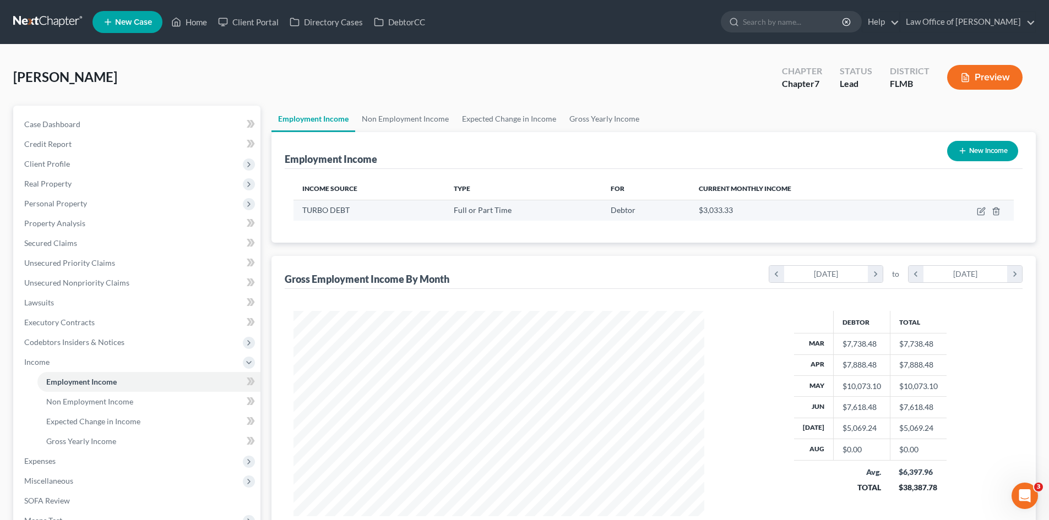
click at [976, 209] on td at bounding box center [965, 210] width 95 height 21
click at [979, 212] on icon "button" at bounding box center [980, 211] width 9 height 9
select select "0"
select select "35"
select select "3"
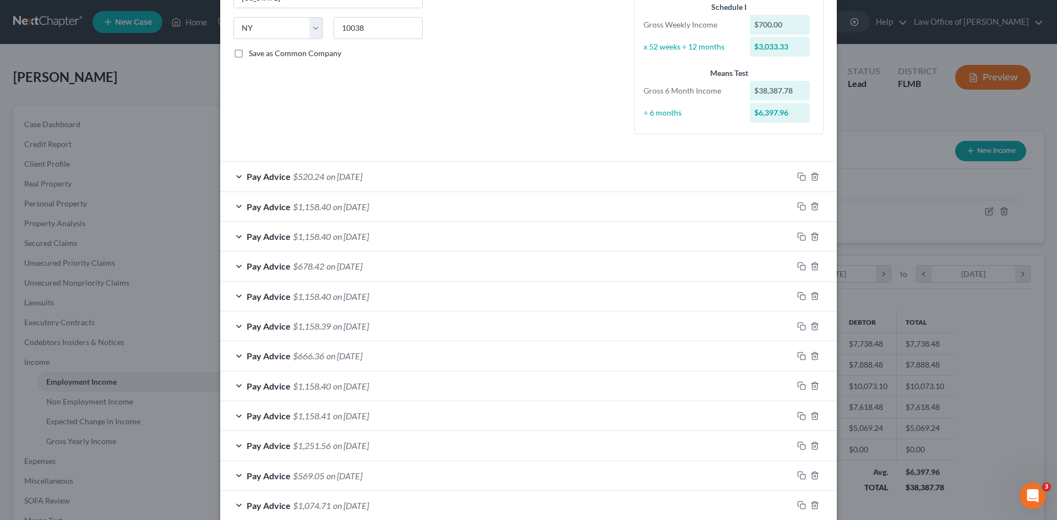
scroll to position [184, 0]
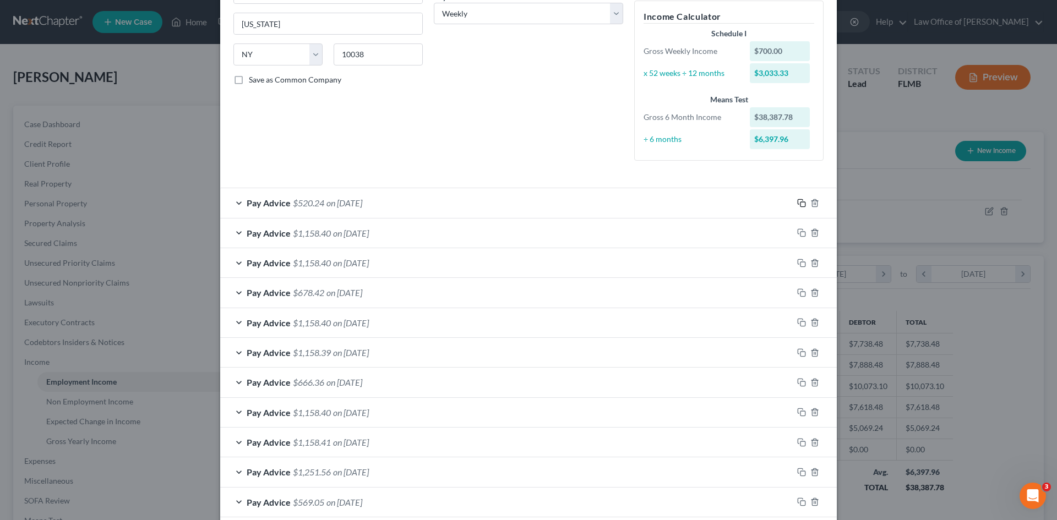
click at [800, 203] on rect "button" at bounding box center [802, 204] width 5 height 5
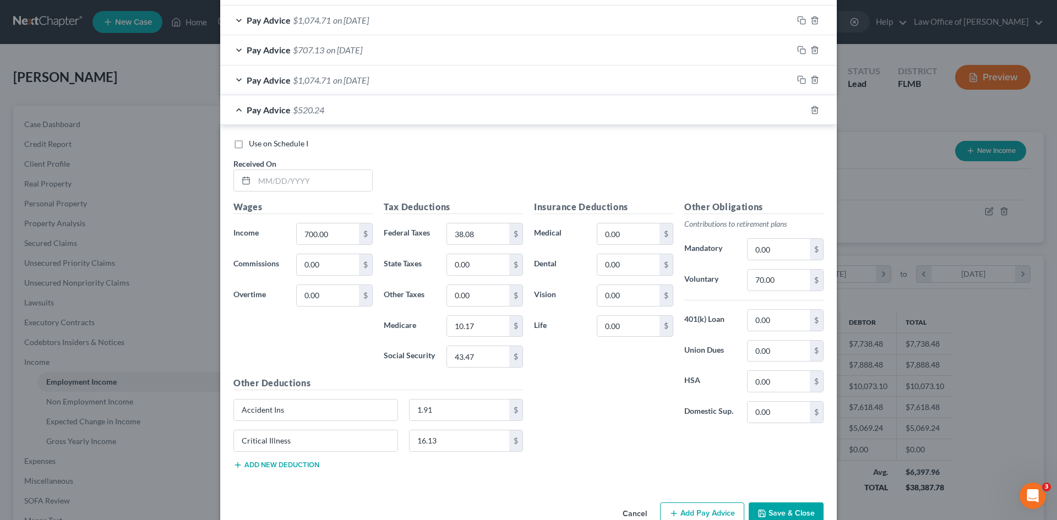
scroll to position [1291, 0]
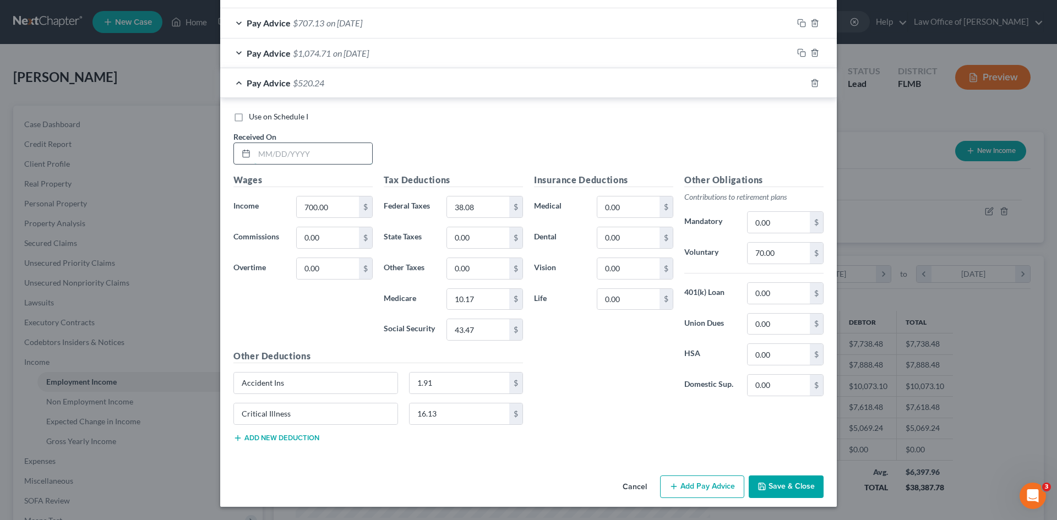
click at [287, 155] on input "text" at bounding box center [313, 153] width 118 height 21
type input "08/07/2025"
click at [534, 139] on div "Use on Schedule I Received On * 08/07/2025" at bounding box center [528, 142] width 601 height 62
click at [334, 204] on input "700.00" at bounding box center [328, 206] width 62 height 21
type input "2,344.47"
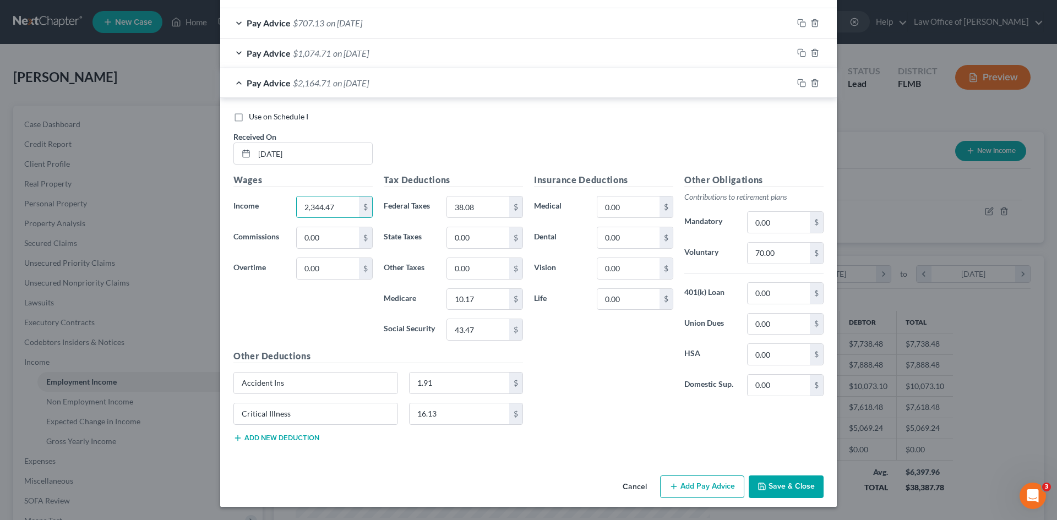
click at [313, 312] on div "Wages Income * 2,344.47 $ Commissions 0.00 $ Overtime 0.00 $" at bounding box center [303, 261] width 150 height 176
click at [473, 198] on div "38.08 $" at bounding box center [484, 207] width 77 height 22
click at [487, 211] on input "38.08" at bounding box center [478, 206] width 62 height 21
type input "313.25"
click at [476, 300] on input "10.17" at bounding box center [478, 299] width 62 height 21
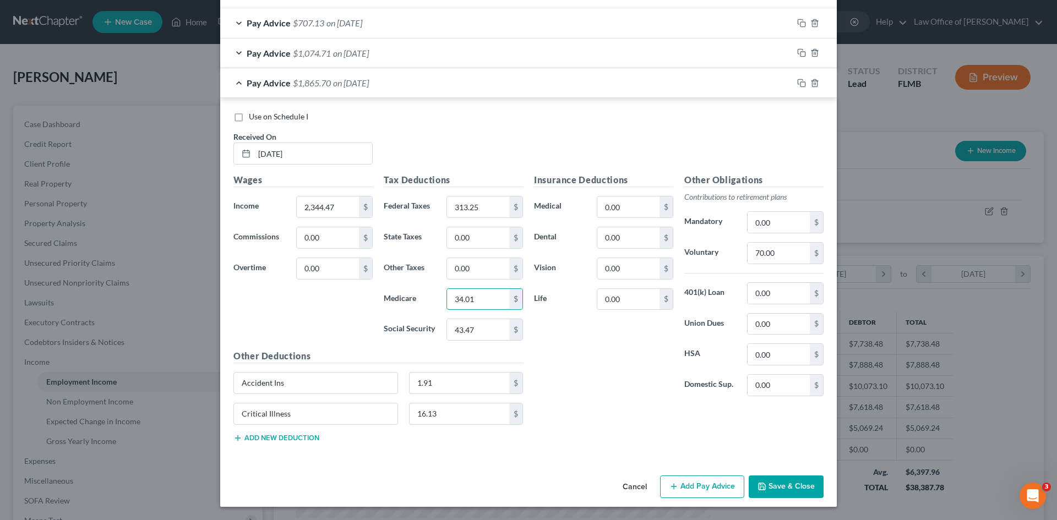
type input "34.01"
click at [574, 334] on div "Insurance Deductions Medical 0.00 $ Dental 0.00 $ Vision 0.00 $ Life 0.00 $" at bounding box center [603, 289] width 150 height 232
click at [478, 336] on input "43.47" at bounding box center [478, 329] width 62 height 21
type input "145.44"
click at [563, 384] on div "Insurance Deductions Medical 0.00 $ Dental 0.00 $ Vision 0.00 $ Life 0.00 $" at bounding box center [603, 289] width 150 height 232
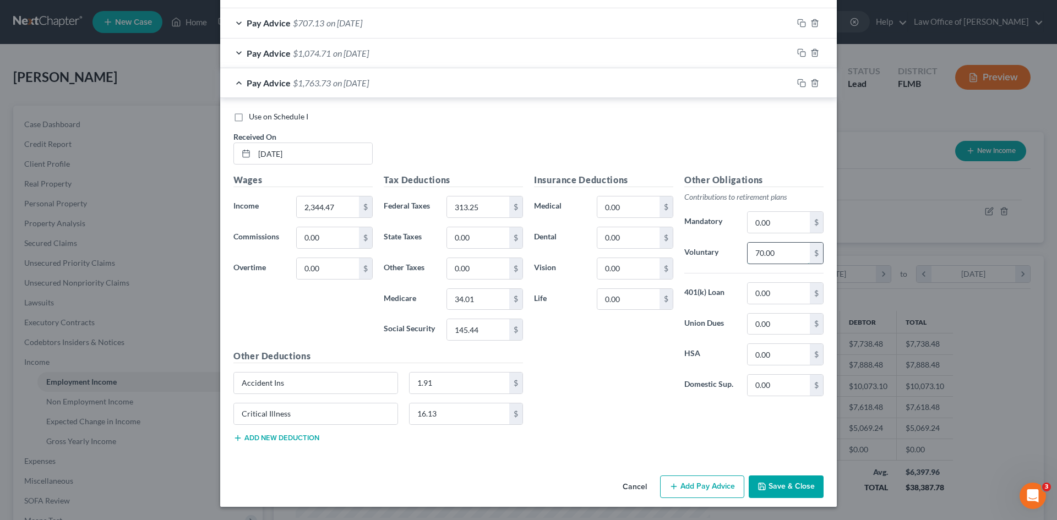
click at [782, 255] on input "70.00" at bounding box center [778, 253] width 62 height 21
type input "187.56"
click at [608, 392] on div "Insurance Deductions Medical 0.00 $ Dental 0.00 $ Vision 0.00 $ Life 0.00 $" at bounding box center [603, 289] width 150 height 232
click at [295, 436] on button "Add new deduction" at bounding box center [276, 438] width 86 height 9
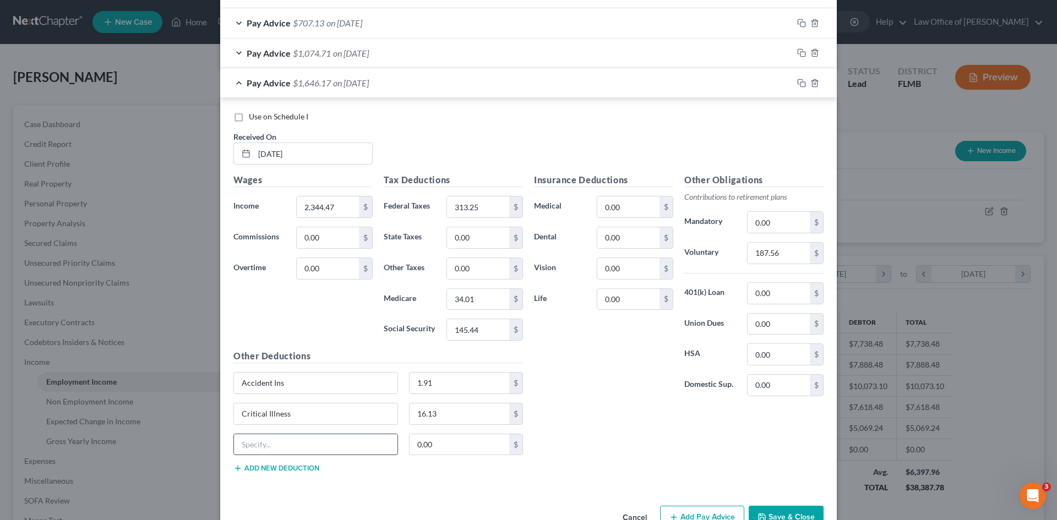
click at [314, 441] on input "text" at bounding box center [315, 444] width 163 height 21
type input "6"
click at [451, 440] on input "0.00" at bounding box center [460, 444] width 100 height 21
type input "46.89"
drag, startPoint x: 629, startPoint y: 396, endPoint x: 605, endPoint y: 434, distance: 44.6
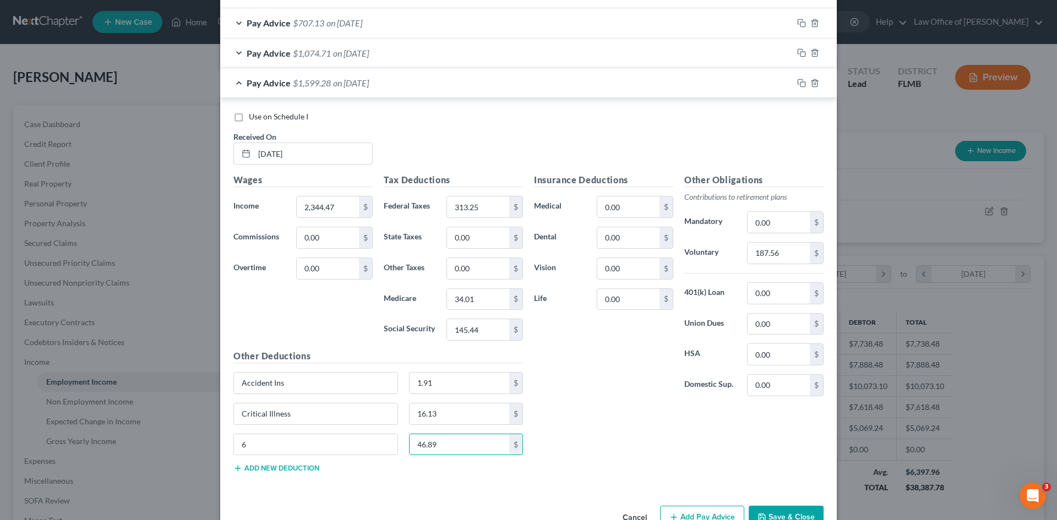
click at [630, 396] on div "Insurance Deductions Medical 0.00 $ Dental 0.00 $ Vision 0.00 $ Life 0.00 $" at bounding box center [603, 289] width 150 height 232
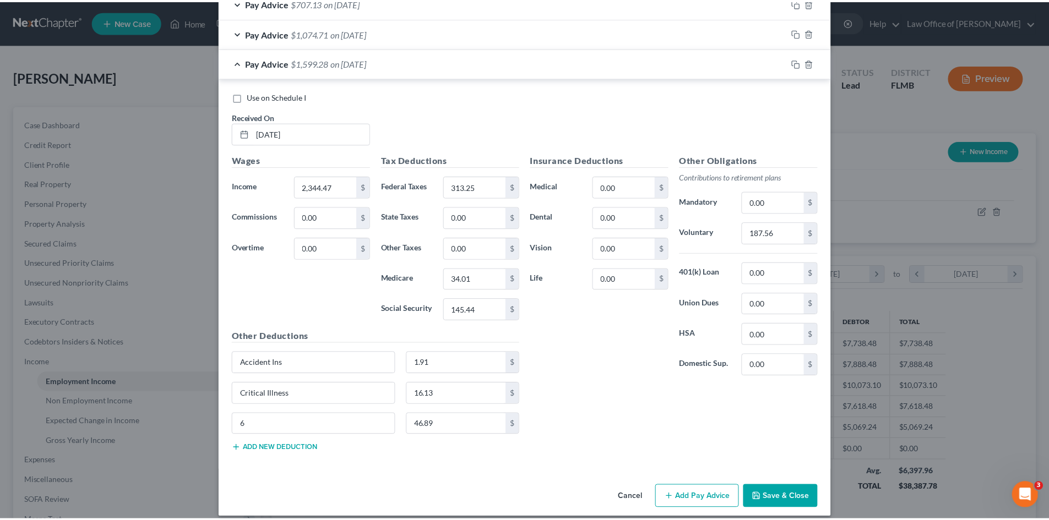
scroll to position [1322, 0]
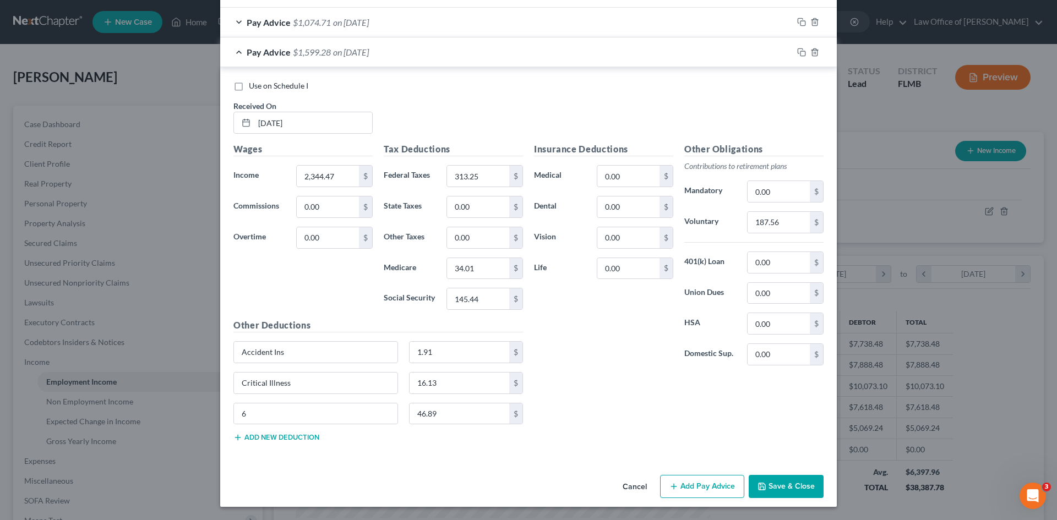
click at [789, 486] on button "Save & Close" at bounding box center [786, 486] width 75 height 23
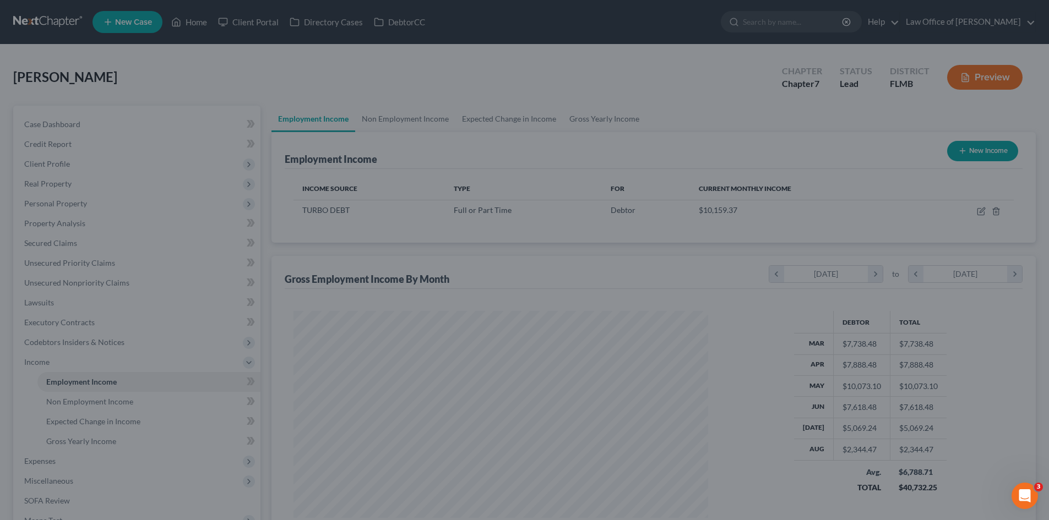
scroll to position [550203, 549975]
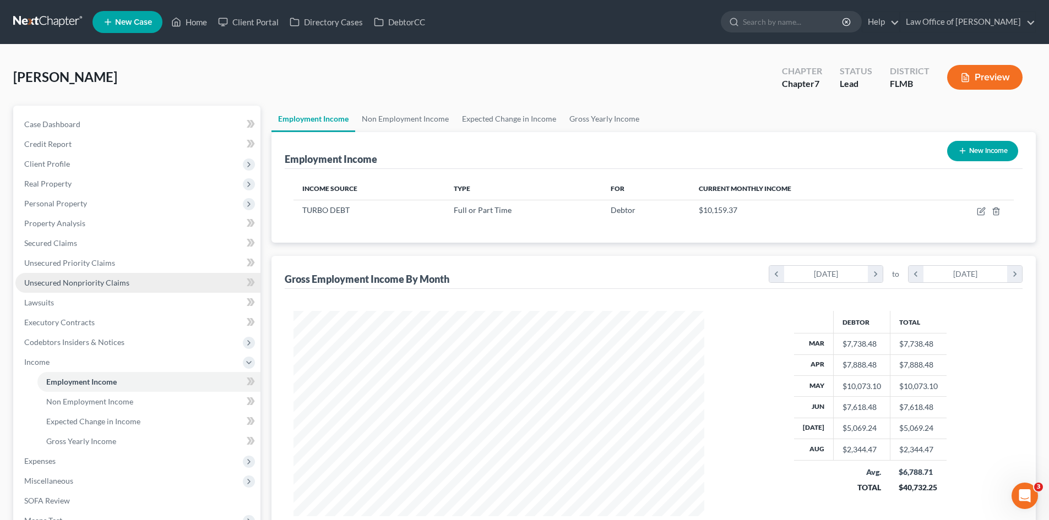
click at [109, 282] on span "Unsecured Nonpriority Claims" at bounding box center [76, 282] width 105 height 9
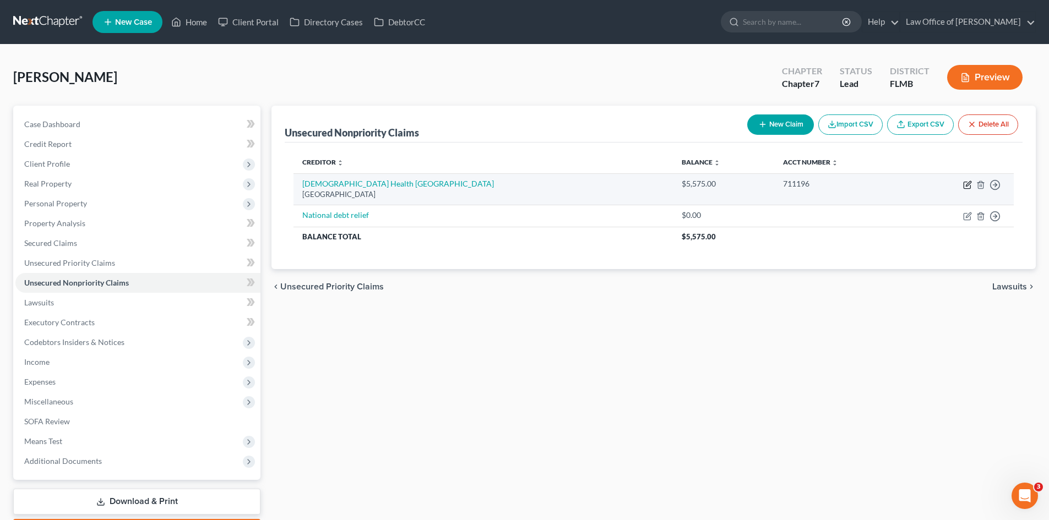
click at [969, 186] on icon "button" at bounding box center [967, 185] width 9 height 9
select select "45"
select select "0"
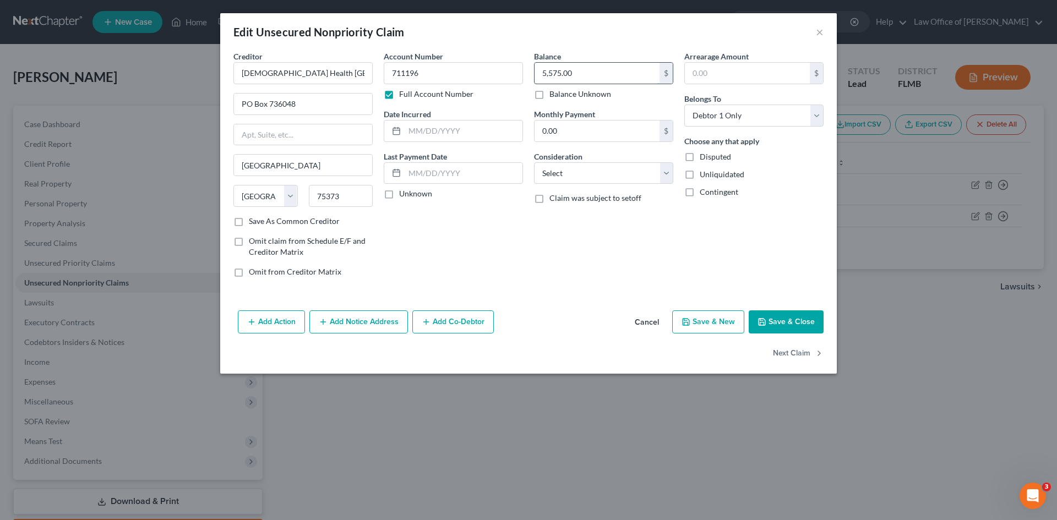
click at [580, 77] on input "5,575.00" at bounding box center [596, 73] width 125 height 21
type input "5,615.00"
click at [586, 291] on div "Creditor * Baptist Health Jacksonville PO Box 736048 Dallas State AL AK AR AZ C…" at bounding box center [528, 178] width 616 height 255
click at [798, 323] on button "Save & Close" at bounding box center [786, 321] width 75 height 23
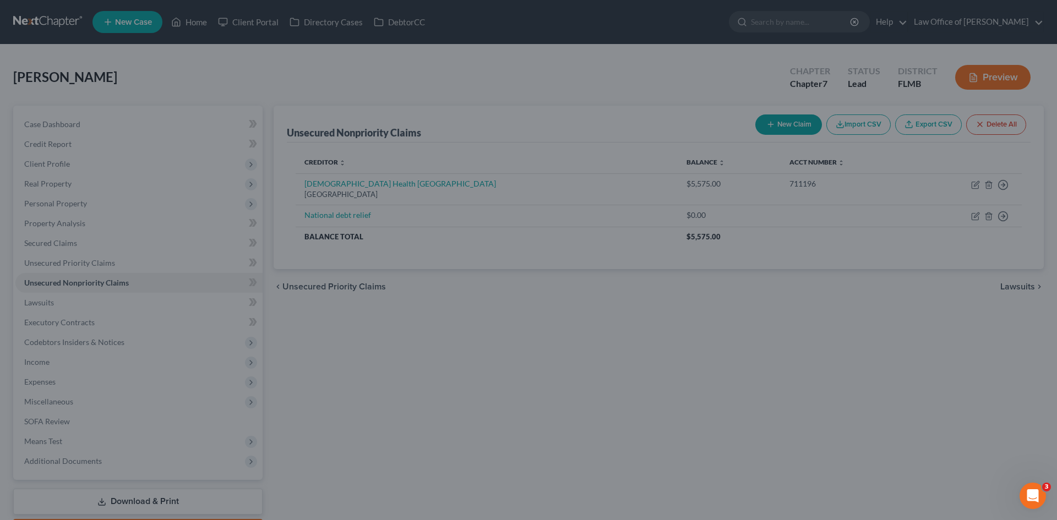
type input "0"
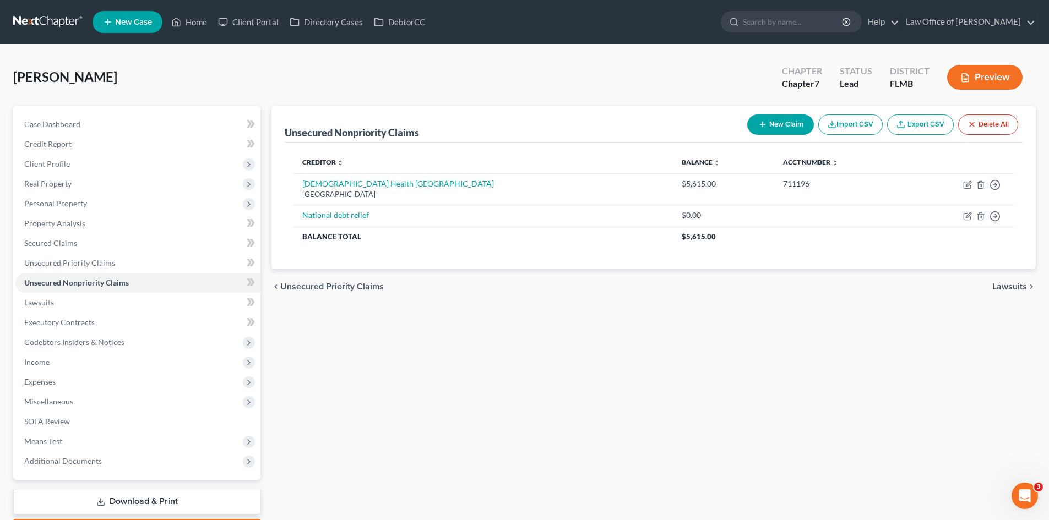
click at [775, 129] on button "New Claim" at bounding box center [780, 124] width 67 height 20
select select "0"
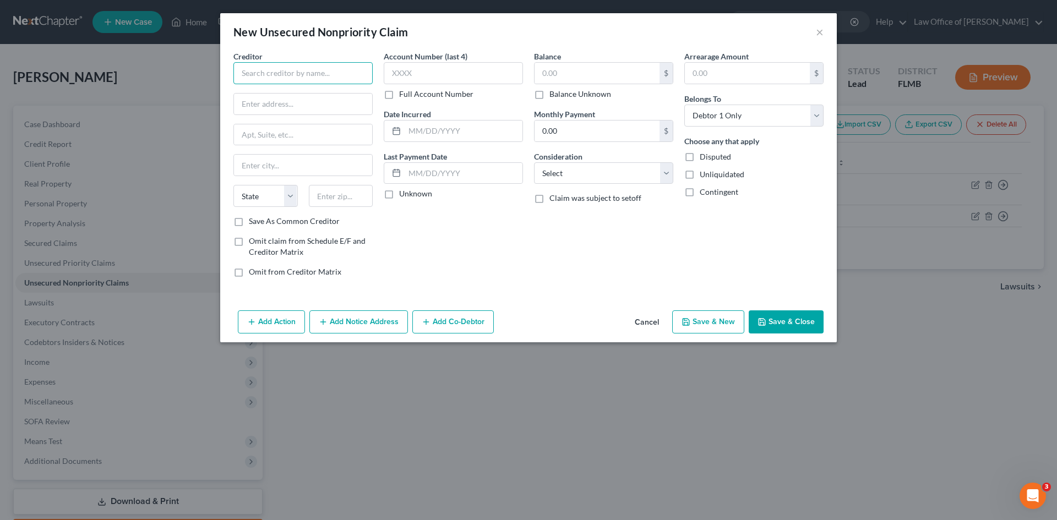
click at [270, 73] on input "text" at bounding box center [302, 73] width 139 height 22
paste input "Law Office of Ian C. Hurley, P.A."
type input "Law Office of Ian C. Hurley, P.A."
click at [559, 72] on input "text" at bounding box center [596, 73] width 125 height 21
click at [593, 77] on input "text" at bounding box center [596, 73] width 125 height 21
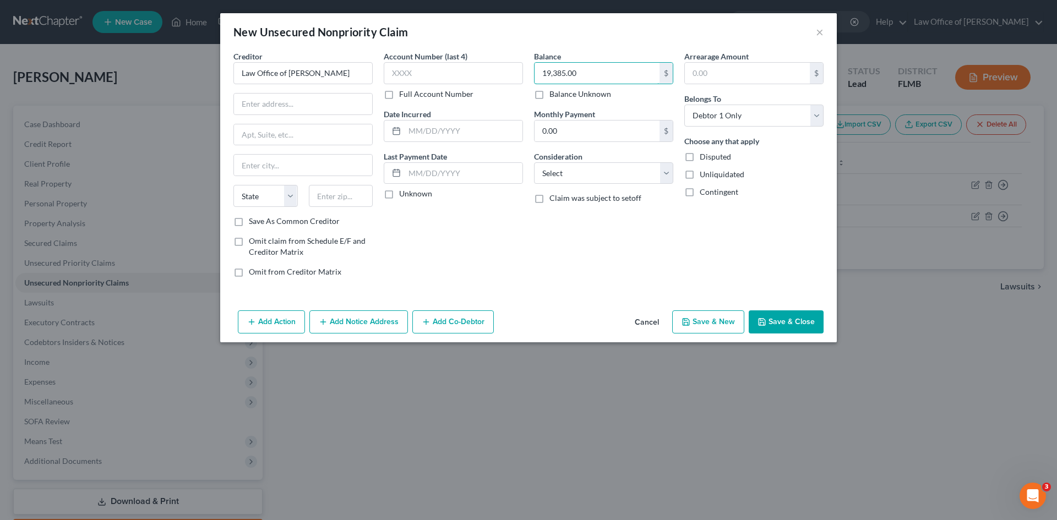
type input "19,385.00"
click at [301, 106] on input "text" at bounding box center [303, 104] width 138 height 21
paste input "1542 Glengarry Rd"
type input "1542 Glengarry Rd"
click at [313, 201] on input "text" at bounding box center [341, 196] width 64 height 22
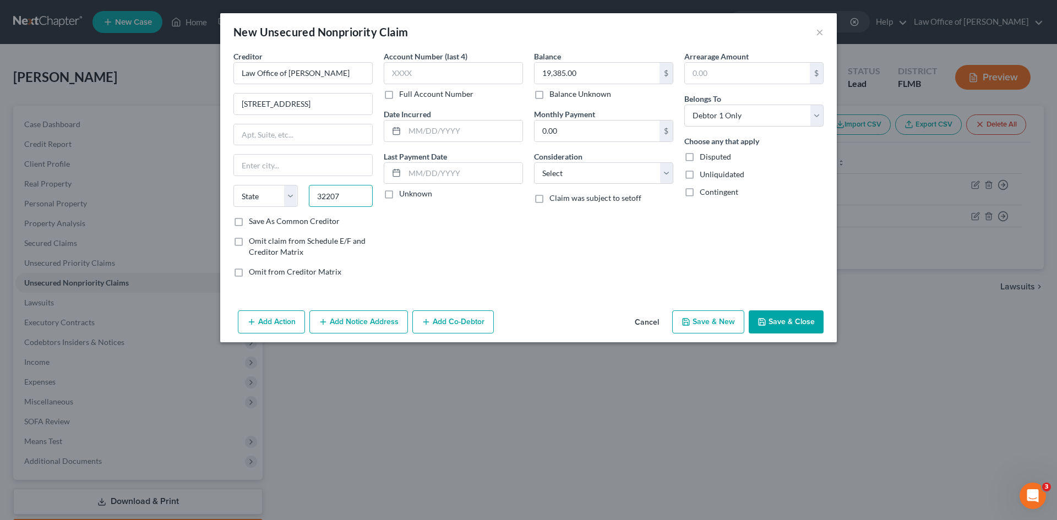
type input "32207"
type input "Jacksonville"
select select "9"
click at [525, 263] on div "Account Number (last 4) Full Account Number Date Incurred Last Payment Date Unk…" at bounding box center [453, 169] width 150 height 236
click at [780, 318] on button "Save & Close" at bounding box center [786, 321] width 75 height 23
